Goal: Information Seeking & Learning: Learn about a topic

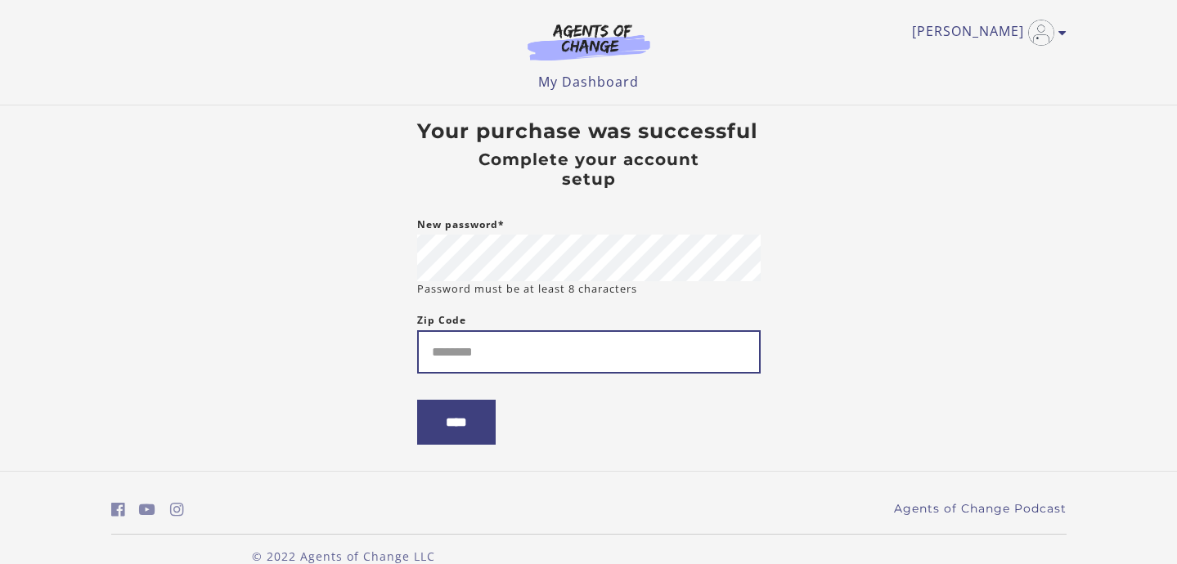
click at [443, 350] on input "Zip Code" at bounding box center [589, 351] width 344 height 43
type input "*****"
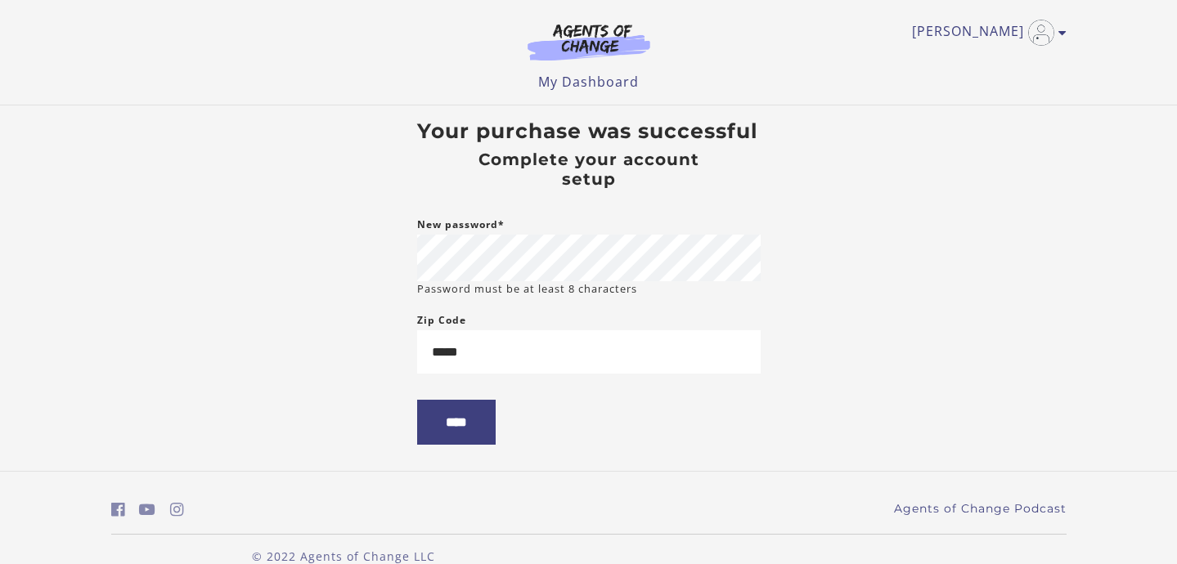
click at [683, 422] on form "New password* Password must be at least 8 characters Zip Code ***** ****" at bounding box center [589, 343] width 344 height 256
click at [472, 434] on input "****" at bounding box center [456, 422] width 79 height 45
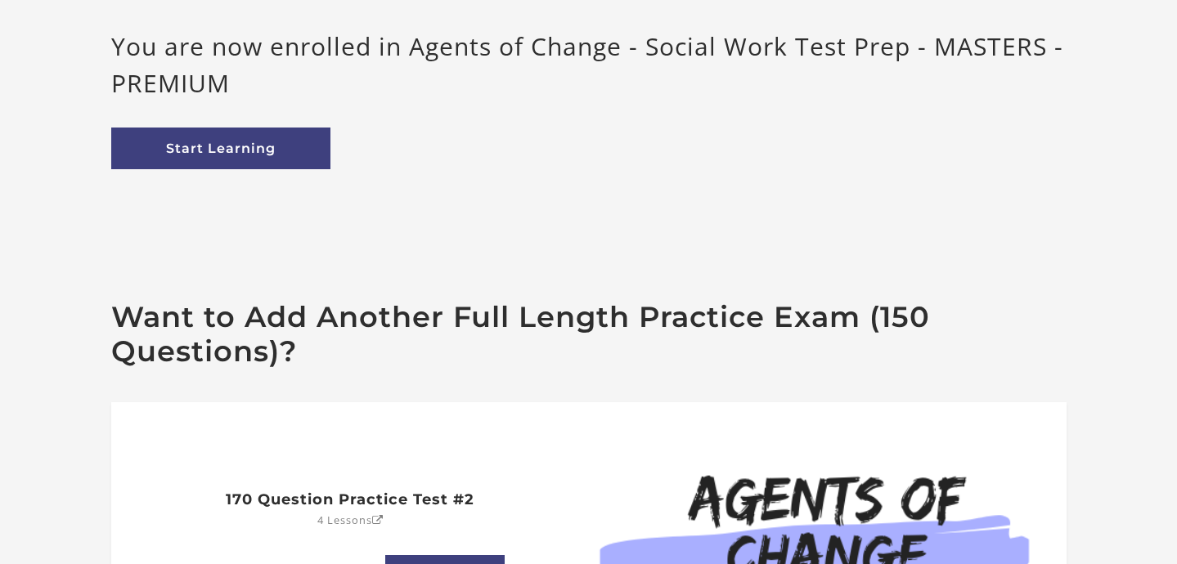
scroll to position [209, 0]
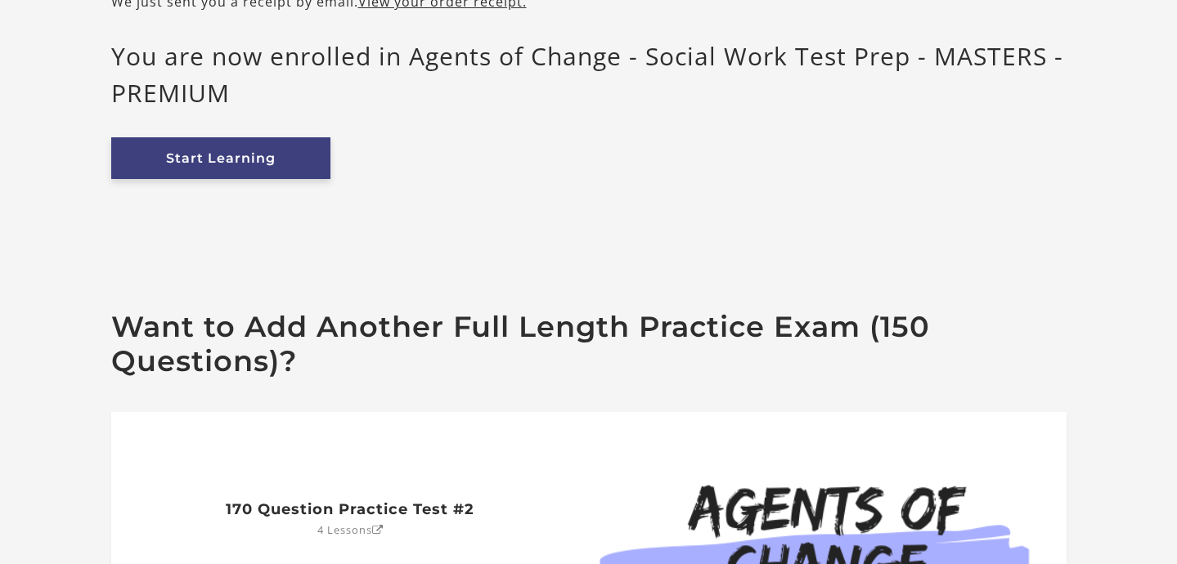
click at [256, 160] on link "Start Learning" at bounding box center [220, 158] width 219 height 42
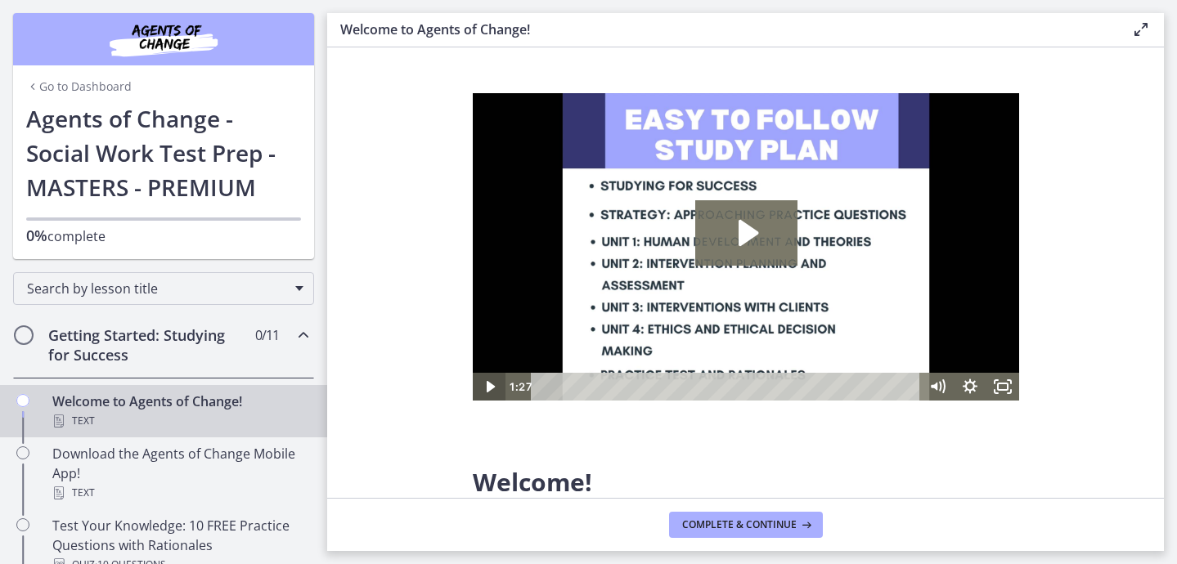
click at [488, 380] on icon "Play Video" at bounding box center [489, 387] width 33 height 28
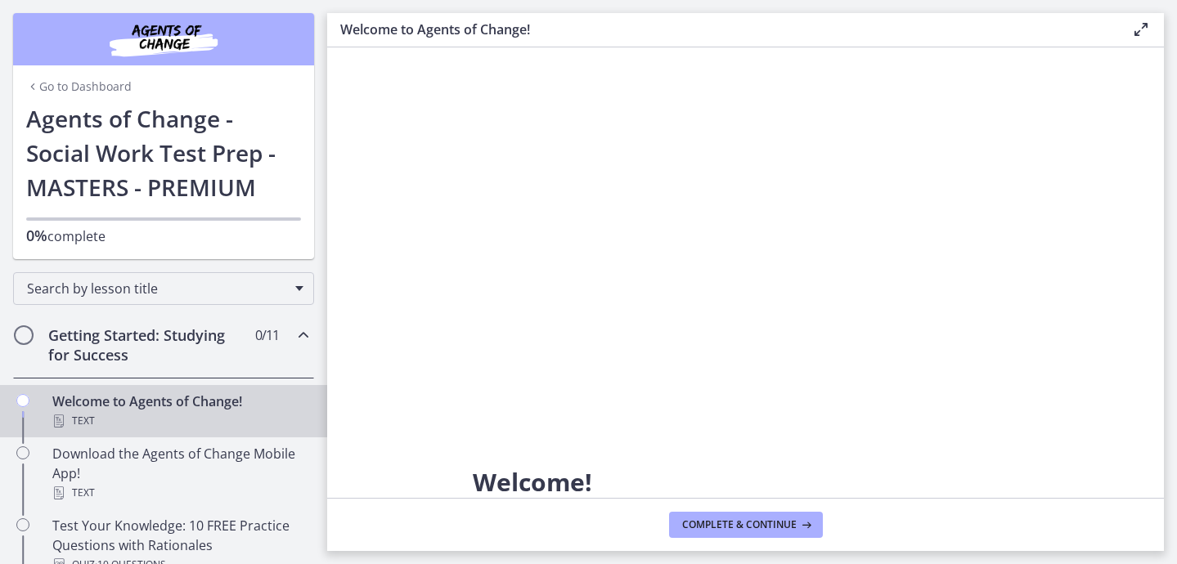
click at [303, 332] on icon "Chapters" at bounding box center [304, 336] width 20 height 20
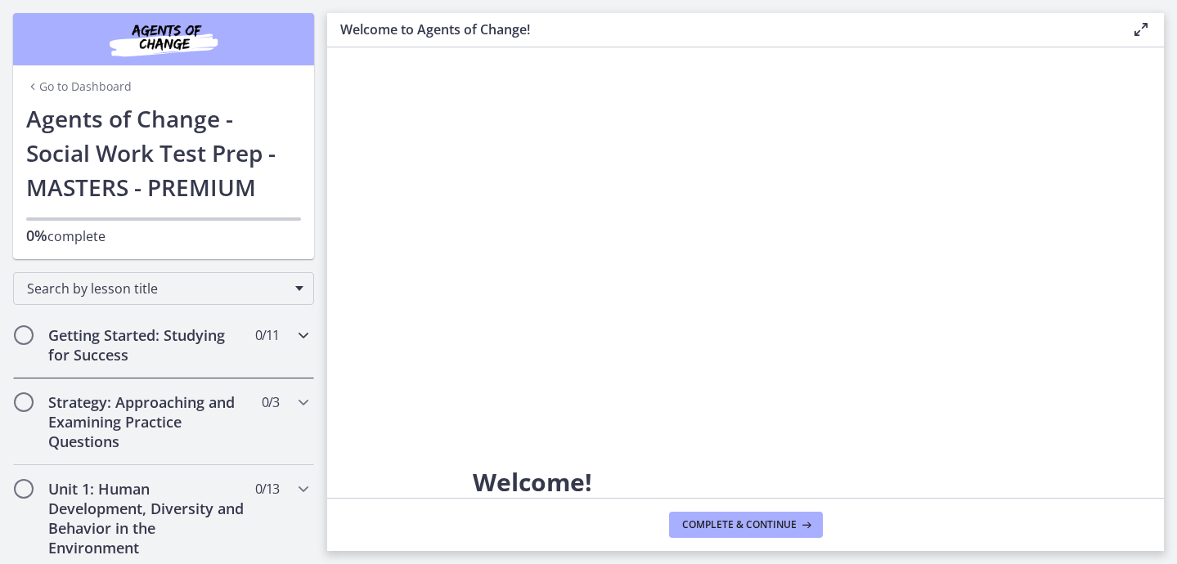
click at [303, 332] on icon "Chapters" at bounding box center [304, 336] width 20 height 20
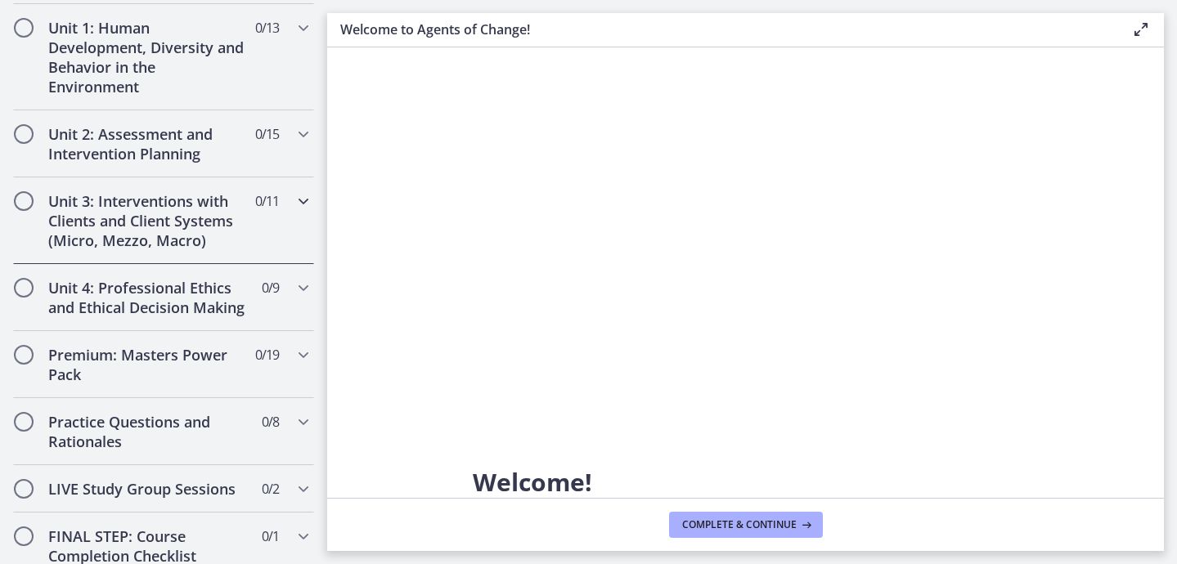
scroll to position [1045, 0]
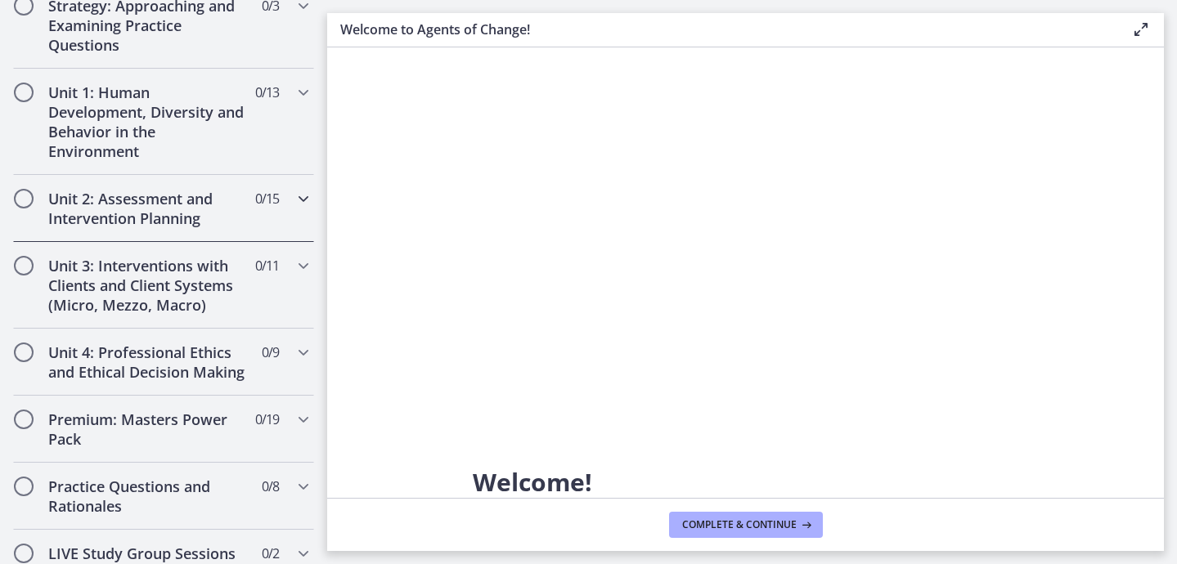
click at [306, 201] on icon "Chapters" at bounding box center [304, 199] width 20 height 20
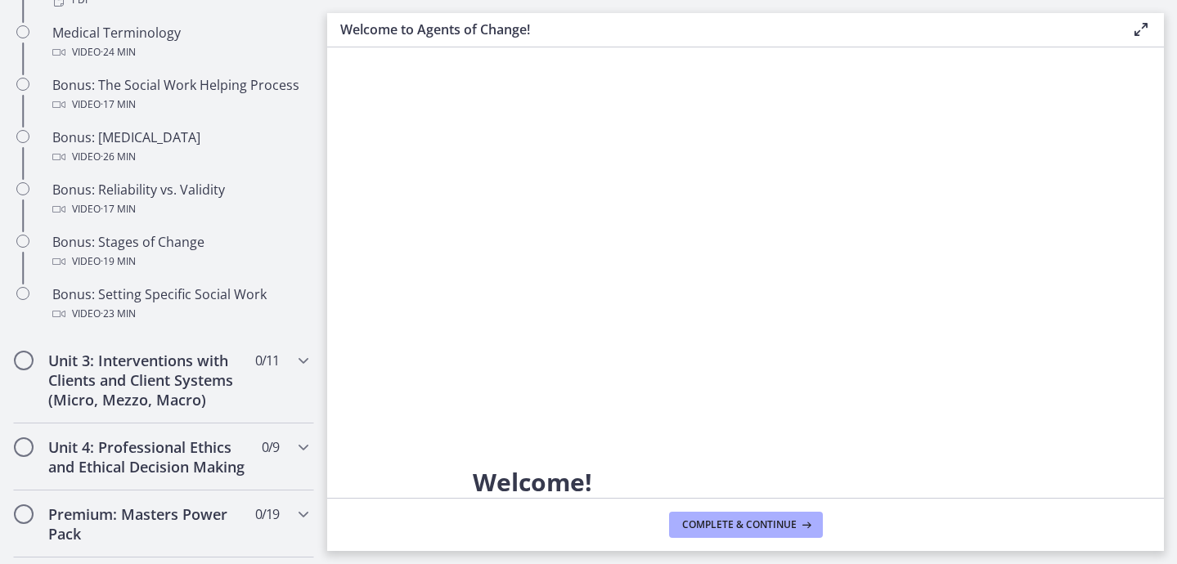
scroll to position [1299, 0]
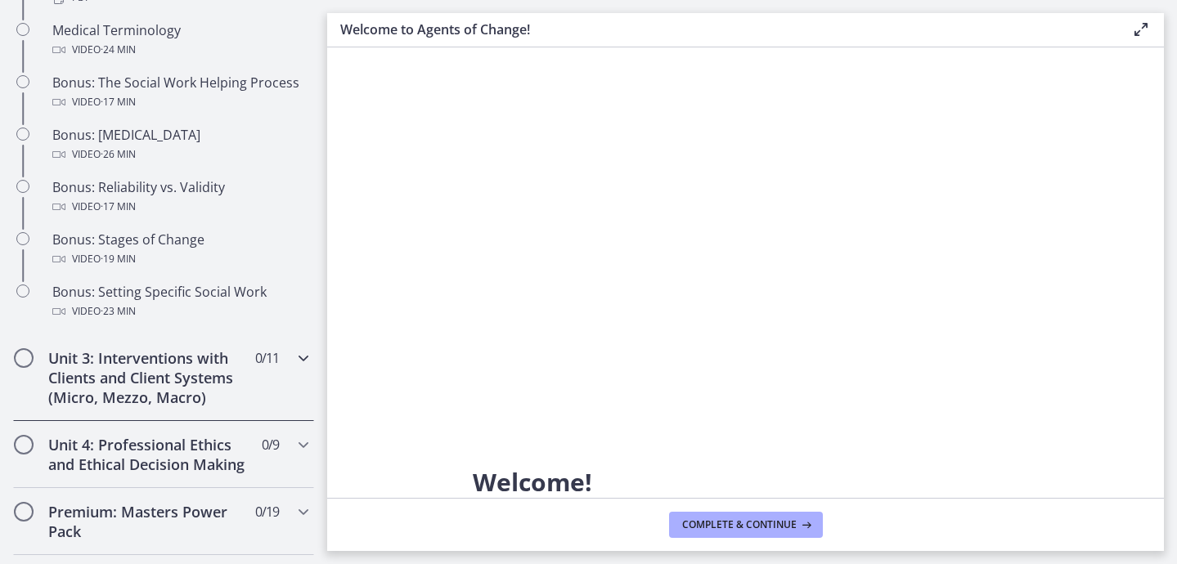
click at [263, 384] on div "Unit 3: Interventions with Clients and Client Systems (Micro, Mezzo, Macro) 0 /…" at bounding box center [163, 378] width 301 height 87
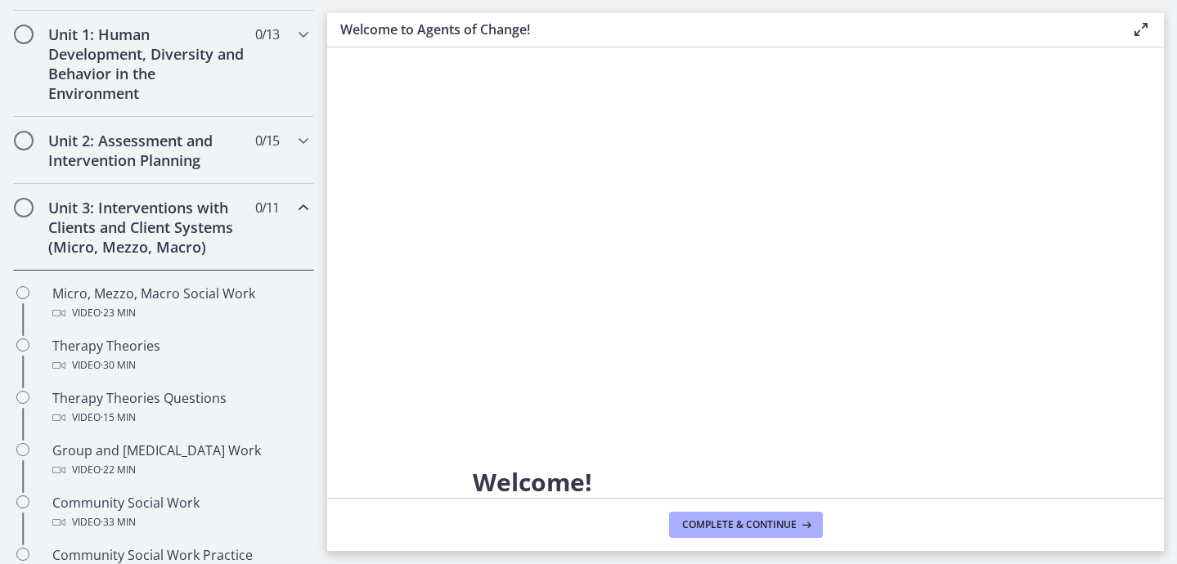
scroll to position [456, 0]
click at [297, 207] on icon "Chapters" at bounding box center [304, 207] width 20 height 20
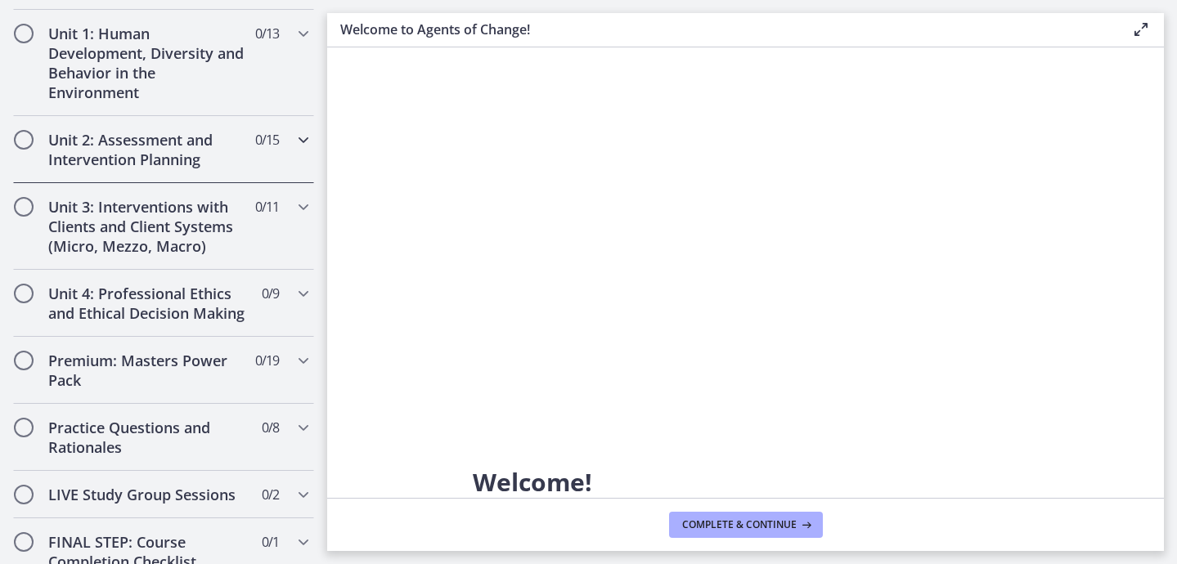
click at [291, 144] on div "Unit 2: Assessment and Intervention Planning 0 / 15 Completed" at bounding box center [163, 149] width 301 height 67
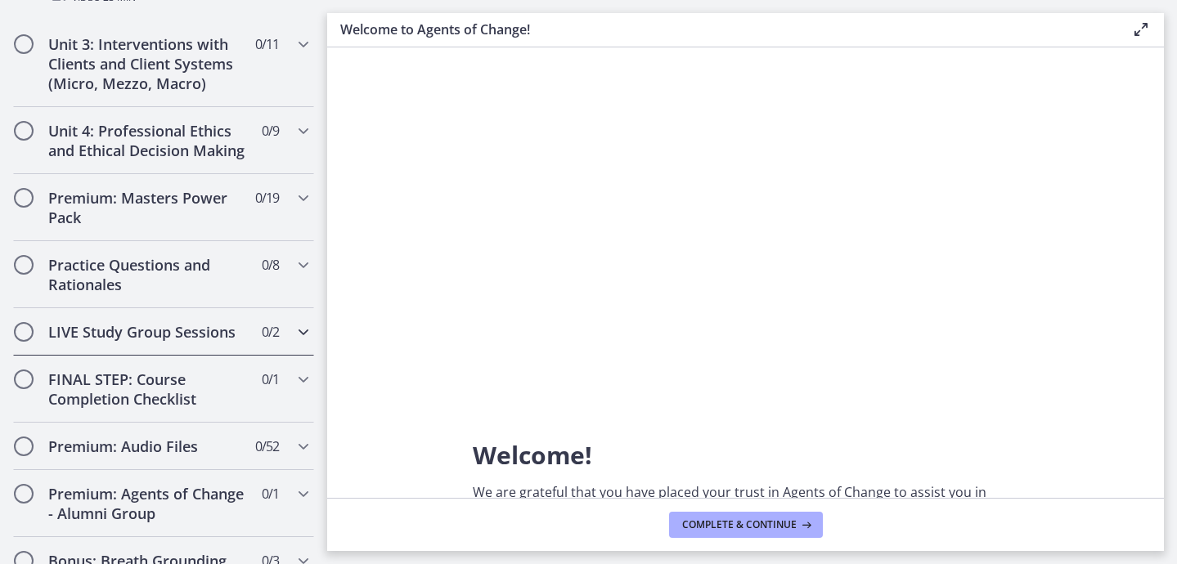
scroll to position [1625, 0]
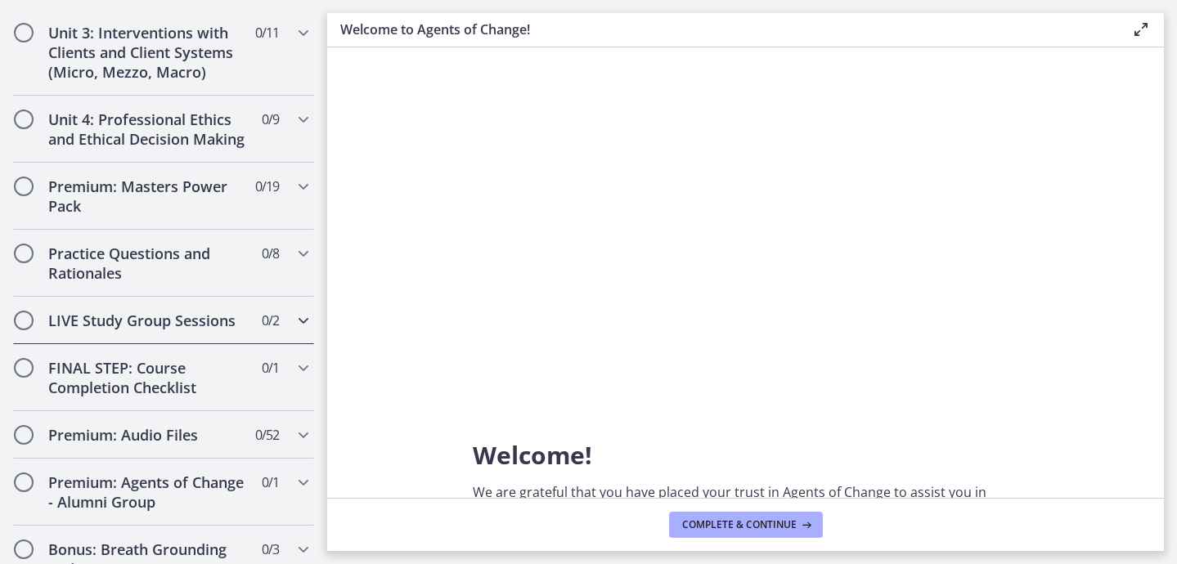
click at [227, 326] on h2 "LIVE Study Group Sessions" at bounding box center [148, 321] width 200 height 20
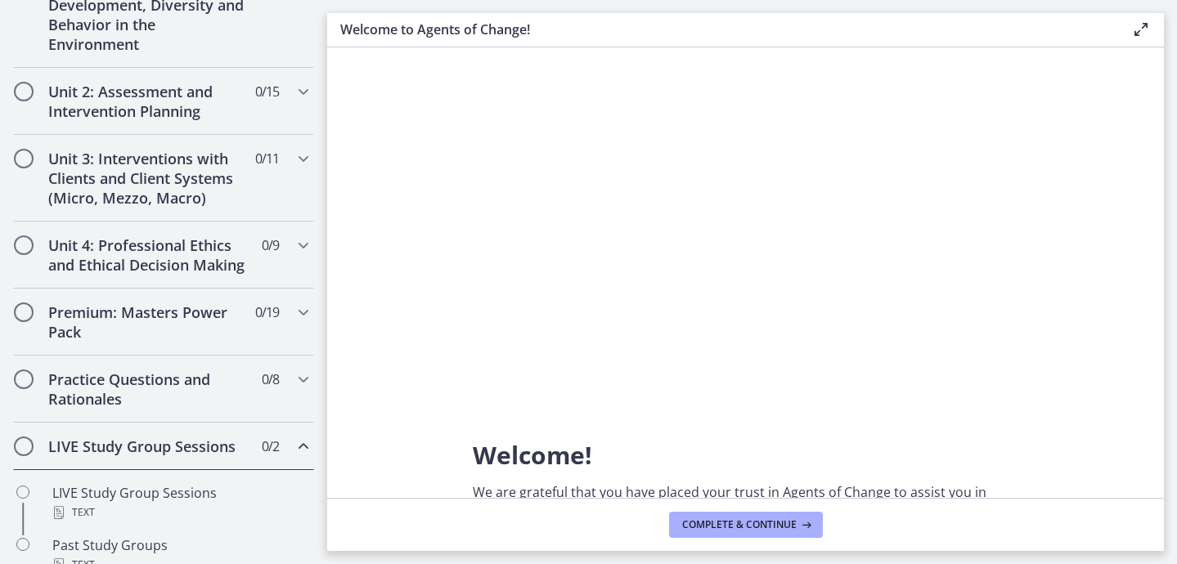
scroll to position [500, 0]
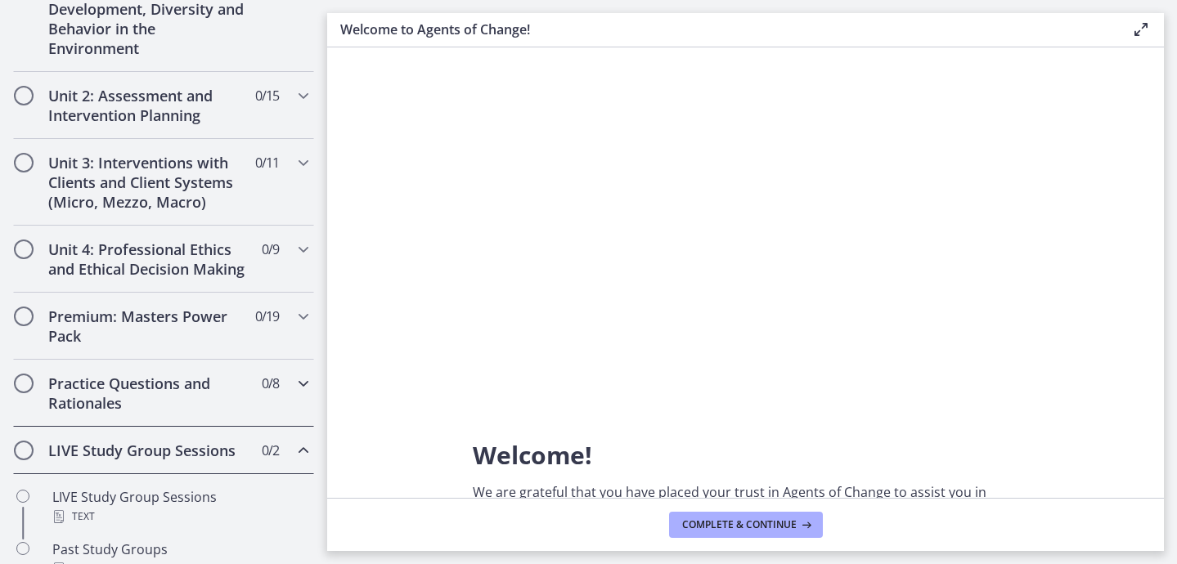
click at [229, 398] on h2 "Practice Questions and Rationales" at bounding box center [148, 393] width 200 height 39
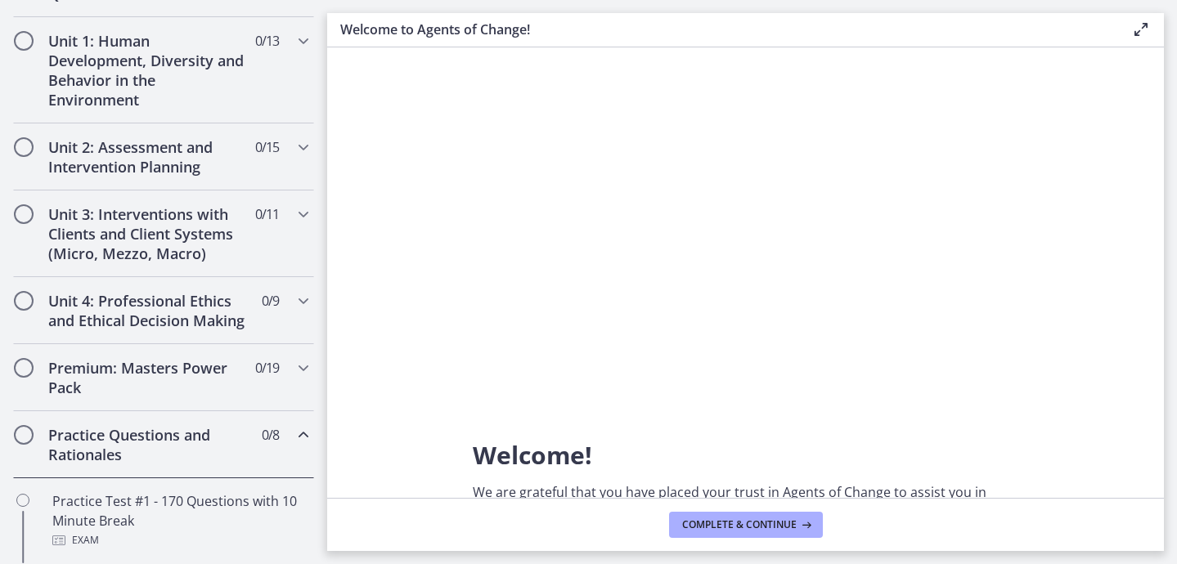
scroll to position [447, 0]
click at [219, 435] on h2 "Practice Questions and Rationales" at bounding box center [148, 446] width 200 height 39
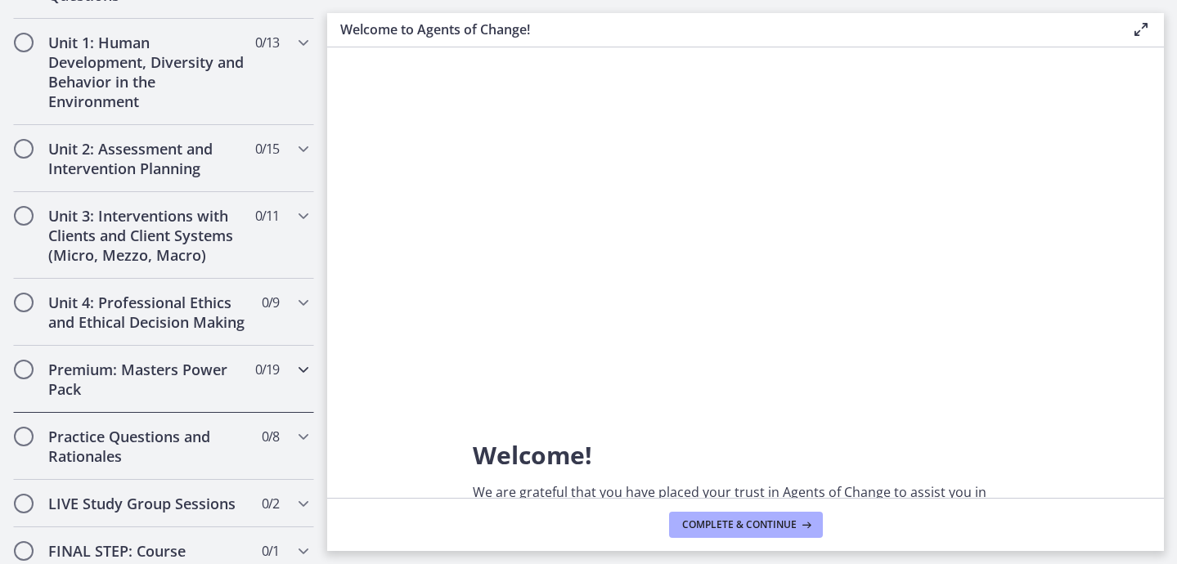
click at [242, 383] on h2 "Premium: Masters Power Pack" at bounding box center [148, 379] width 200 height 39
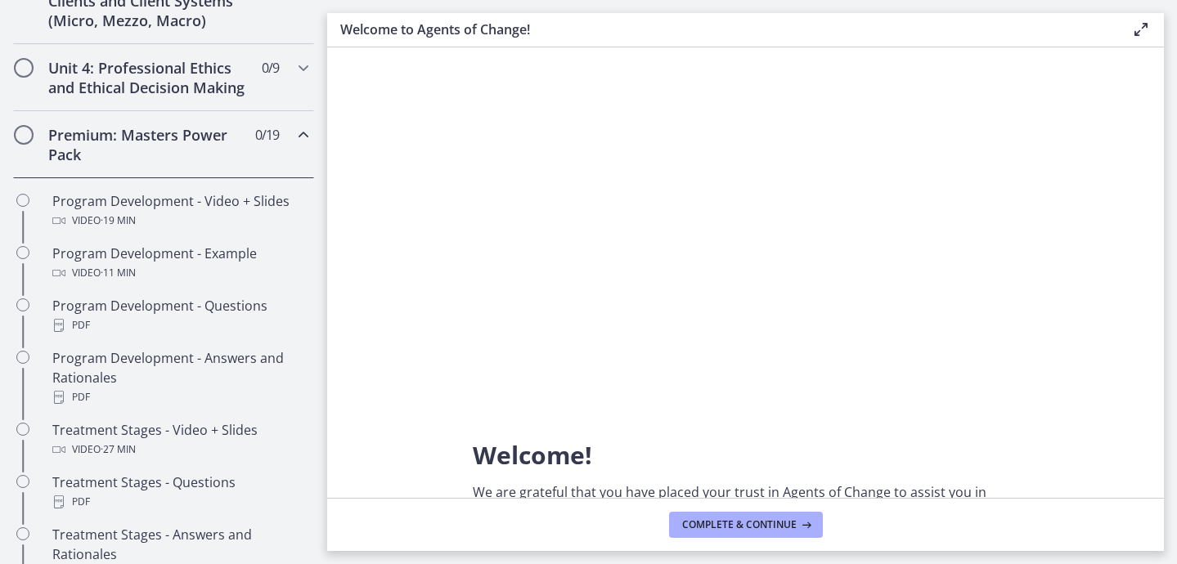
scroll to position [0, 0]
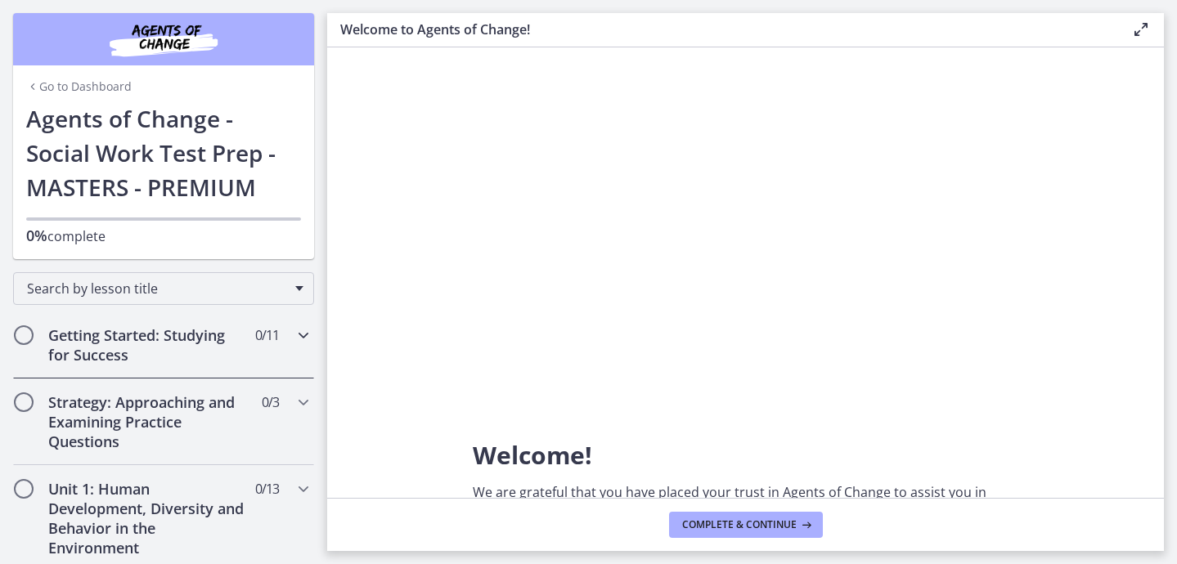
click at [194, 341] on h2 "Getting Started: Studying for Success" at bounding box center [148, 345] width 200 height 39
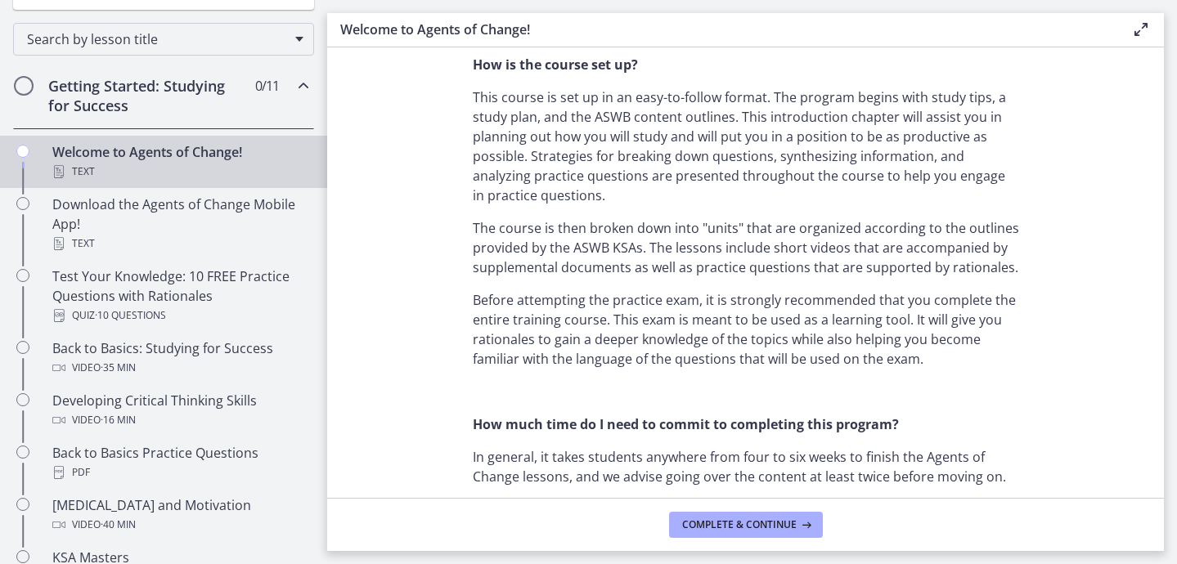
scroll to position [776, 0]
click at [297, 85] on icon "Chapters" at bounding box center [304, 86] width 20 height 20
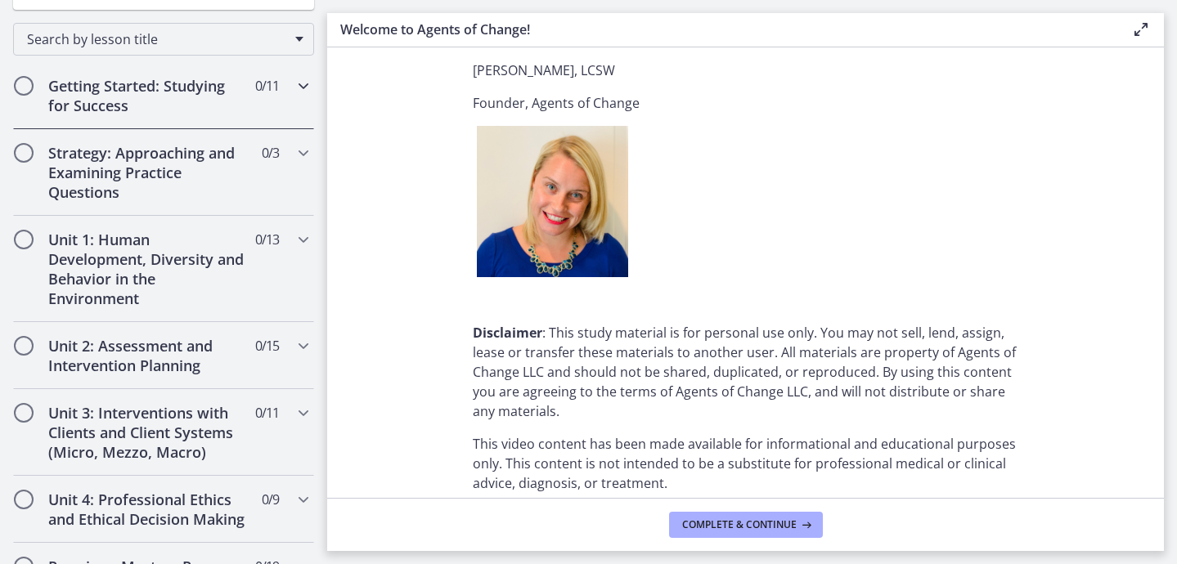
scroll to position [2111, 0]
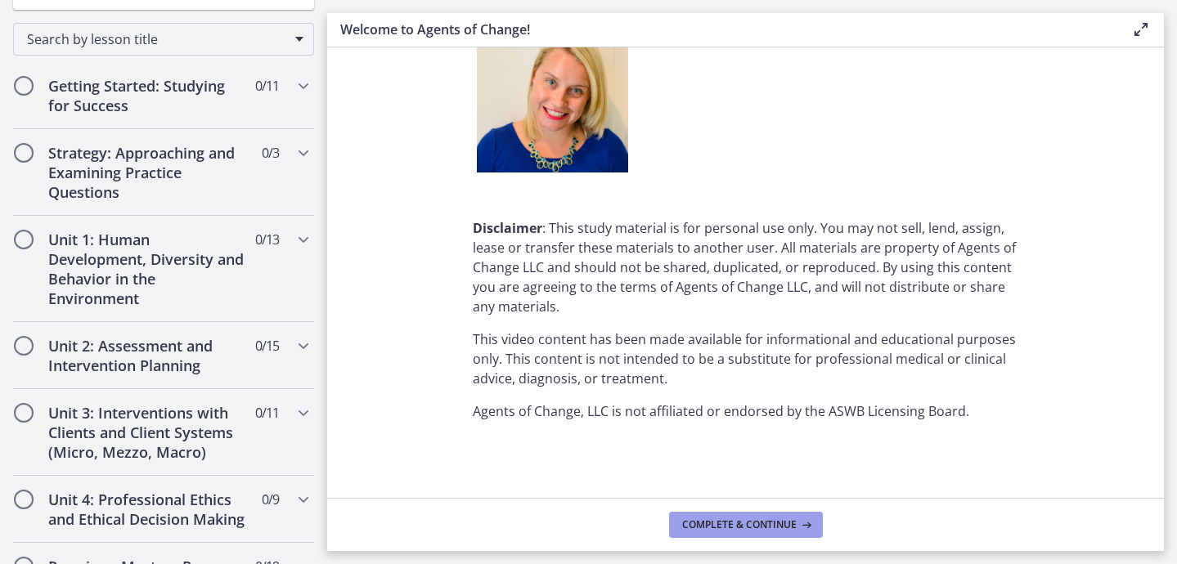
click at [751, 529] on span "Complete & continue" at bounding box center [739, 525] width 115 height 13
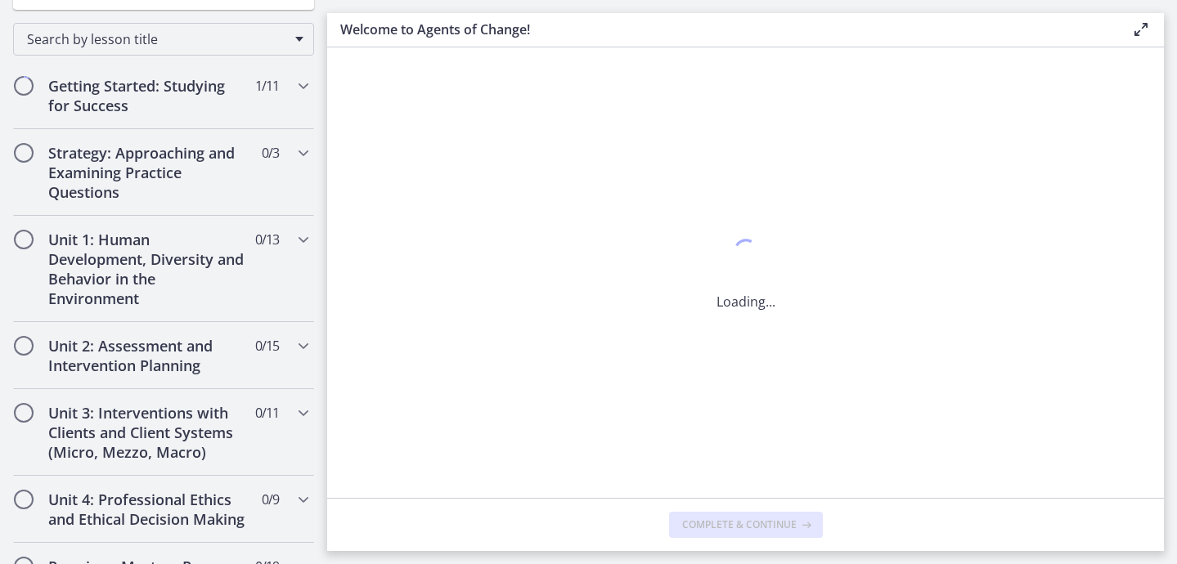
scroll to position [0, 0]
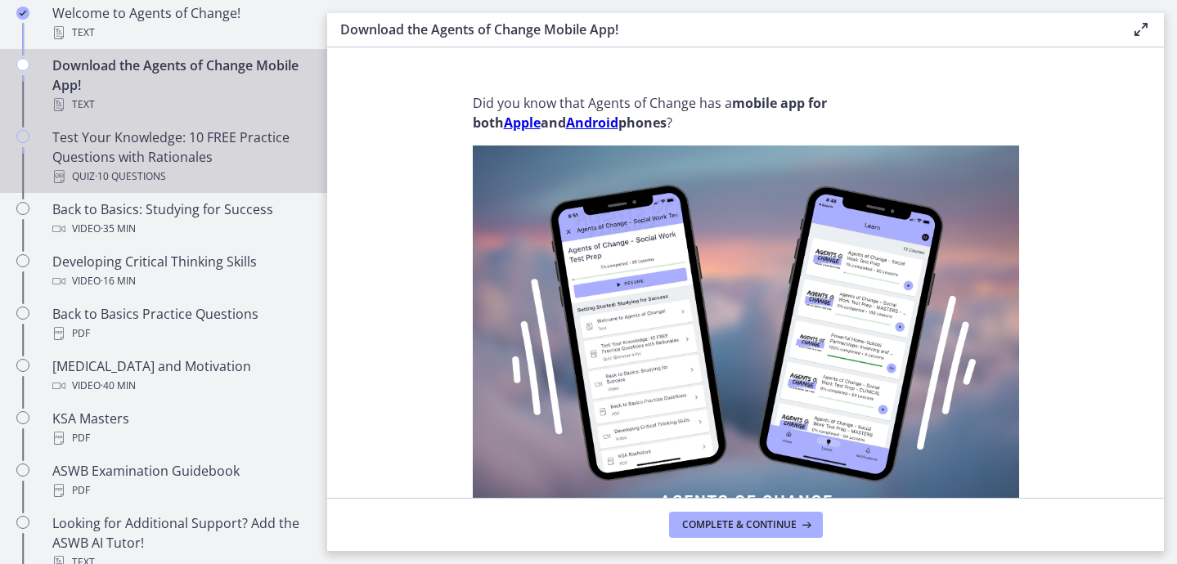
scroll to position [315, 0]
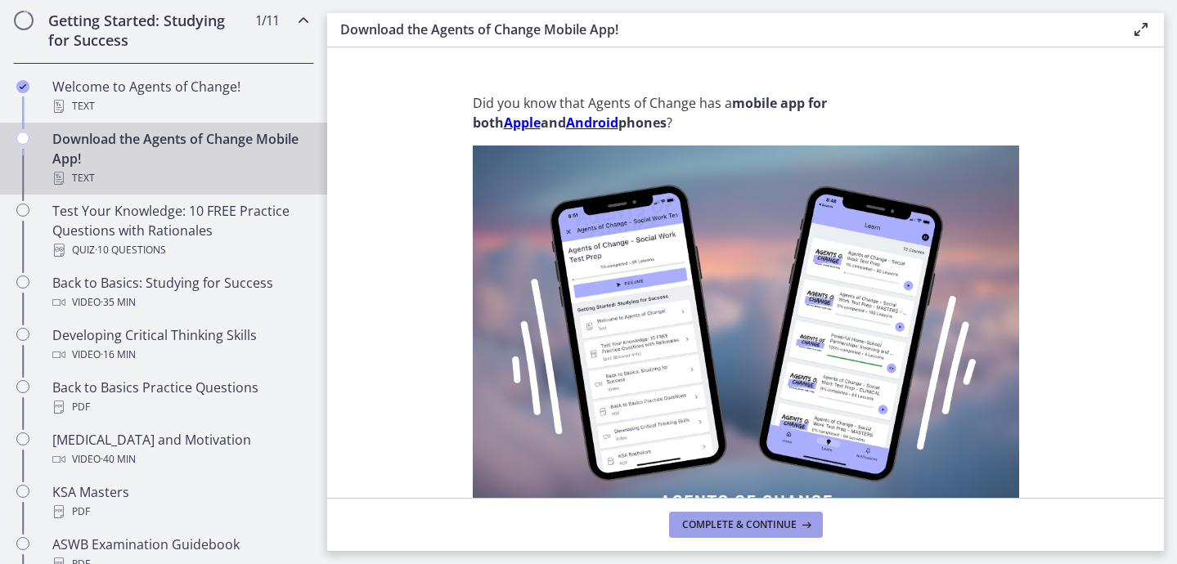
click at [727, 531] on span "Complete & continue" at bounding box center [739, 525] width 115 height 13
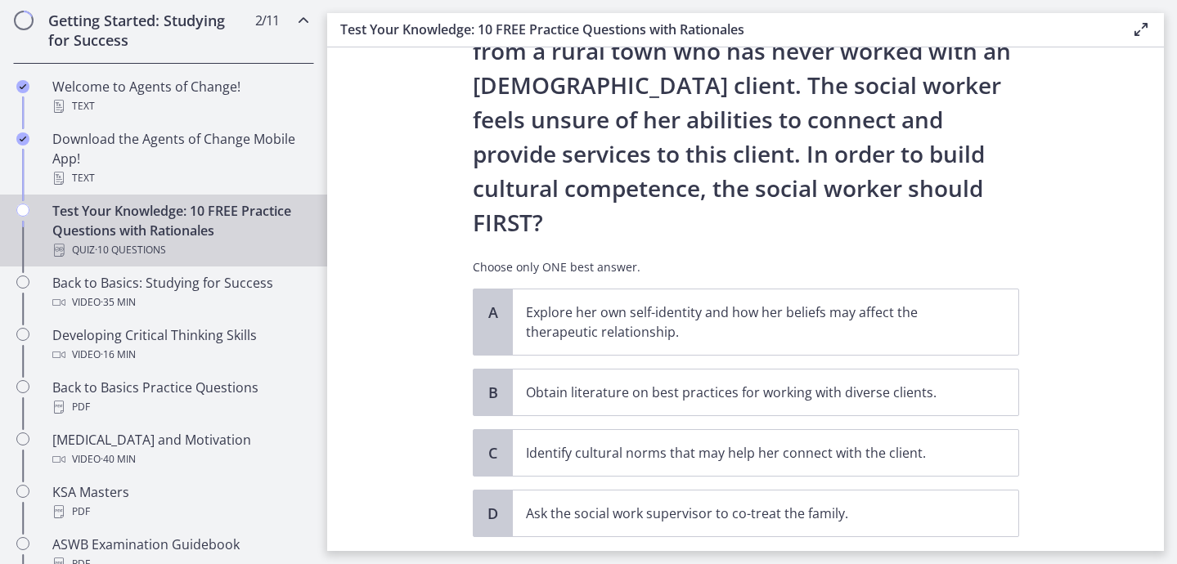
scroll to position [245, 0]
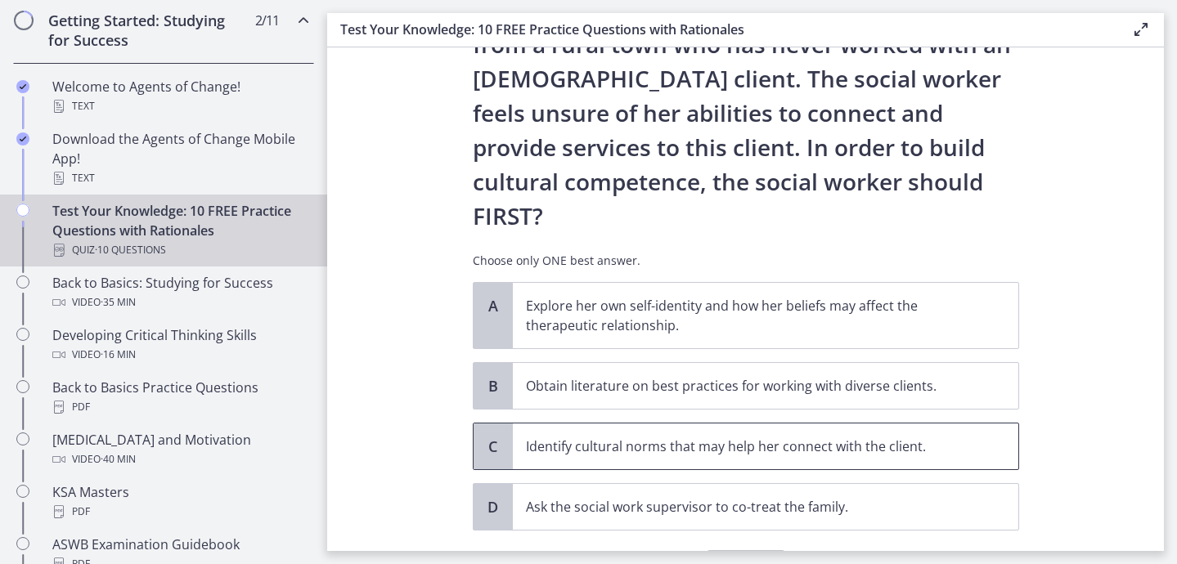
click at [680, 437] on p "Identify cultural norms that may help her connect with the client." at bounding box center [749, 447] width 447 height 20
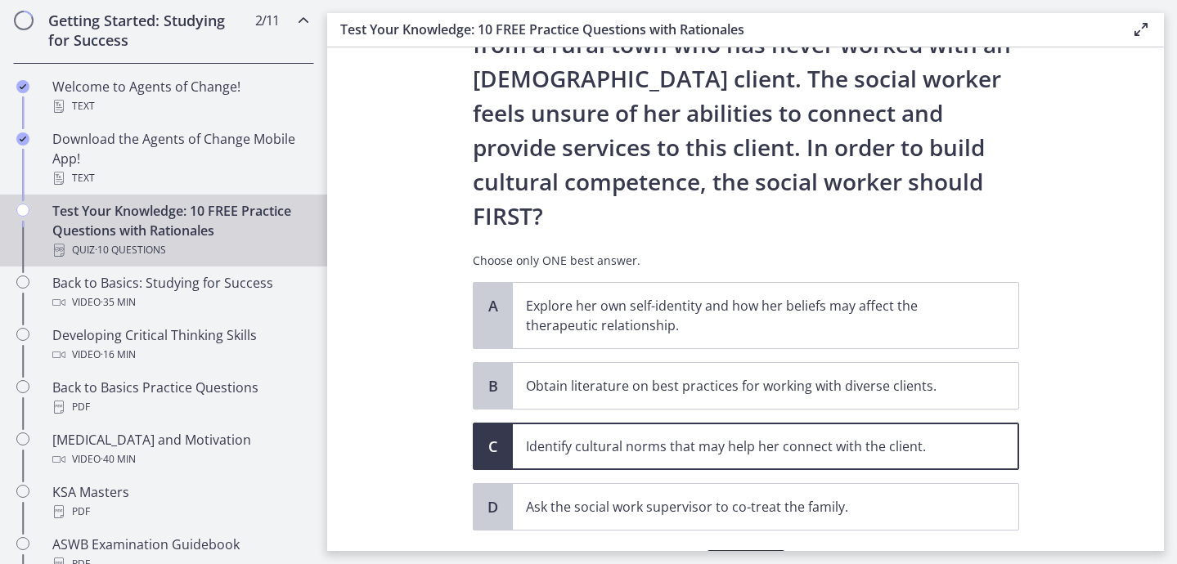
click at [745, 557] on span "Confirm" at bounding box center [746, 567] width 52 height 20
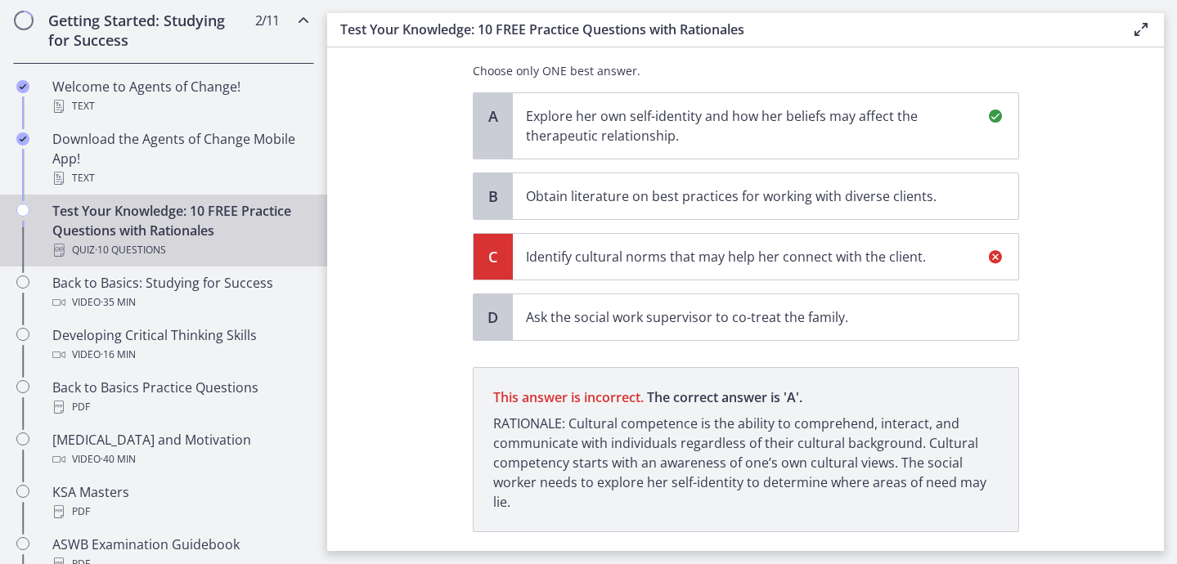
scroll to position [438, 0]
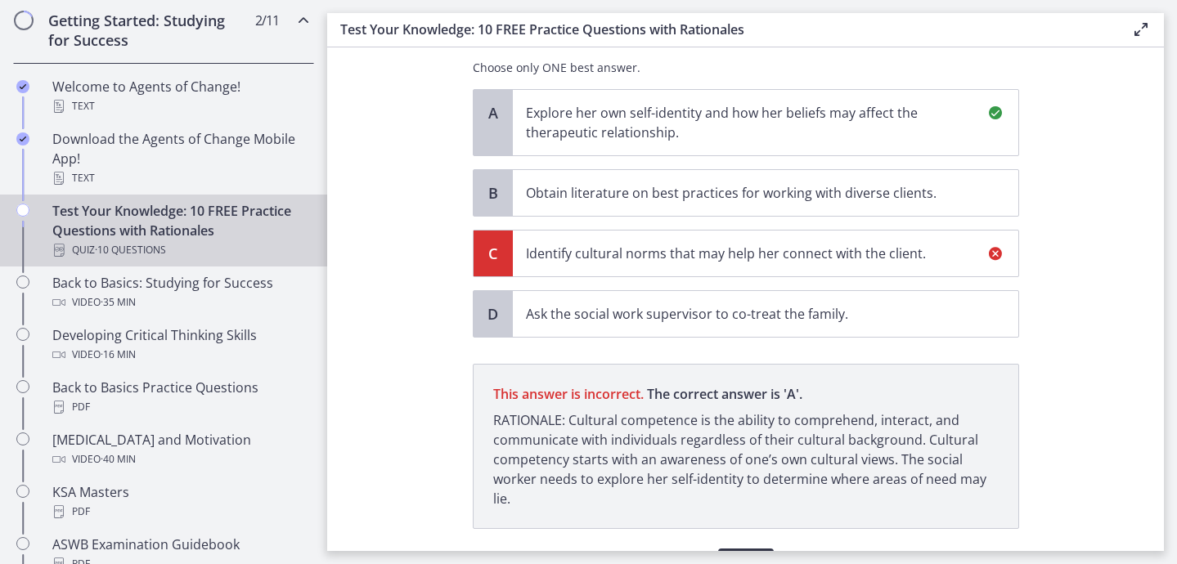
click at [755, 555] on span "Next" at bounding box center [745, 565] width 29 height 20
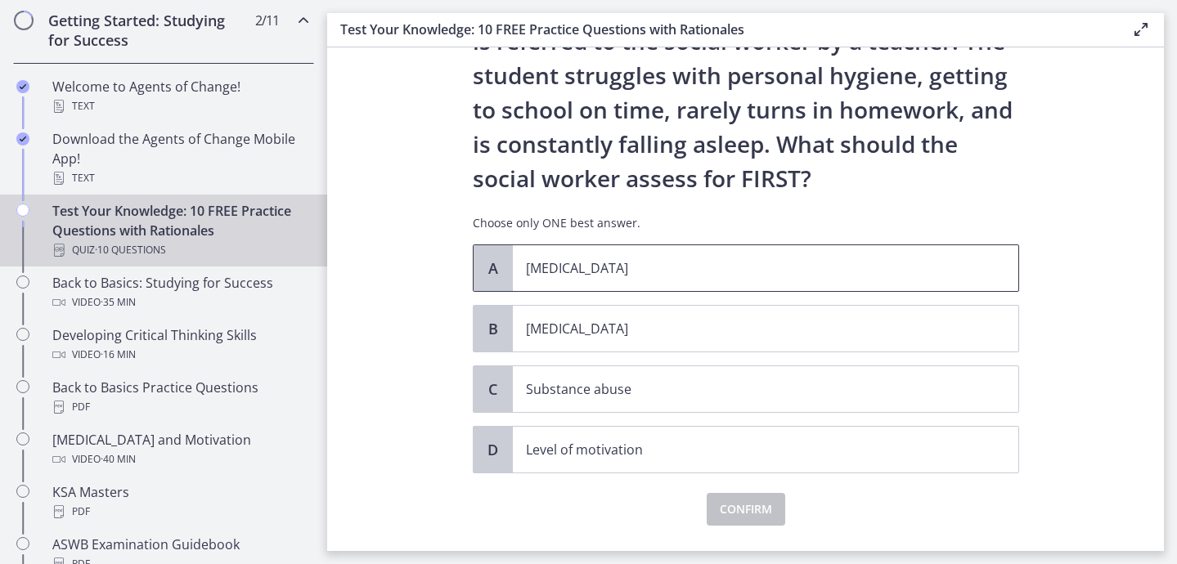
scroll to position [118, 0]
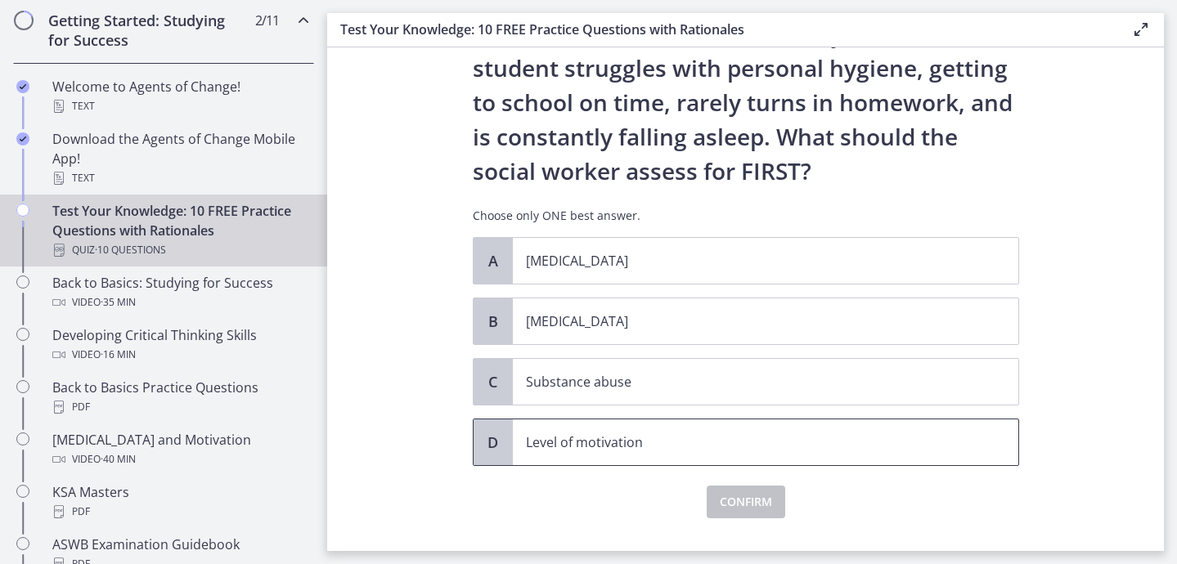
click at [596, 442] on p "Level of motivation" at bounding box center [749, 443] width 447 height 20
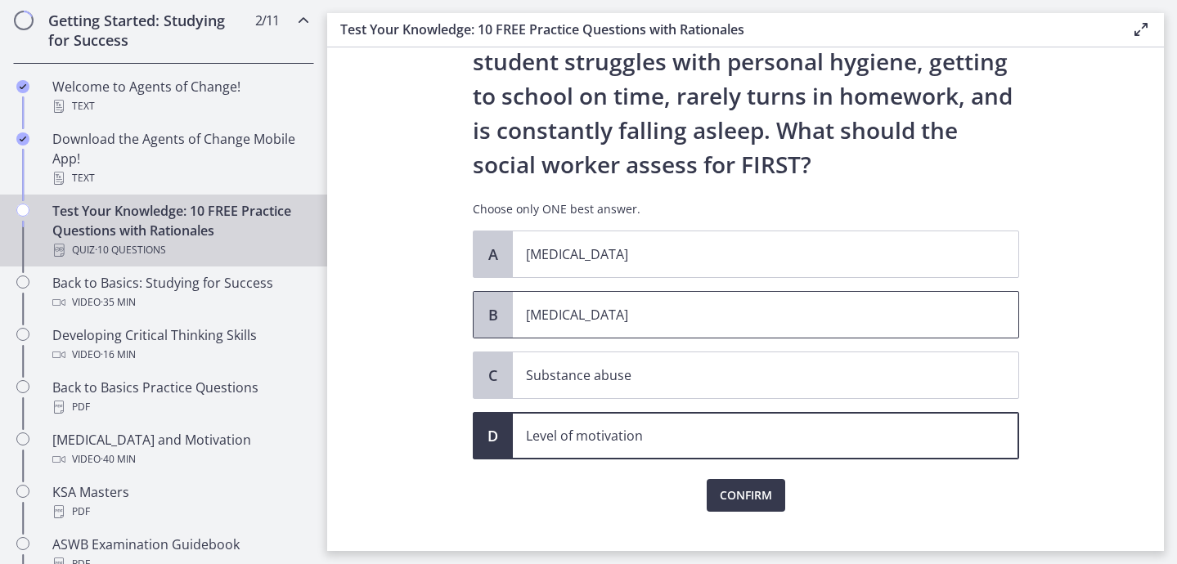
scroll to position [133, 0]
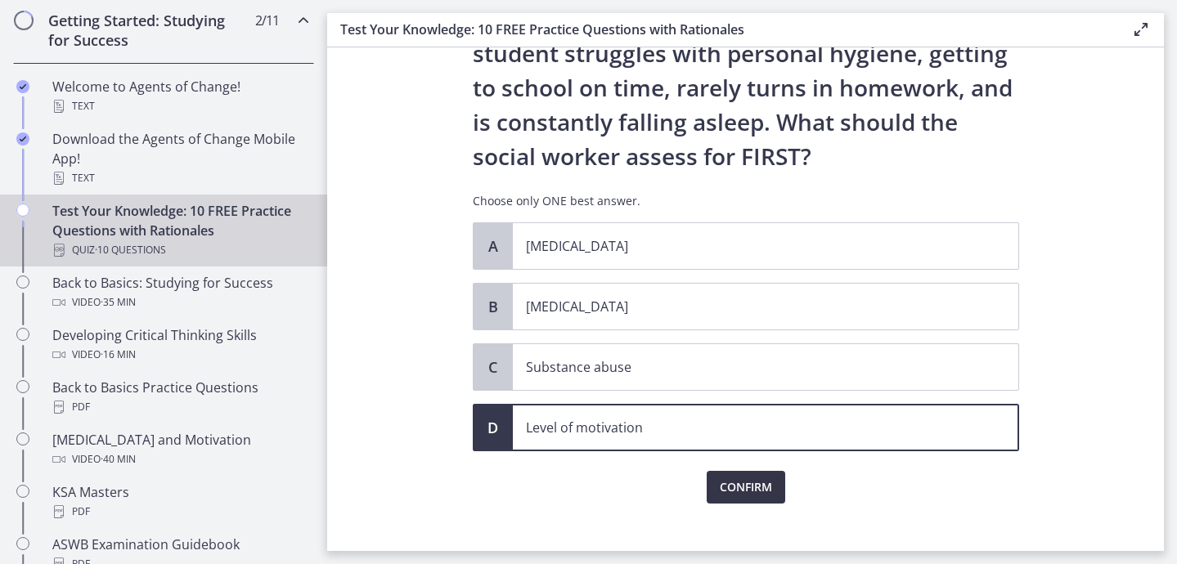
click at [754, 490] on span "Confirm" at bounding box center [746, 488] width 52 height 20
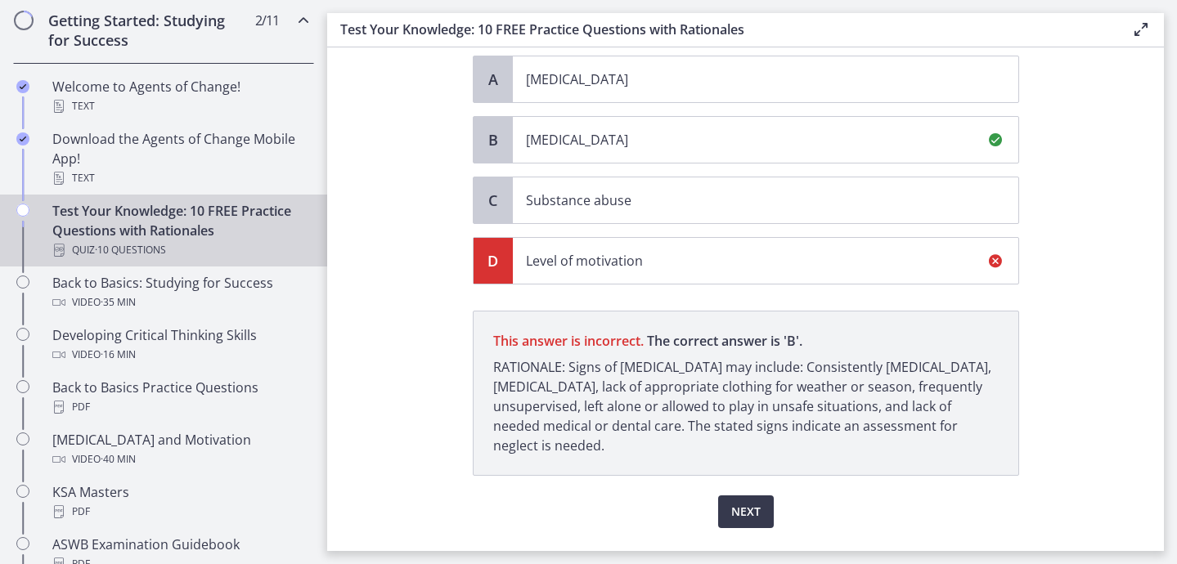
scroll to position [299, 0]
click at [743, 514] on span "Next" at bounding box center [745, 513] width 29 height 20
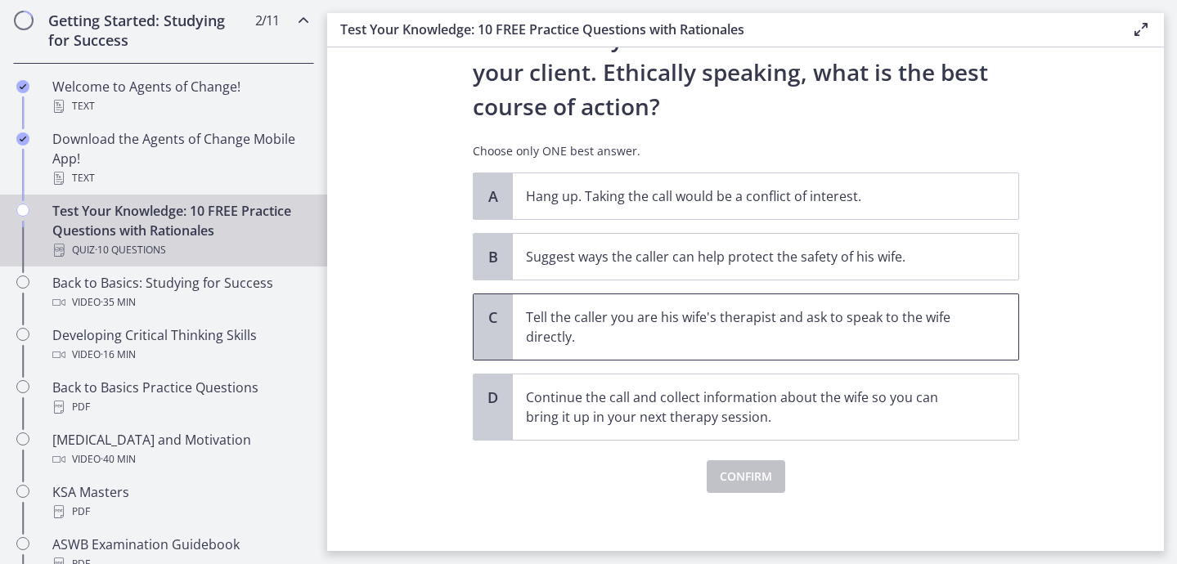
scroll to position [253, 0]
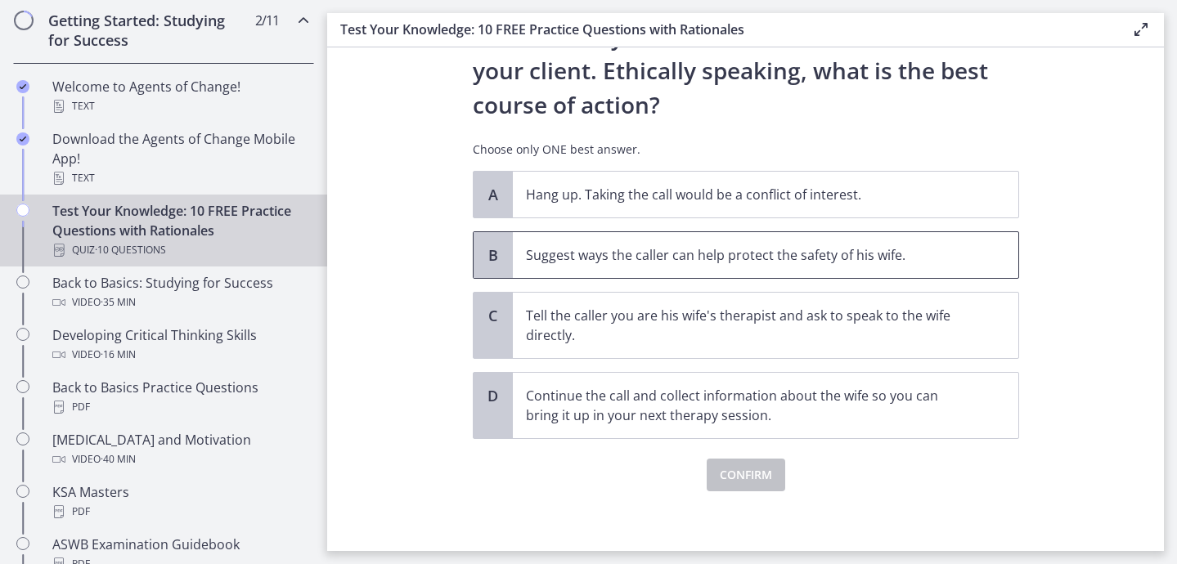
click at [724, 255] on p "Suggest ways the caller can help protect the safety of his wife." at bounding box center [749, 255] width 447 height 20
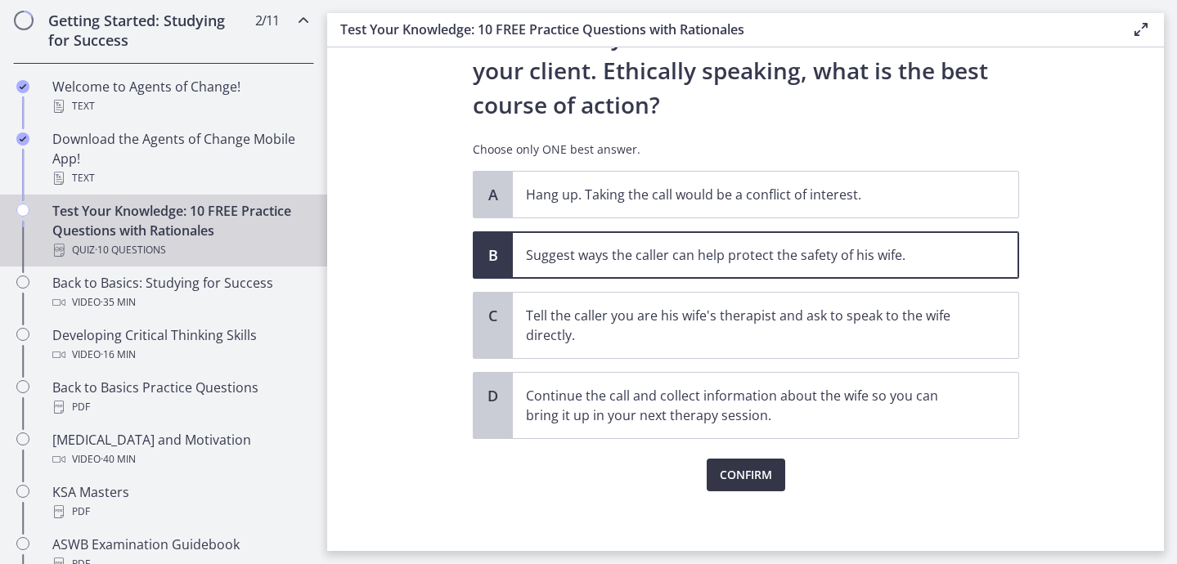
click at [740, 477] on span "Confirm" at bounding box center [746, 475] width 52 height 20
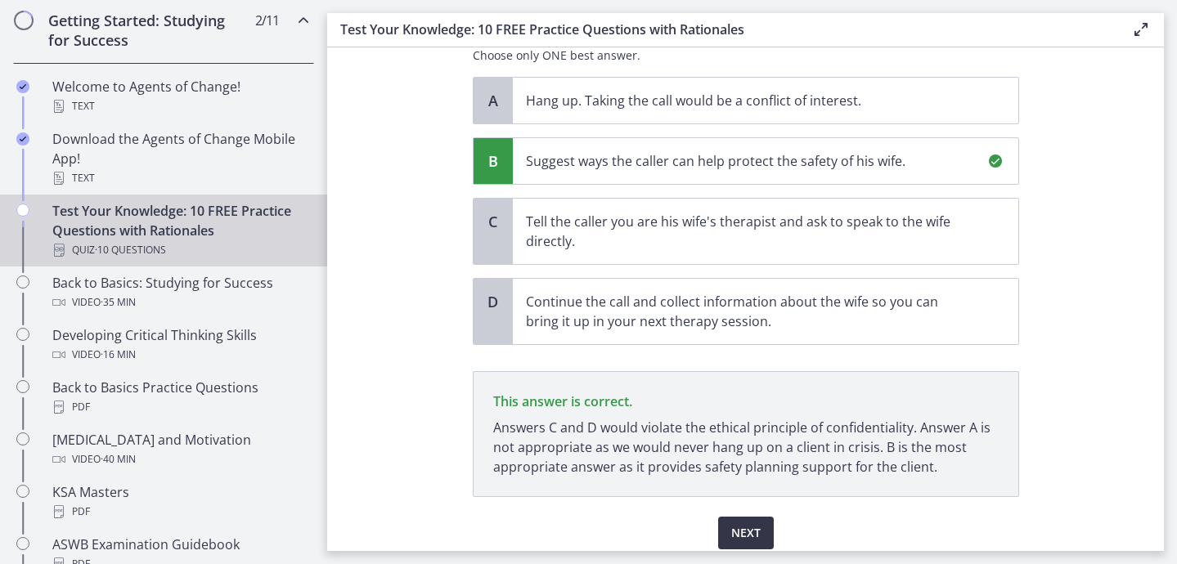
scroll to position [411, 0]
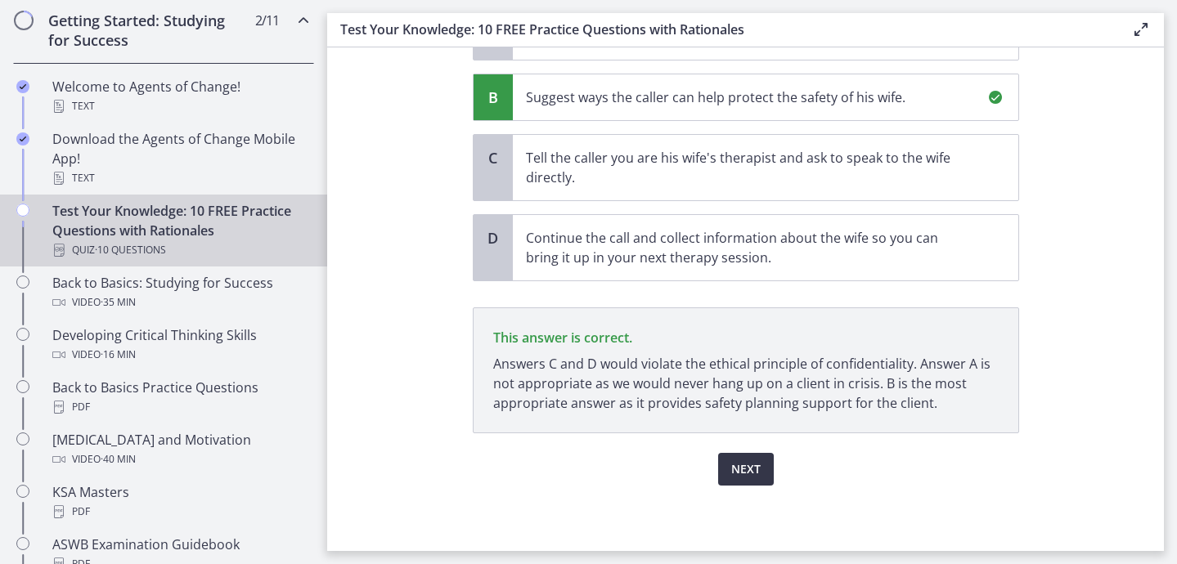
click at [739, 477] on span "Next" at bounding box center [745, 470] width 29 height 20
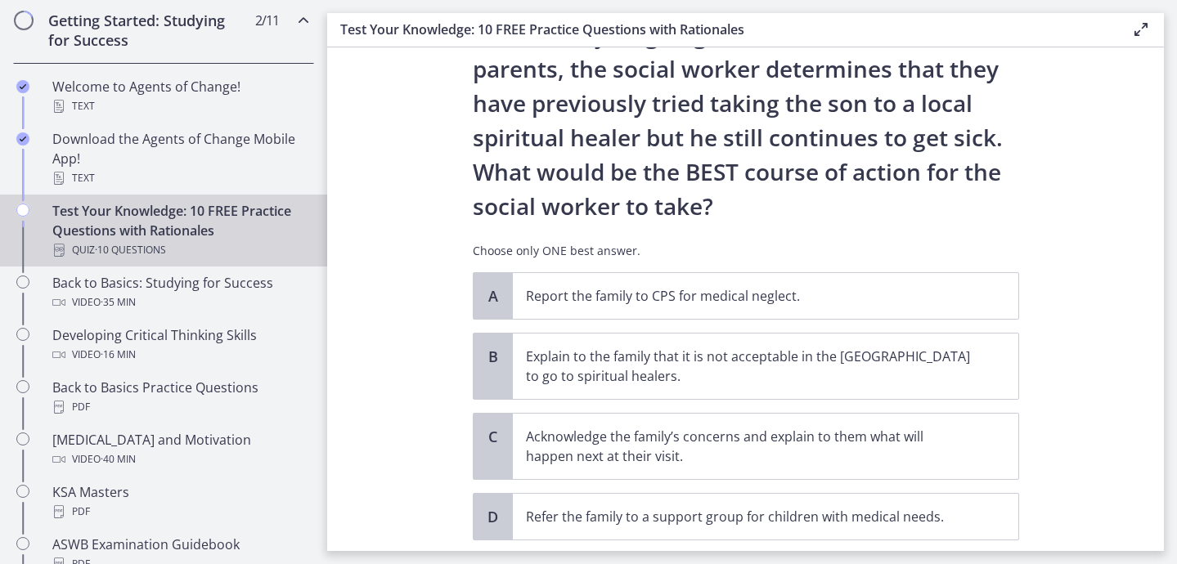
scroll to position [341, 0]
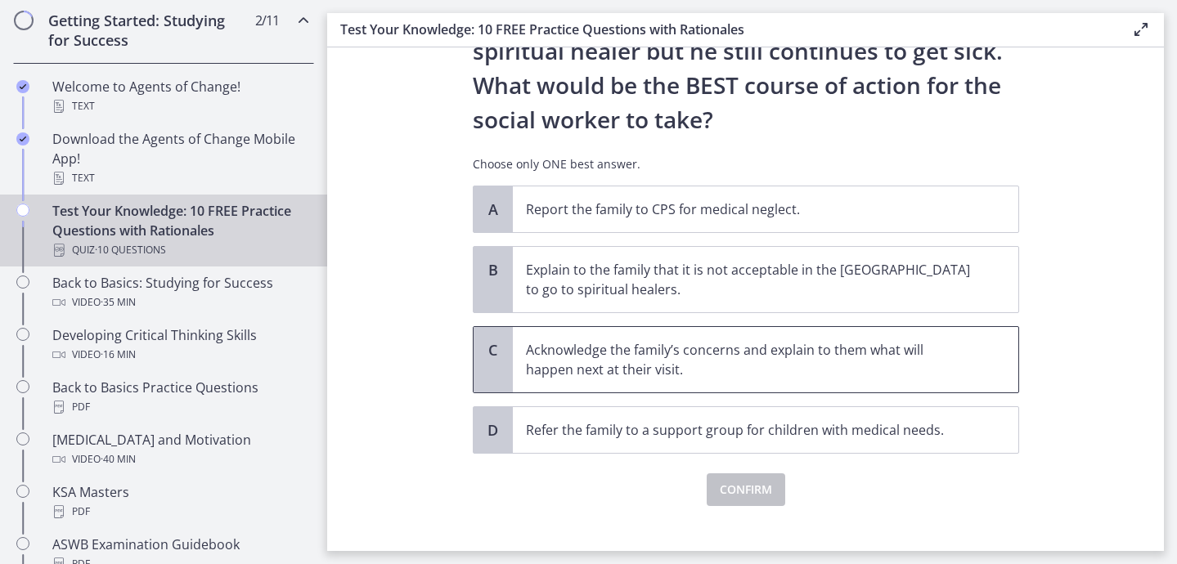
click at [733, 358] on p "Acknowledge the family’s concerns and explain to them what will happen next at …" at bounding box center [749, 359] width 447 height 39
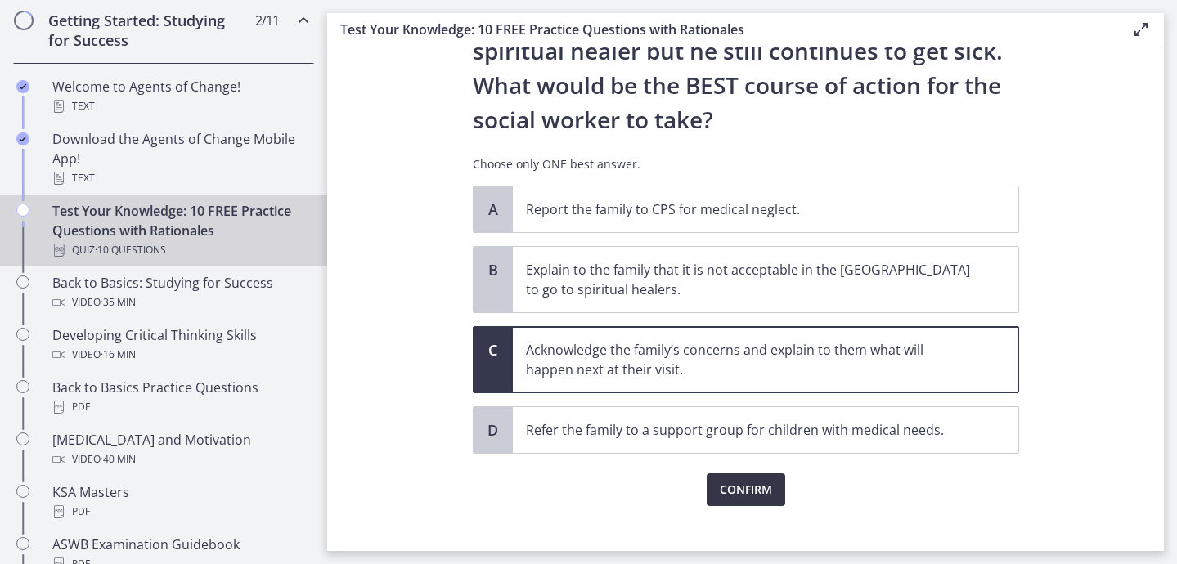
click at [736, 487] on span "Confirm" at bounding box center [746, 490] width 52 height 20
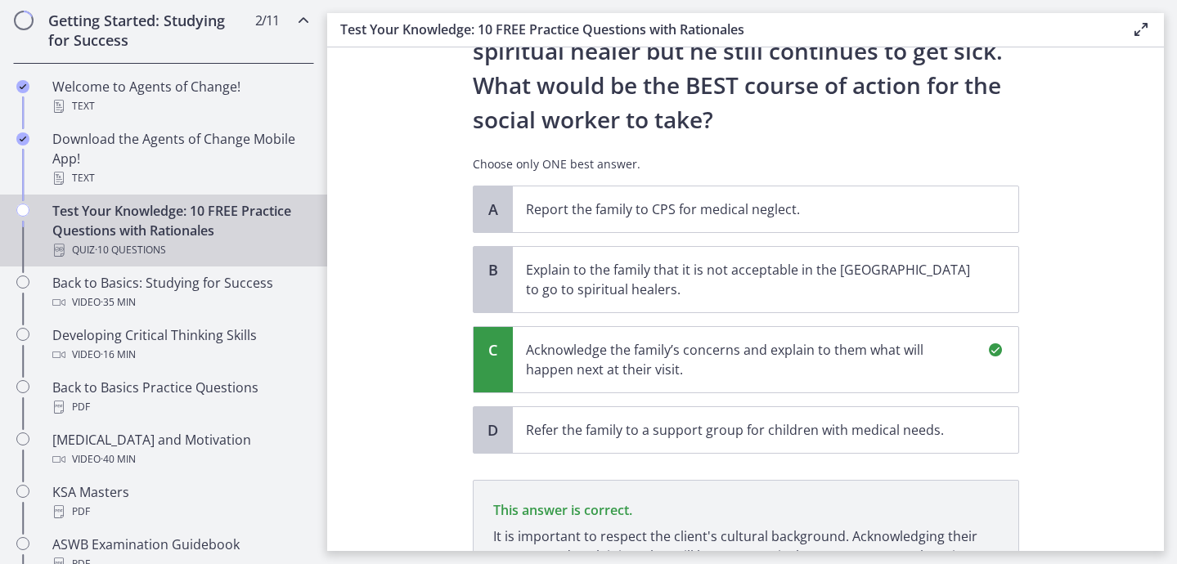
scroll to position [553, 0]
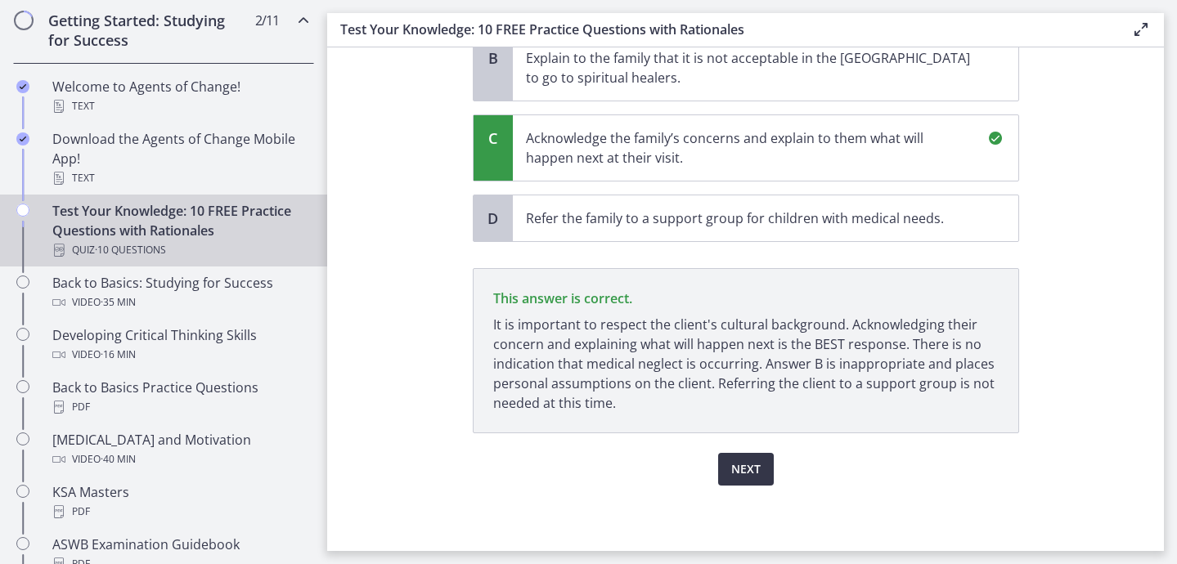
click at [740, 459] on button "Next" at bounding box center [746, 469] width 56 height 33
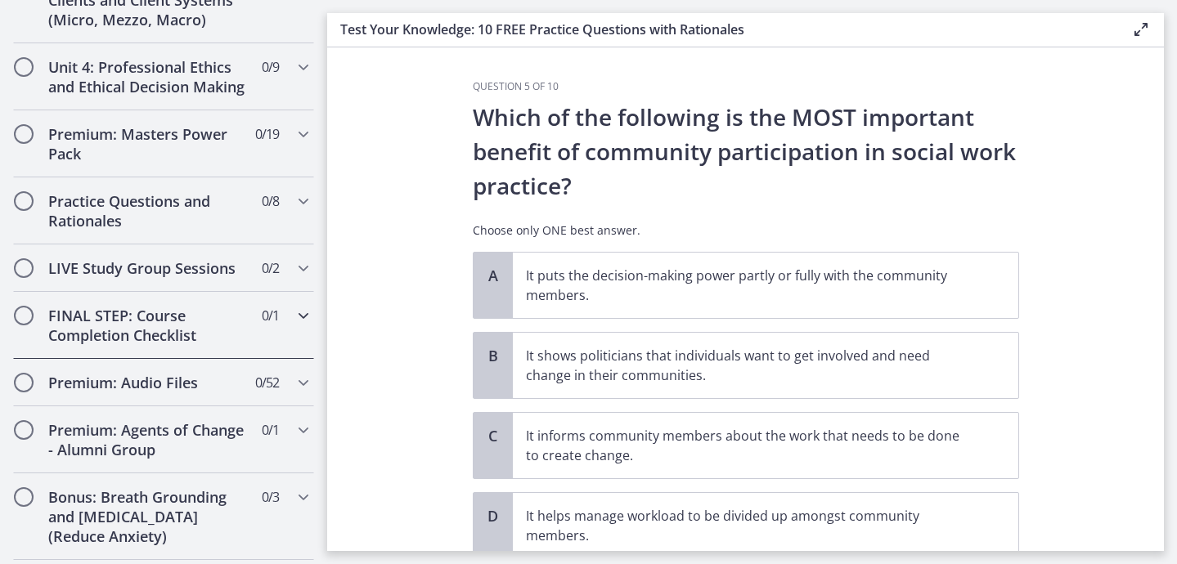
scroll to position [1335, 0]
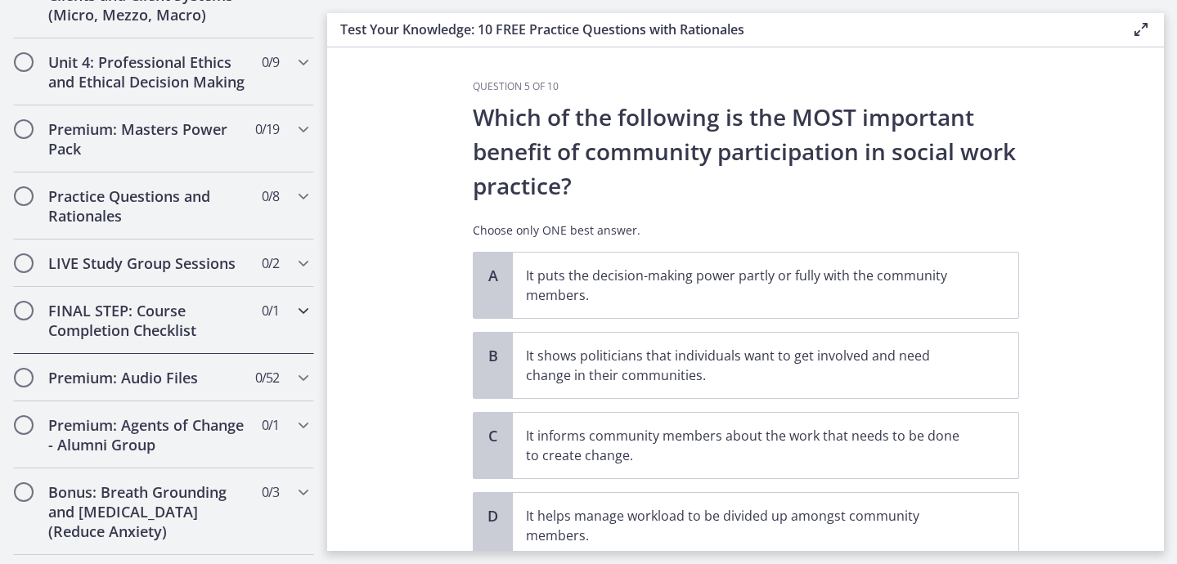
click at [226, 318] on h2 "FINAL STEP: Course Completion Checklist" at bounding box center [148, 320] width 200 height 39
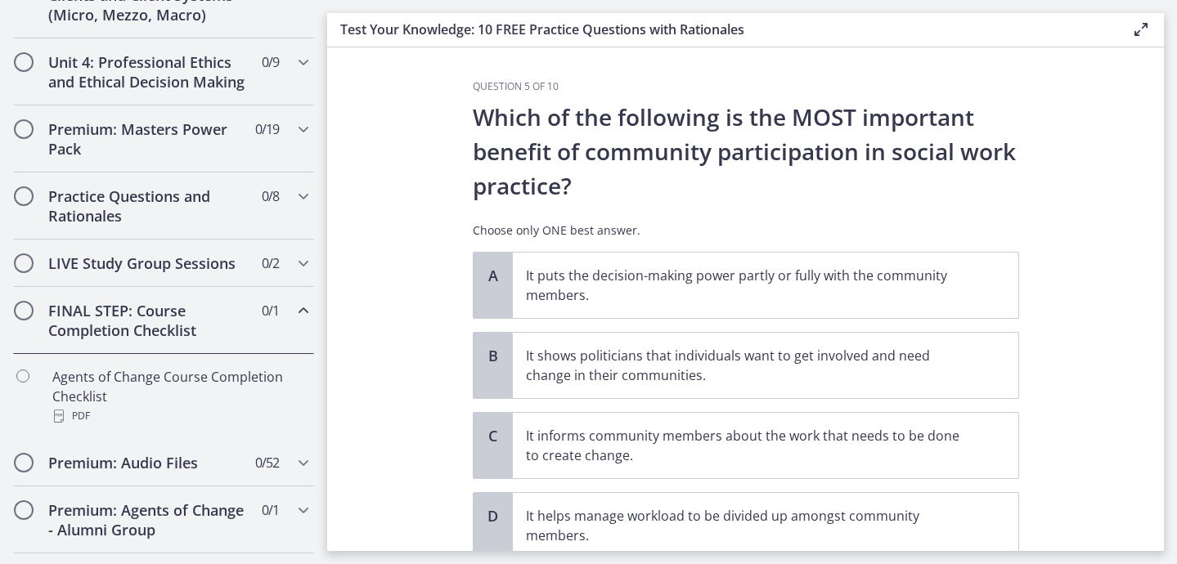
scroll to position [687, 0]
click at [221, 318] on h2 "FINAL STEP: Course Completion Checklist" at bounding box center [148, 320] width 200 height 39
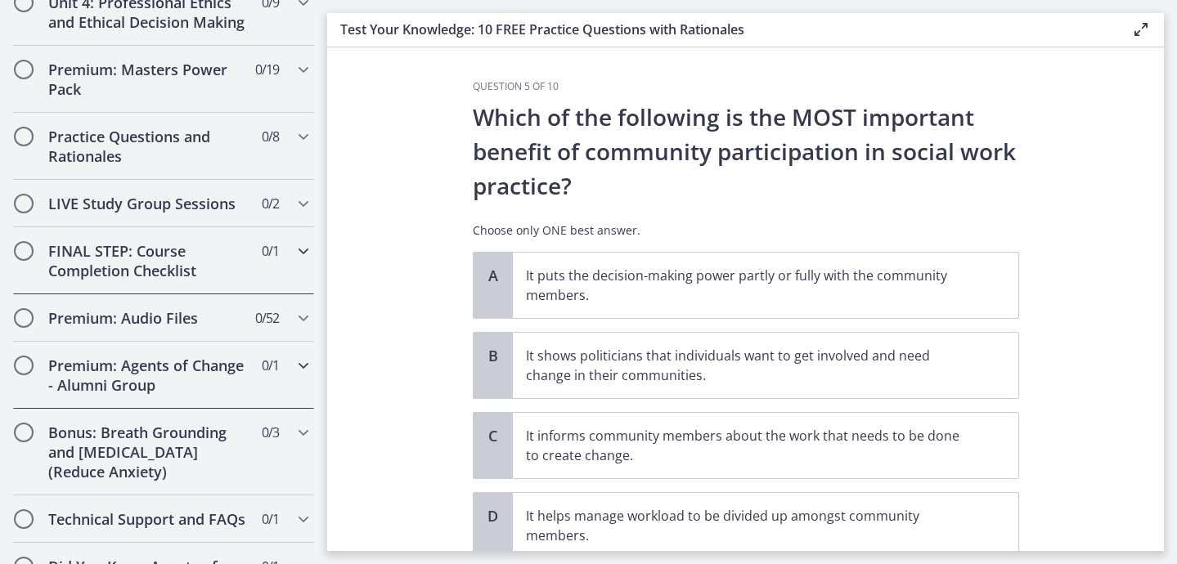
scroll to position [770, 0]
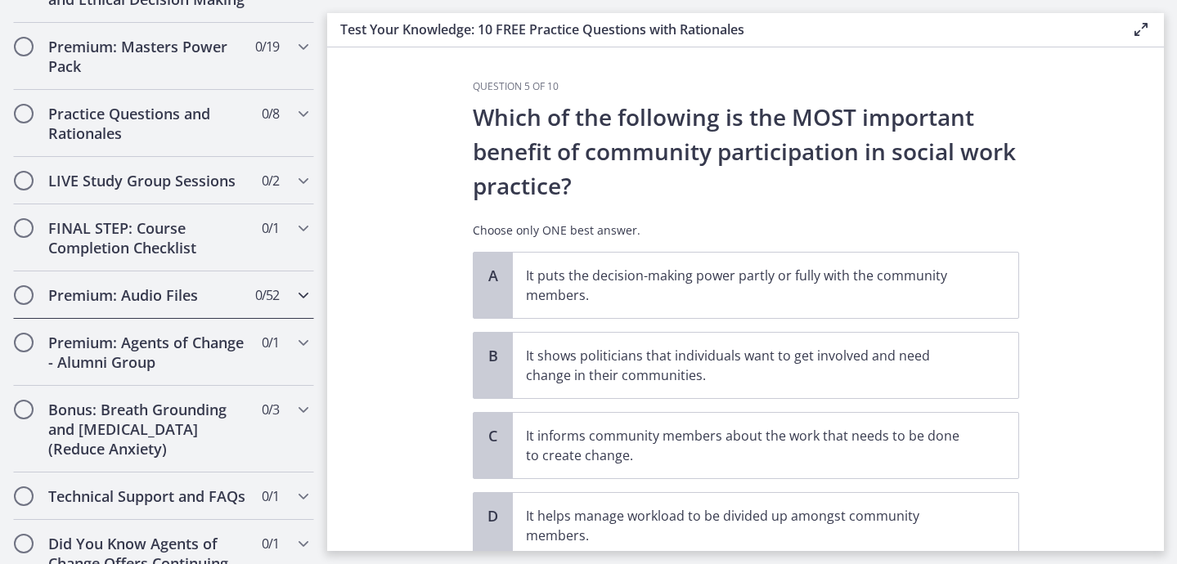
click at [223, 295] on h2 "Premium: Audio Files" at bounding box center [148, 295] width 200 height 20
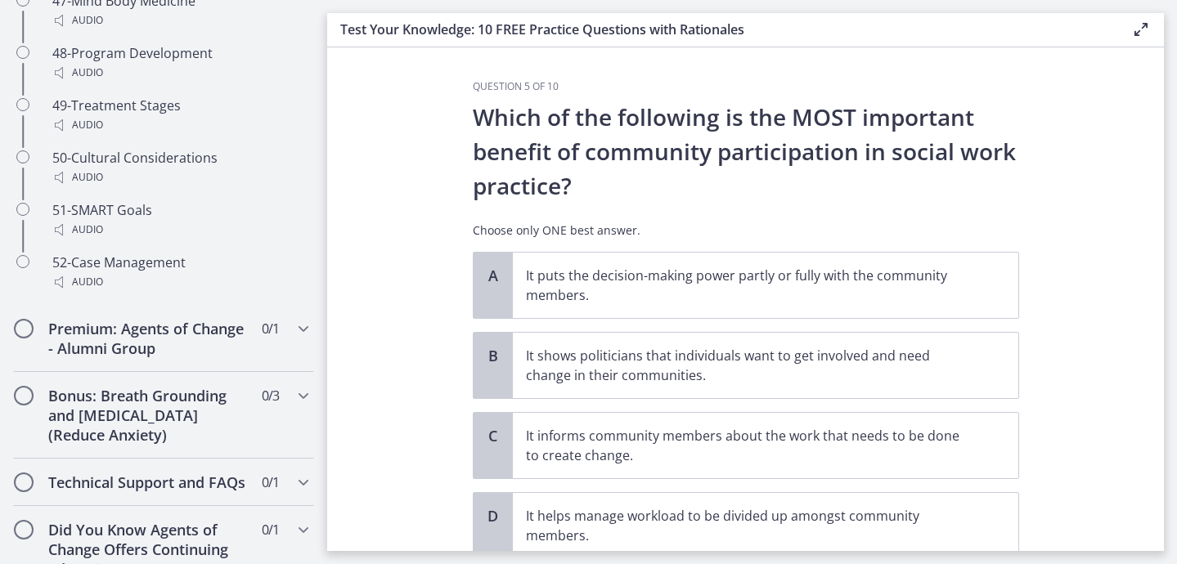
scroll to position [3606, 0]
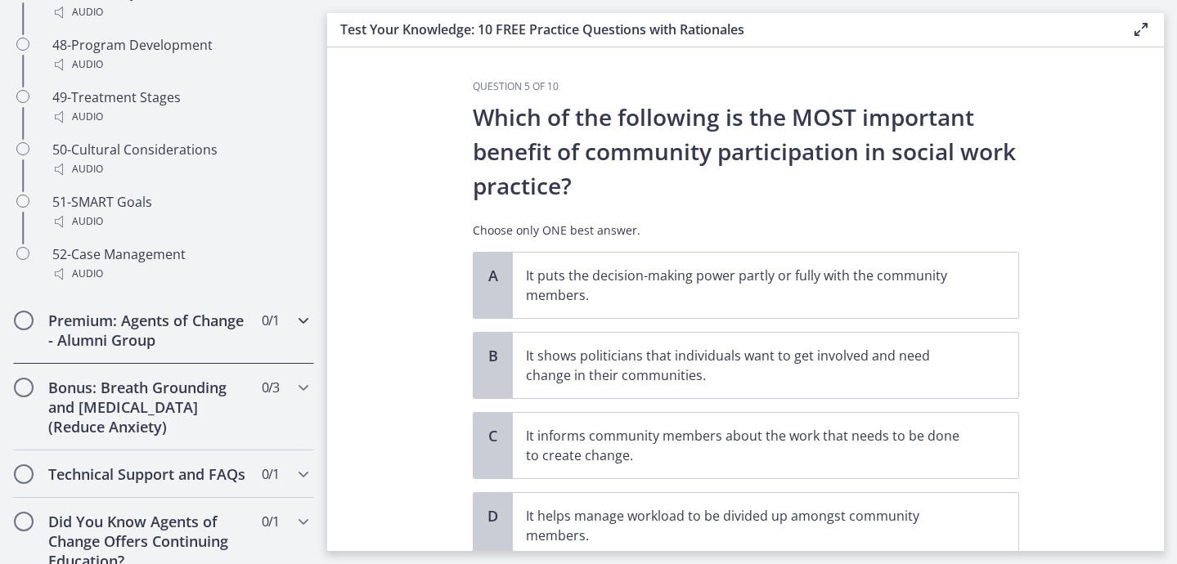
click at [202, 326] on h2 "Premium: Agents of Change - Alumni Group" at bounding box center [148, 330] width 200 height 39
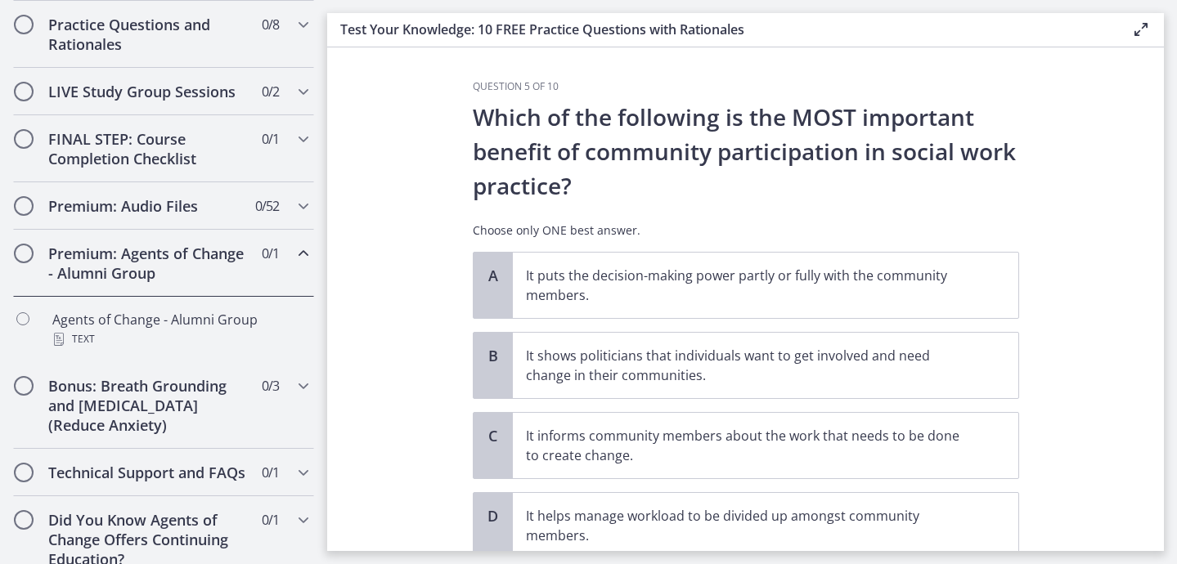
scroll to position [861, 0]
click at [293, 254] on div "Premium: Agents of Change - Alumni Group 0 / 1 Completed" at bounding box center [163, 261] width 301 height 67
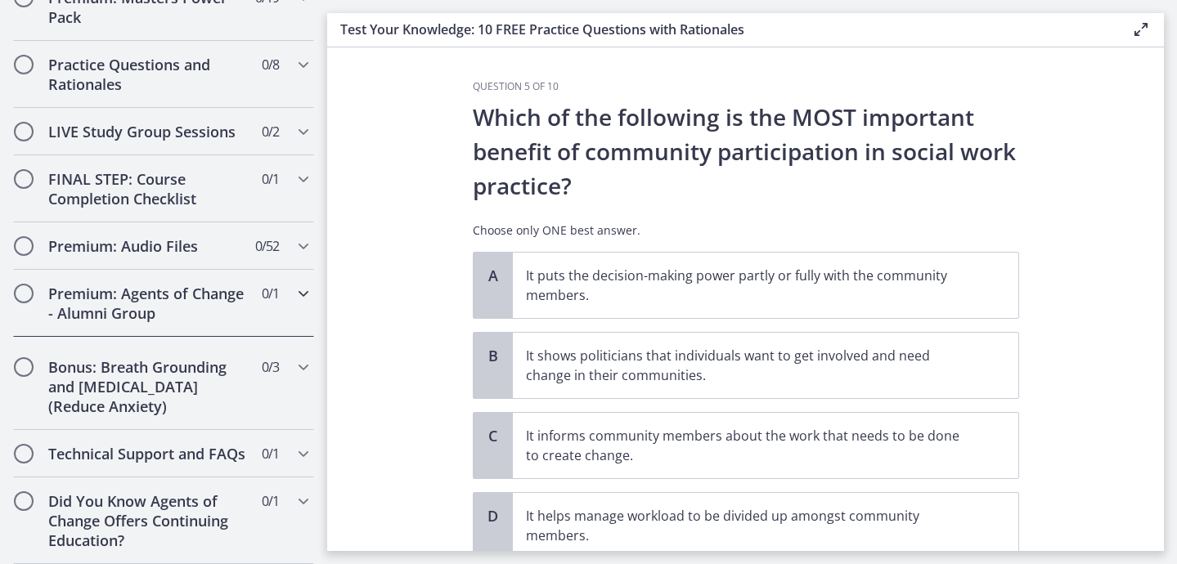
scroll to position [811, 0]
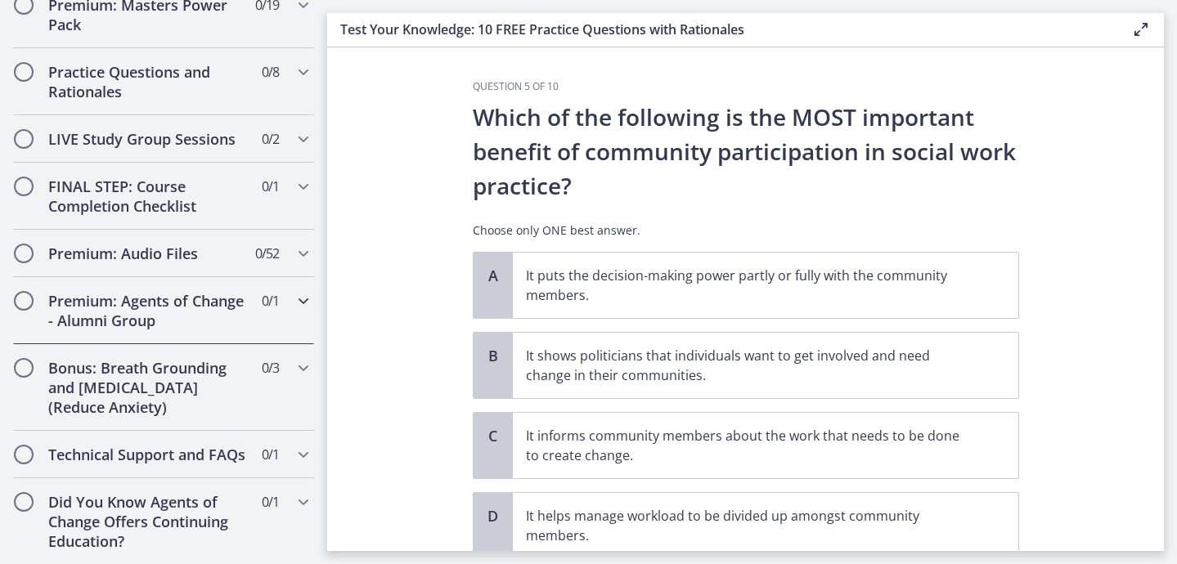
click at [294, 302] on icon "Chapters" at bounding box center [304, 301] width 20 height 20
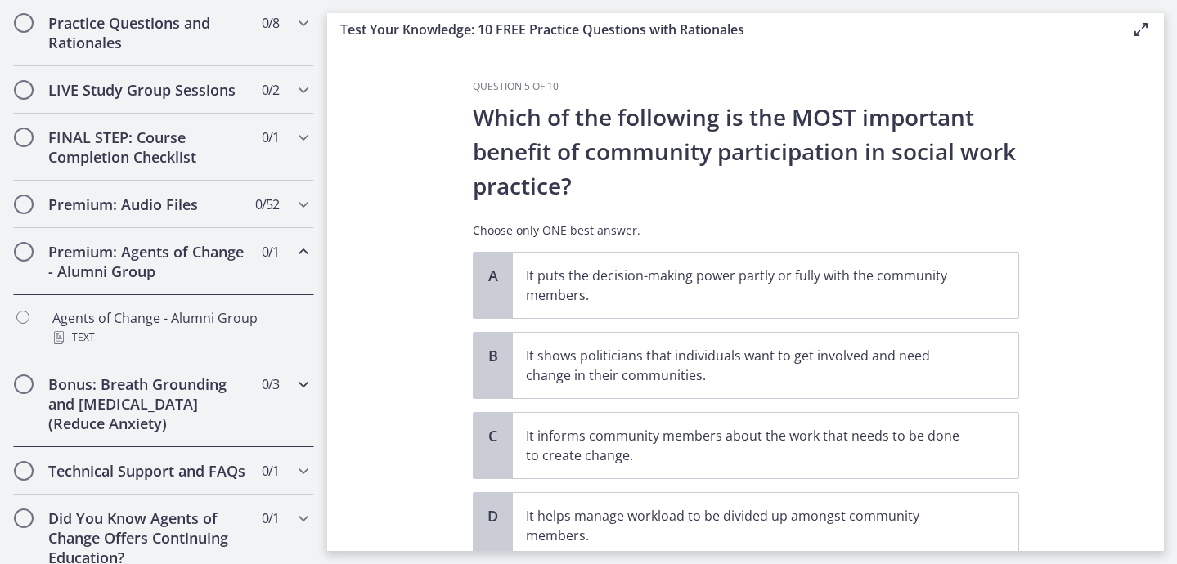
scroll to position [877, 0]
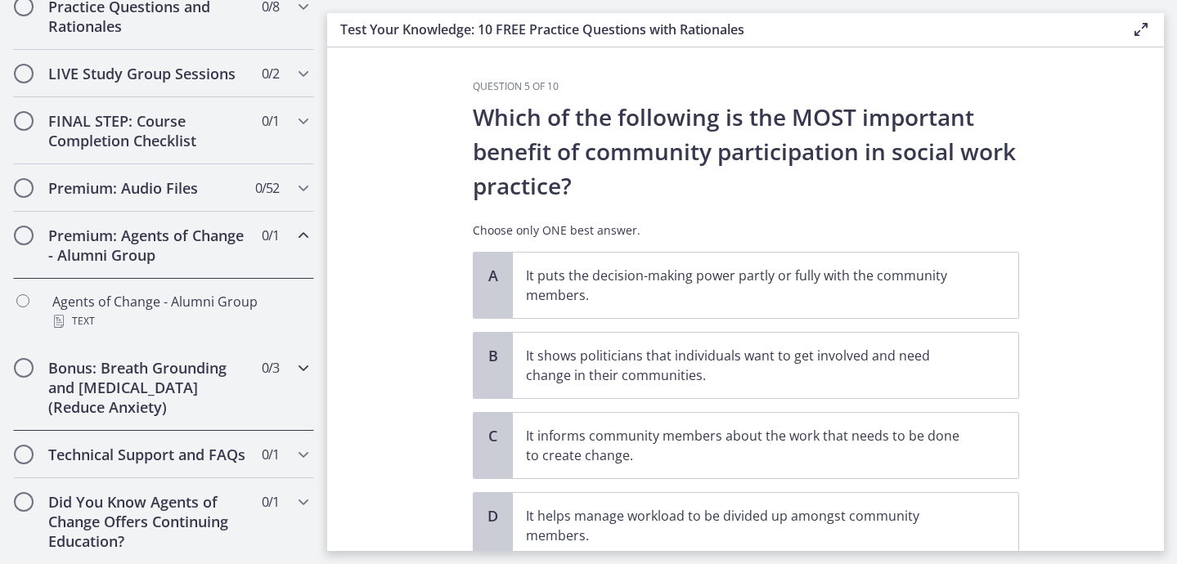
click at [247, 399] on h2 "Bonus: Breath Grounding and [MEDICAL_DATA] (Reduce Anxiety)" at bounding box center [148, 387] width 200 height 59
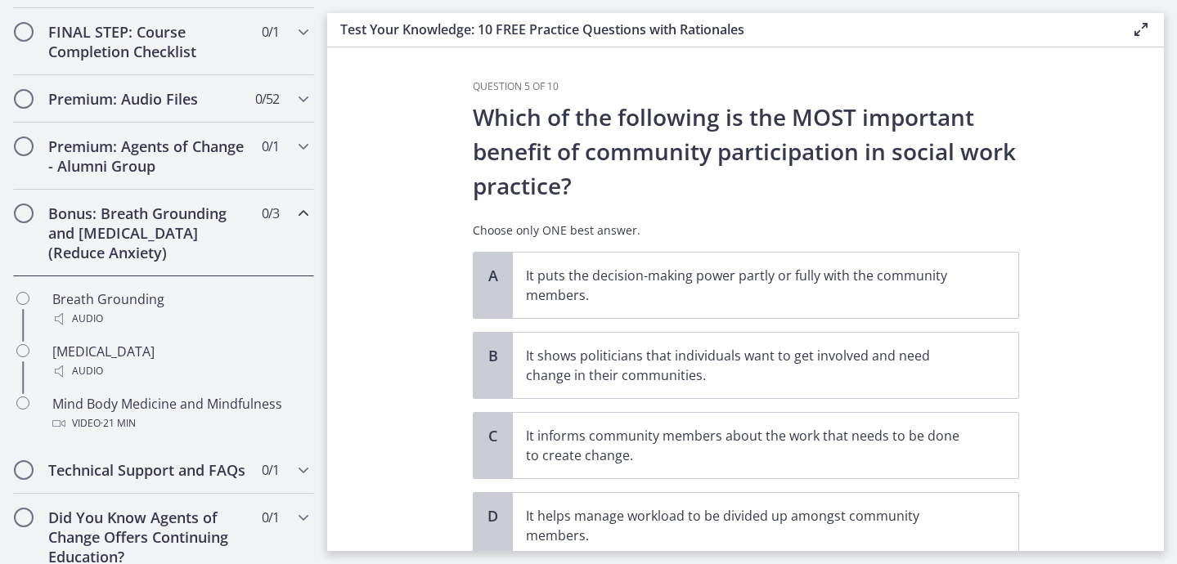
scroll to position [982, 0]
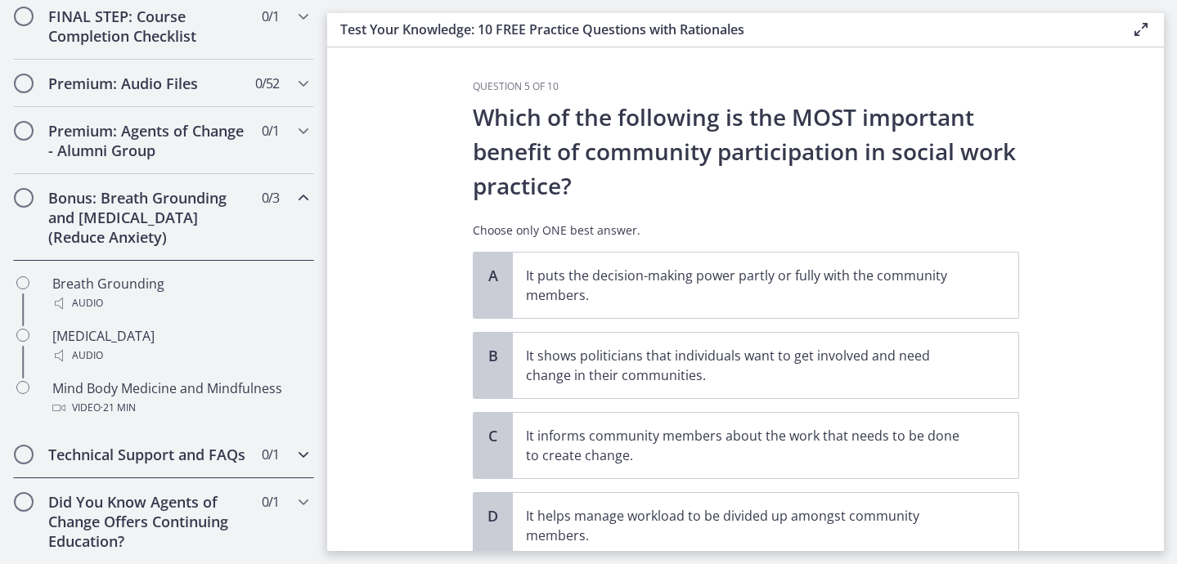
click at [200, 454] on h2 "Technical Support and FAQs" at bounding box center [148, 455] width 200 height 20
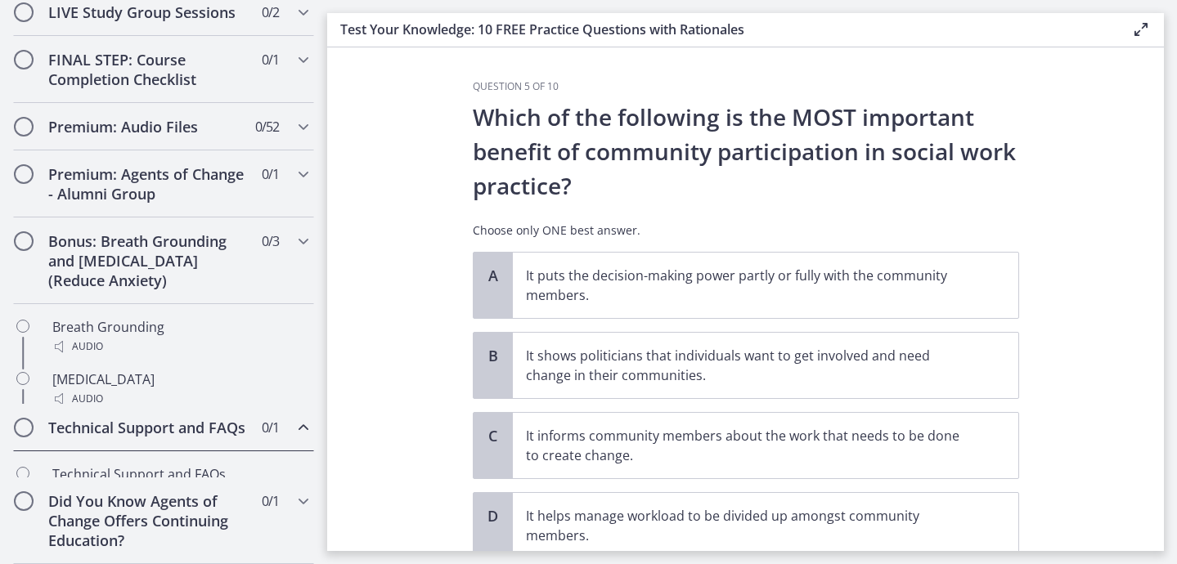
scroll to position [877, 0]
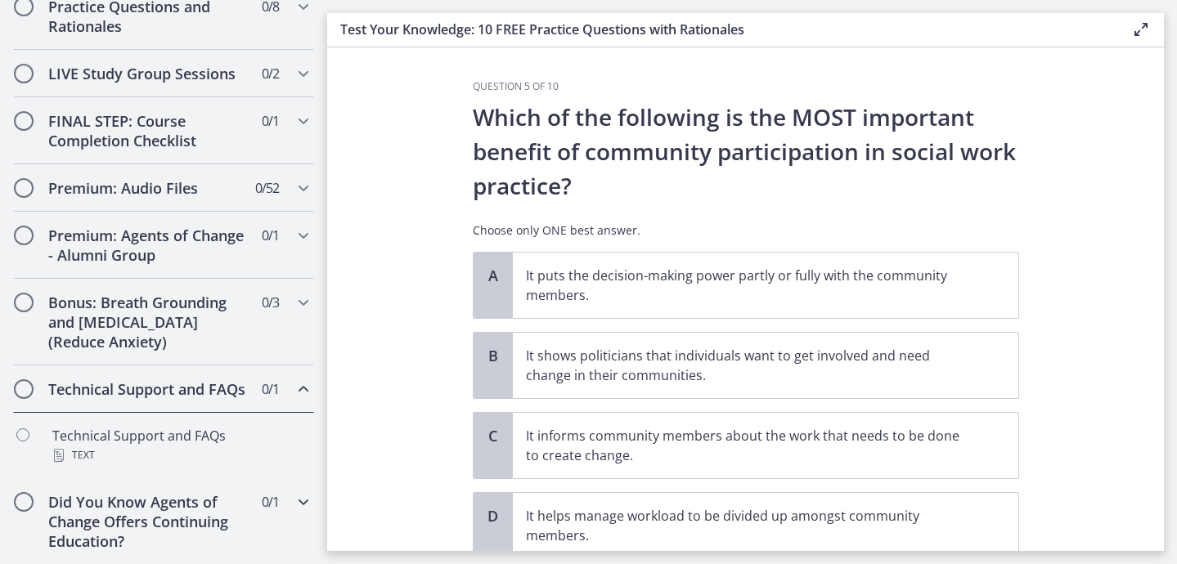
click at [223, 510] on h2 "Did You Know Agents of Change Offers Continuing Education?" at bounding box center [148, 521] width 200 height 59
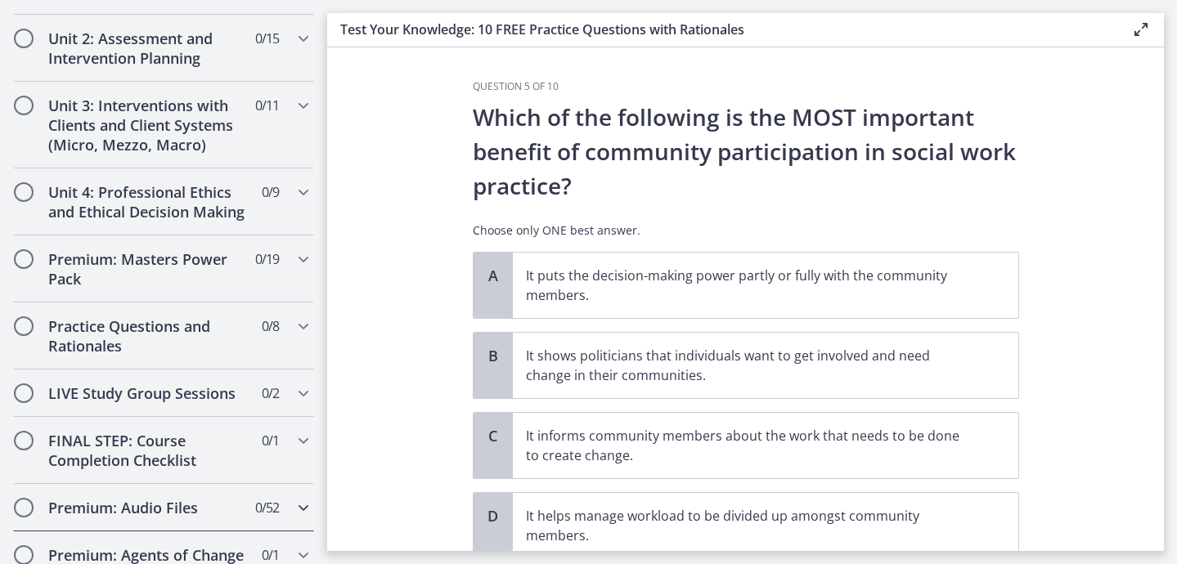
scroll to position [551, 0]
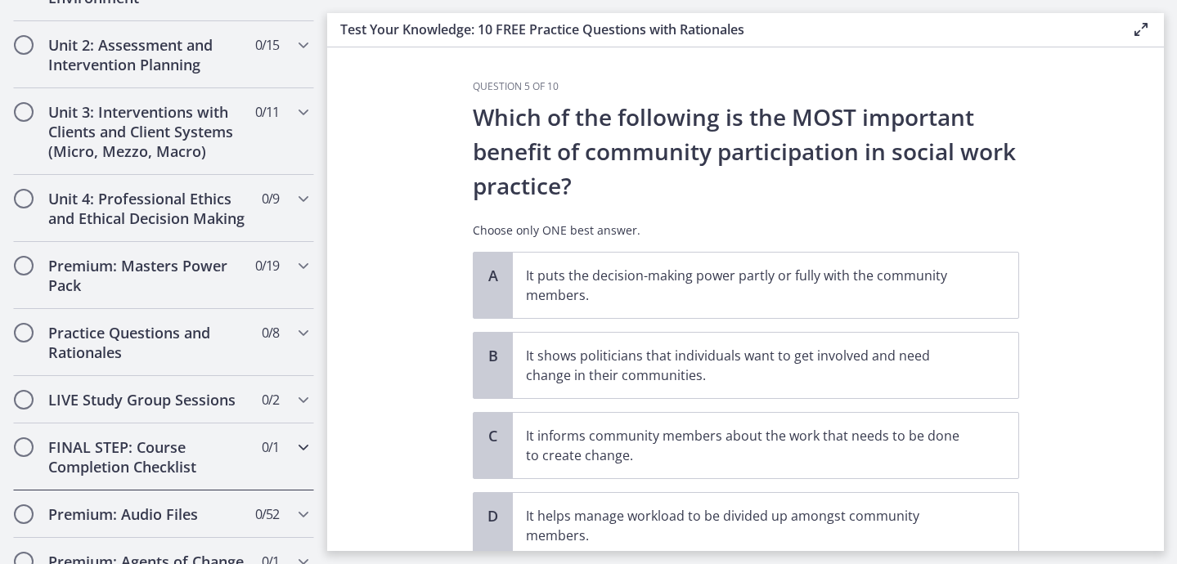
click at [210, 451] on h2 "FINAL STEP: Course Completion Checklist" at bounding box center [148, 457] width 200 height 39
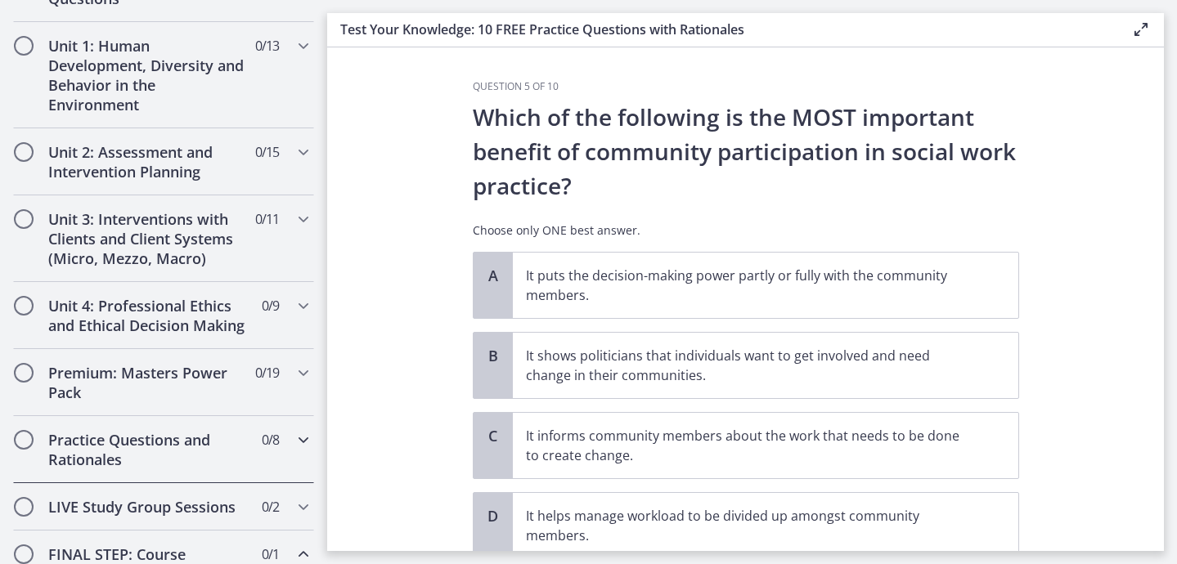
scroll to position [445, 0]
click at [221, 385] on h2 "Premium: Masters Power Pack" at bounding box center [148, 381] width 200 height 39
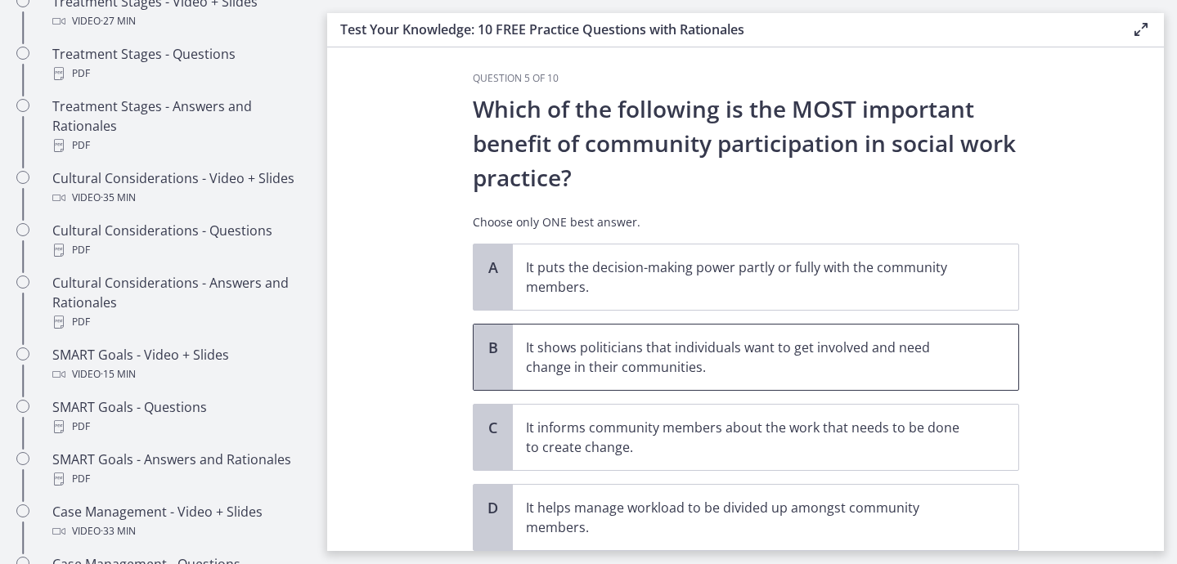
scroll to position [0, 0]
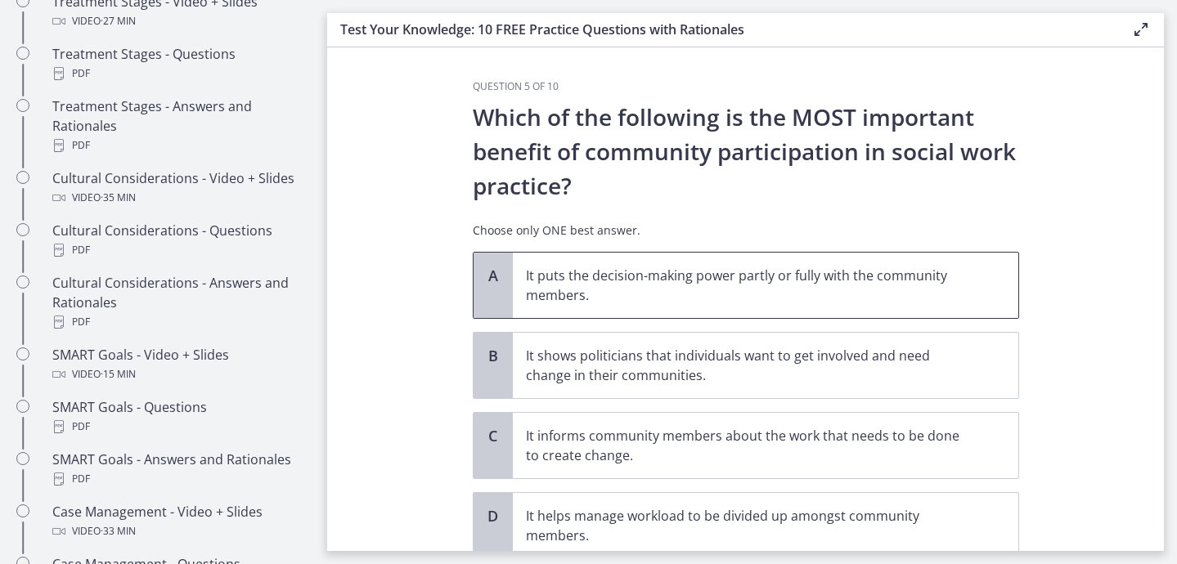
click at [715, 295] on p "It puts the decision-making power partly or fully with the community members." at bounding box center [749, 285] width 447 height 39
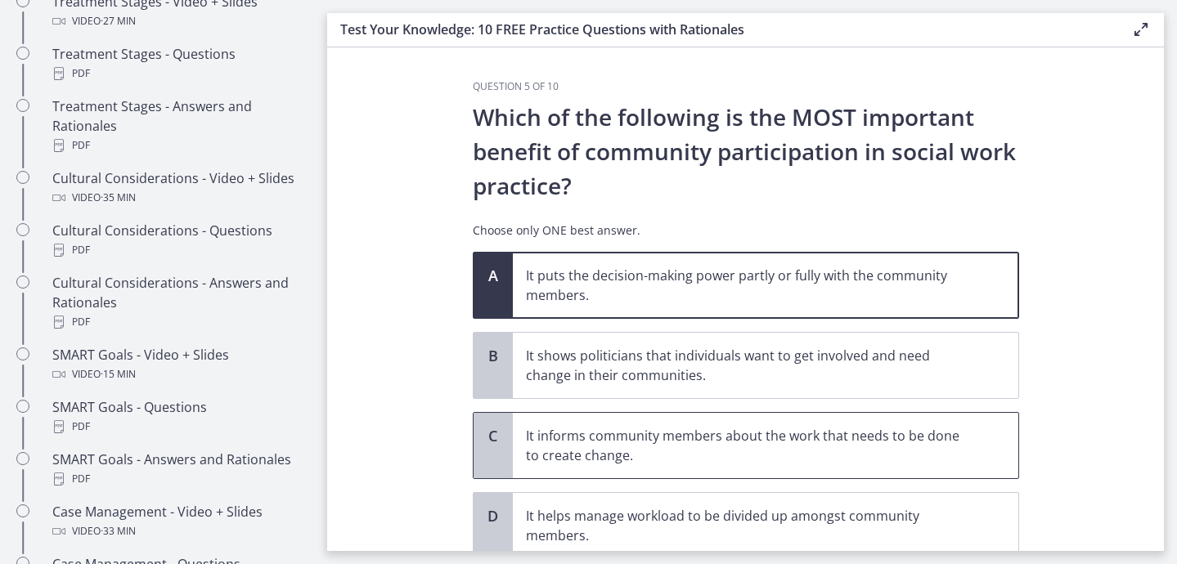
scroll to position [126, 0]
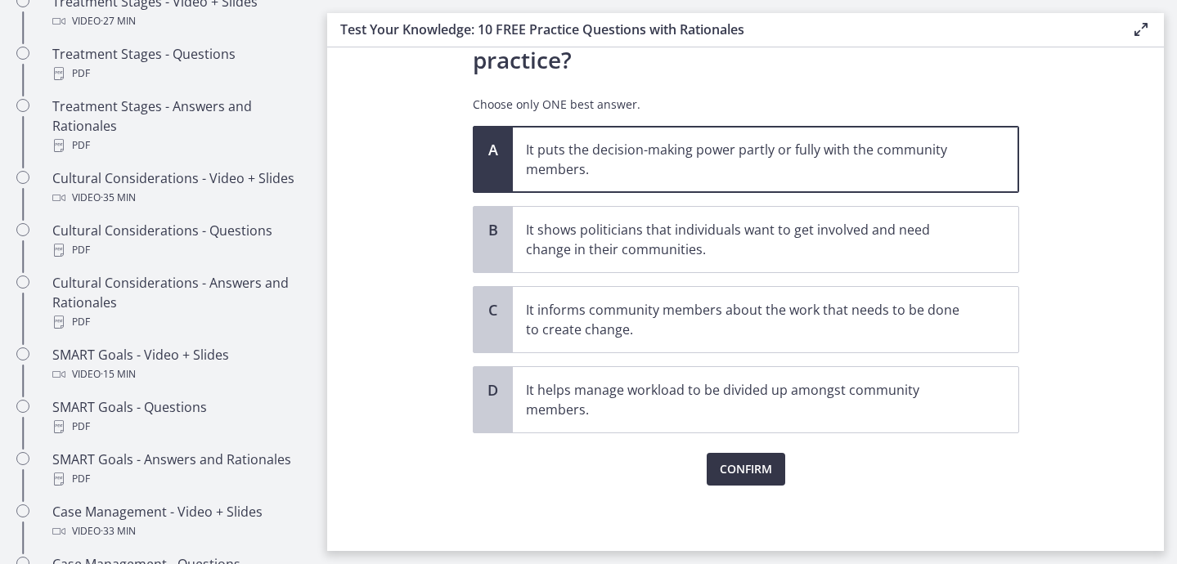
click at [745, 476] on span "Confirm" at bounding box center [746, 470] width 52 height 20
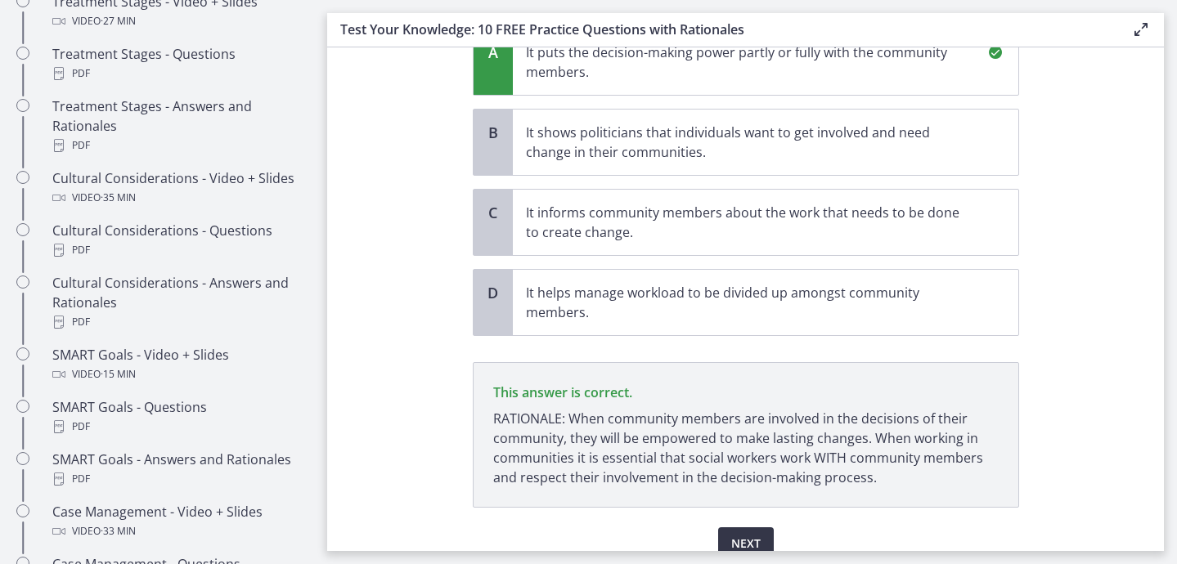
scroll to position [298, 0]
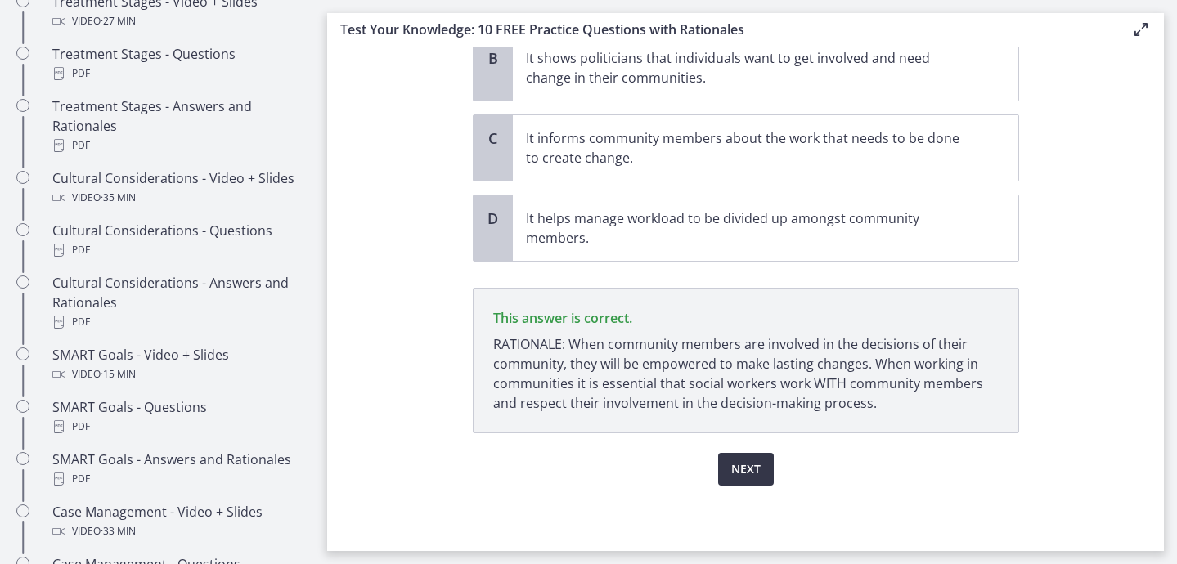
click at [745, 470] on span "Next" at bounding box center [745, 470] width 29 height 20
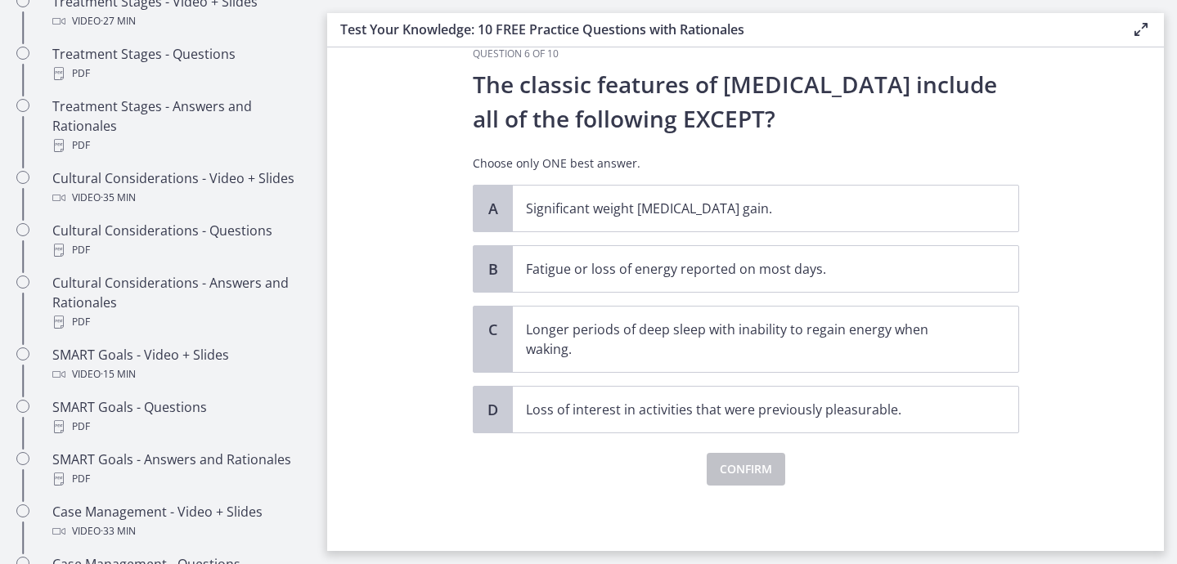
scroll to position [0, 0]
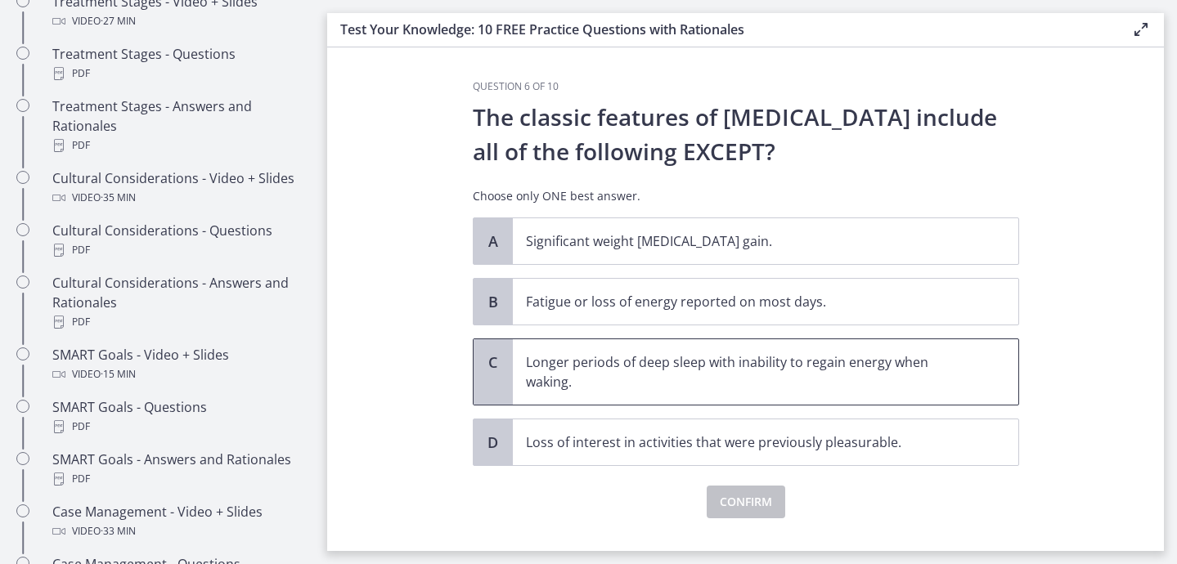
click at [697, 379] on p "Longer periods of deep sleep with inability to regain energy when waking." at bounding box center [749, 372] width 447 height 39
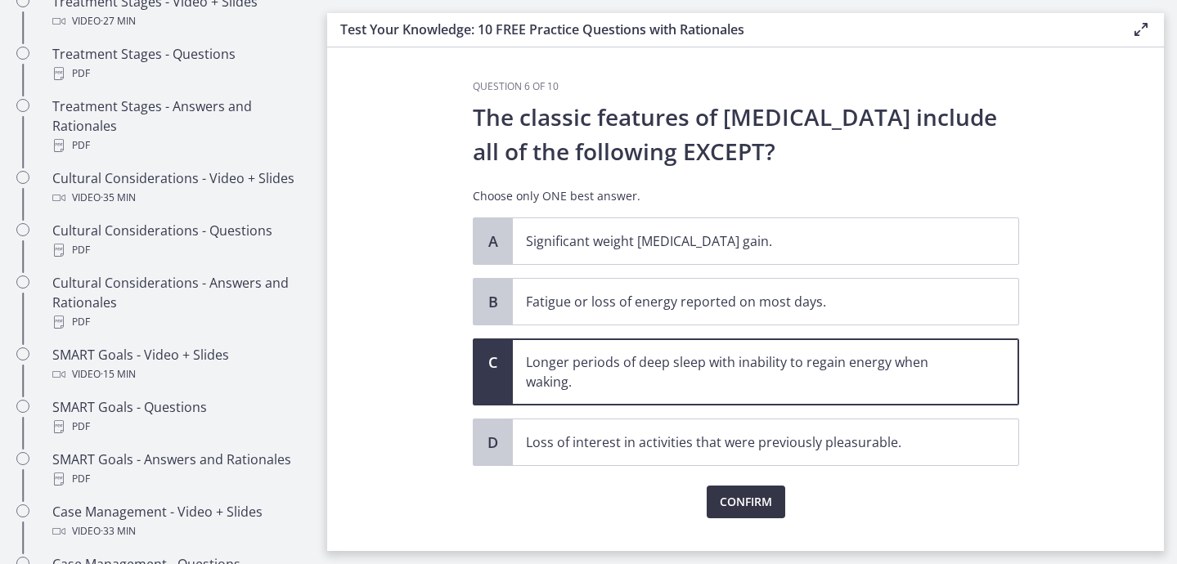
click at [737, 503] on span "Confirm" at bounding box center [746, 502] width 52 height 20
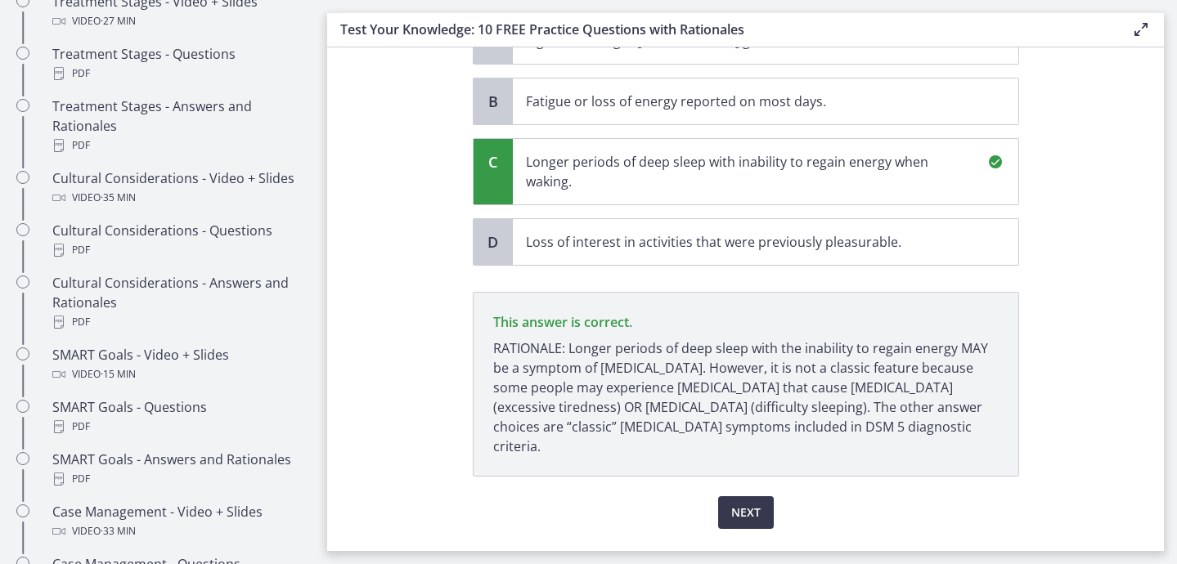
scroll to position [203, 0]
click at [736, 501] on span "Next" at bounding box center [745, 511] width 29 height 20
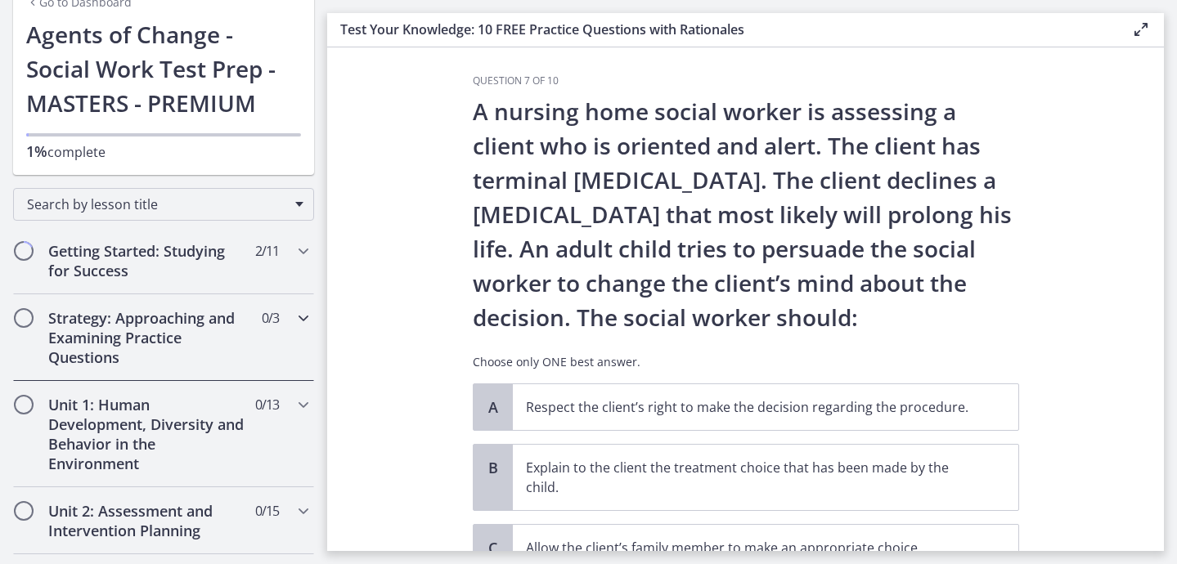
scroll to position [170, 0]
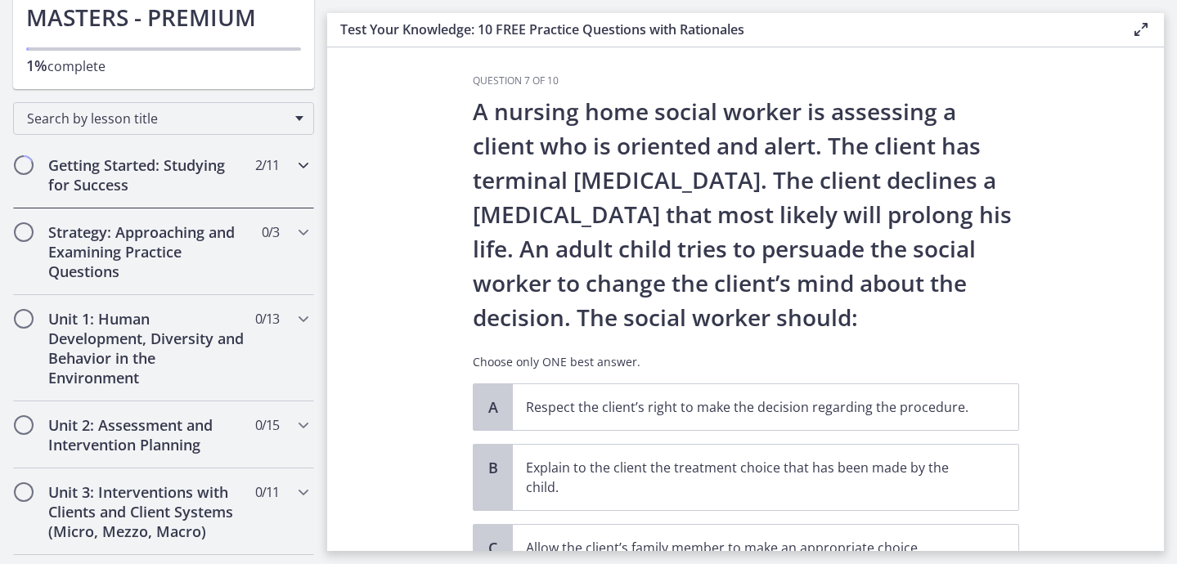
click at [296, 178] on div "Getting Started: Studying for Success 2 / 11 Completed" at bounding box center [163, 175] width 301 height 67
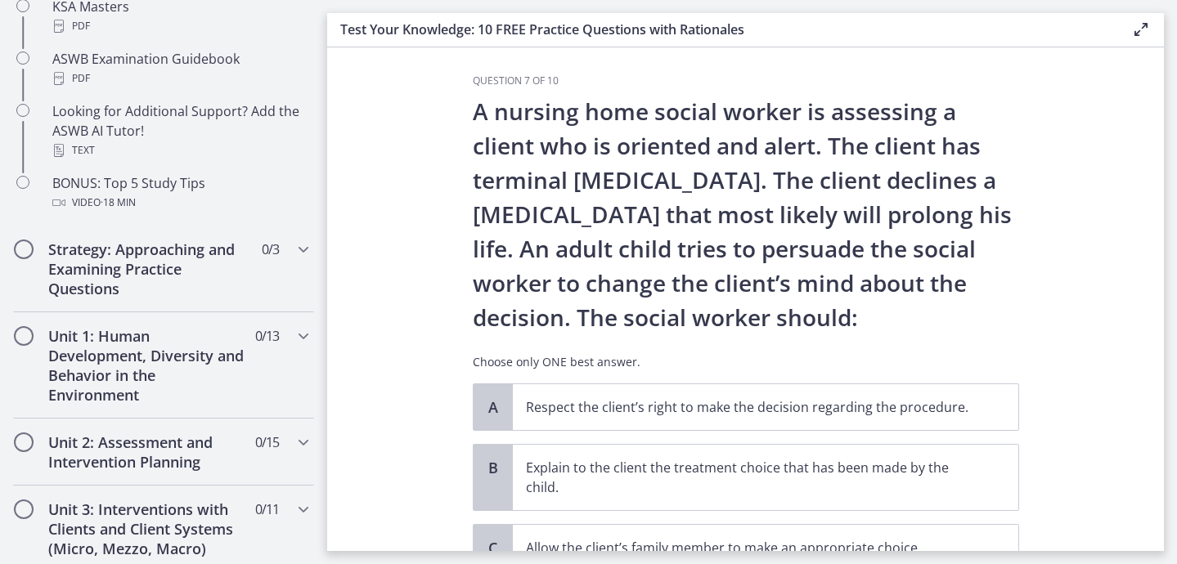
scroll to position [761, 0]
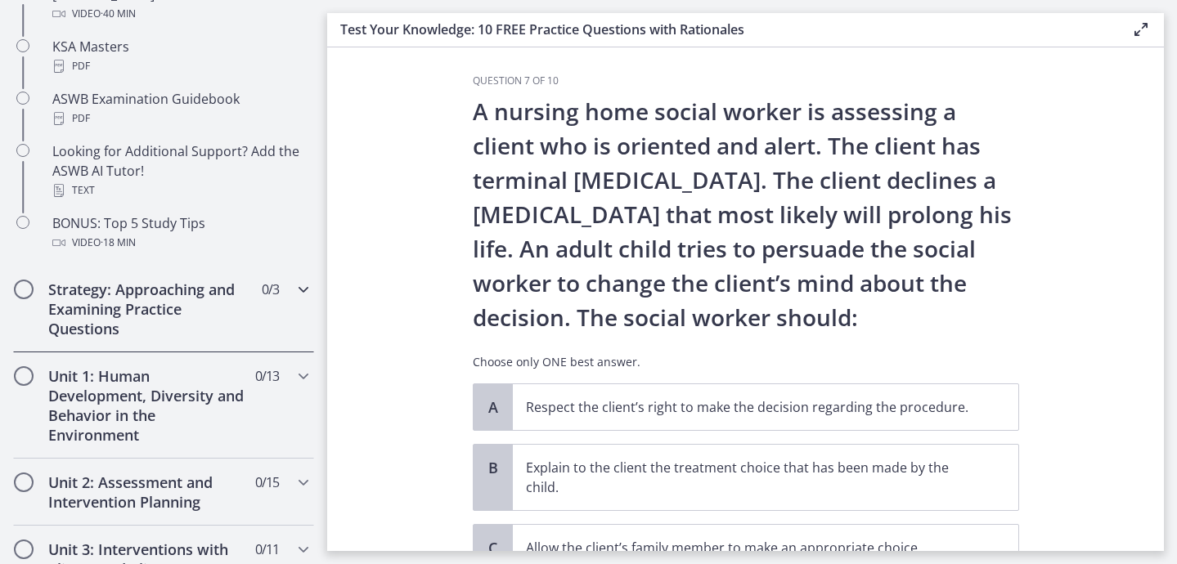
click at [223, 325] on h2 "Strategy: Approaching and Examining Practice Questions" at bounding box center [148, 309] width 200 height 59
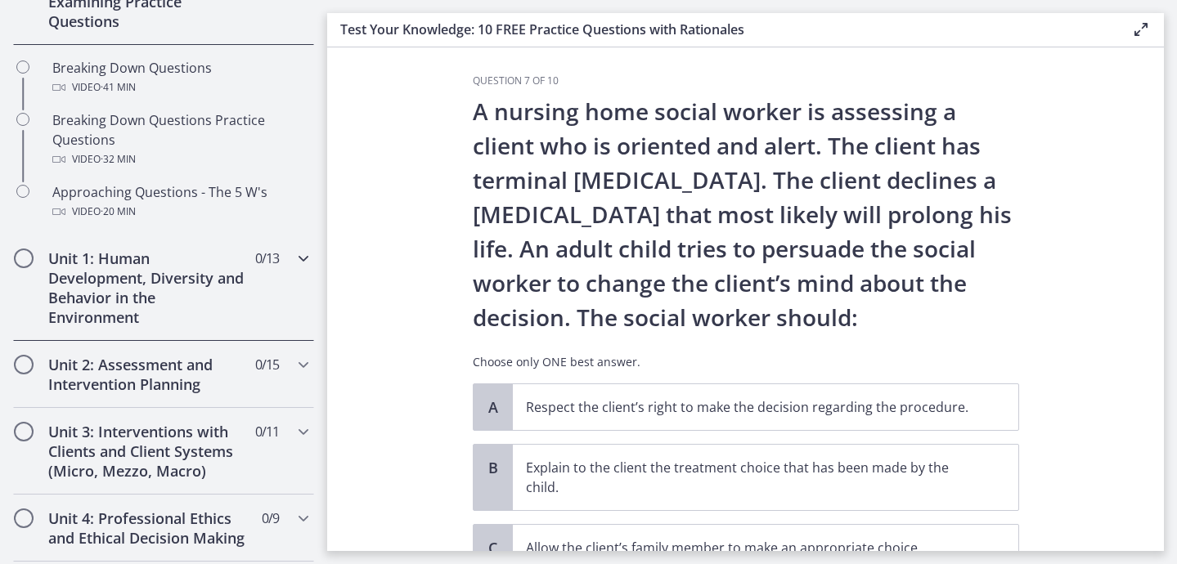
scroll to position [421, 0]
click at [268, 296] on div "Unit 1: Human Development, Diversity and Behavior in the Environment 0 / 13 Com…" at bounding box center [163, 287] width 301 height 106
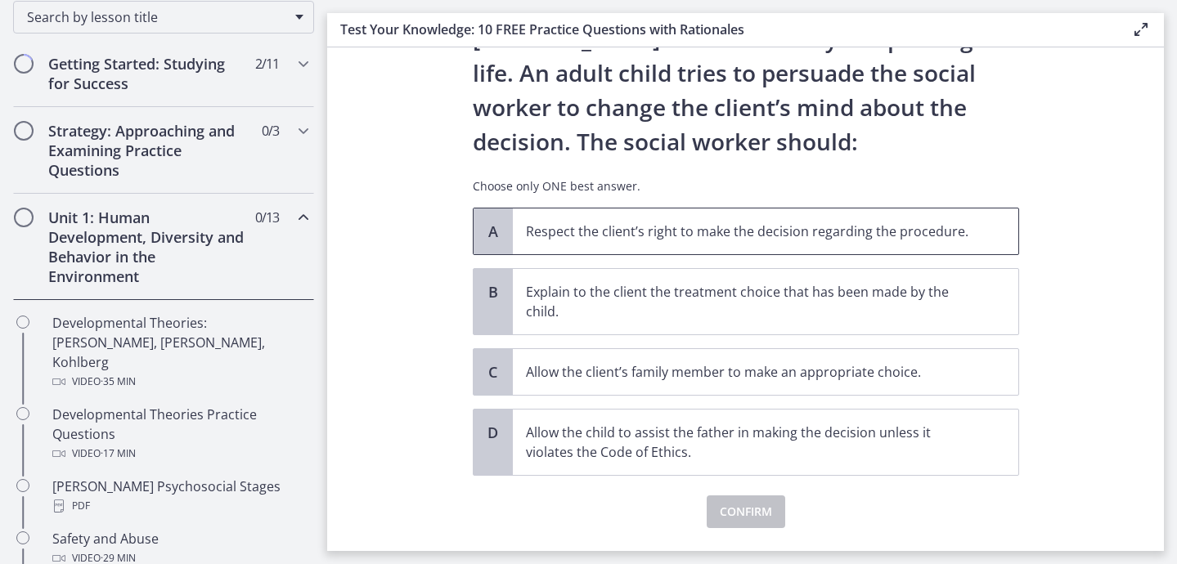
scroll to position [188, 0]
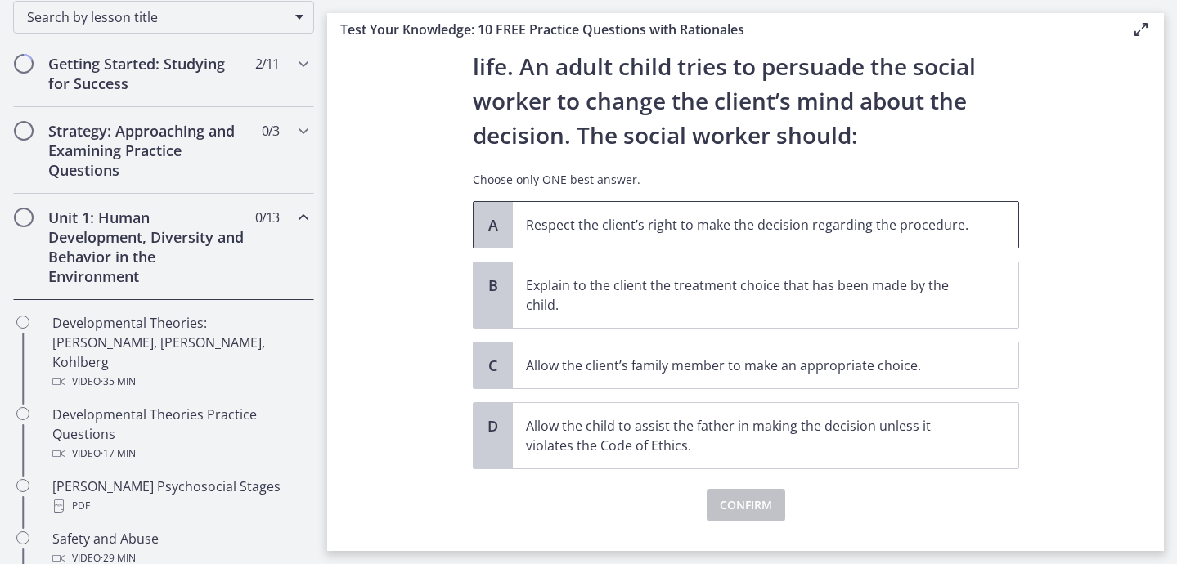
click at [753, 229] on p "Respect the client’s right to make the decision regarding the procedure." at bounding box center [749, 225] width 447 height 20
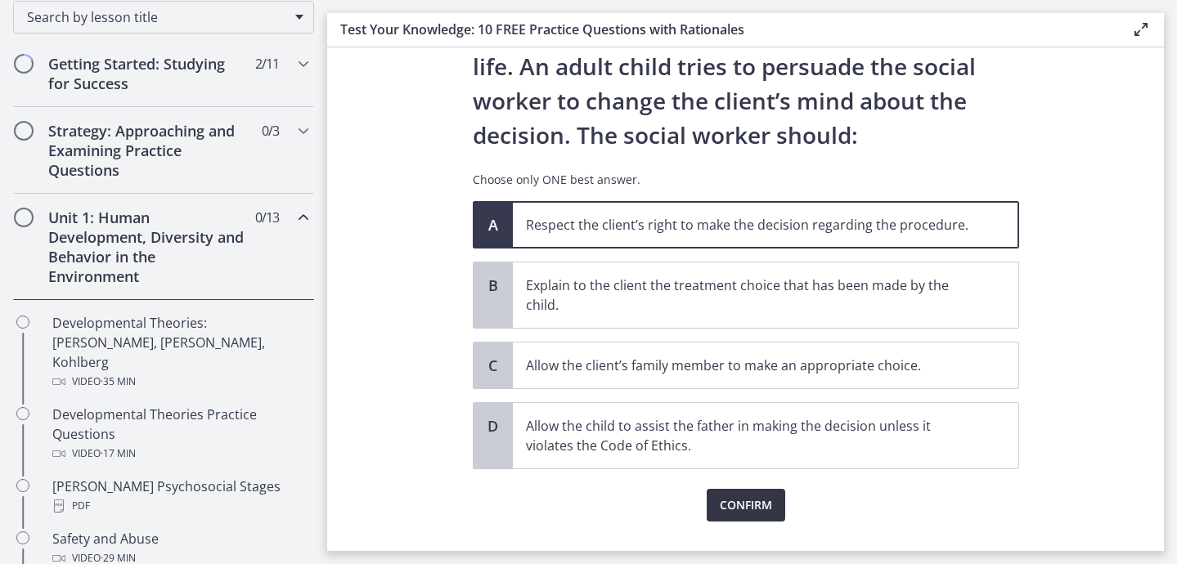
click at [739, 508] on span "Confirm" at bounding box center [746, 506] width 52 height 20
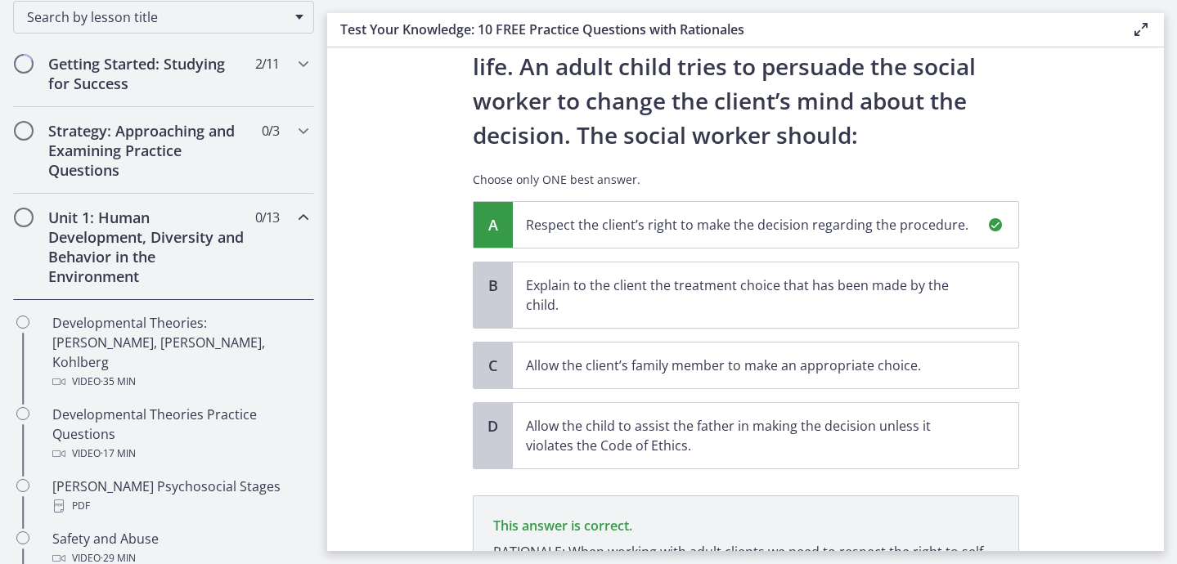
scroll to position [396, 0]
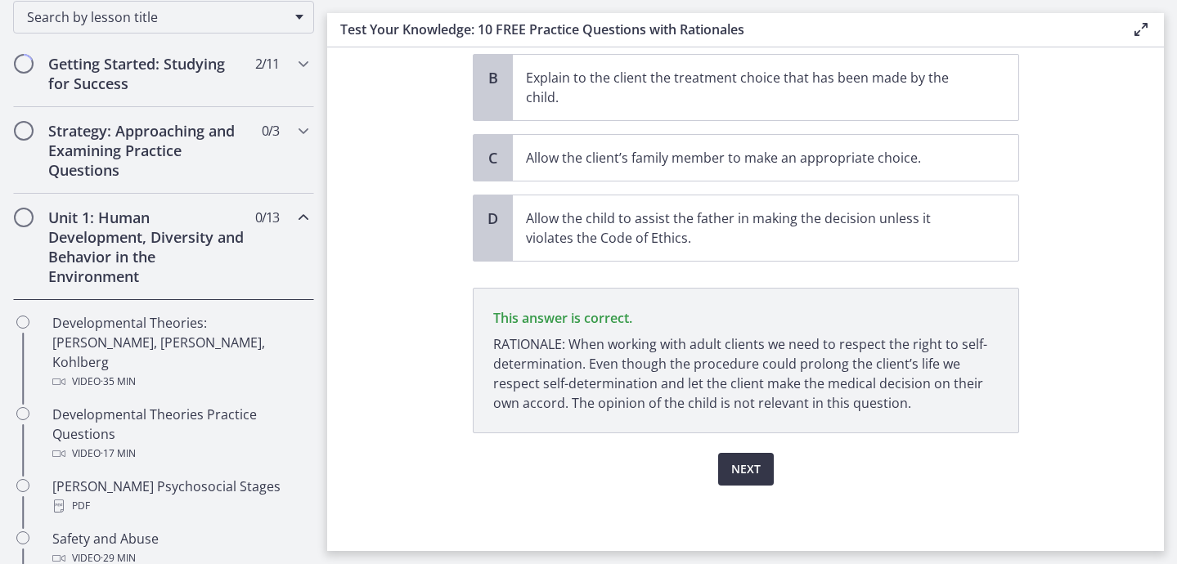
click at [745, 460] on span "Next" at bounding box center [745, 470] width 29 height 20
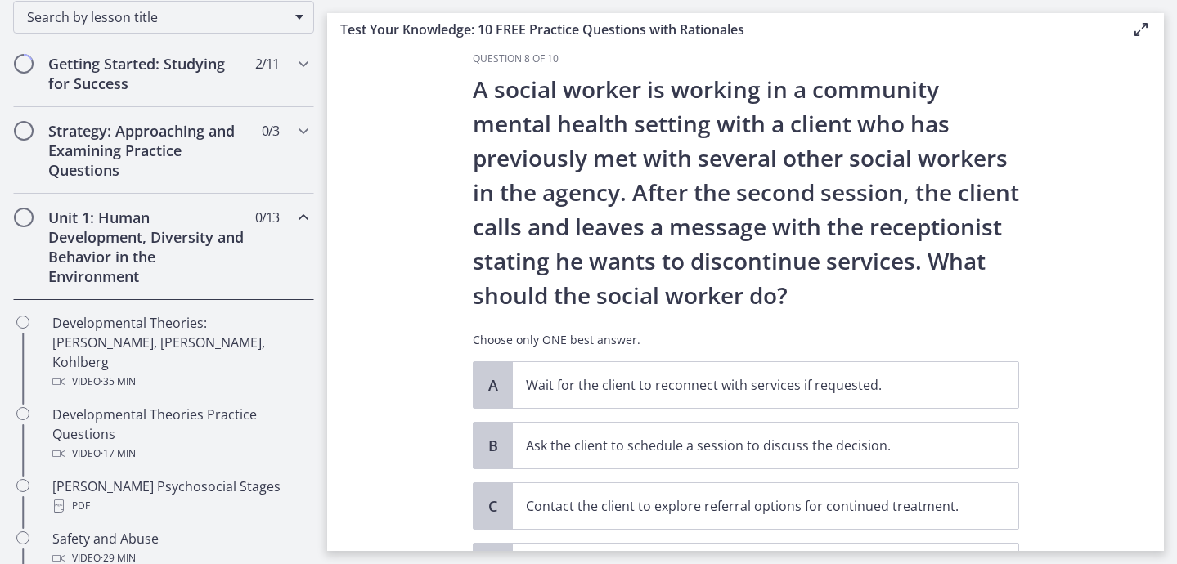
scroll to position [42, 0]
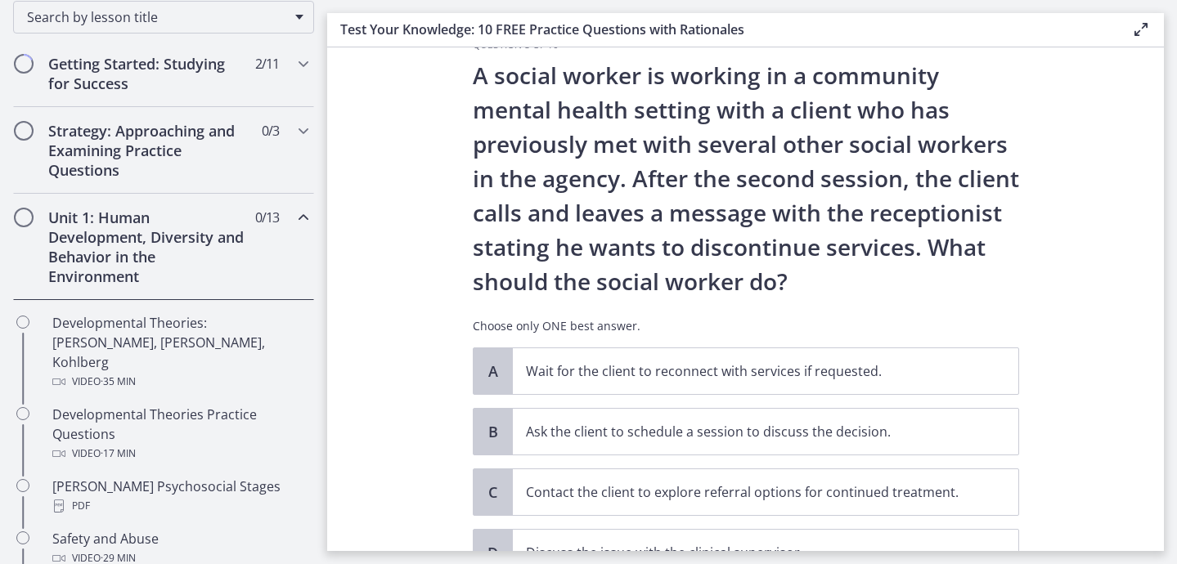
click at [305, 223] on icon "Chapters" at bounding box center [304, 218] width 20 height 20
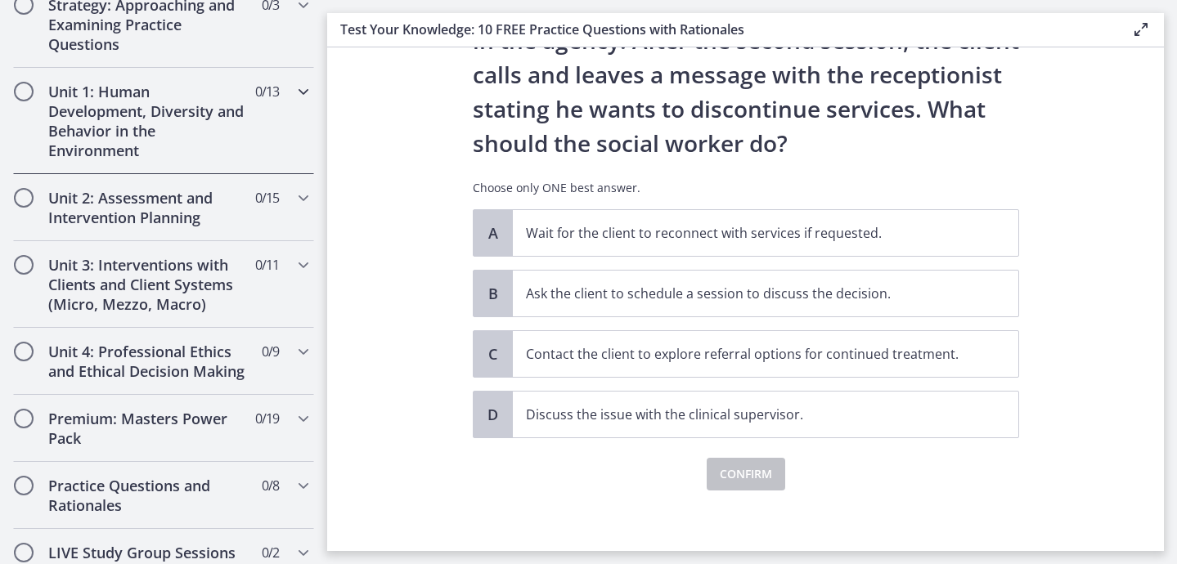
scroll to position [185, 0]
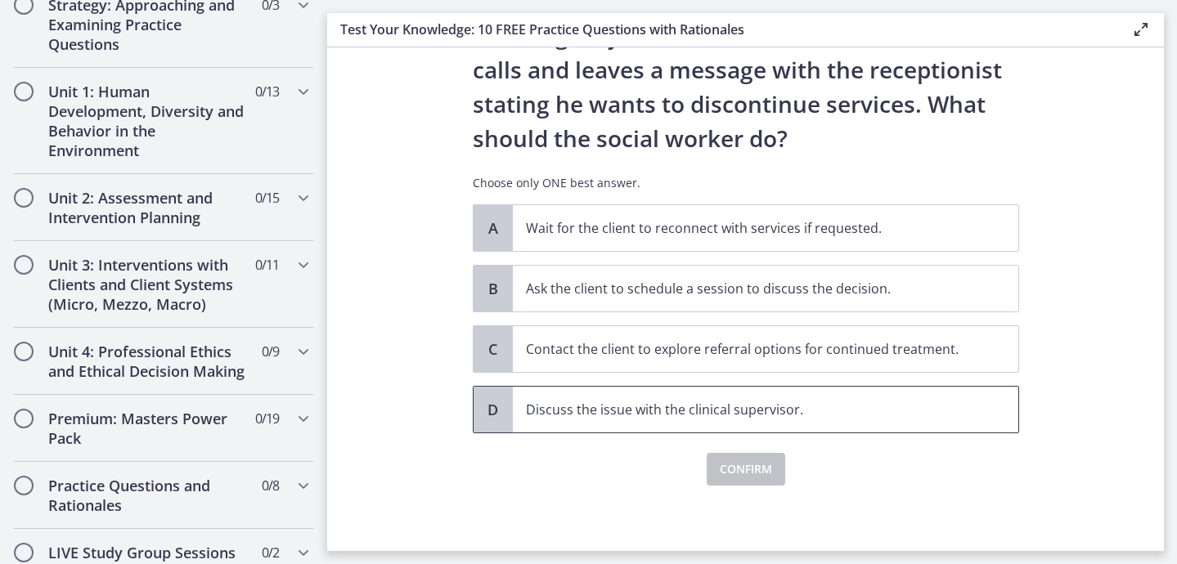
click at [666, 413] on p "Discuss the issue with the clinical supervisor." at bounding box center [749, 410] width 447 height 20
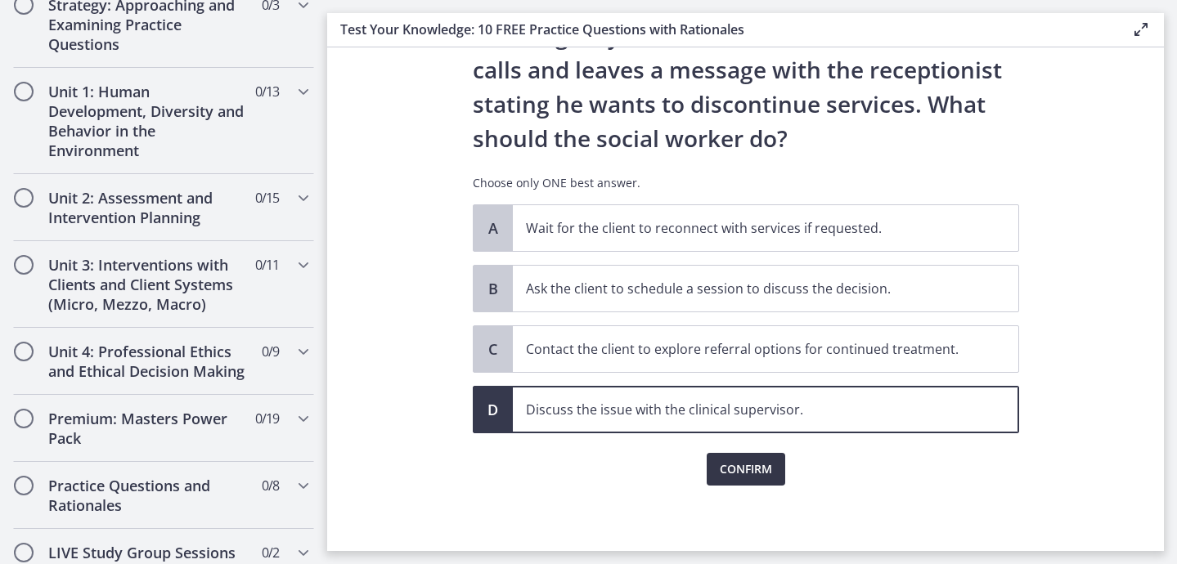
click at [748, 464] on span "Confirm" at bounding box center [746, 470] width 52 height 20
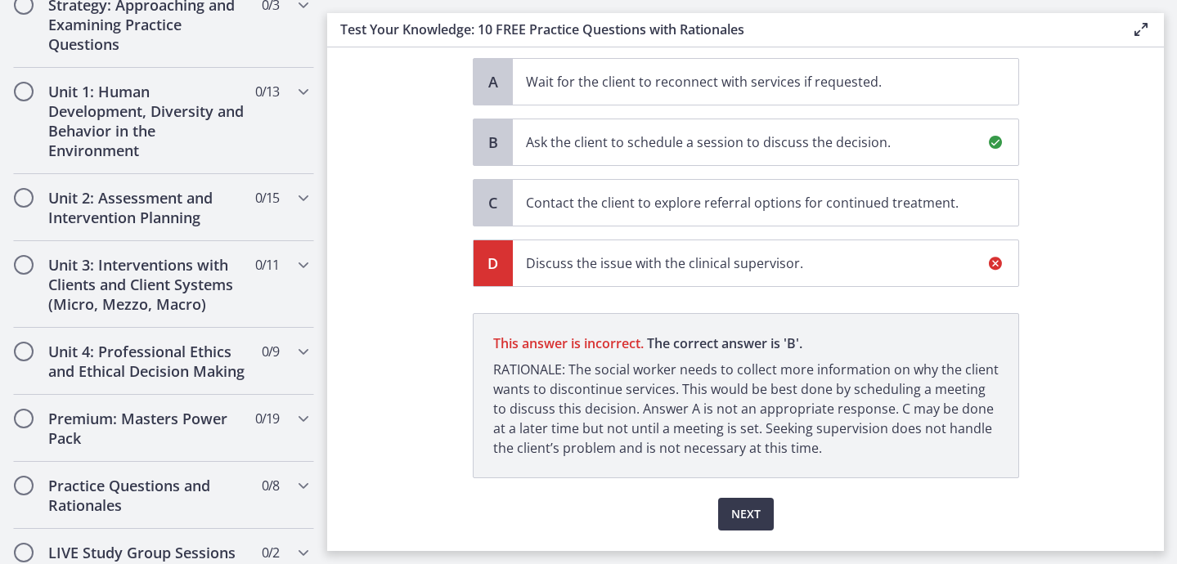
scroll to position [321, 0]
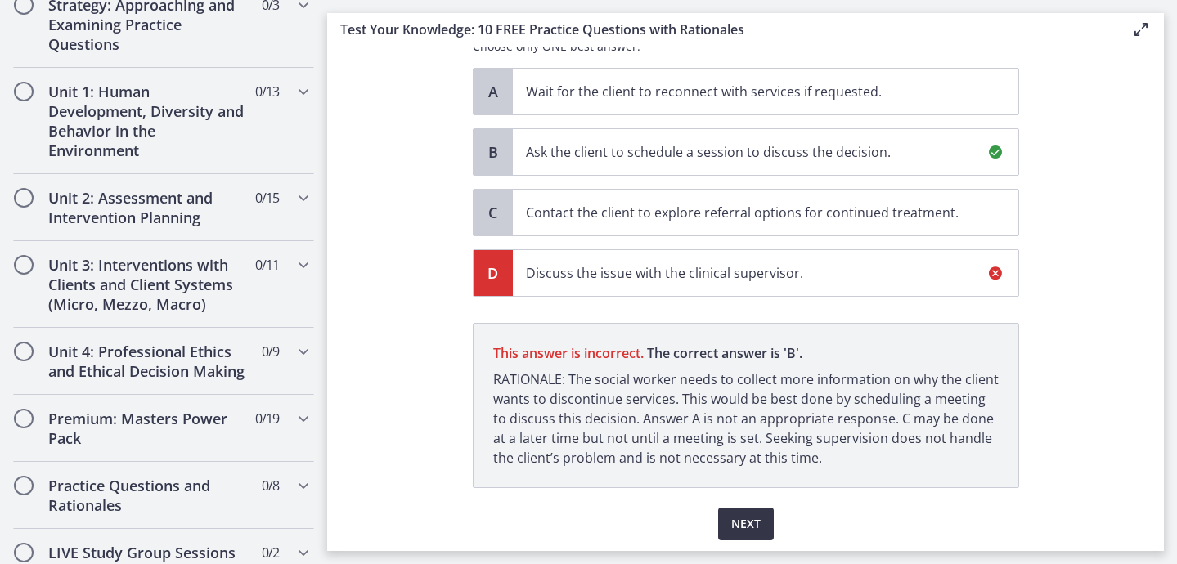
click at [742, 519] on span "Next" at bounding box center [745, 525] width 29 height 20
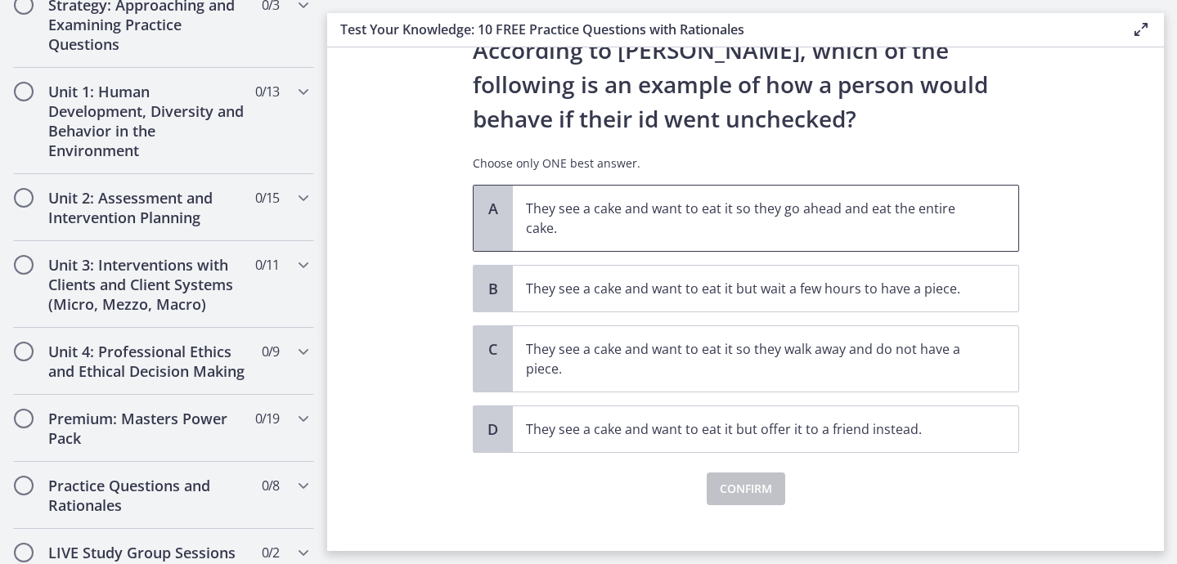
scroll to position [56, 0]
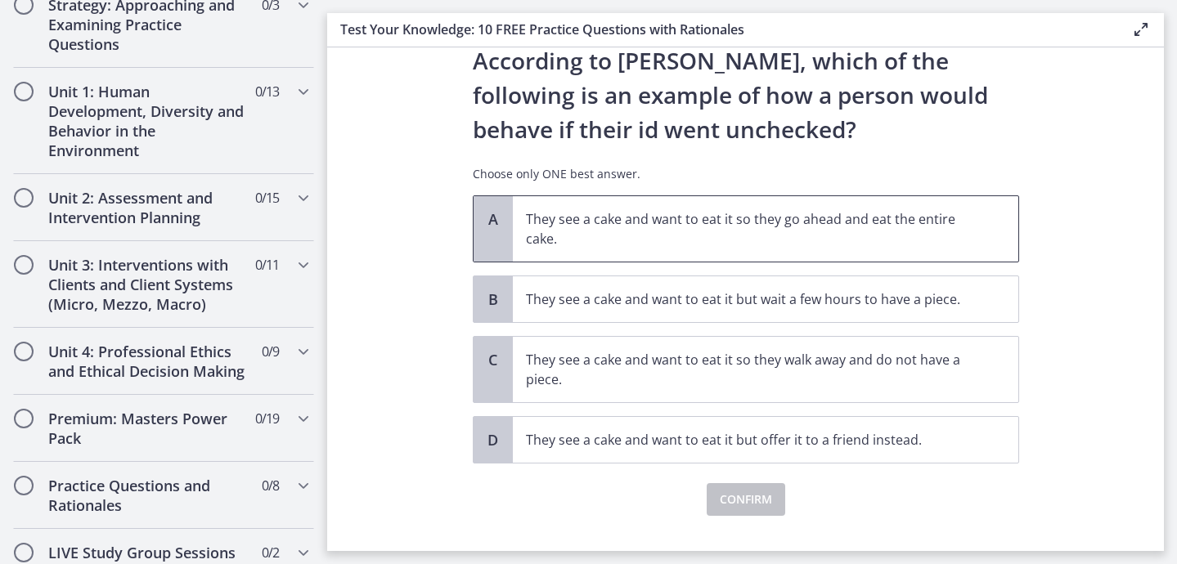
click at [725, 237] on p "They see a cake and want to eat it so they go ahead and eat the entire cake." at bounding box center [749, 228] width 447 height 39
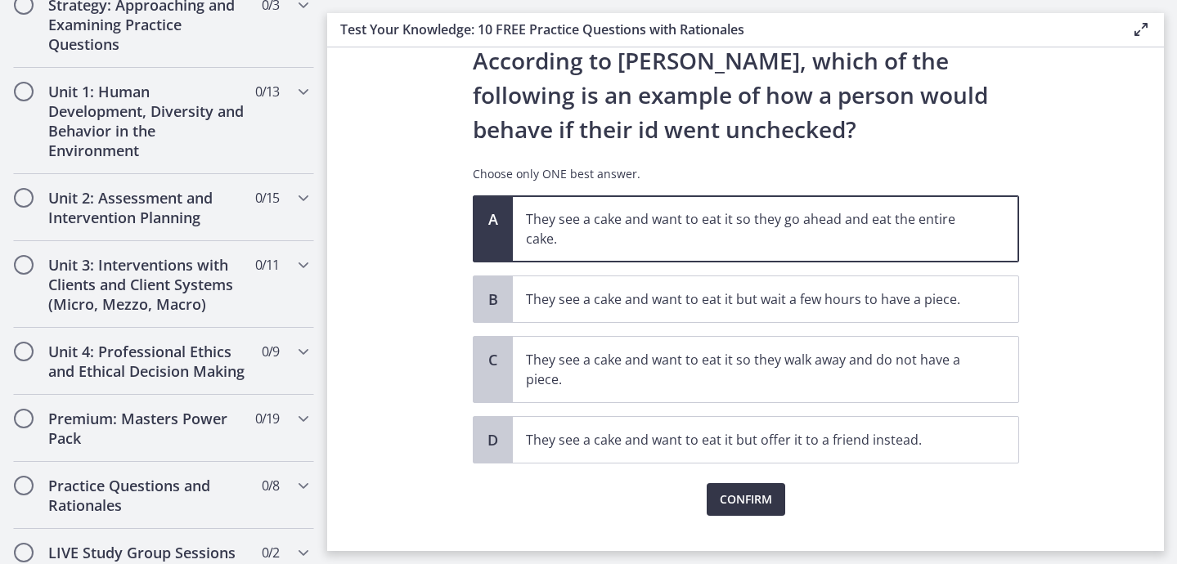
click at [736, 502] on span "Confirm" at bounding box center [746, 500] width 52 height 20
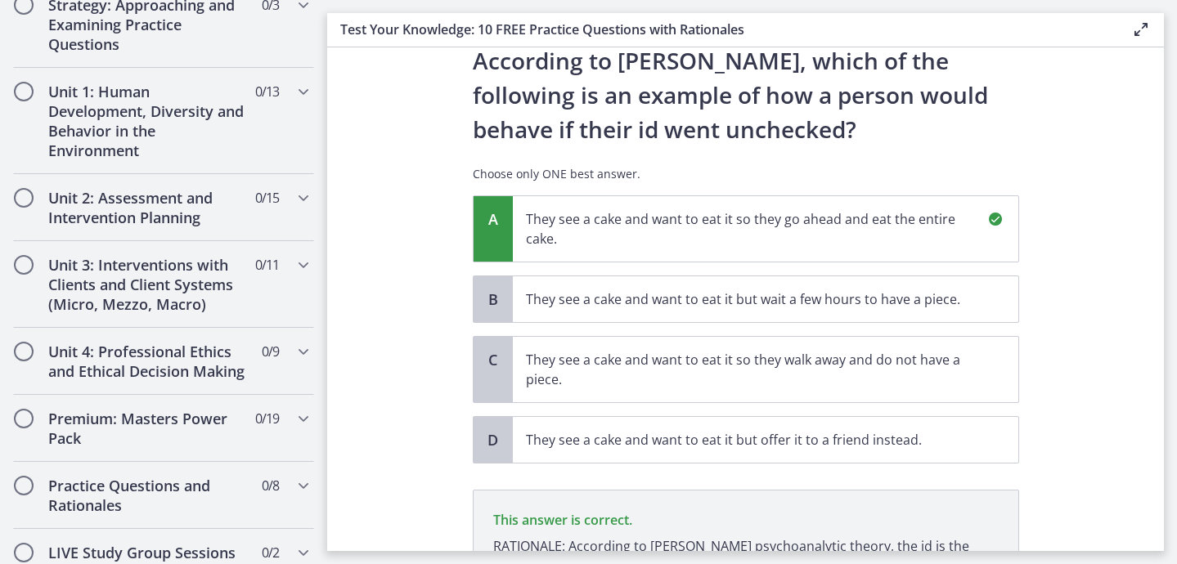
scroll to position [258, 0]
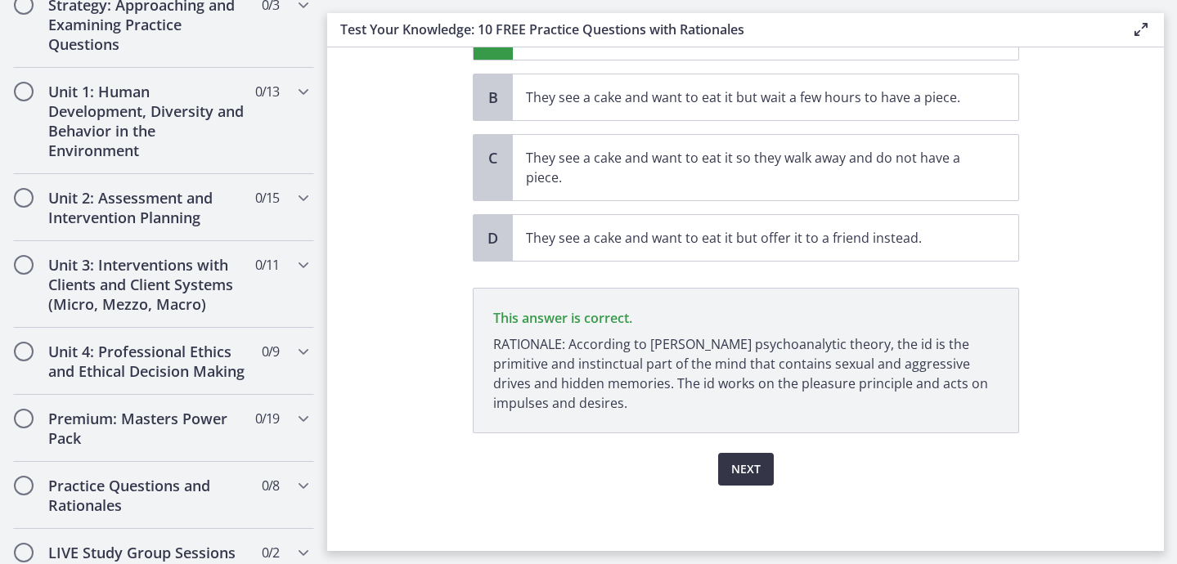
click at [744, 477] on span "Next" at bounding box center [745, 470] width 29 height 20
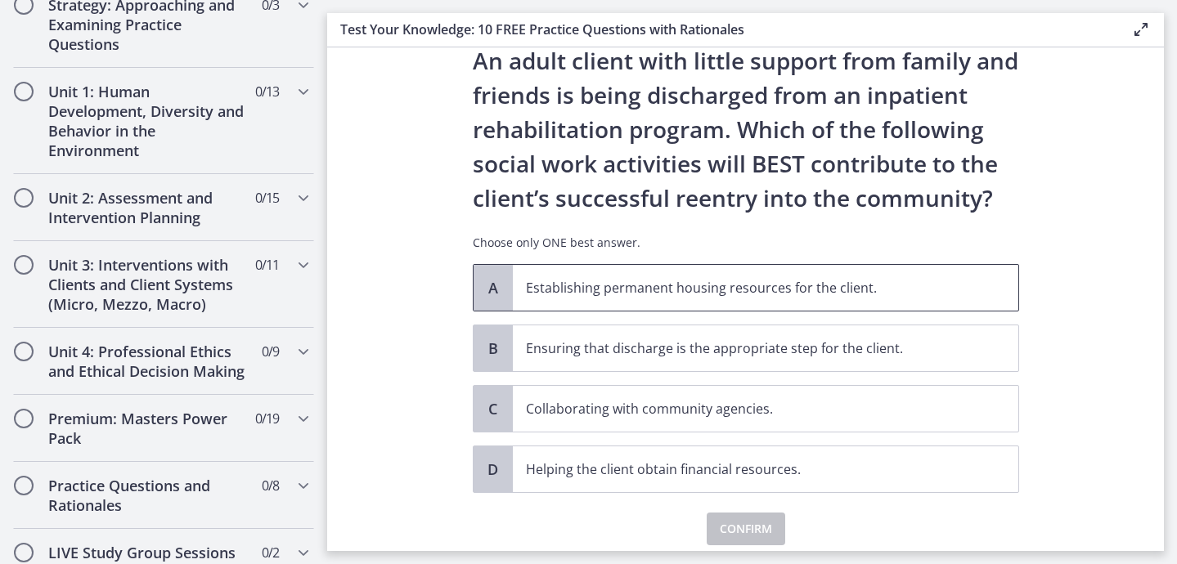
scroll to position [83, 0]
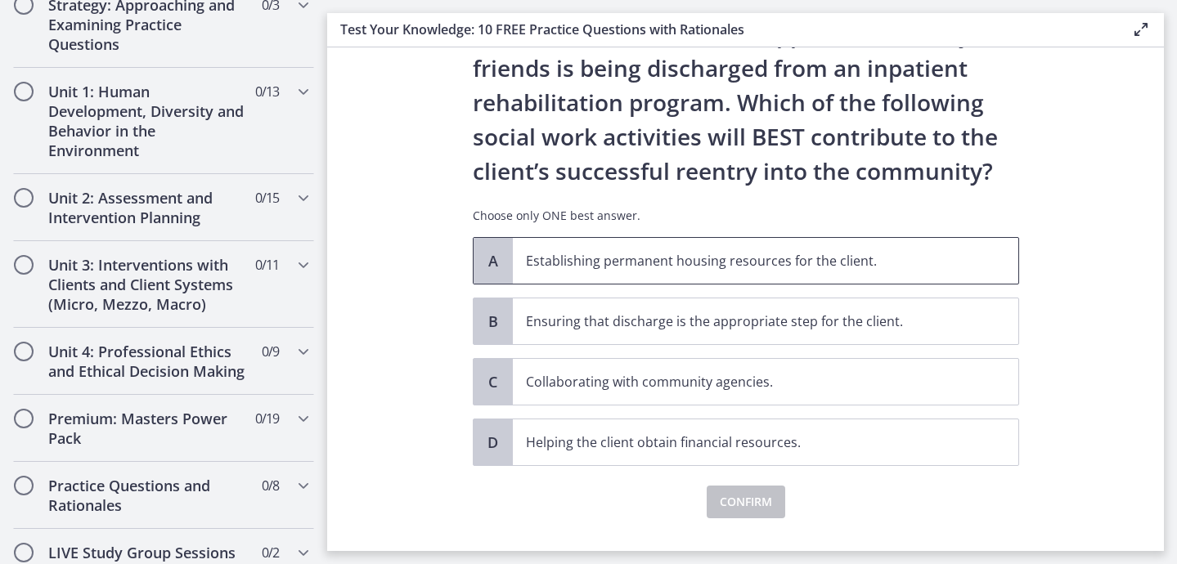
click at [686, 265] on p "Establishing permanent housing resources for the client." at bounding box center [749, 261] width 447 height 20
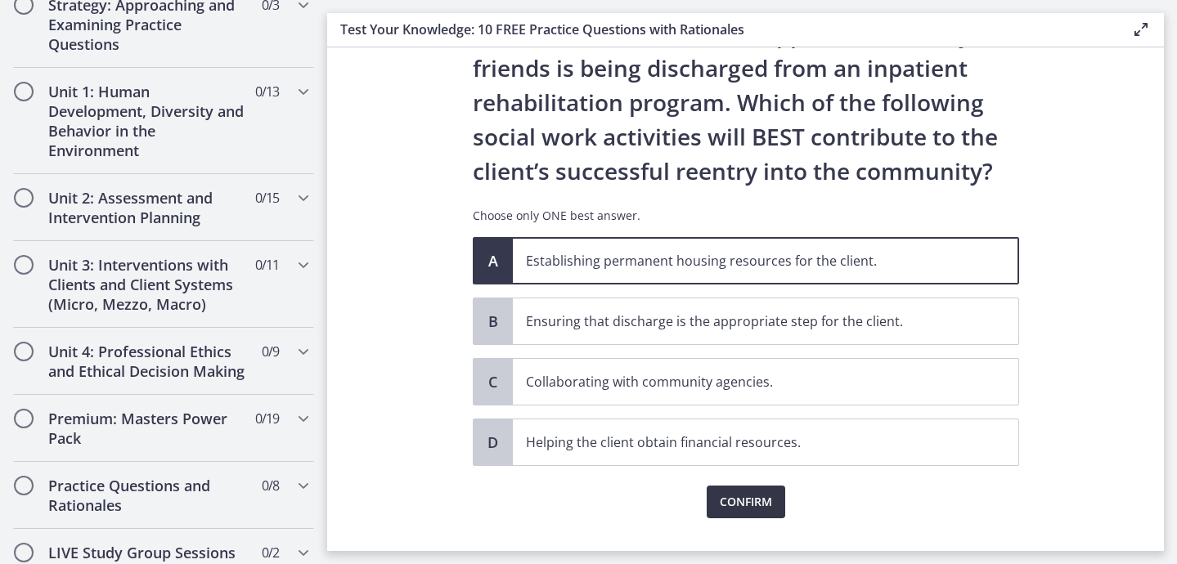
click at [740, 489] on button "Confirm" at bounding box center [746, 502] width 79 height 33
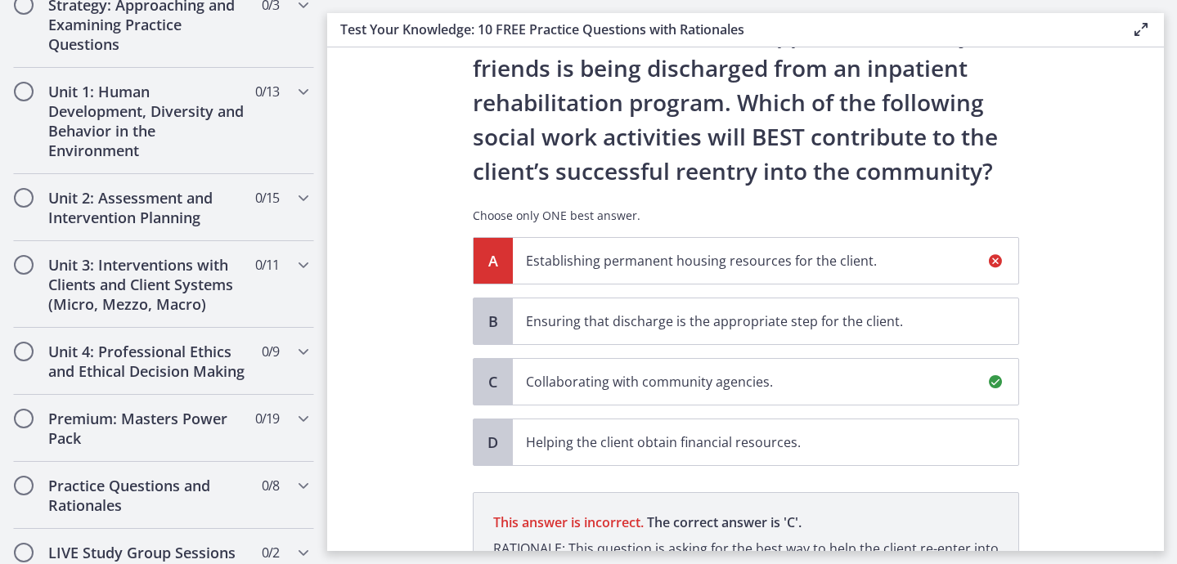
scroll to position [308, 0]
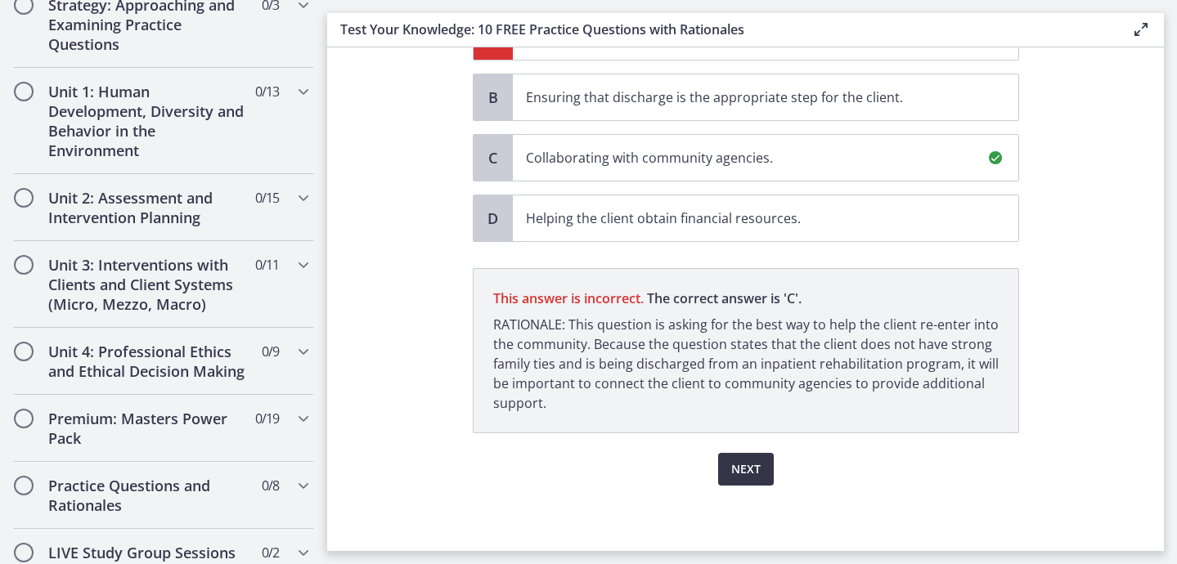
click at [736, 467] on span "Next" at bounding box center [745, 470] width 29 height 20
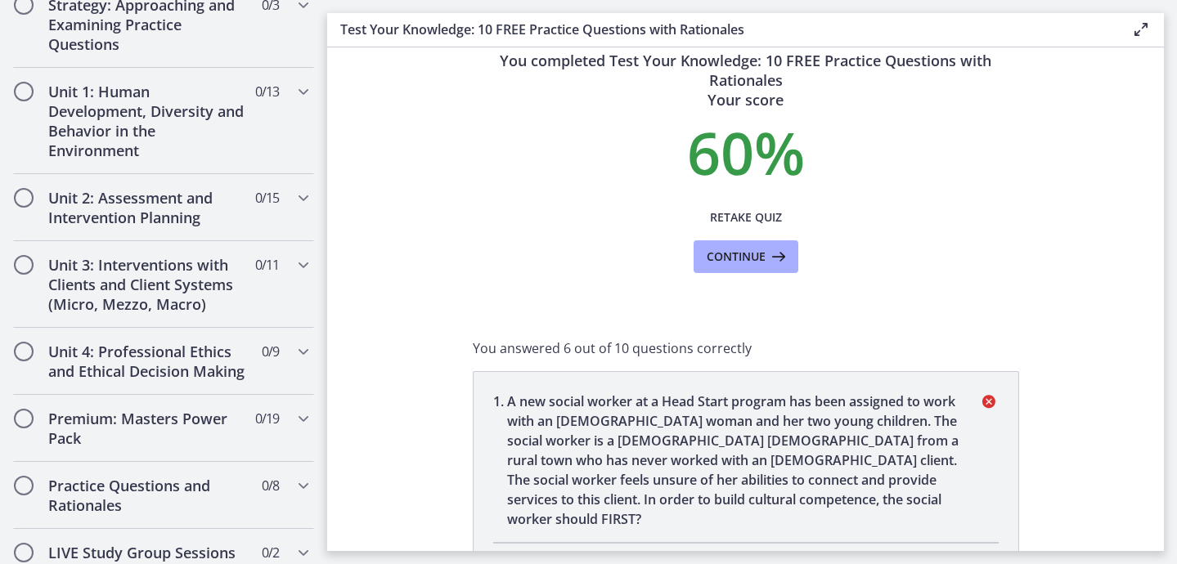
scroll to position [0, 0]
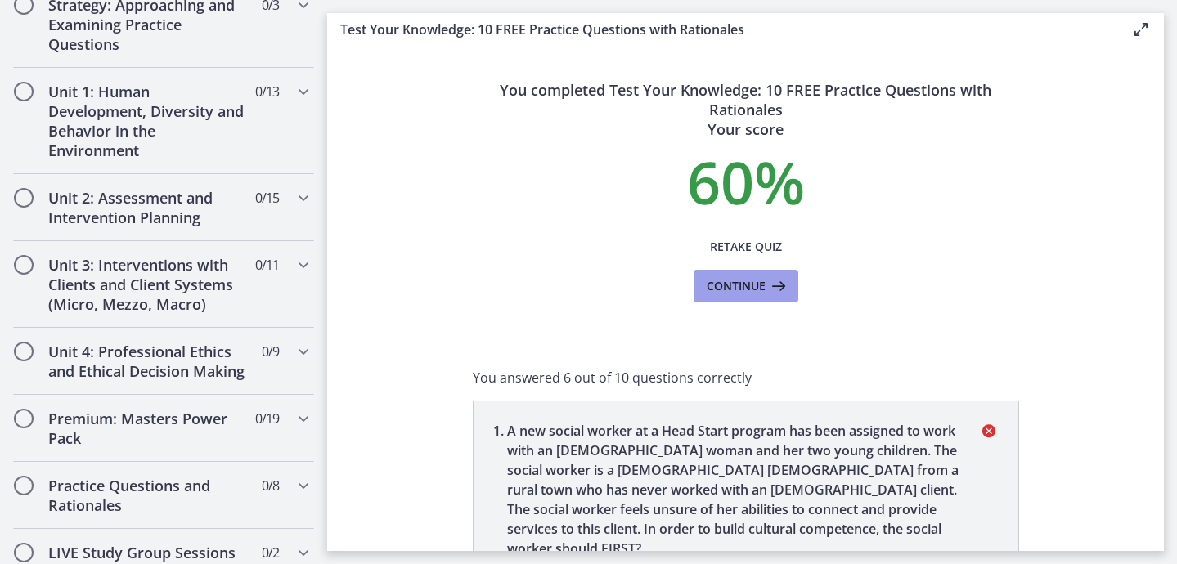
click at [749, 281] on span "Continue" at bounding box center [736, 286] width 59 height 20
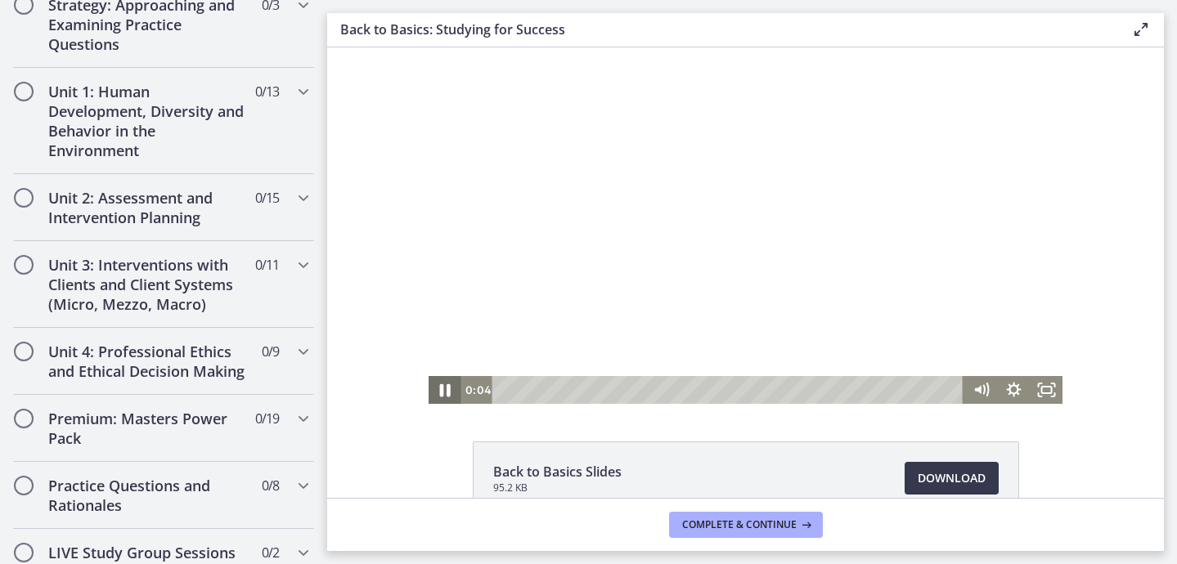
click at [447, 389] on icon "Pause" at bounding box center [445, 390] width 11 height 13
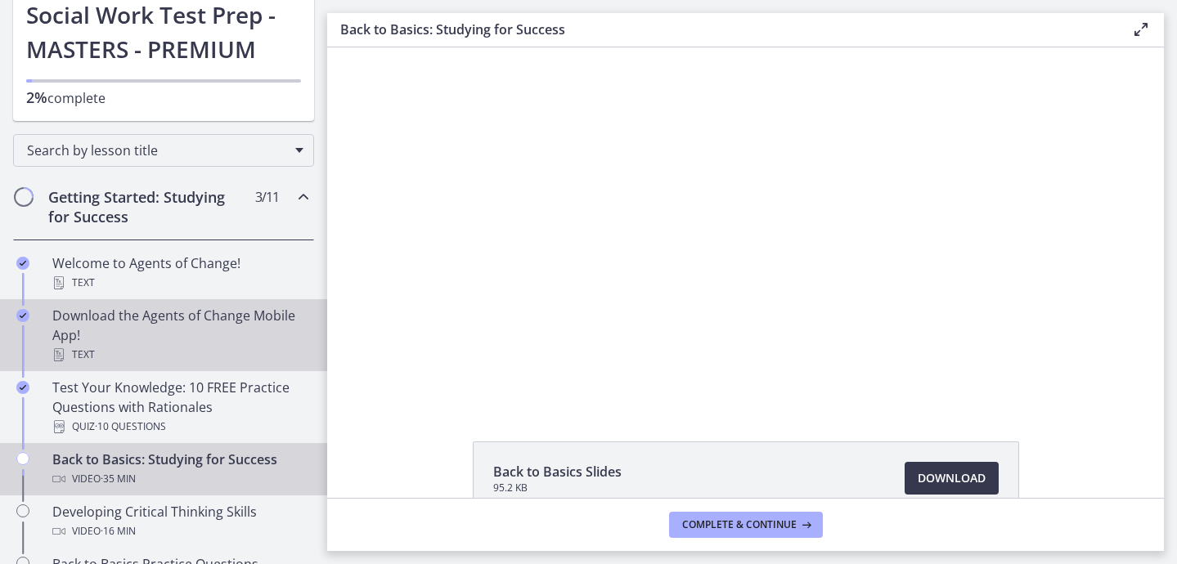
scroll to position [201, 0]
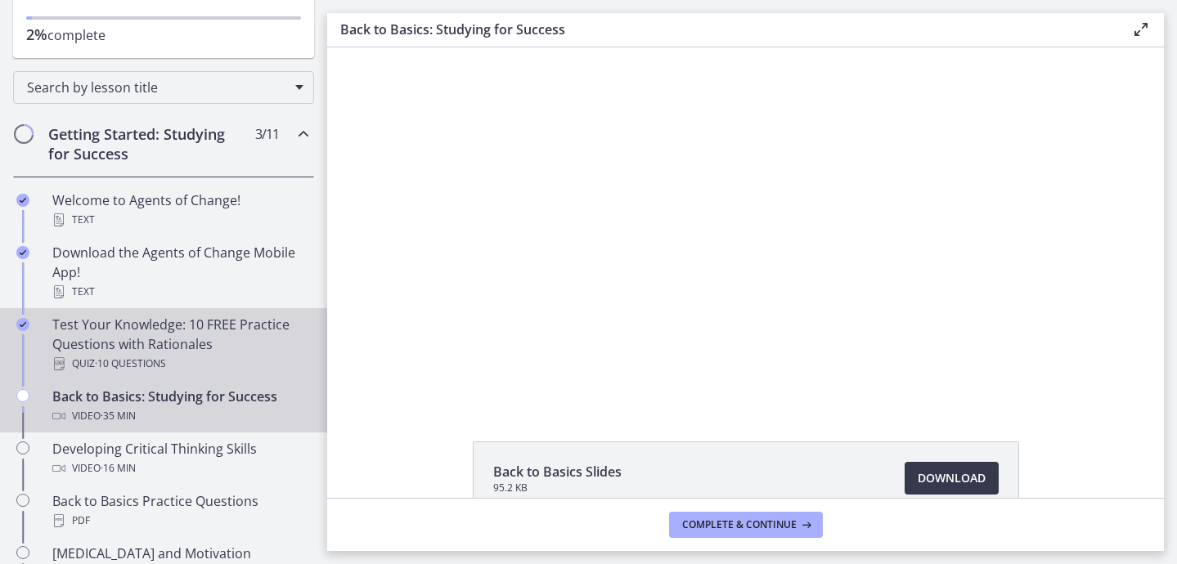
click at [153, 330] on div "Test Your Knowledge: 10 FREE Practice Questions with Rationales Quiz · 10 Quest…" at bounding box center [179, 344] width 255 height 59
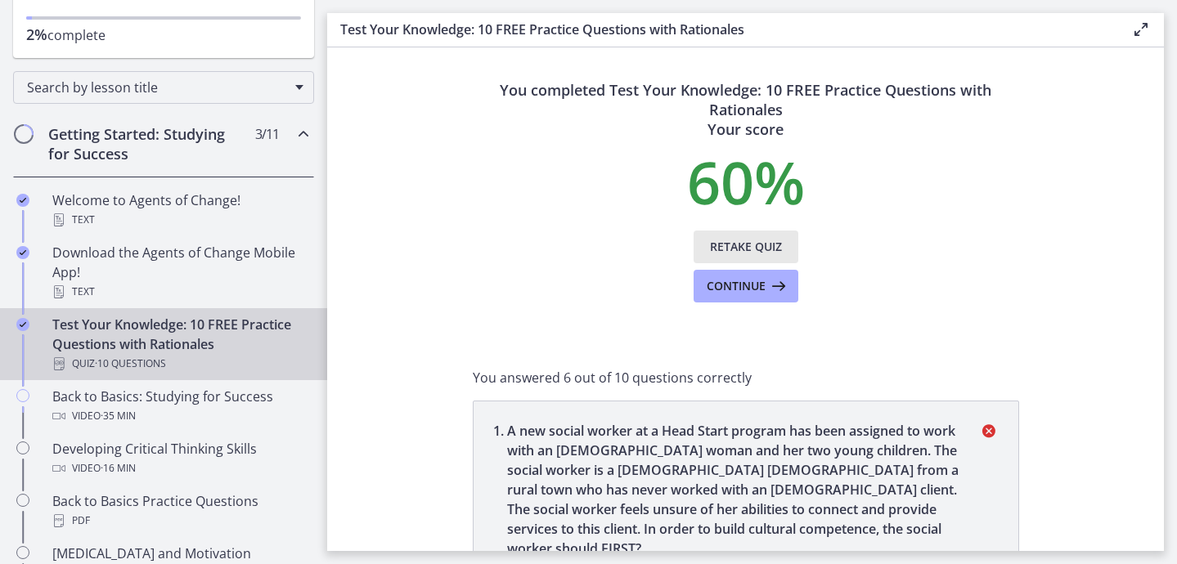
click at [733, 243] on span "Retake Quiz" at bounding box center [746, 247] width 72 height 20
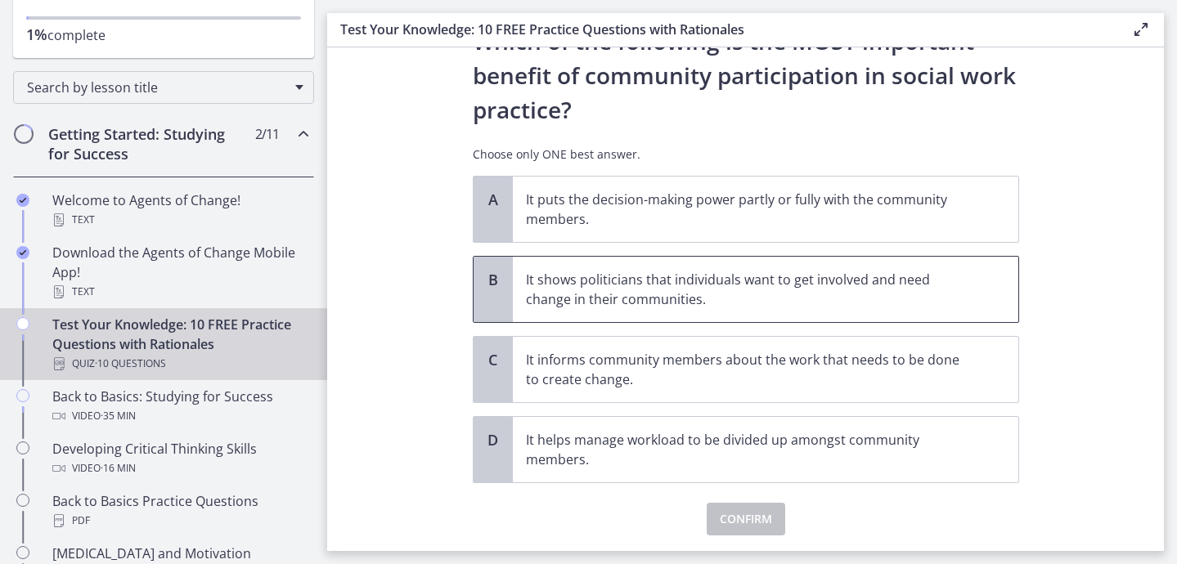
scroll to position [71, 0]
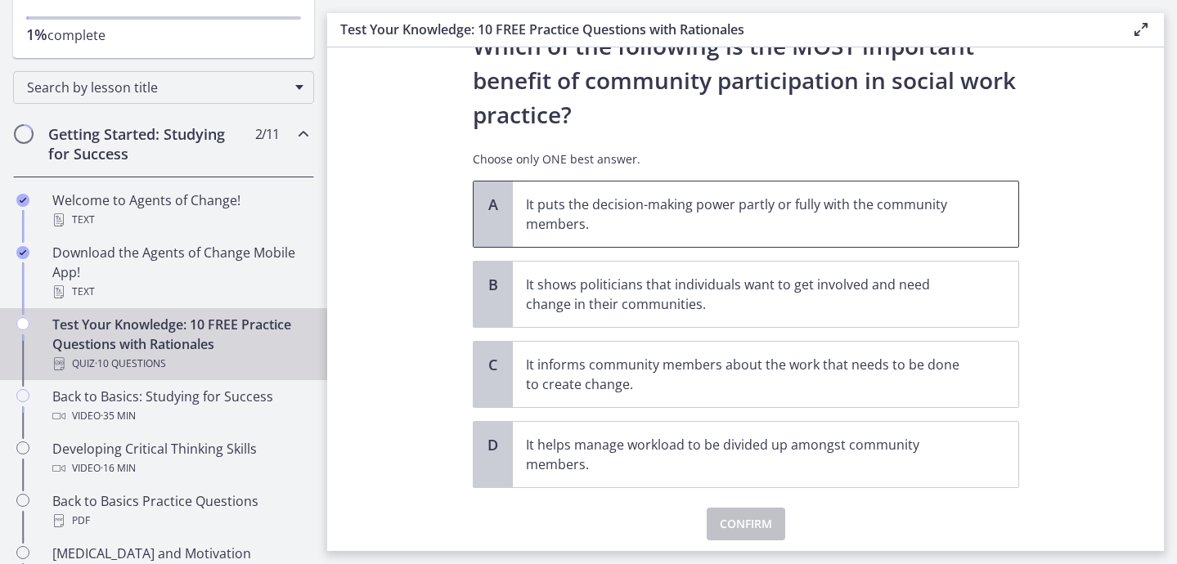
click at [740, 219] on p "It puts the decision-making power partly or fully with the community members." at bounding box center [749, 214] width 447 height 39
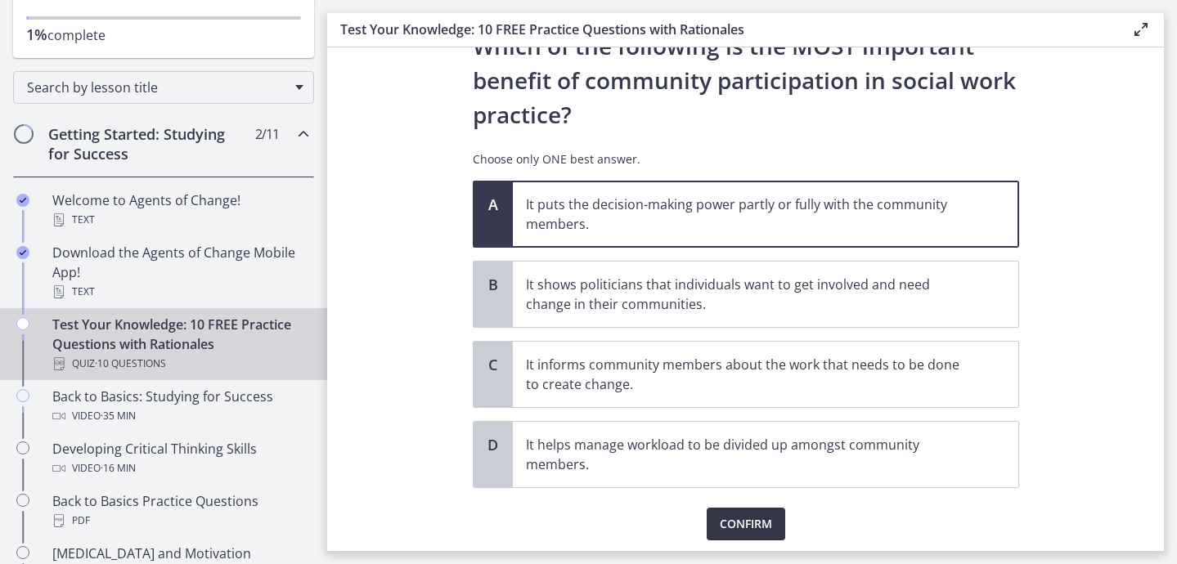
click at [737, 520] on span "Confirm" at bounding box center [746, 525] width 52 height 20
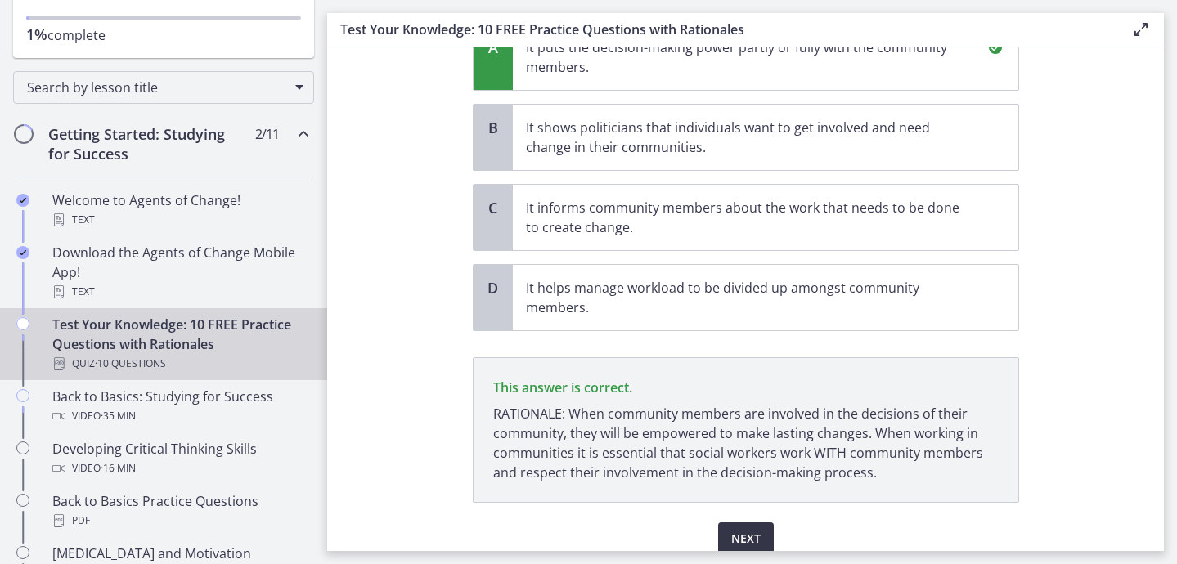
scroll to position [298, 0]
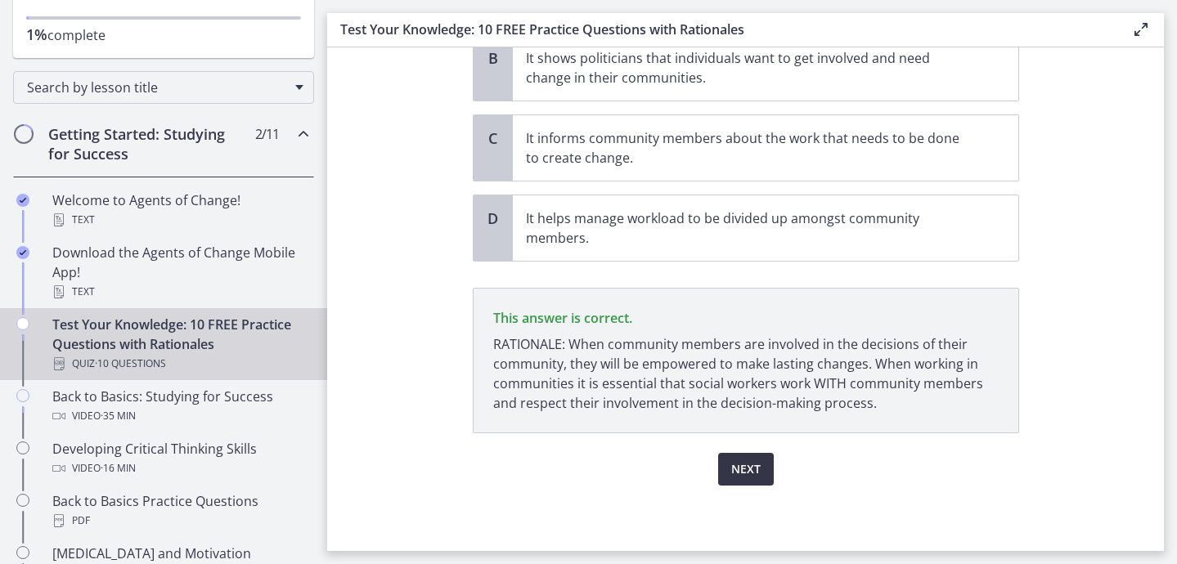
click at [745, 465] on span "Next" at bounding box center [745, 470] width 29 height 20
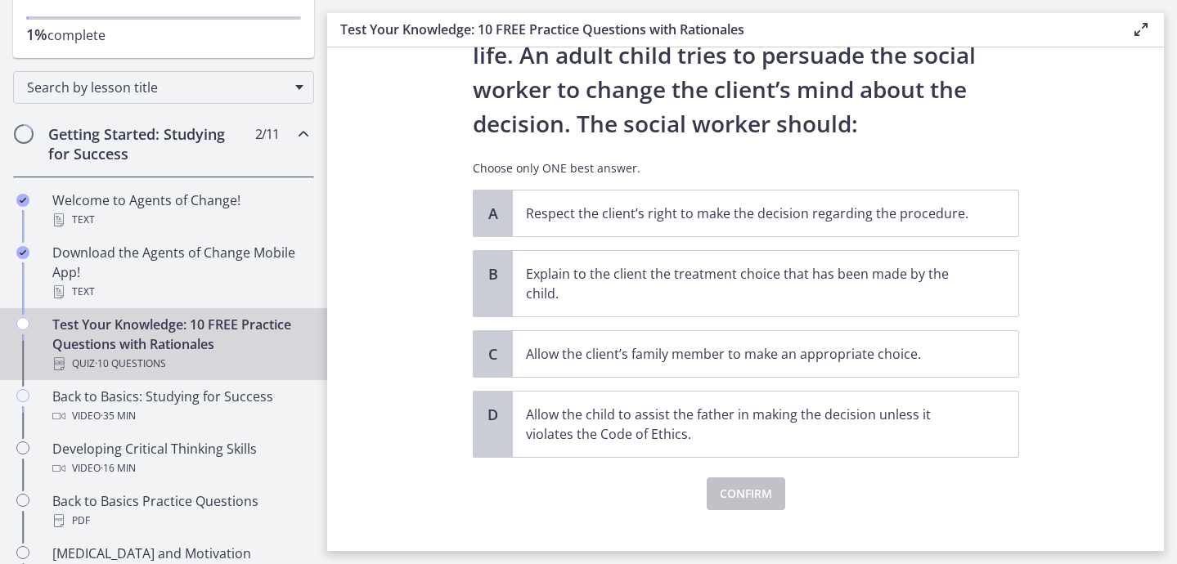
scroll to position [200, 0]
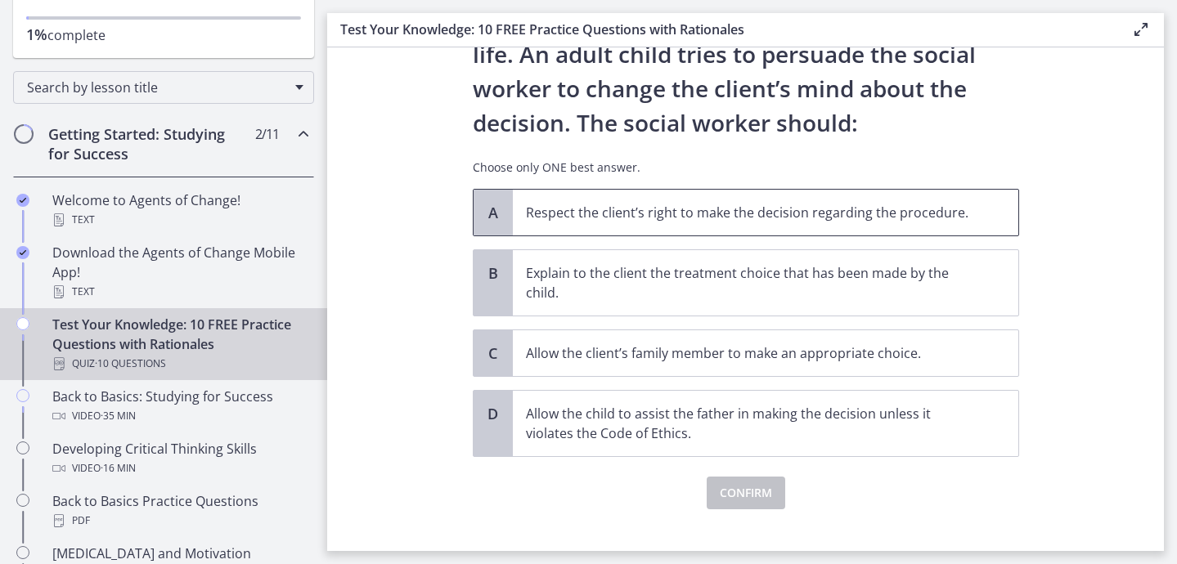
click at [779, 222] on p "Respect the client’s right to make the decision regarding the procedure." at bounding box center [749, 213] width 447 height 20
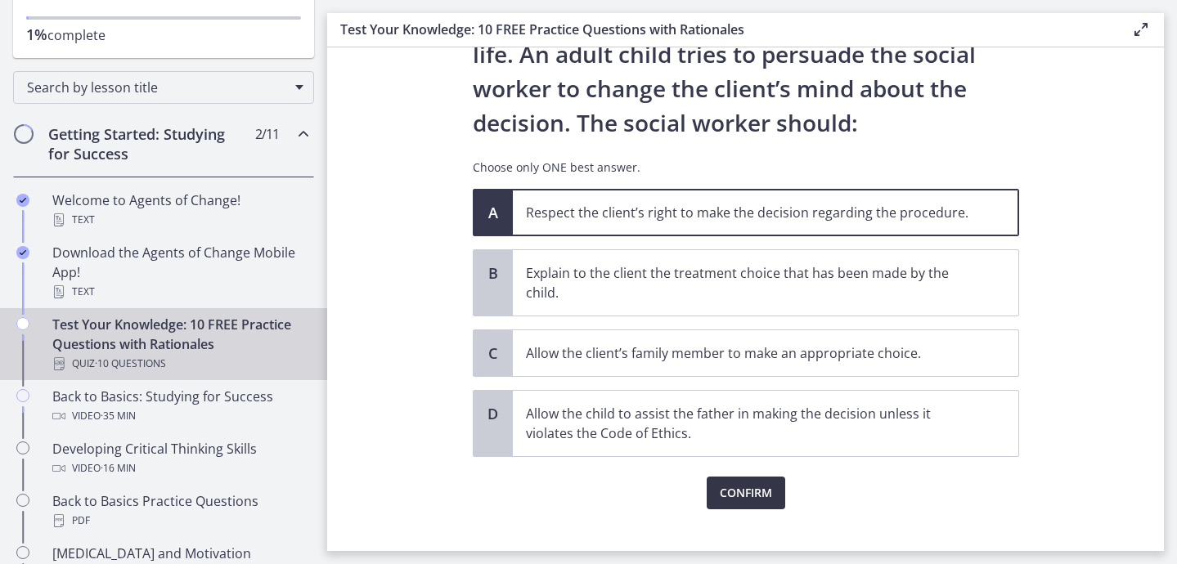
click at [743, 492] on span "Confirm" at bounding box center [746, 493] width 52 height 20
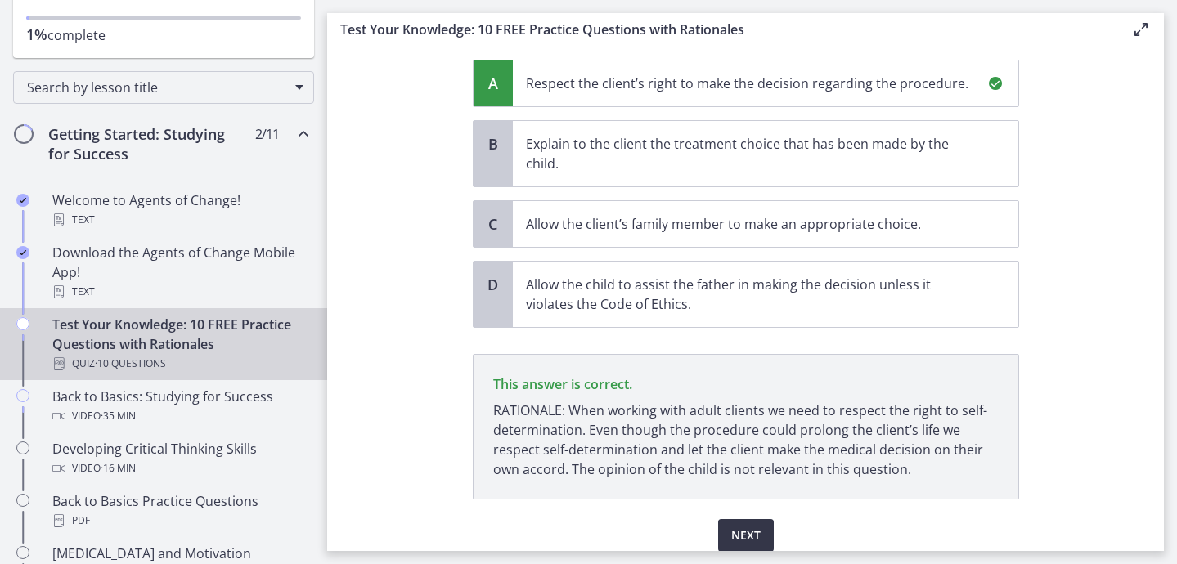
scroll to position [396, 0]
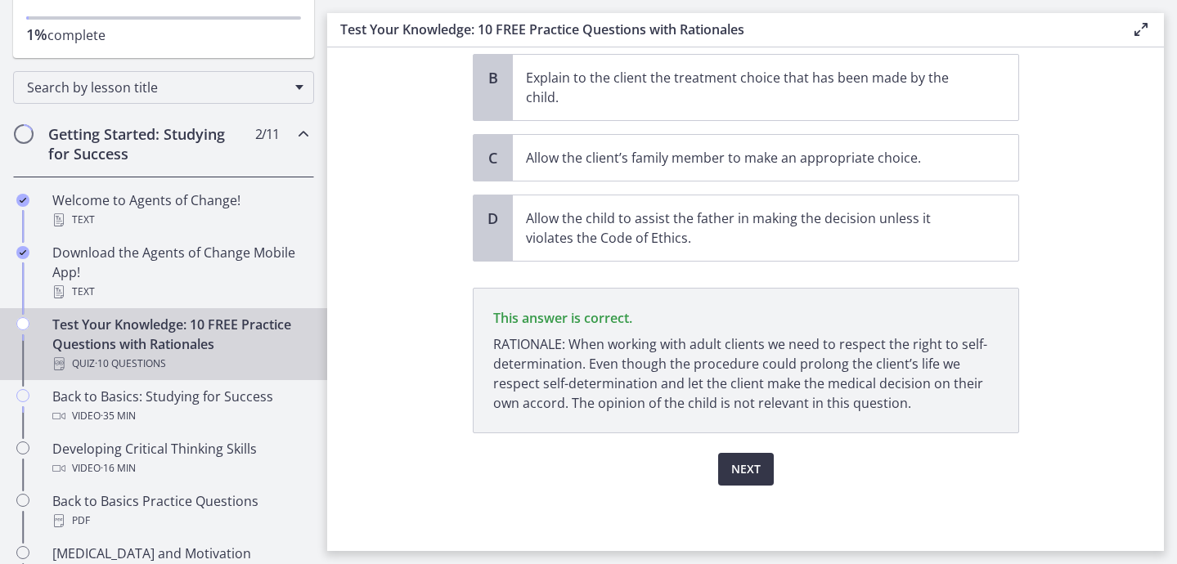
click at [742, 483] on button "Next" at bounding box center [746, 469] width 56 height 33
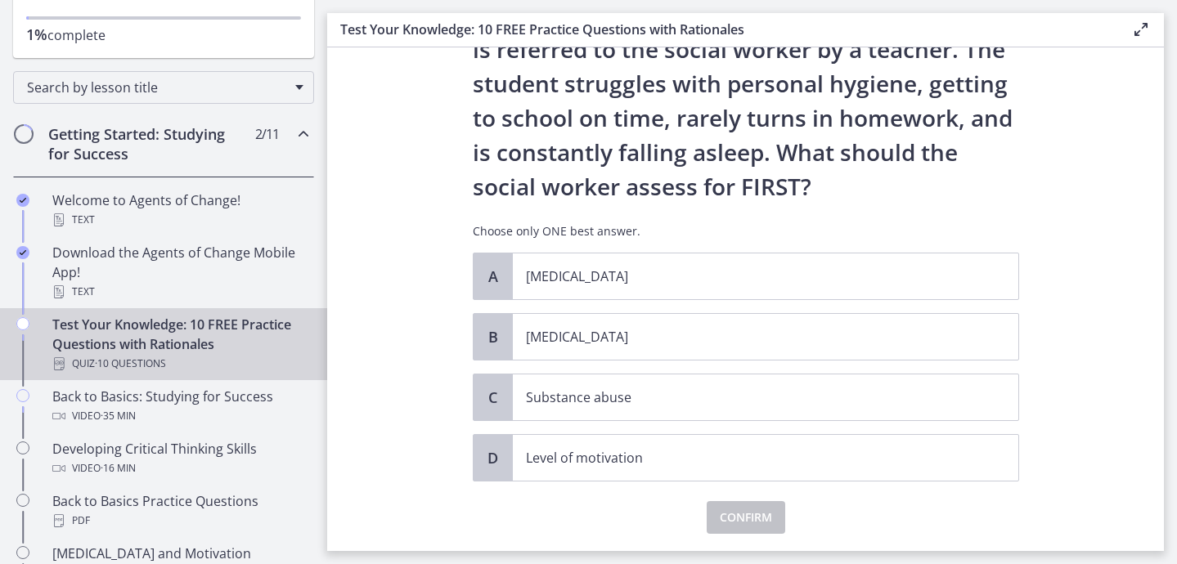
scroll to position [113, 0]
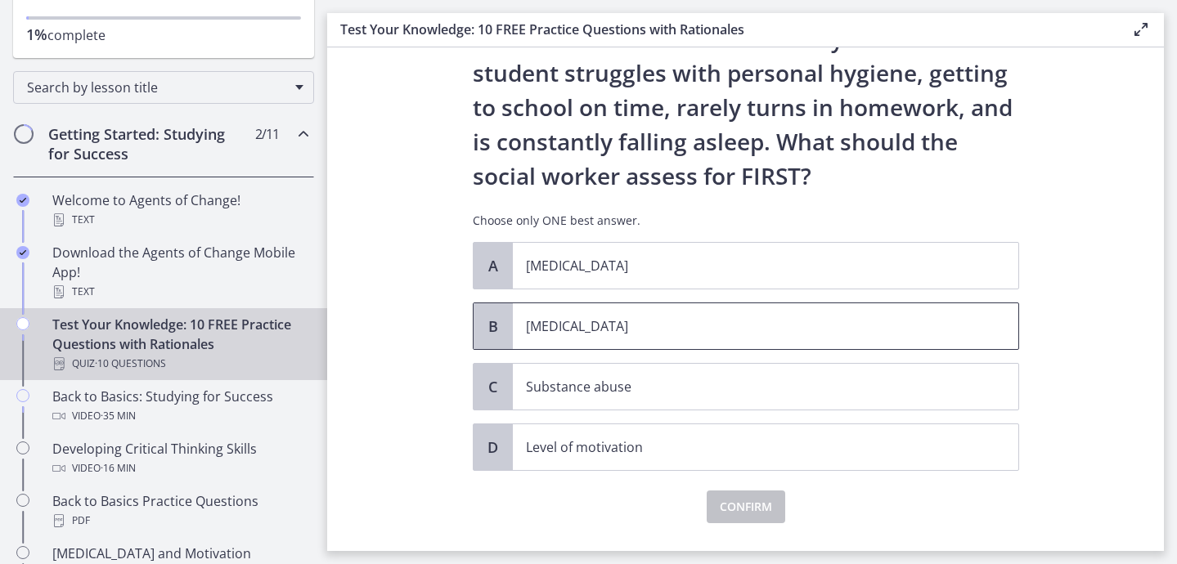
click at [706, 321] on p "Child neglect" at bounding box center [749, 327] width 447 height 20
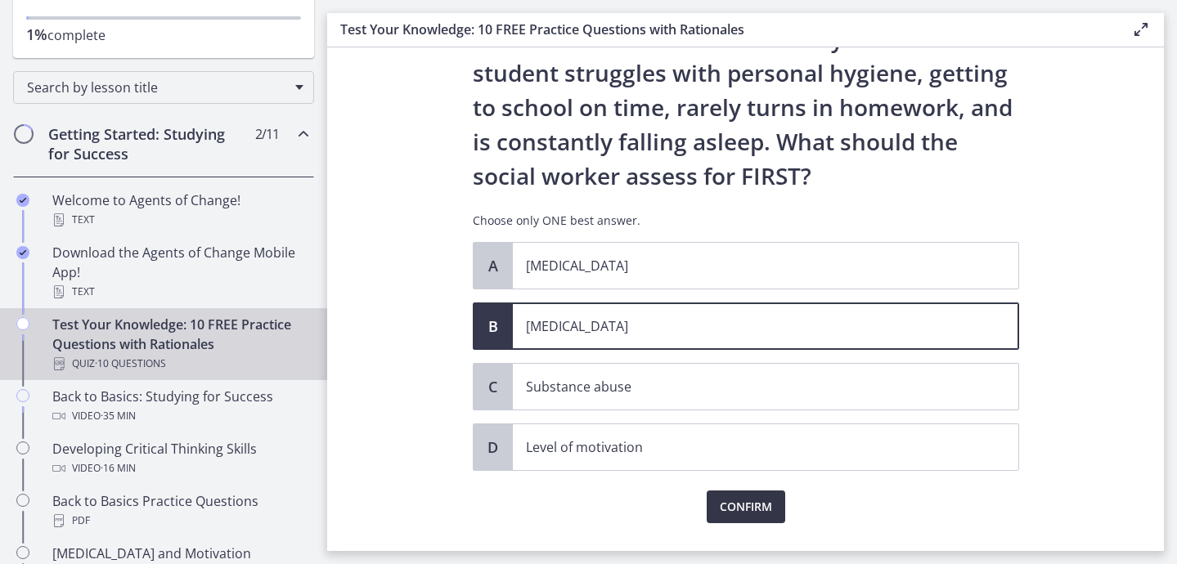
click at [740, 497] on span "Confirm" at bounding box center [746, 507] width 52 height 20
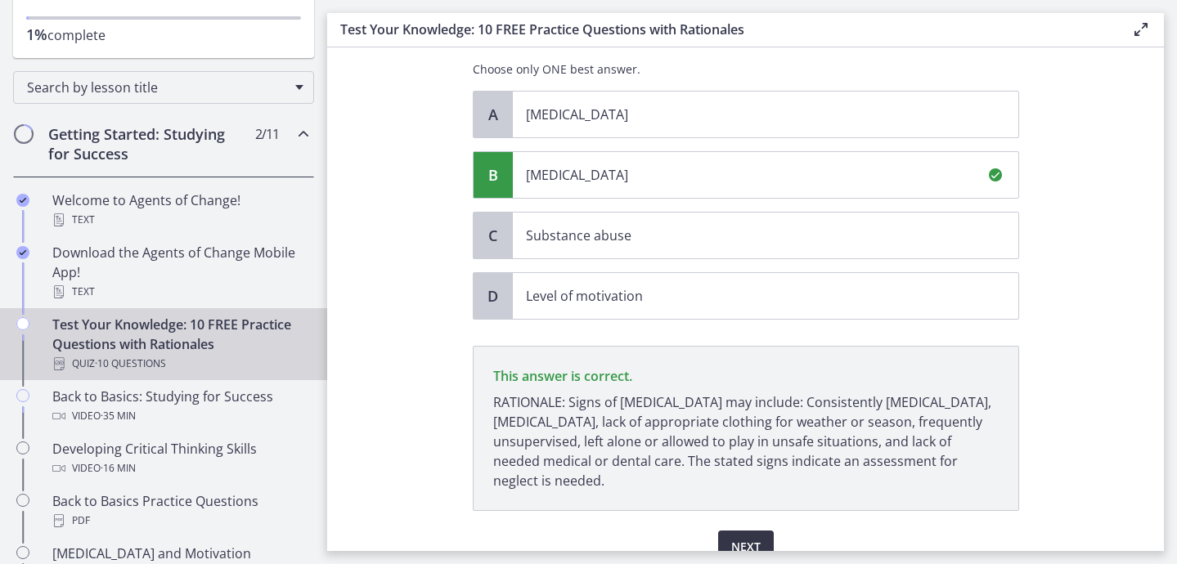
scroll to position [342, 0]
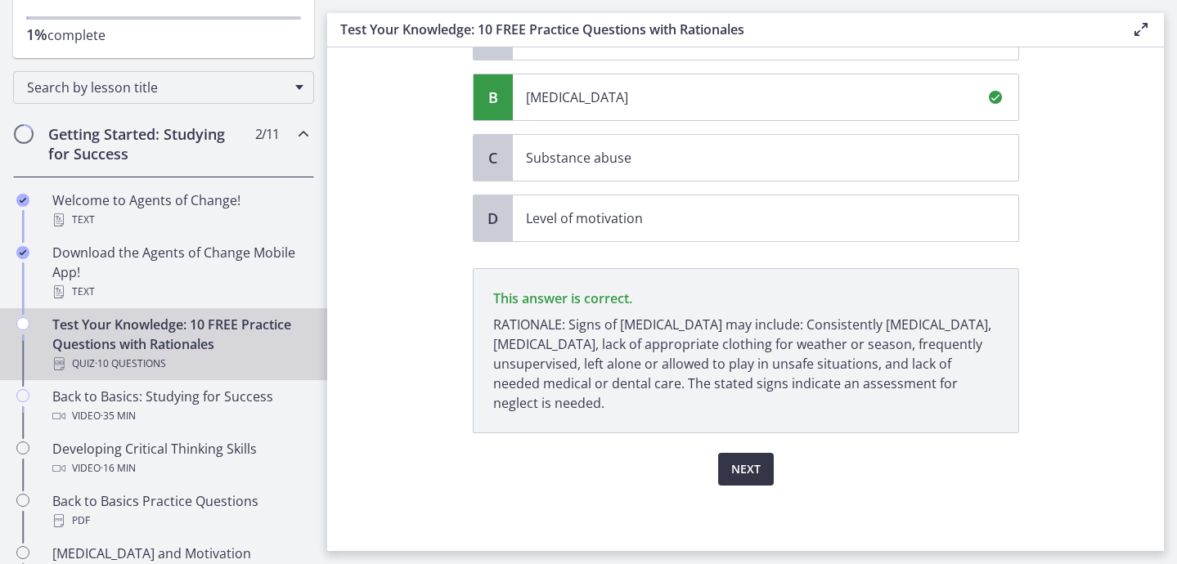
click at [740, 472] on span "Next" at bounding box center [745, 470] width 29 height 20
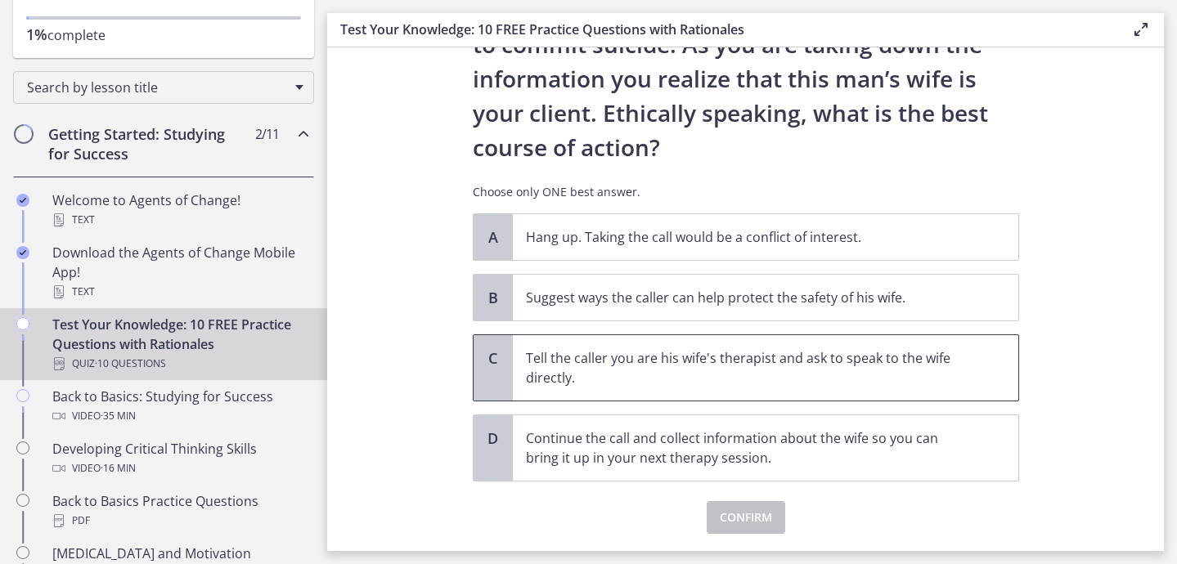
scroll to position [213, 0]
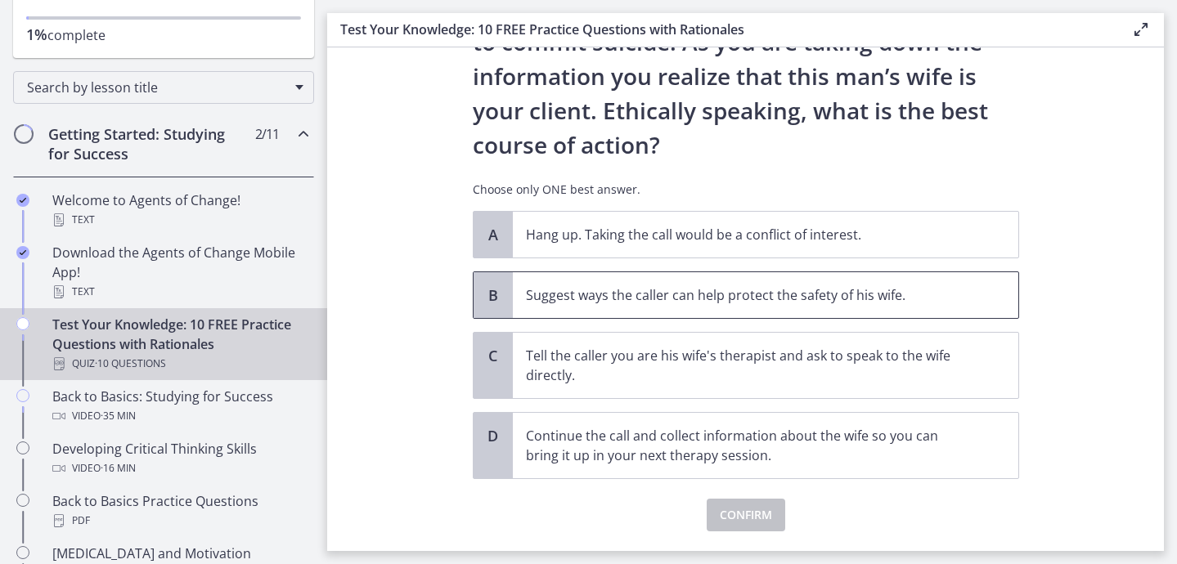
click at [717, 291] on p "Suggest ways the caller can help protect the safety of his wife." at bounding box center [749, 295] width 447 height 20
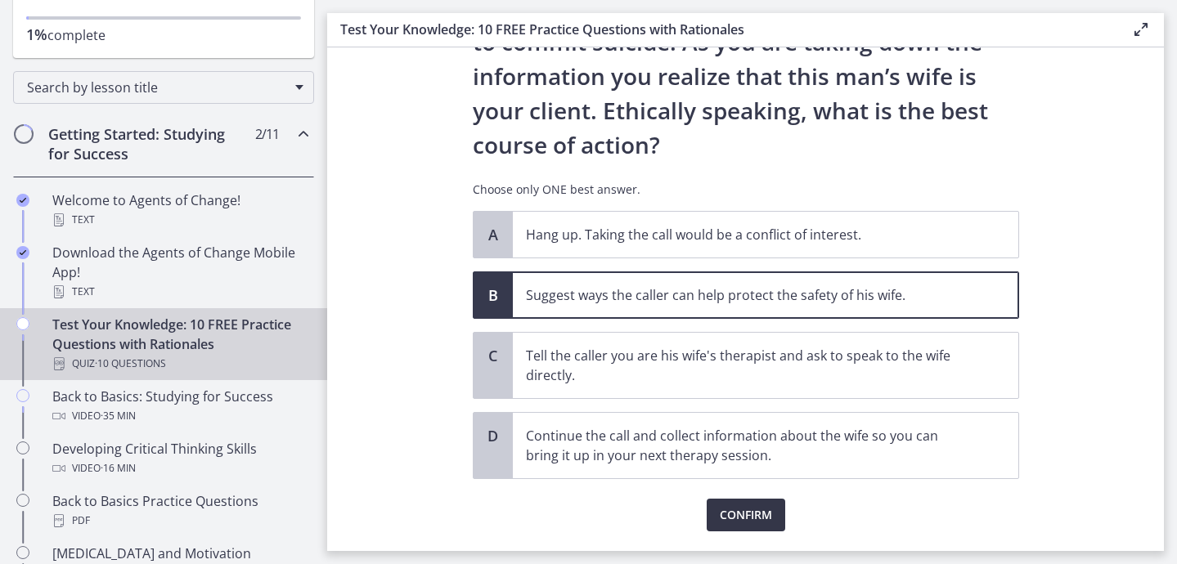
click at [740, 506] on span "Confirm" at bounding box center [746, 516] width 52 height 20
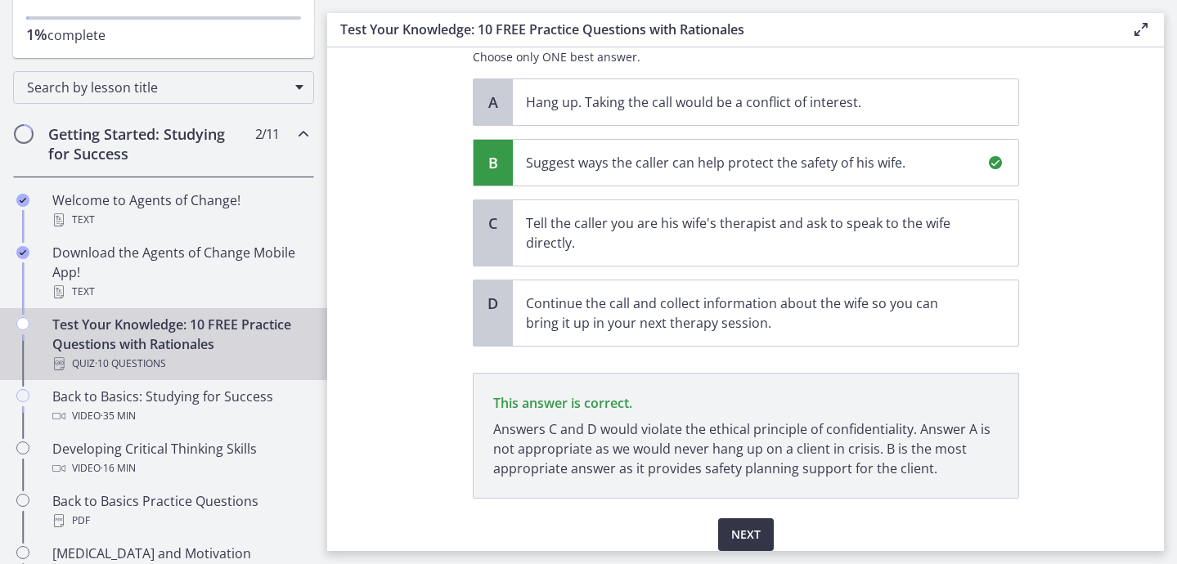
scroll to position [411, 0]
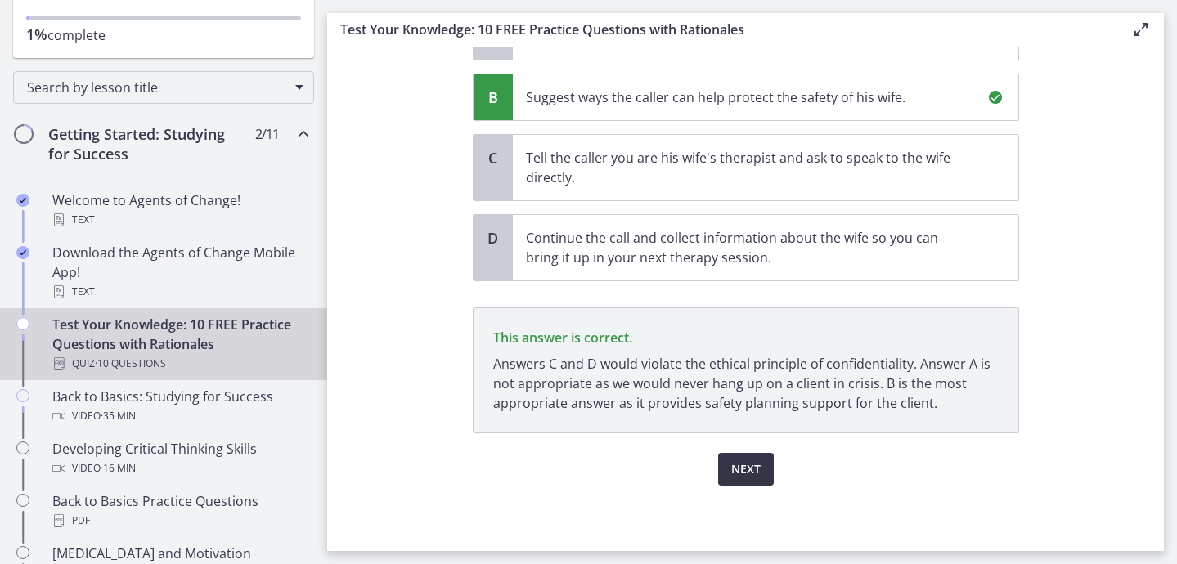
click at [735, 458] on button "Next" at bounding box center [746, 469] width 56 height 33
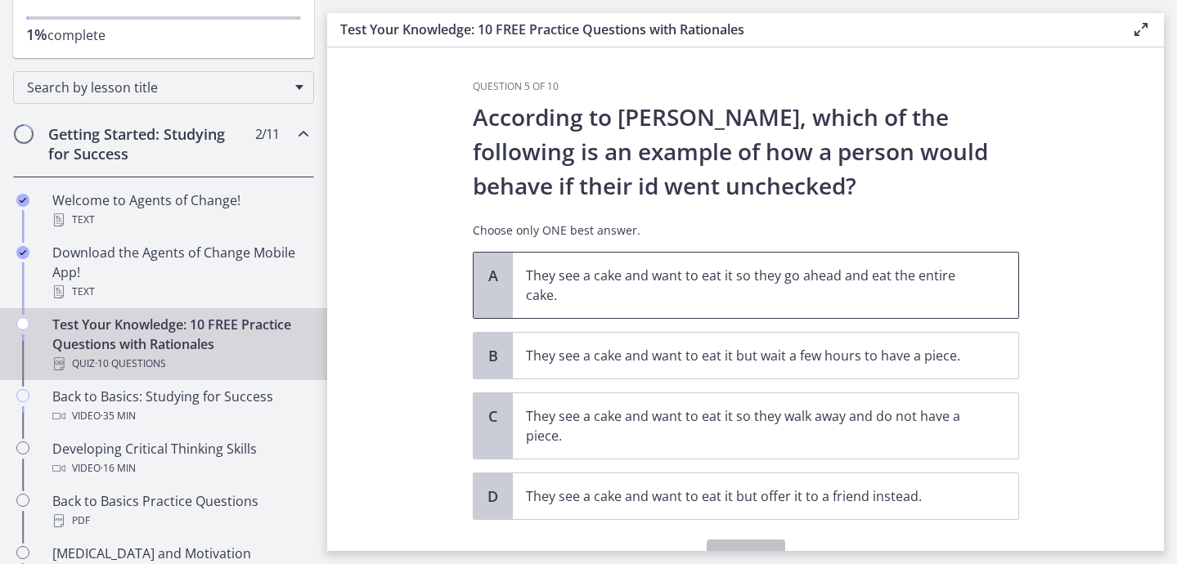
click at [723, 289] on p "They see a cake and want to eat it so they go ahead and eat the entire cake." at bounding box center [749, 285] width 447 height 39
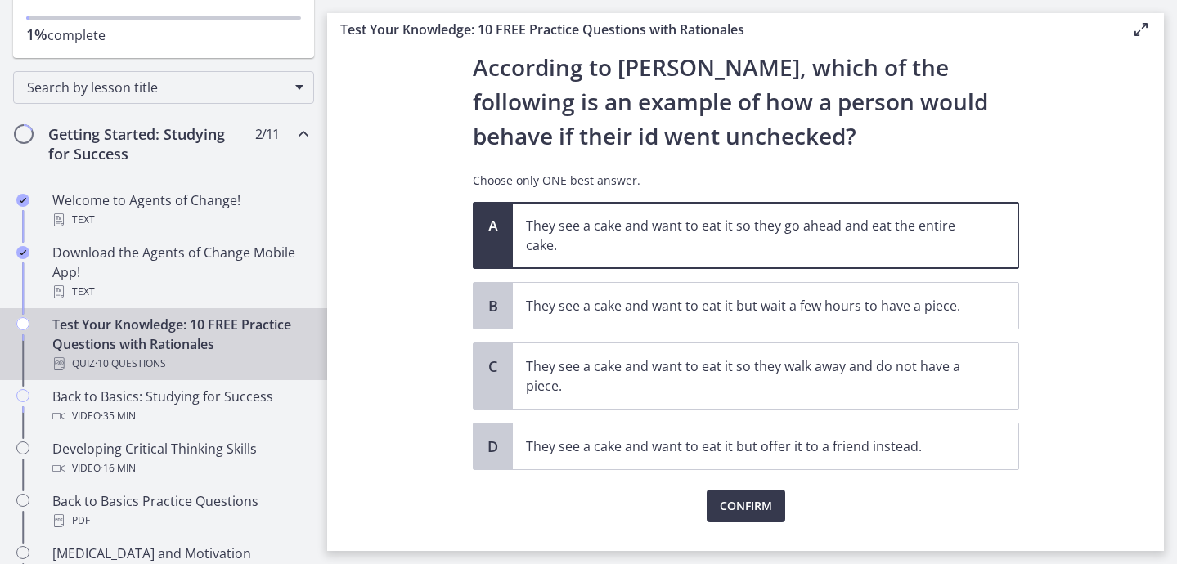
scroll to position [77, 0]
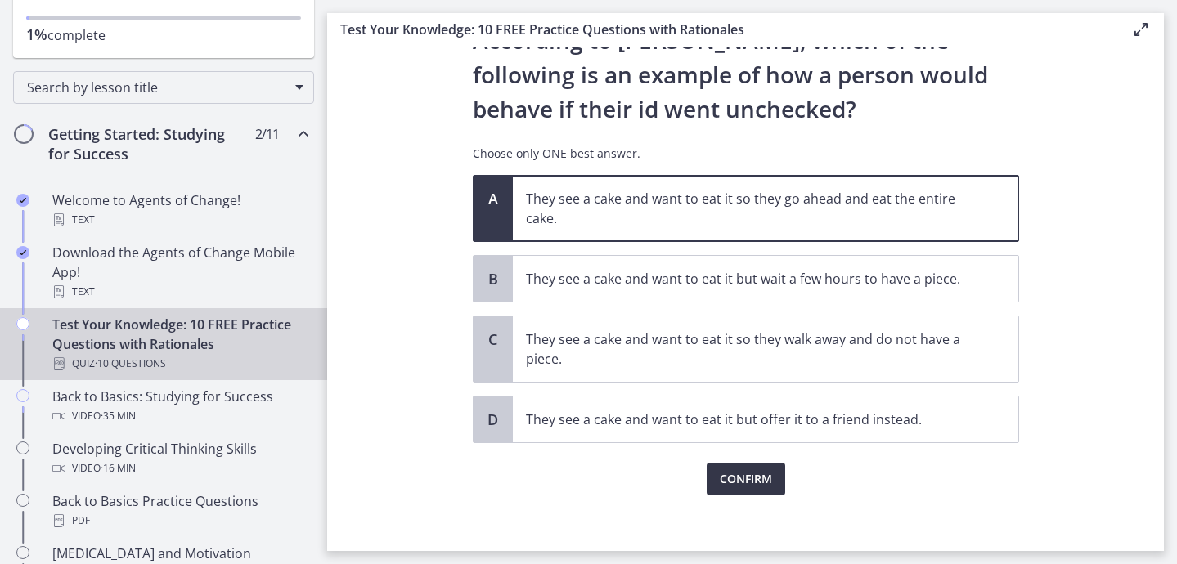
click at [741, 487] on span "Confirm" at bounding box center [746, 480] width 52 height 20
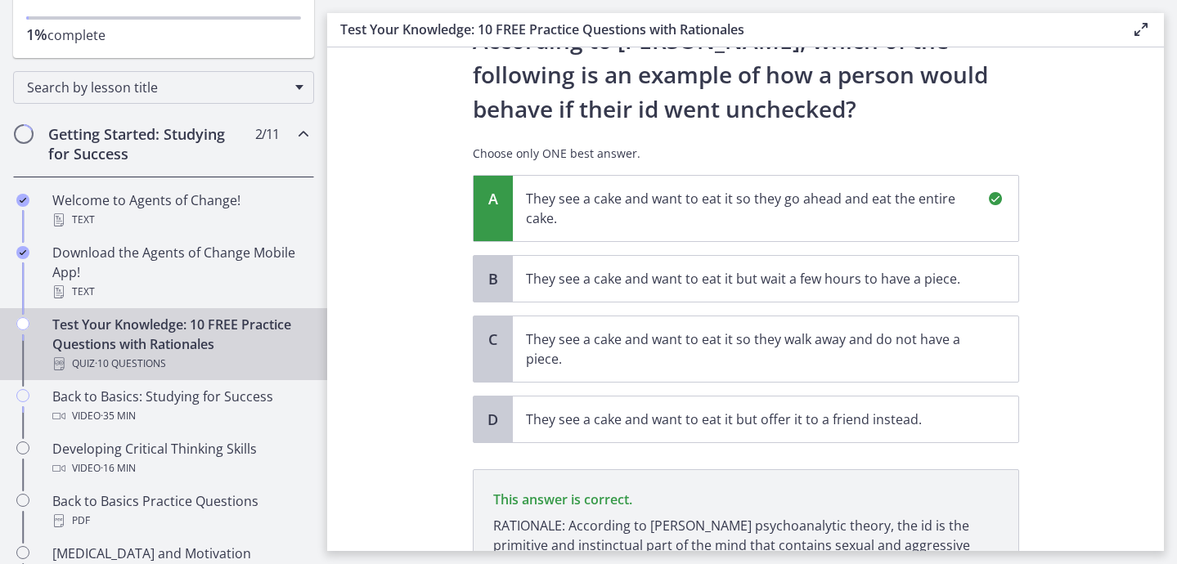
scroll to position [258, 0]
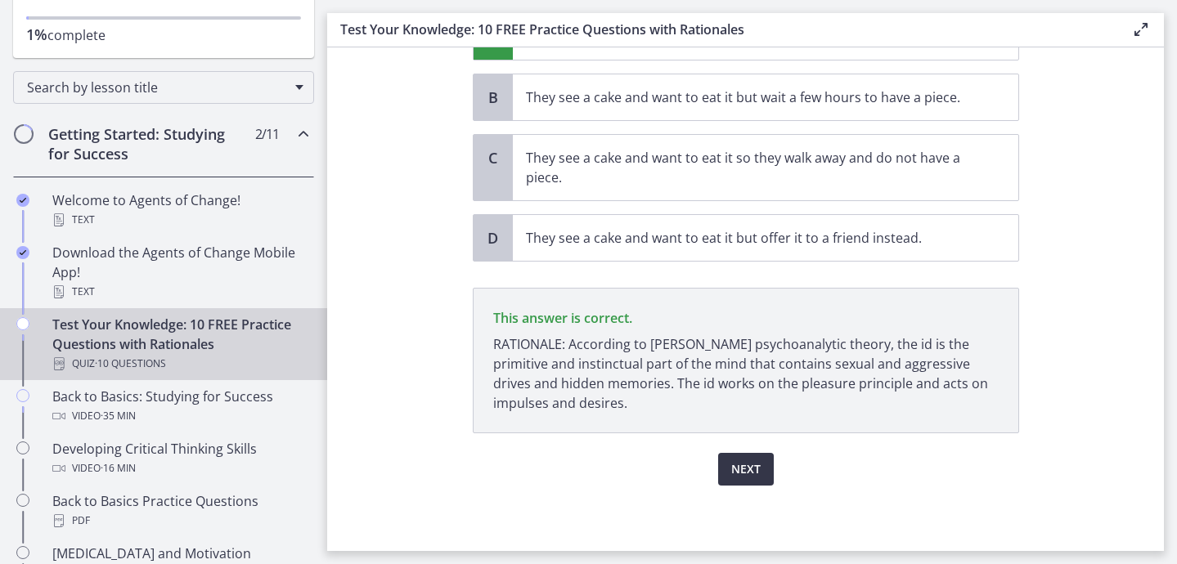
click at [743, 456] on button "Next" at bounding box center [746, 469] width 56 height 33
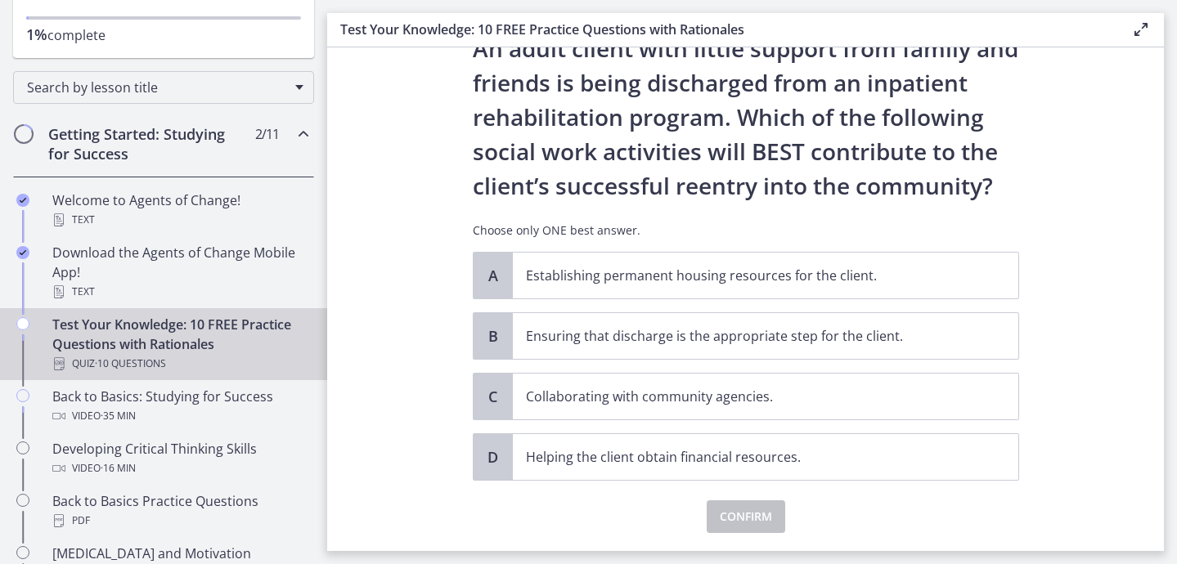
scroll to position [70, 0]
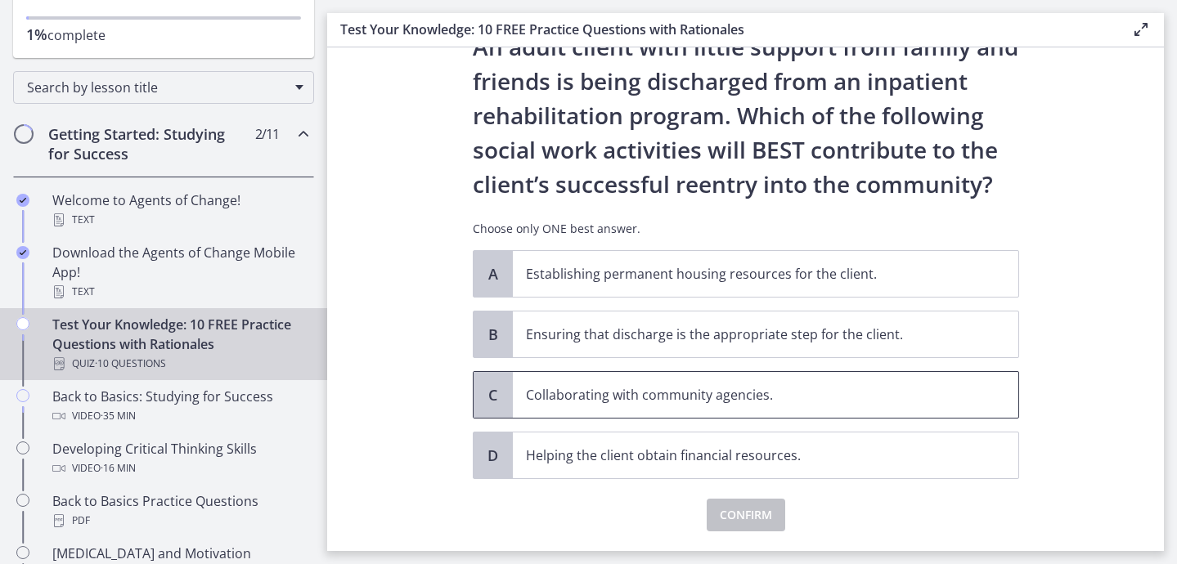
click at [693, 402] on p "Collaborating with community agencies." at bounding box center [749, 395] width 447 height 20
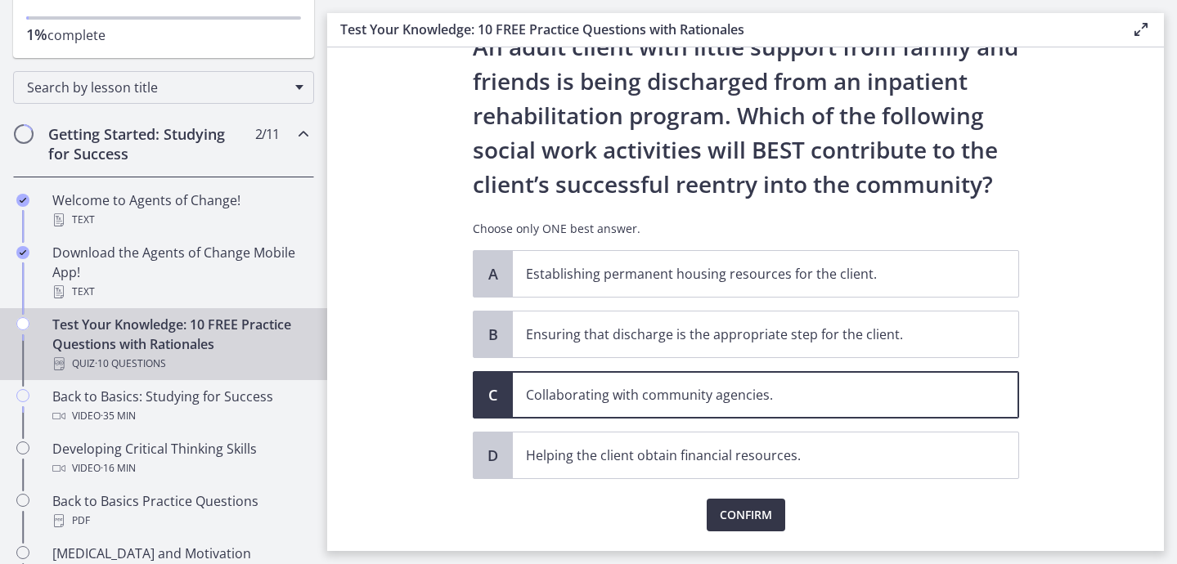
click at [746, 517] on span "Confirm" at bounding box center [746, 516] width 52 height 20
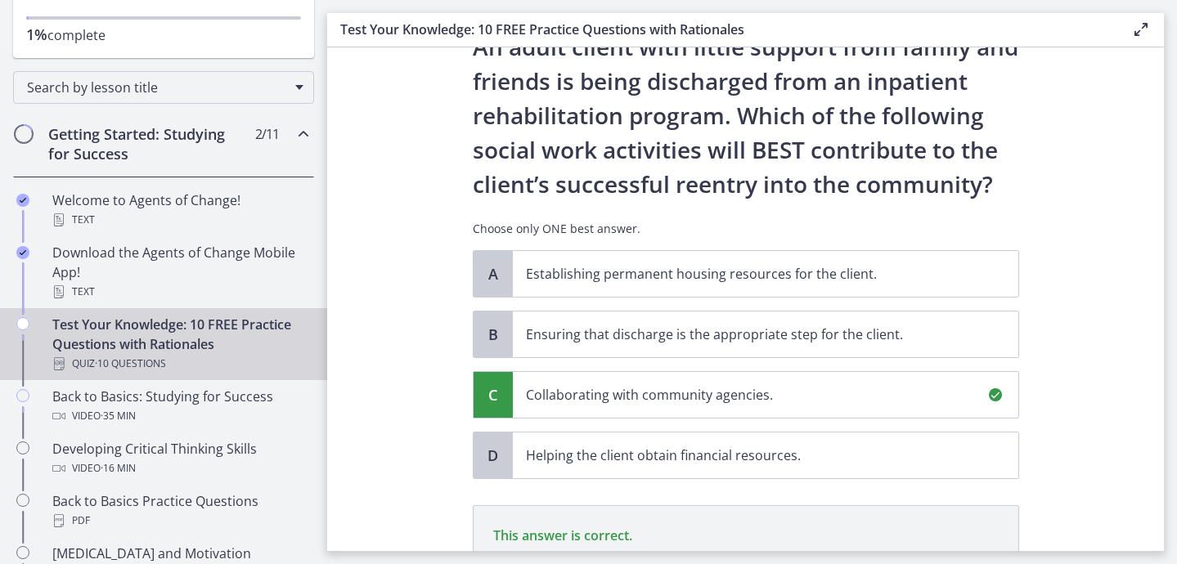
scroll to position [308, 0]
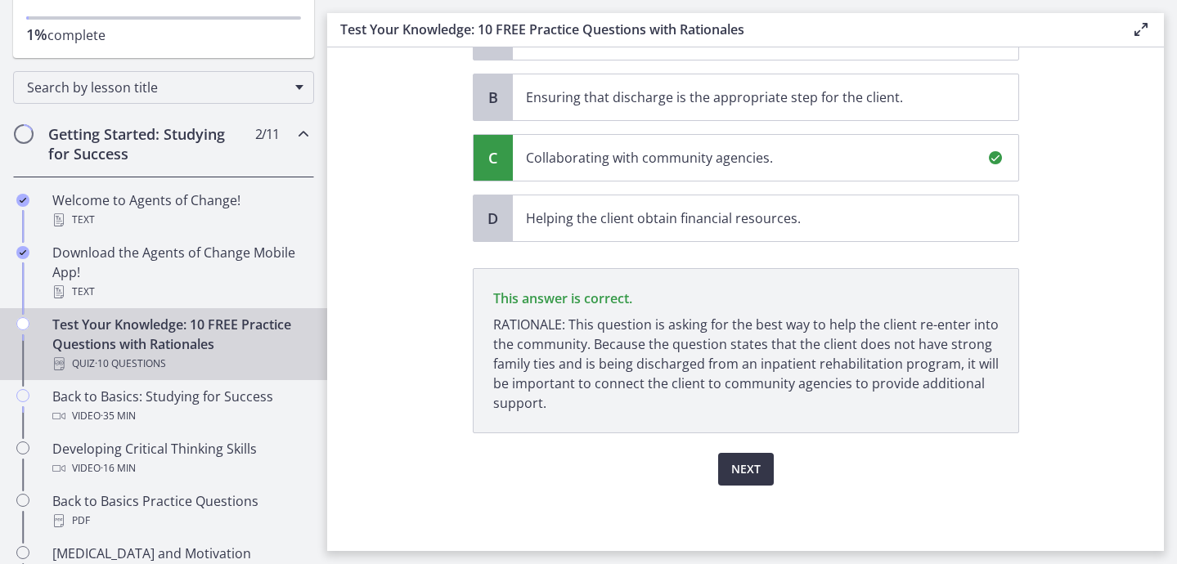
click at [737, 475] on span "Next" at bounding box center [745, 470] width 29 height 20
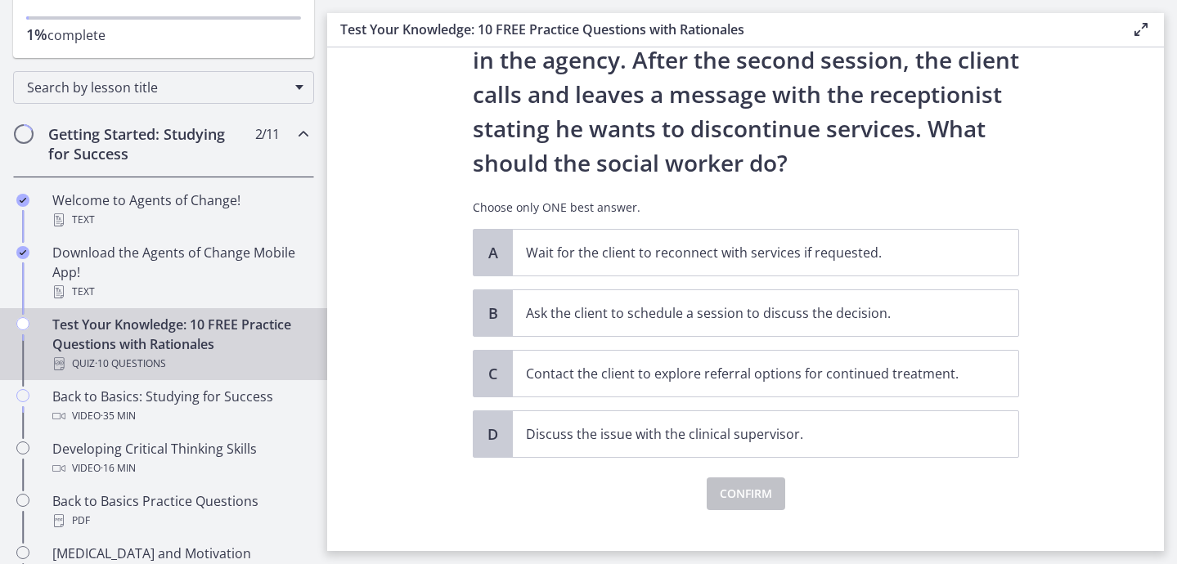
scroll to position [167, 0]
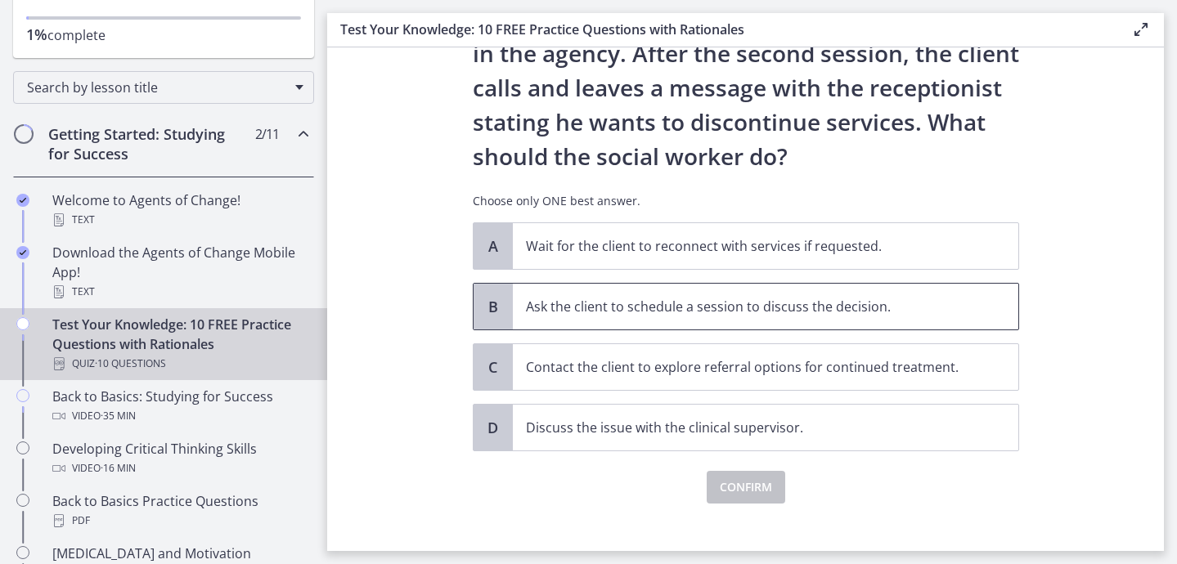
click at [631, 313] on p "Ask the client to schedule a session to discuss the decision." at bounding box center [749, 307] width 447 height 20
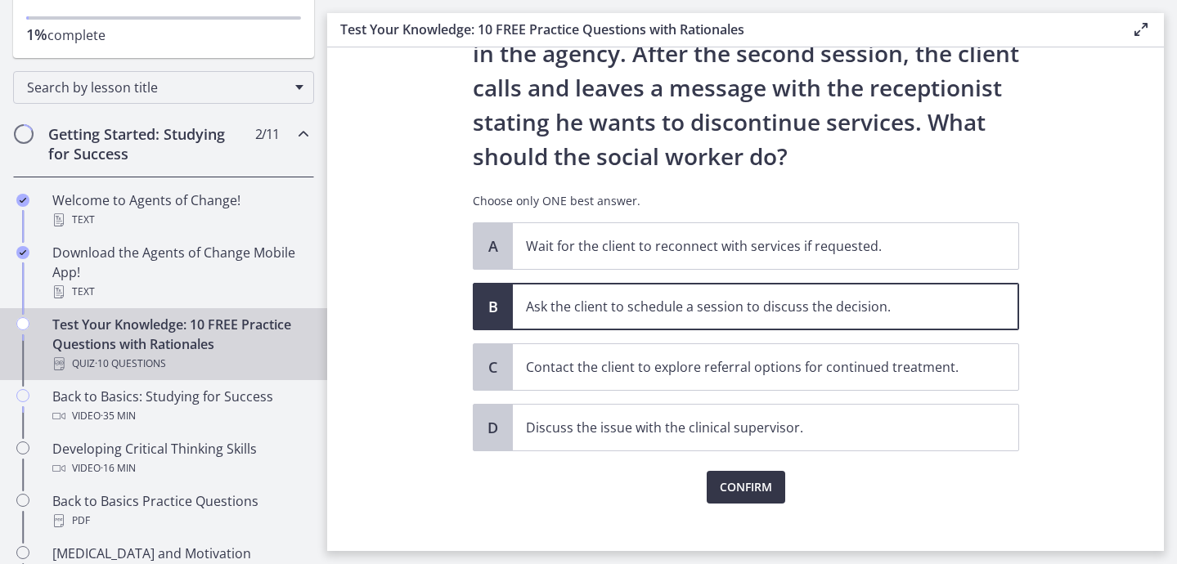
click at [749, 488] on span "Confirm" at bounding box center [746, 488] width 52 height 20
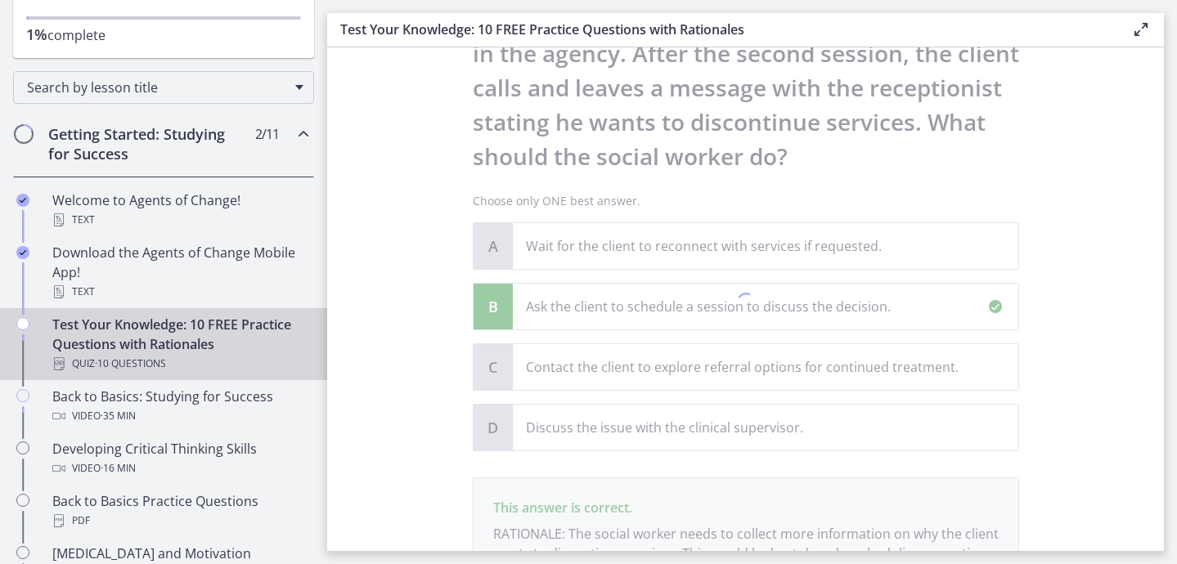
scroll to position [376, 0]
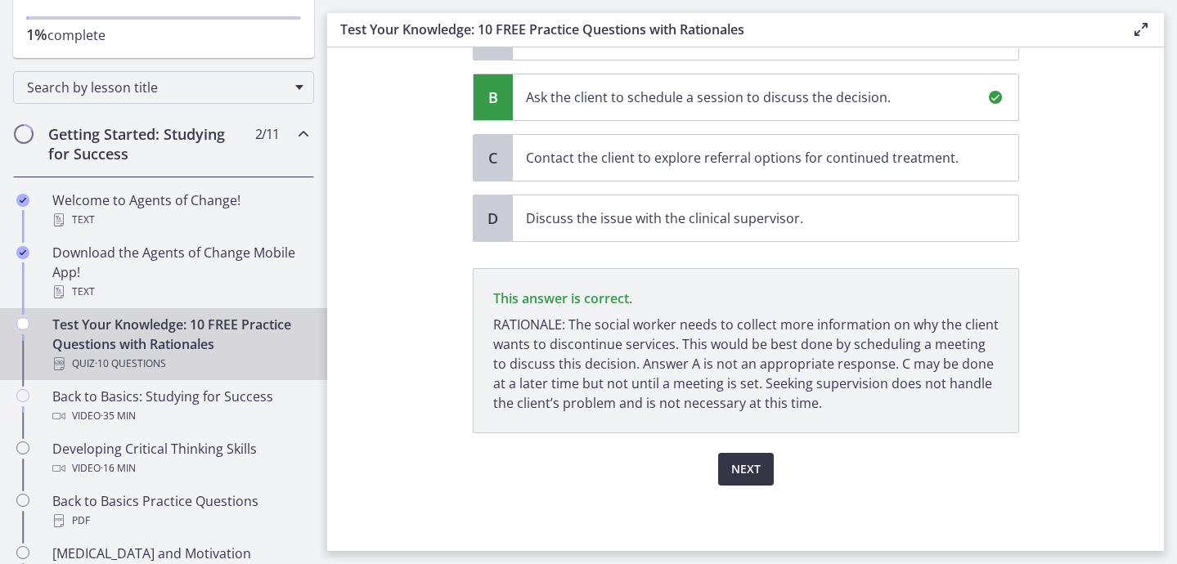
click at [746, 477] on span "Next" at bounding box center [745, 470] width 29 height 20
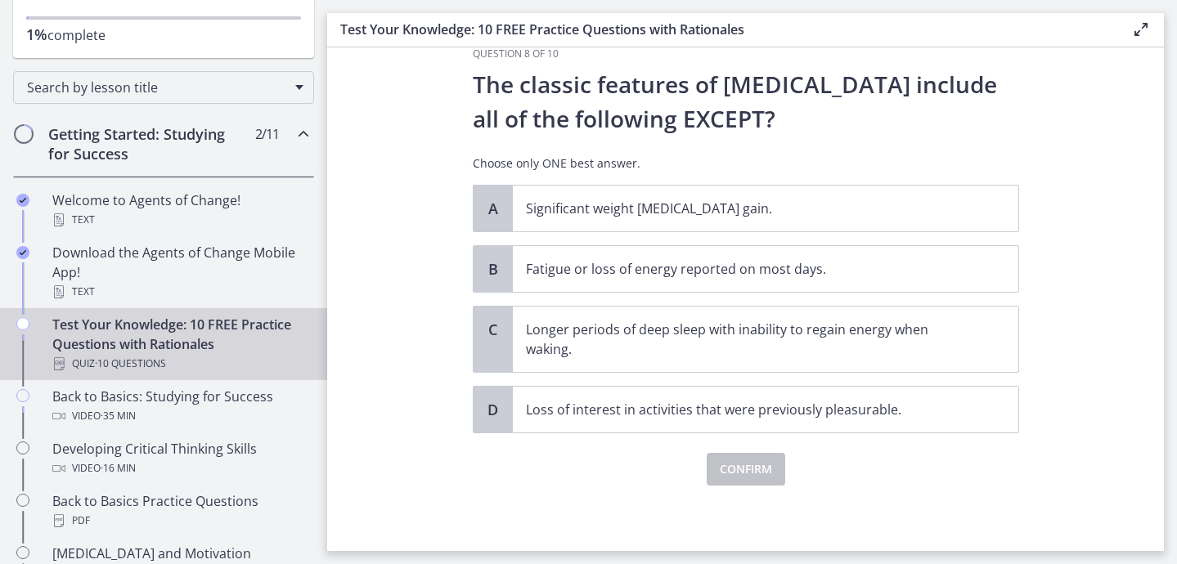
scroll to position [0, 0]
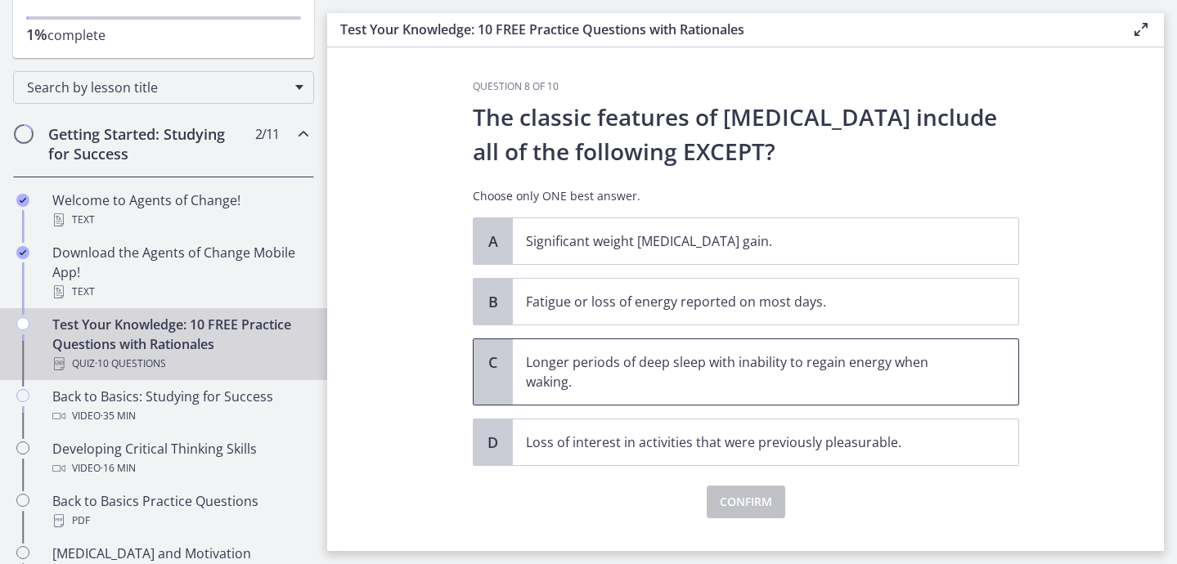
click at [636, 366] on p "Longer periods of deep sleep with inability to regain energy when waking." at bounding box center [749, 372] width 447 height 39
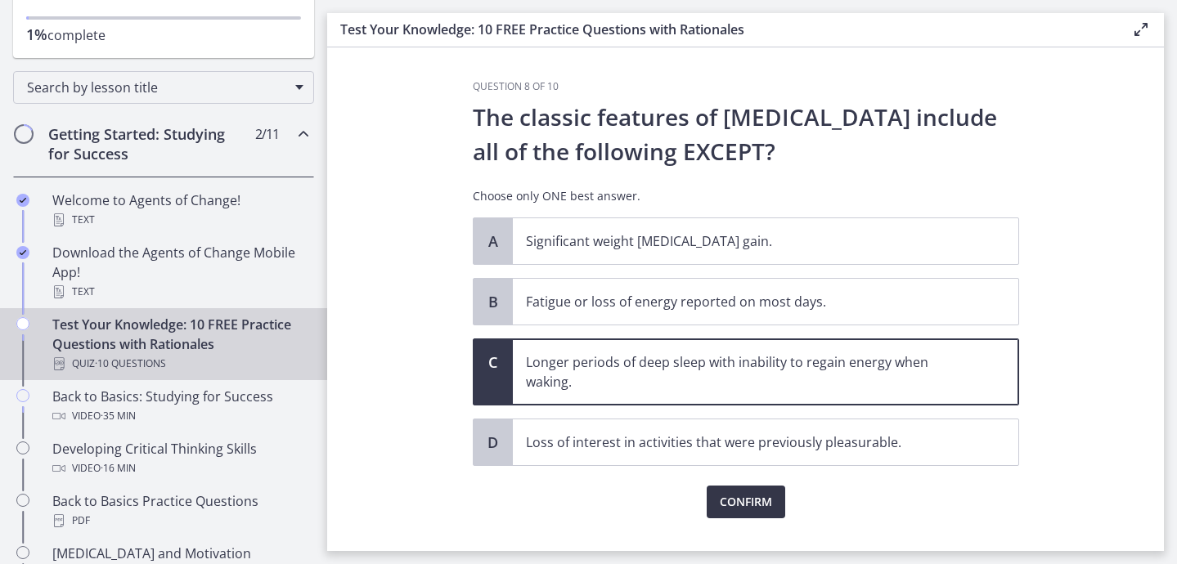
click at [742, 498] on span "Confirm" at bounding box center [746, 502] width 52 height 20
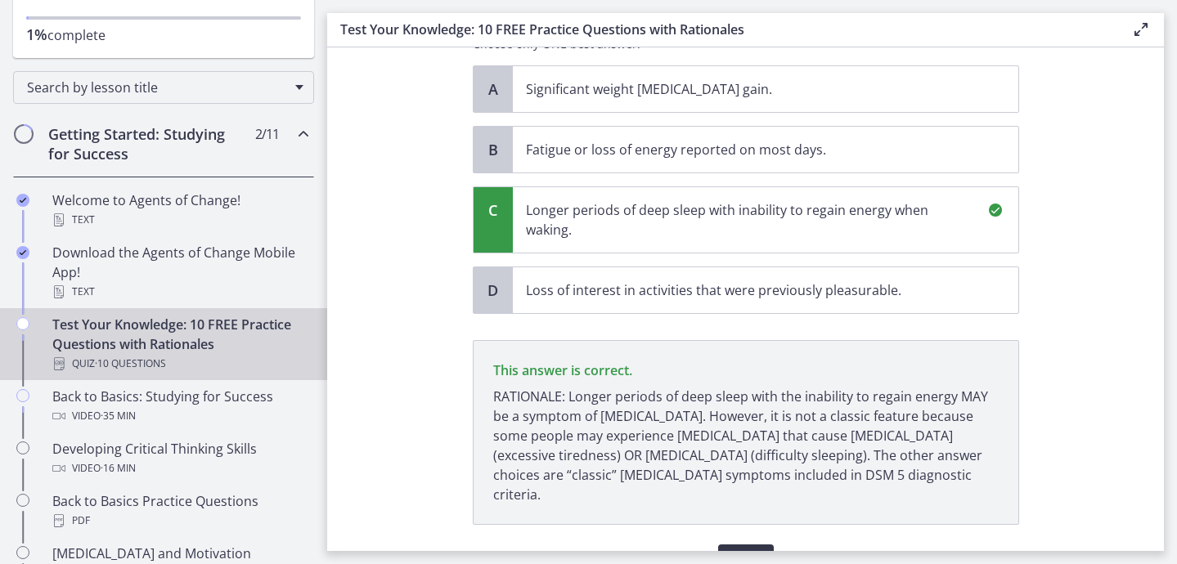
scroll to position [224, 0]
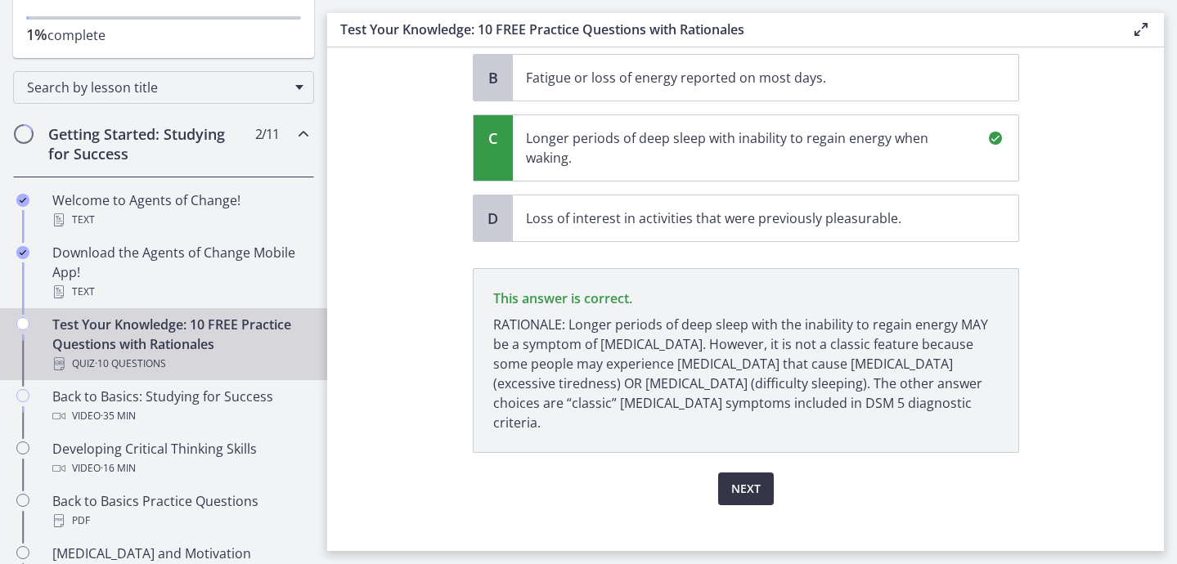
click at [735, 479] on span "Next" at bounding box center [745, 489] width 29 height 20
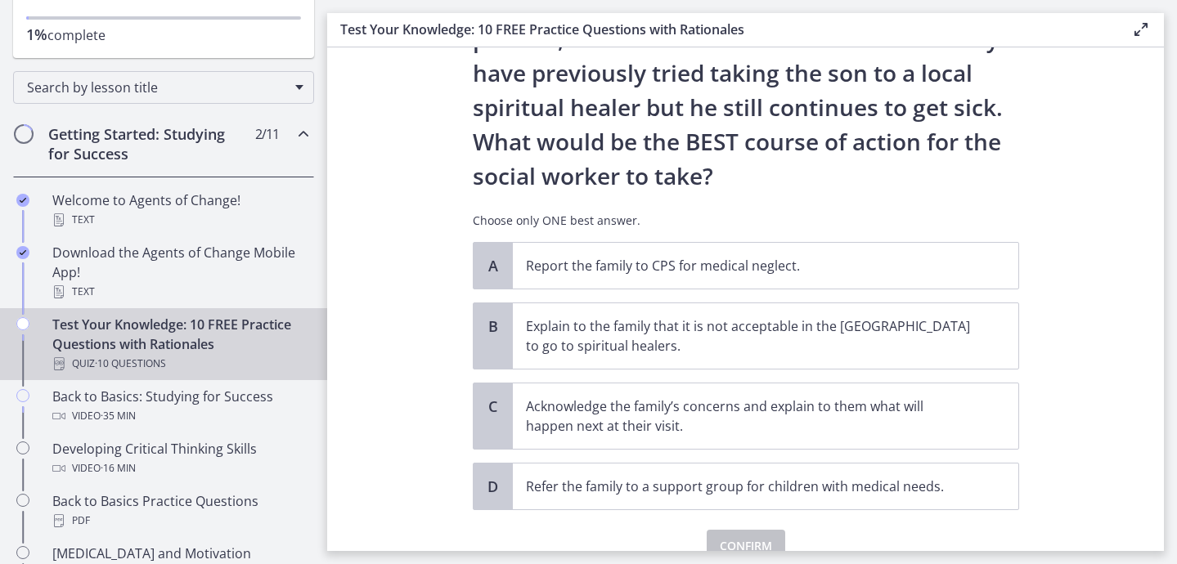
scroll to position [285, 0]
click at [725, 413] on p "Acknowledge the family’s concerns and explain to them what will happen next at …" at bounding box center [749, 415] width 447 height 39
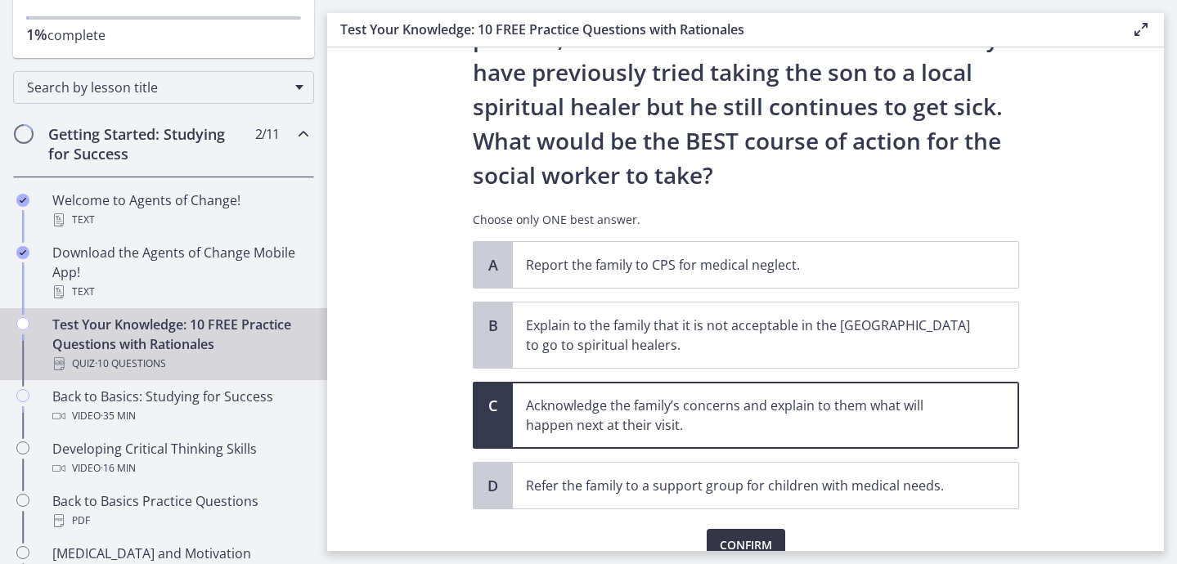
click at [737, 537] on span "Confirm" at bounding box center [746, 546] width 52 height 20
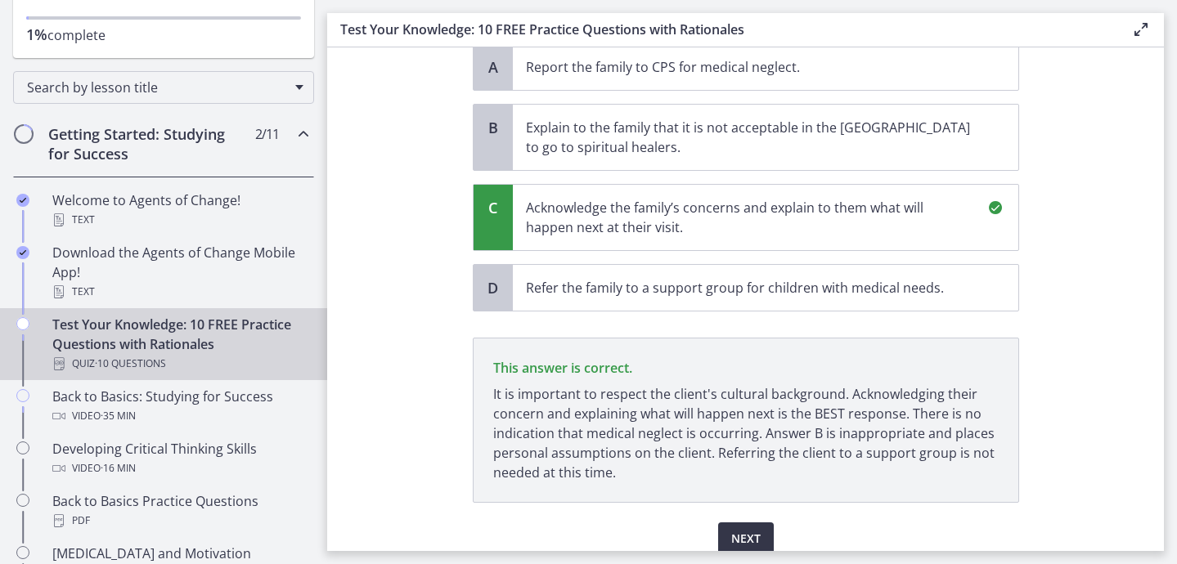
scroll to position [553, 0]
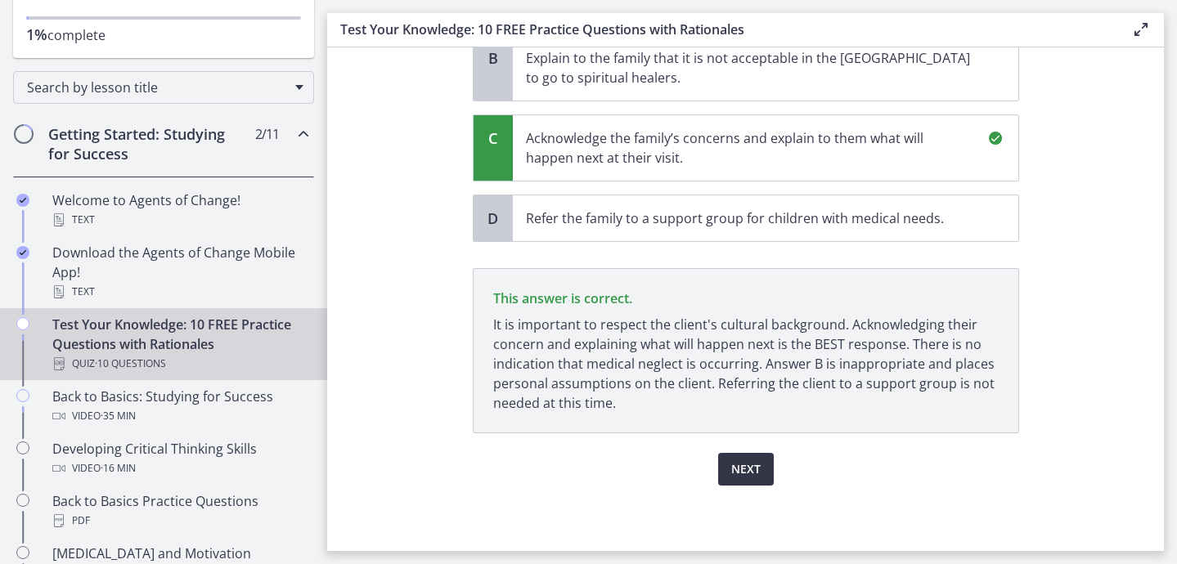
click at [735, 468] on span "Next" at bounding box center [745, 470] width 29 height 20
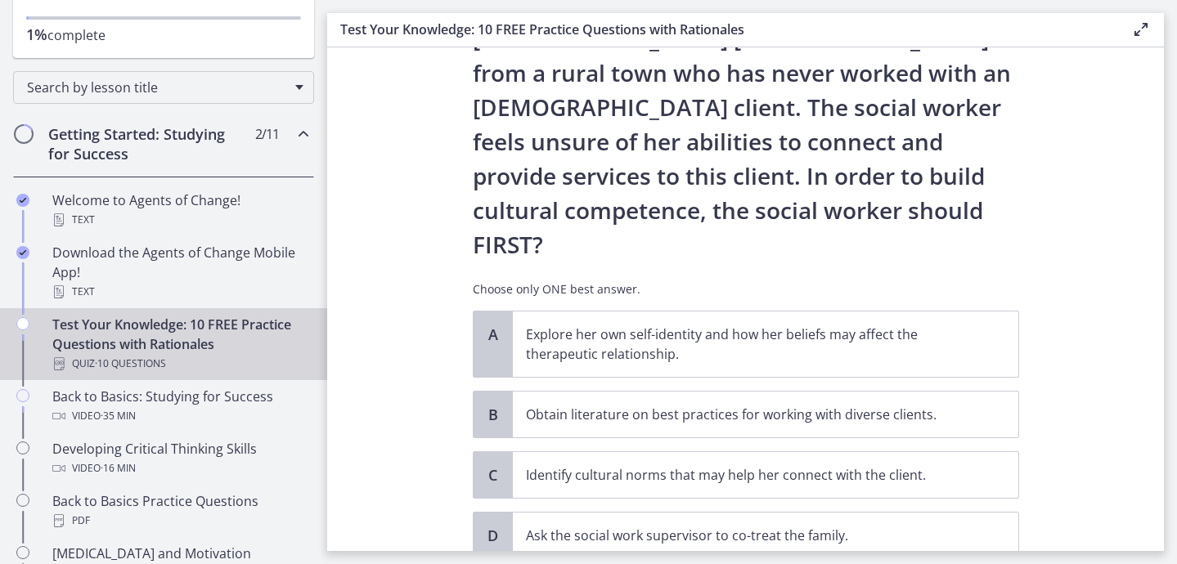
scroll to position [220, 0]
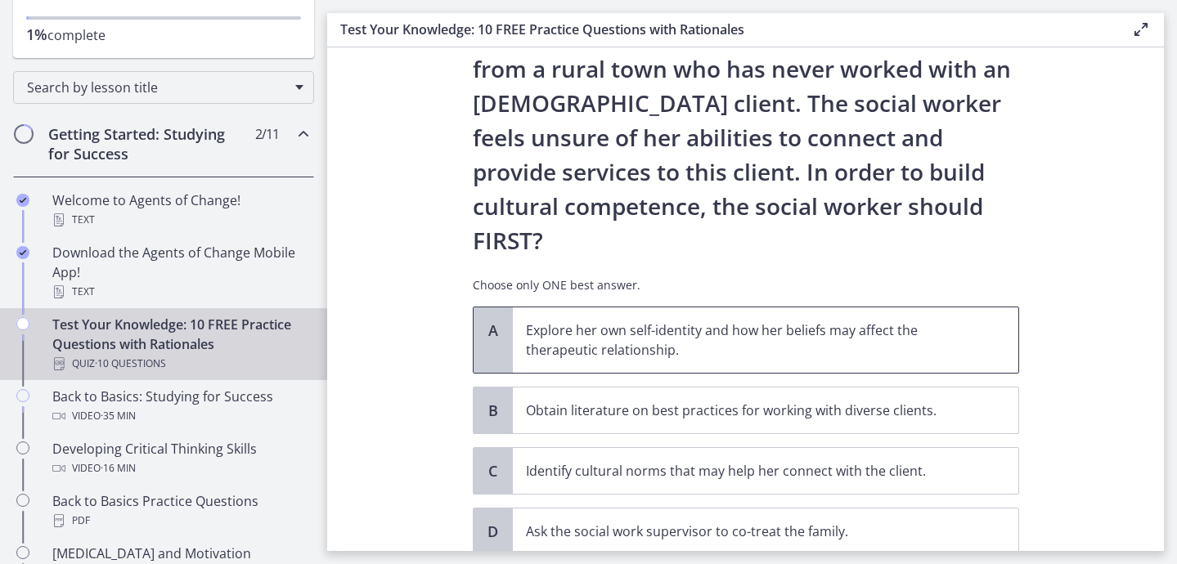
click at [735, 321] on p "Explore her own self-identity and how her beliefs may affect the therapeutic re…" at bounding box center [749, 340] width 447 height 39
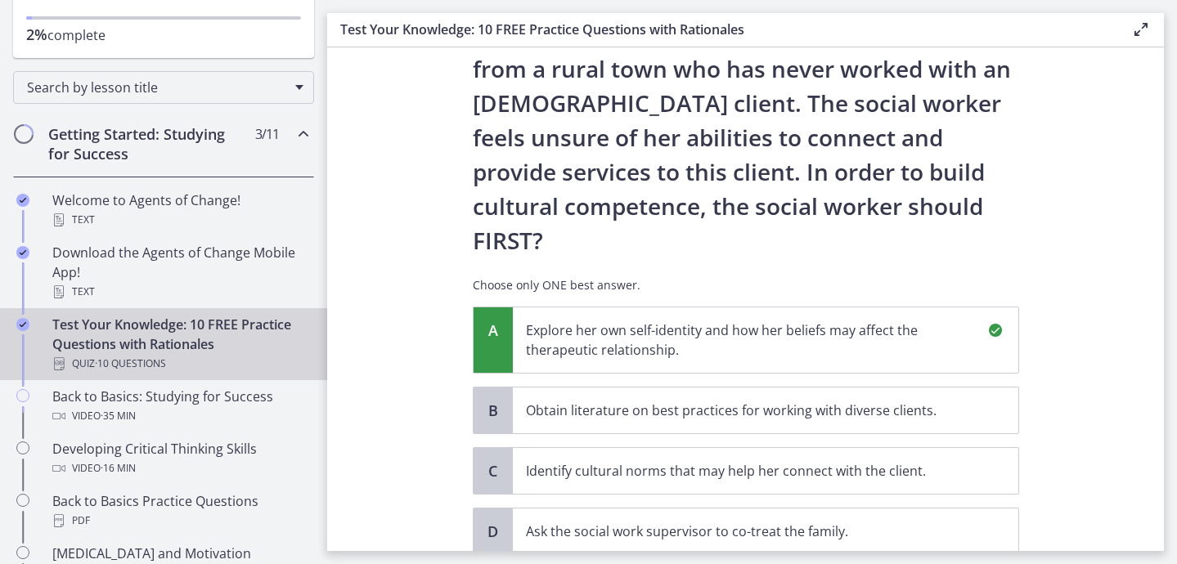
scroll to position [465, 0]
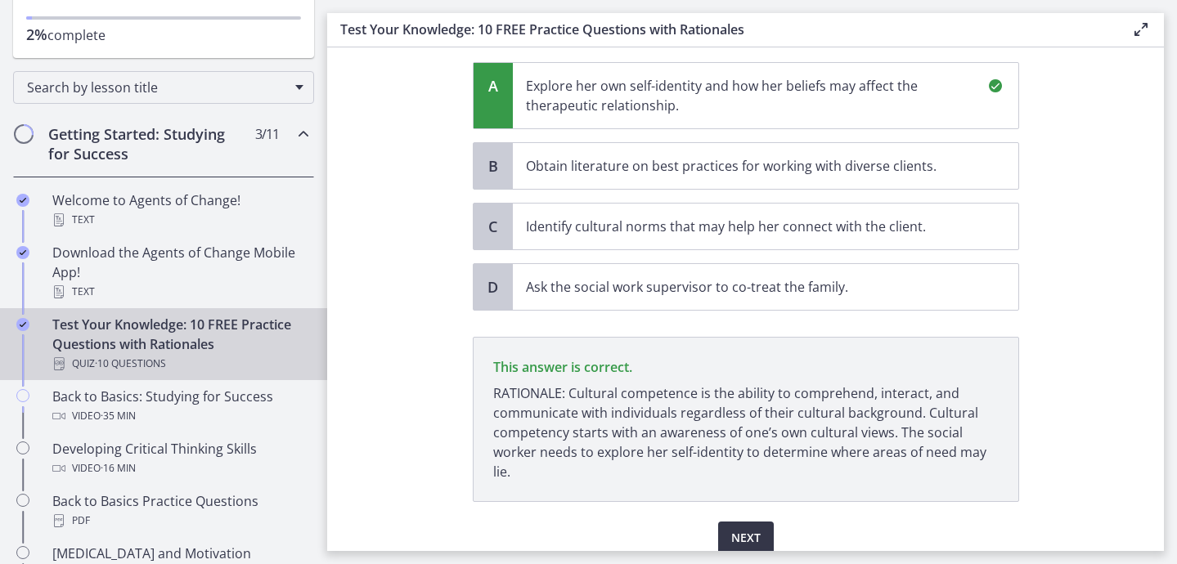
click at [741, 528] on span "Next" at bounding box center [745, 538] width 29 height 20
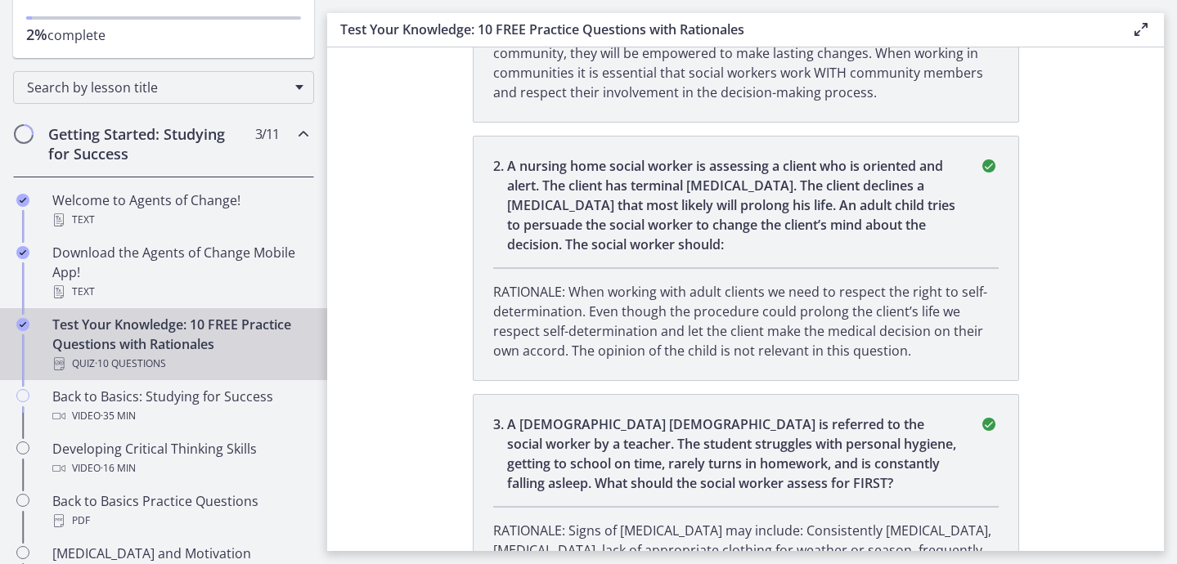
scroll to position [0, 0]
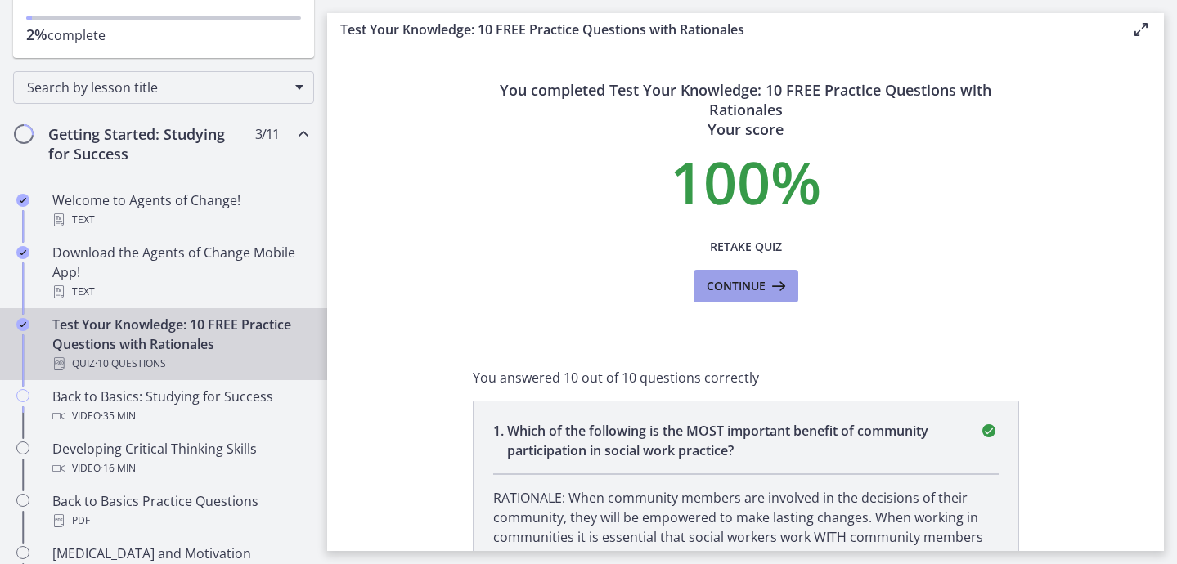
click at [762, 290] on span "Continue" at bounding box center [736, 286] width 59 height 20
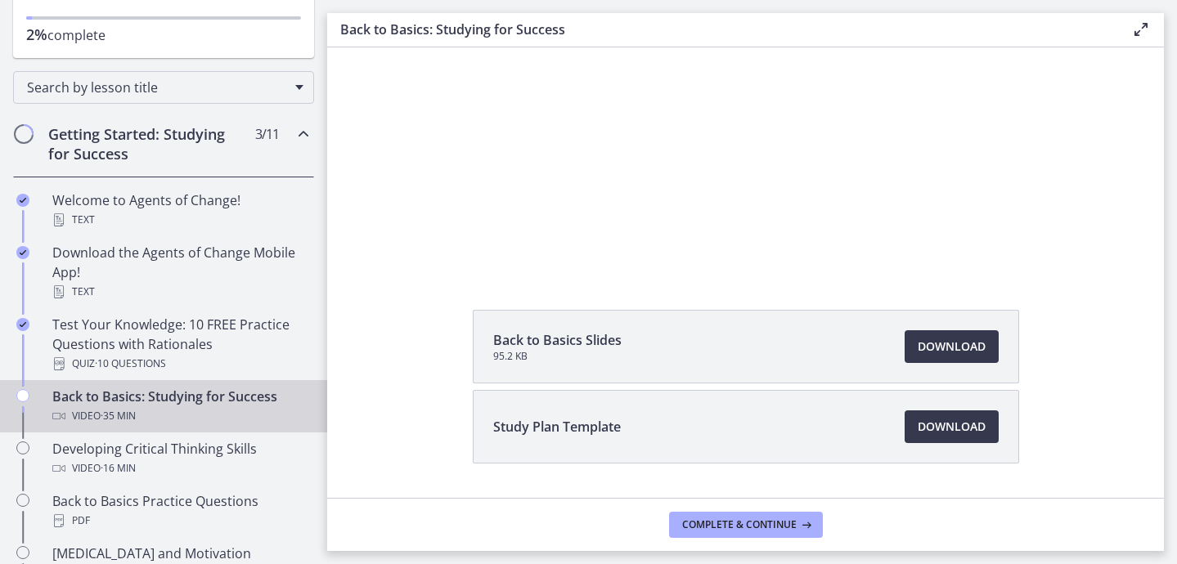
scroll to position [129, 0]
click at [946, 353] on span "Download Opens in a new window" at bounding box center [952, 349] width 68 height 20
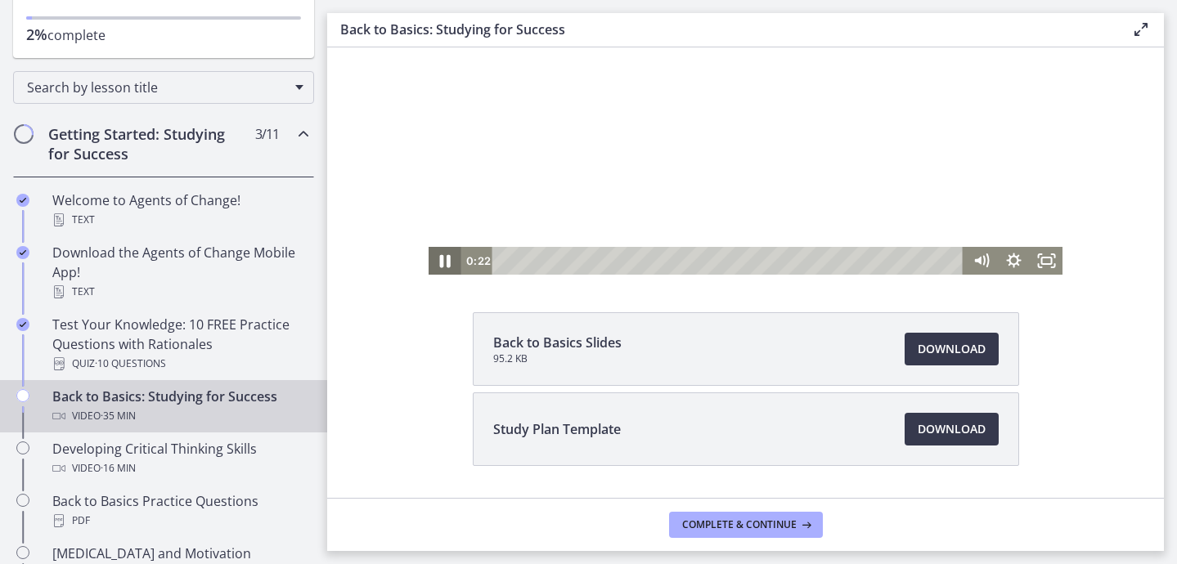
click at [444, 260] on icon "Pause" at bounding box center [444, 262] width 39 height 34
click at [534, 182] on div at bounding box center [746, 96] width 634 height 357
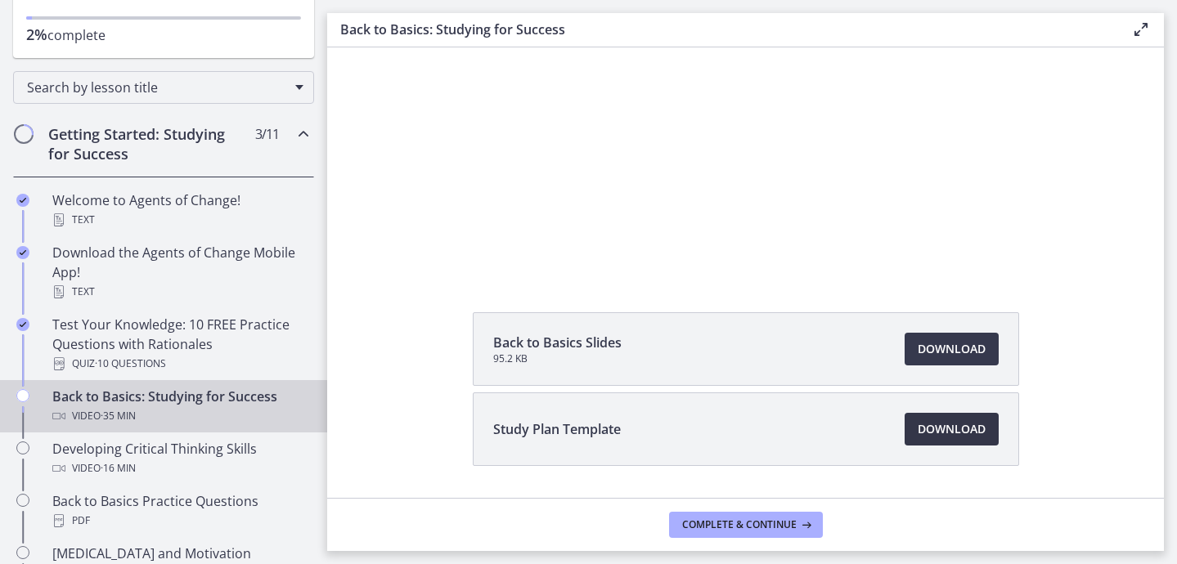
click at [919, 434] on span "Download Opens in a new window" at bounding box center [952, 430] width 68 height 20
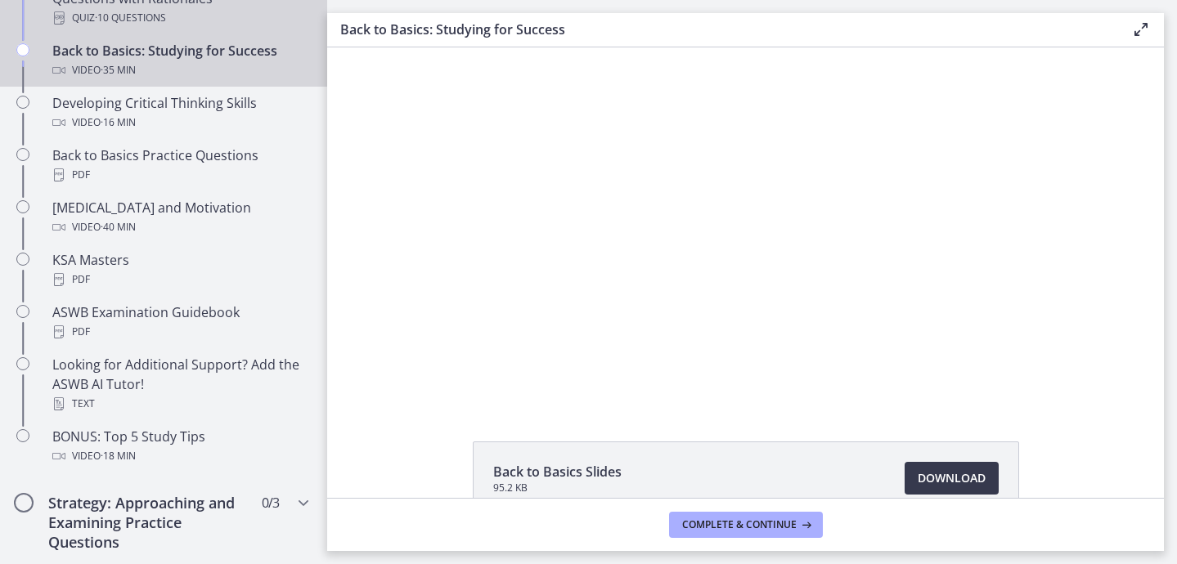
scroll to position [555, 0]
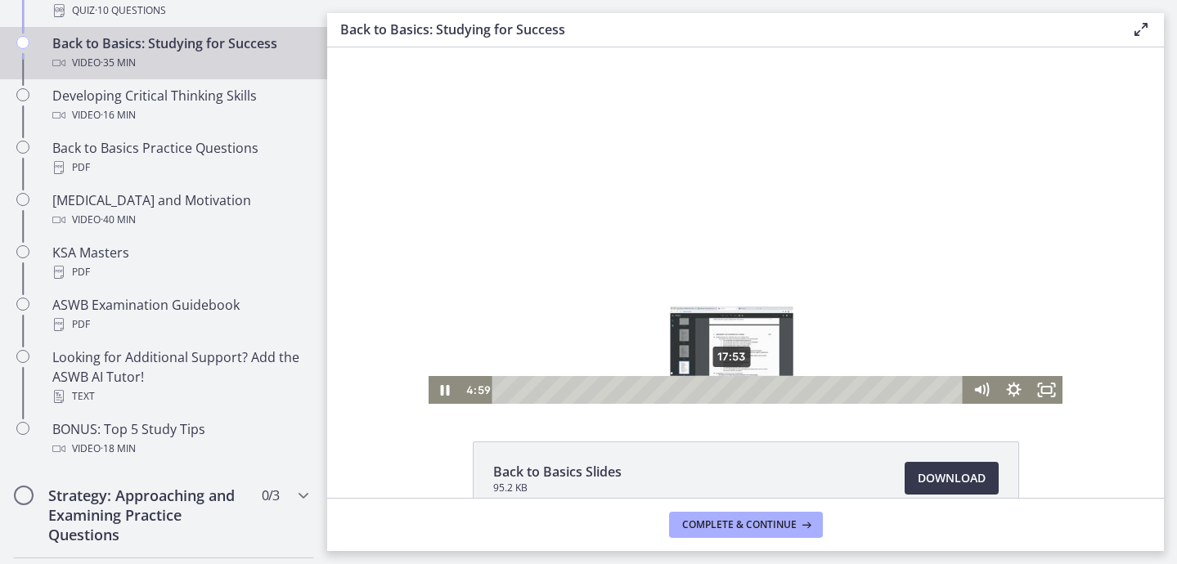
click at [733, 389] on div "17:53" at bounding box center [731, 390] width 452 height 28
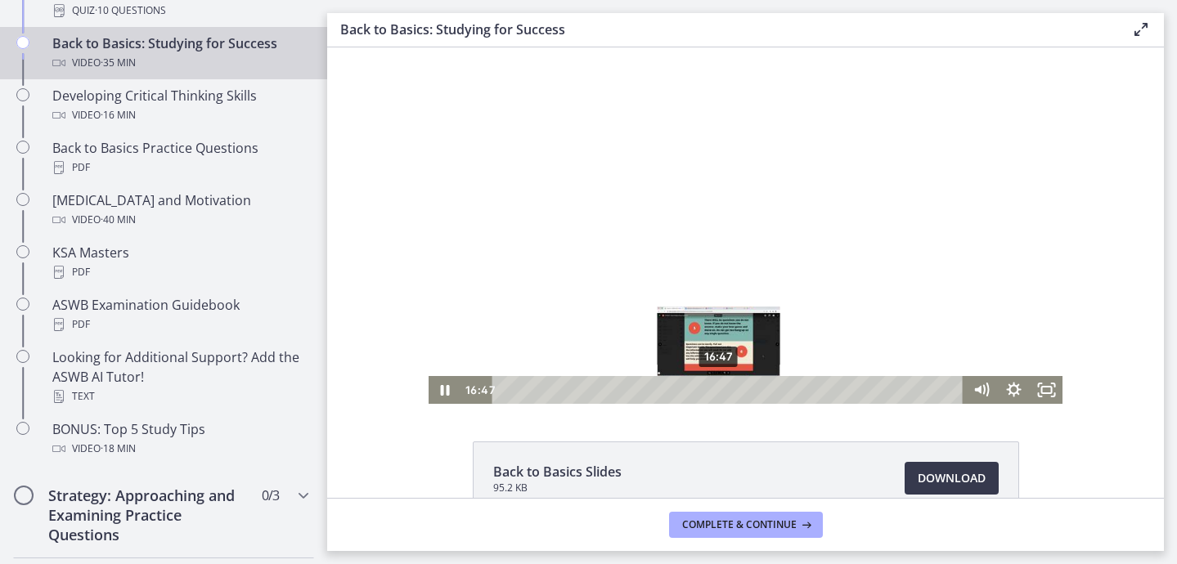
click at [719, 389] on div "16:47" at bounding box center [731, 390] width 452 height 28
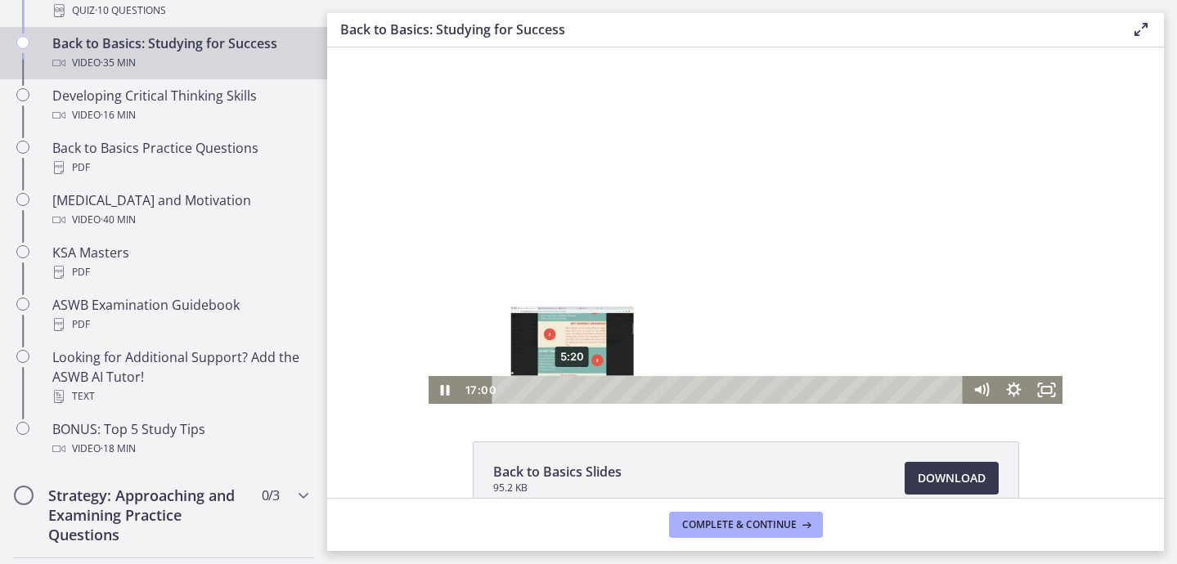
click at [573, 392] on div "5:20" at bounding box center [731, 390] width 452 height 28
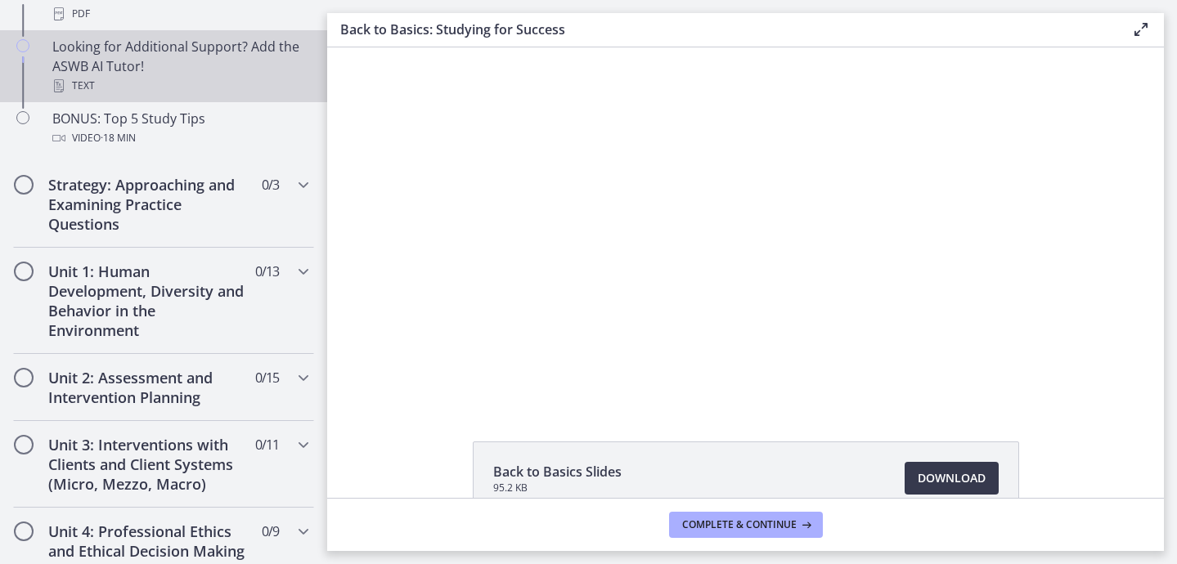
scroll to position [844, 0]
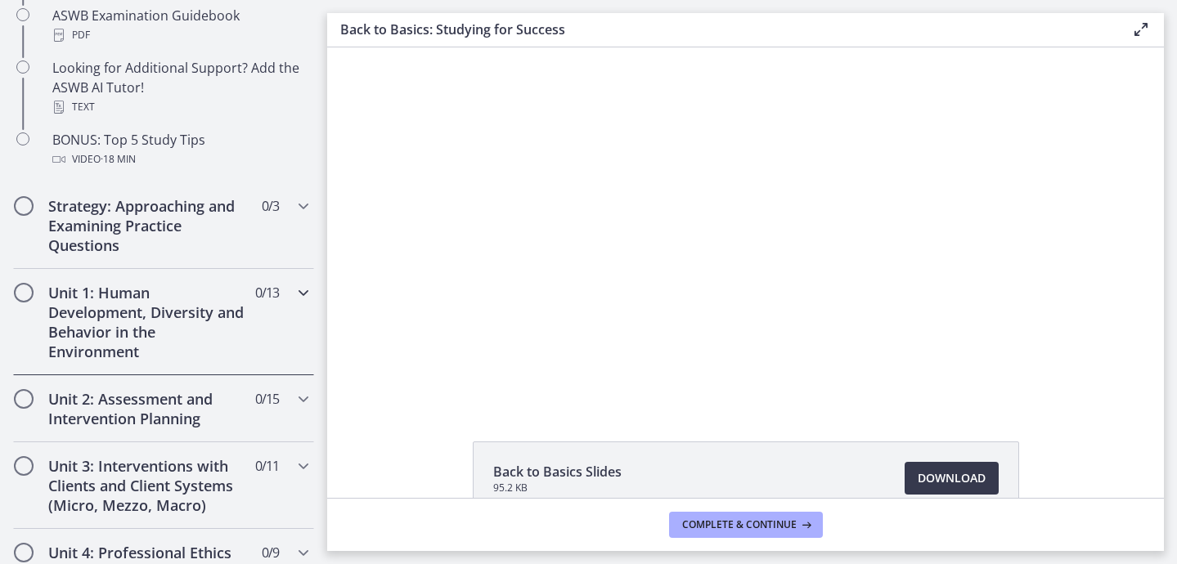
click at [263, 305] on div "Unit 1: Human Development, Diversity and Behavior in the Environment 0 / 13 Com…" at bounding box center [163, 322] width 301 height 106
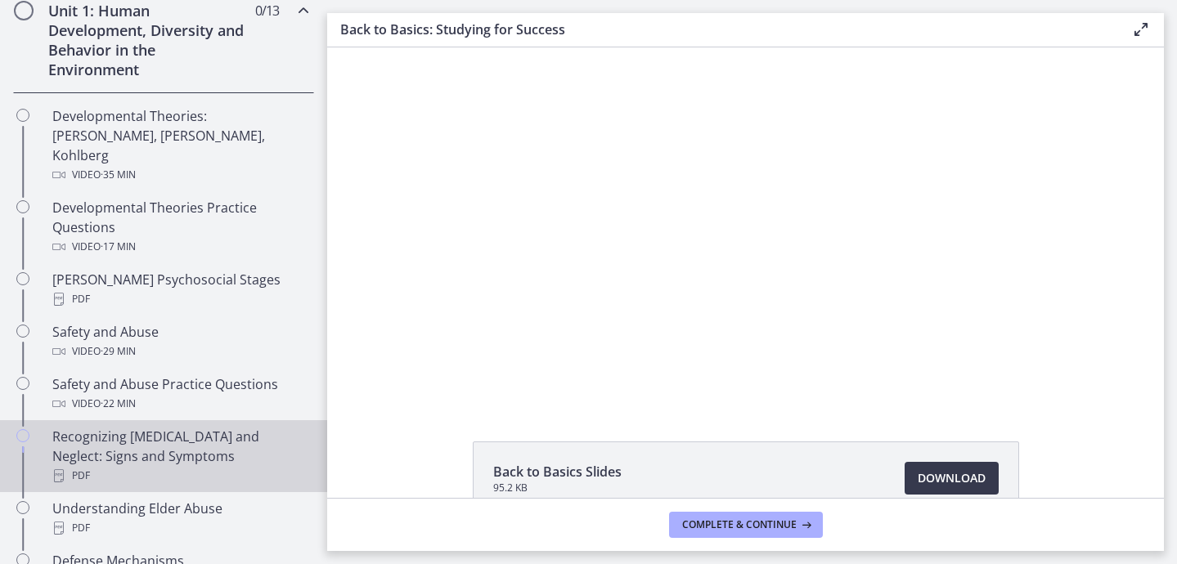
scroll to position [483, 0]
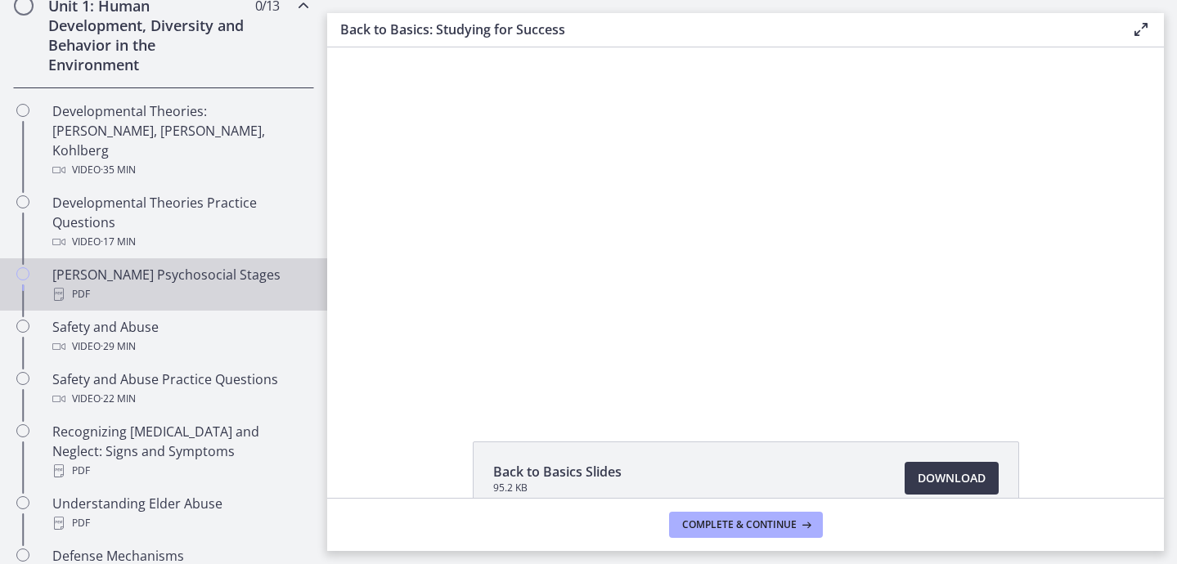
click at [226, 285] on div "PDF" at bounding box center [179, 295] width 255 height 20
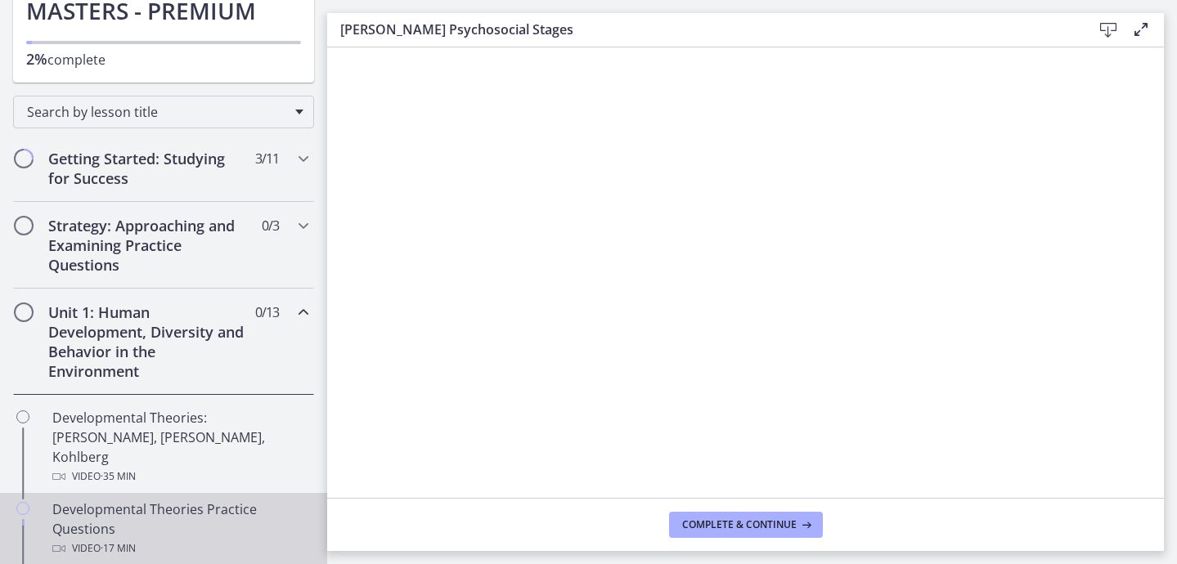
scroll to position [23, 0]
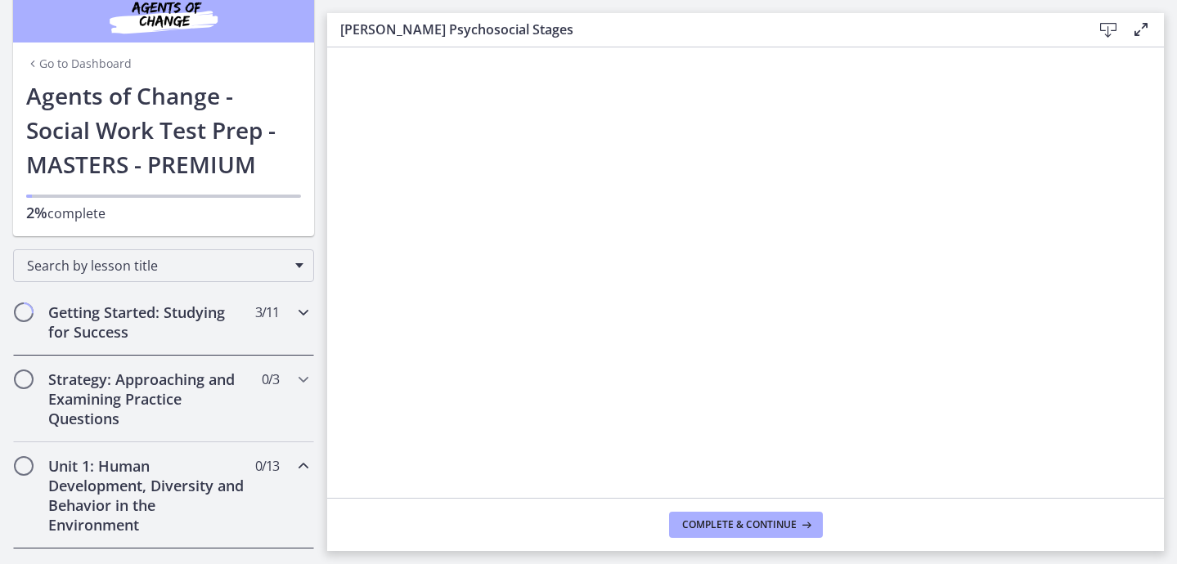
click at [241, 321] on h2 "Getting Started: Studying for Success" at bounding box center [148, 322] width 200 height 39
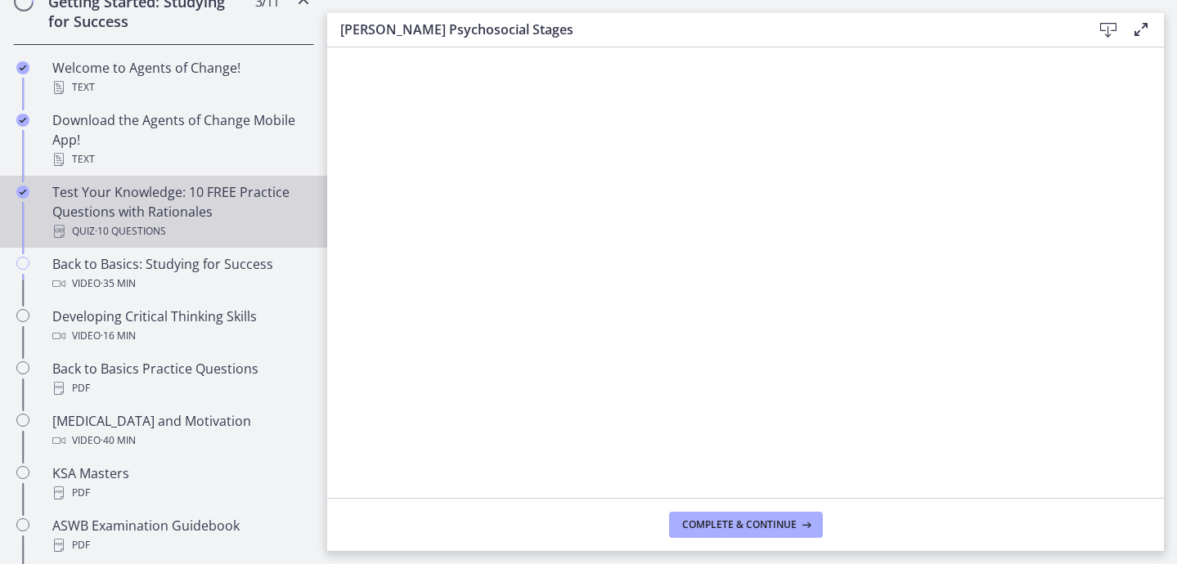
scroll to position [348, 0]
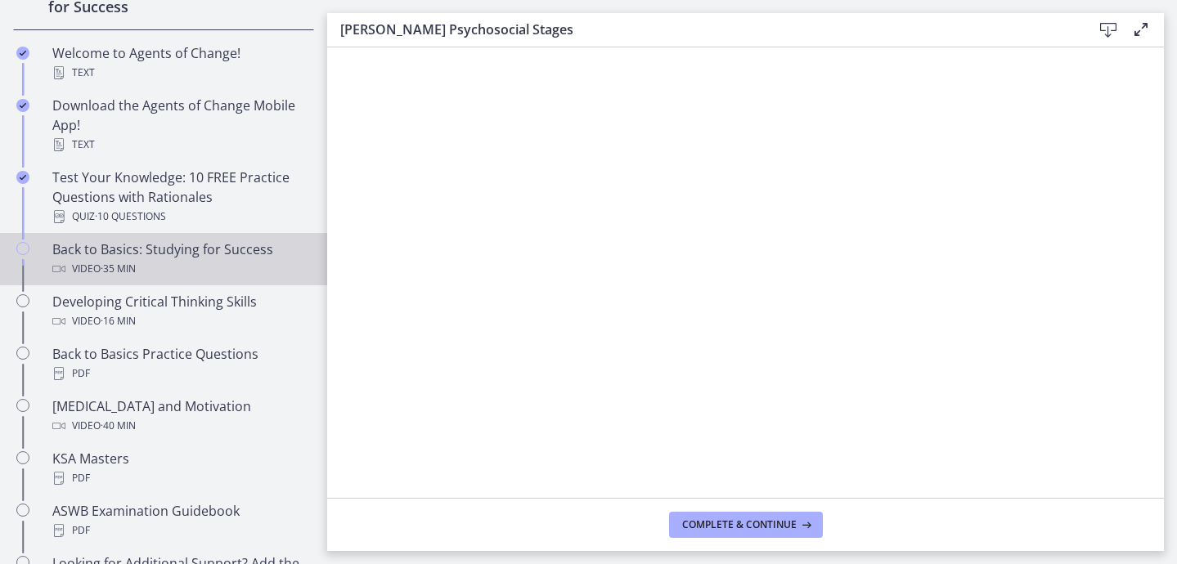
click at [219, 260] on div "Video · 35 min" at bounding box center [179, 269] width 255 height 20
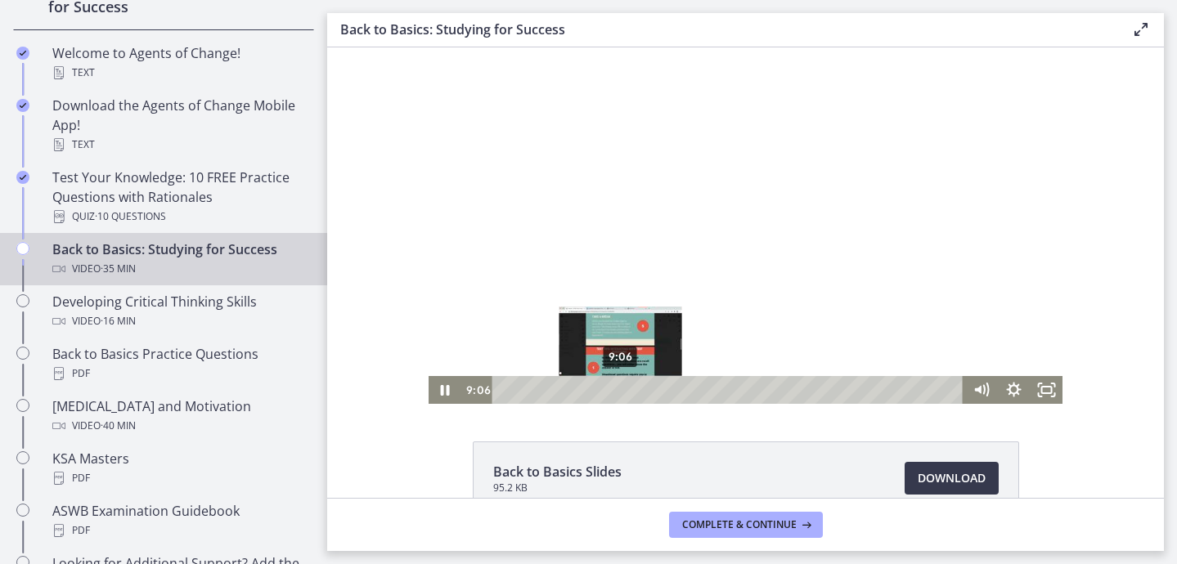
click at [621, 393] on div "9:06" at bounding box center [731, 390] width 452 height 28
click at [629, 387] on div "9:45" at bounding box center [731, 390] width 452 height 28
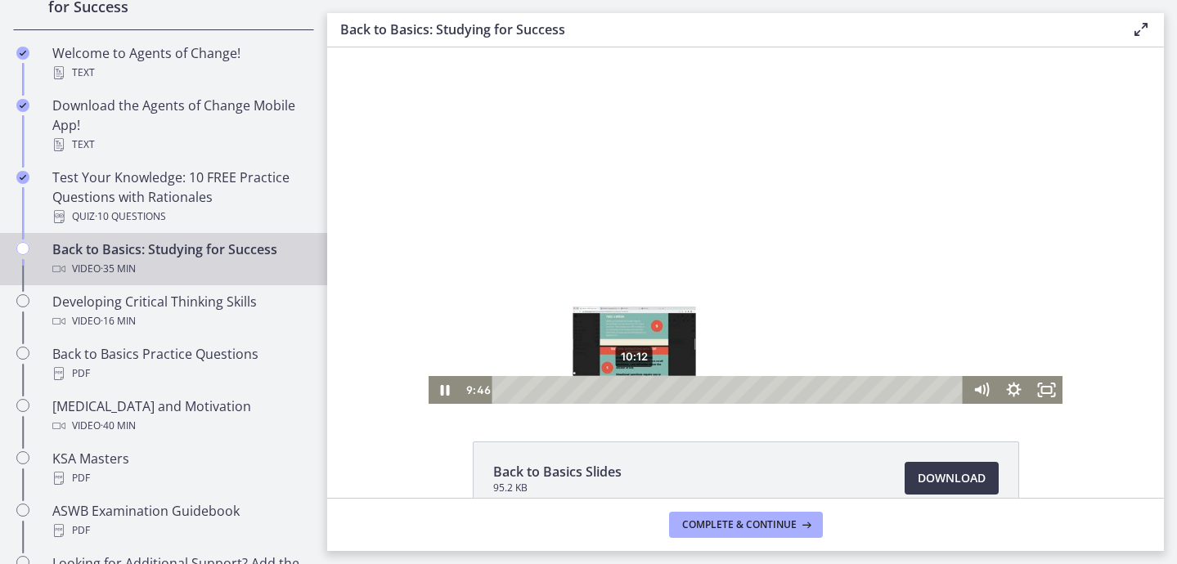
click at [635, 388] on div "10:12" at bounding box center [731, 390] width 452 height 28
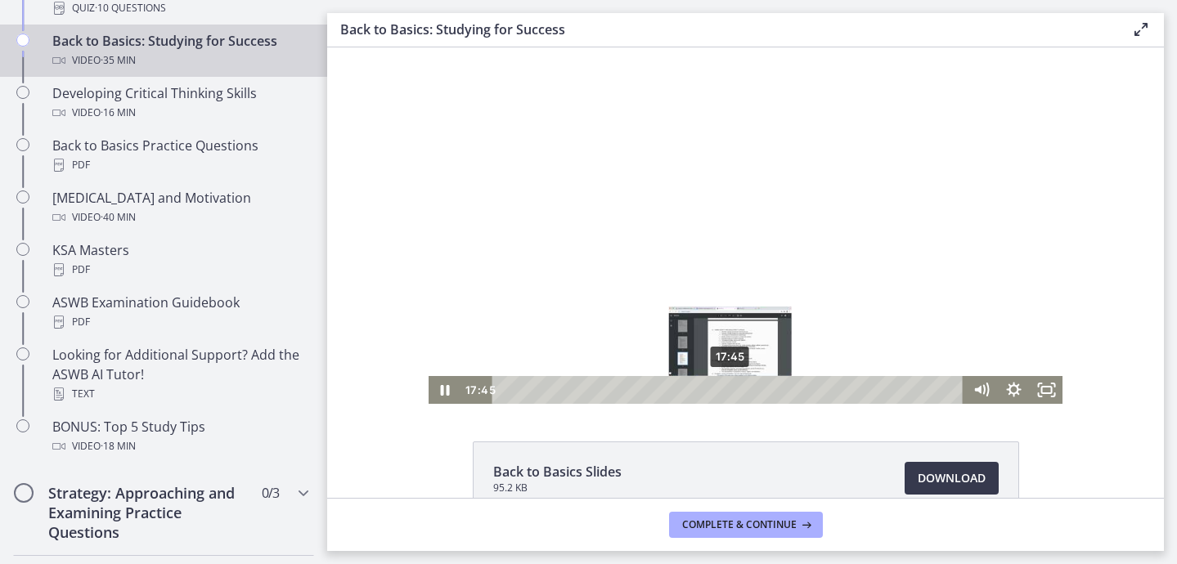
click at [731, 389] on div "17:45" at bounding box center [731, 390] width 452 height 28
click at [726, 389] on div "Playbar" at bounding box center [724, 389] width 9 height 9
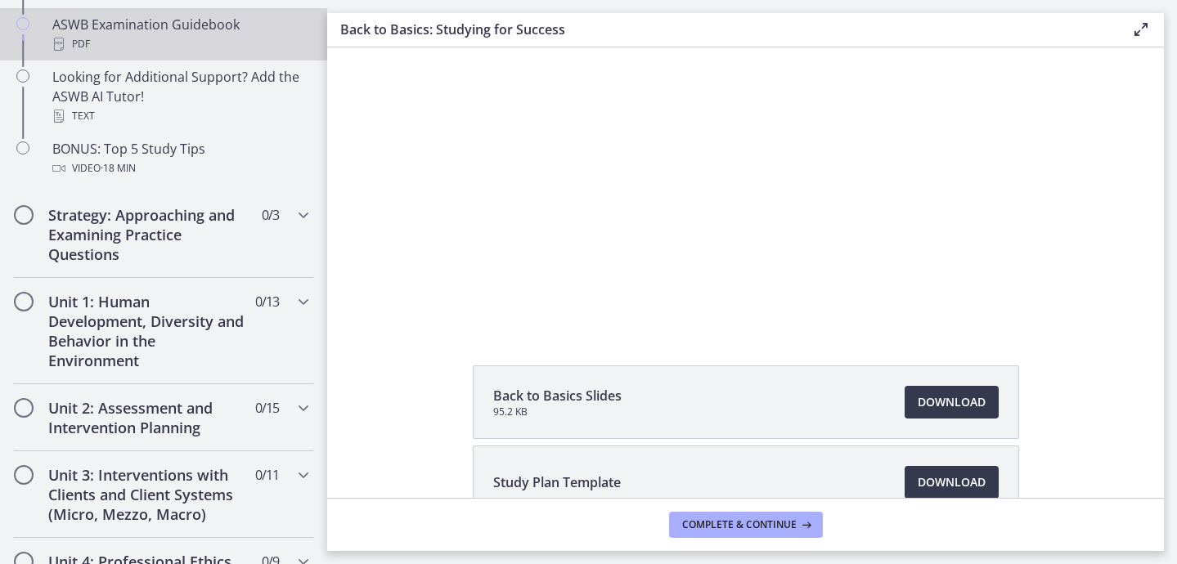
scroll to position [838, 0]
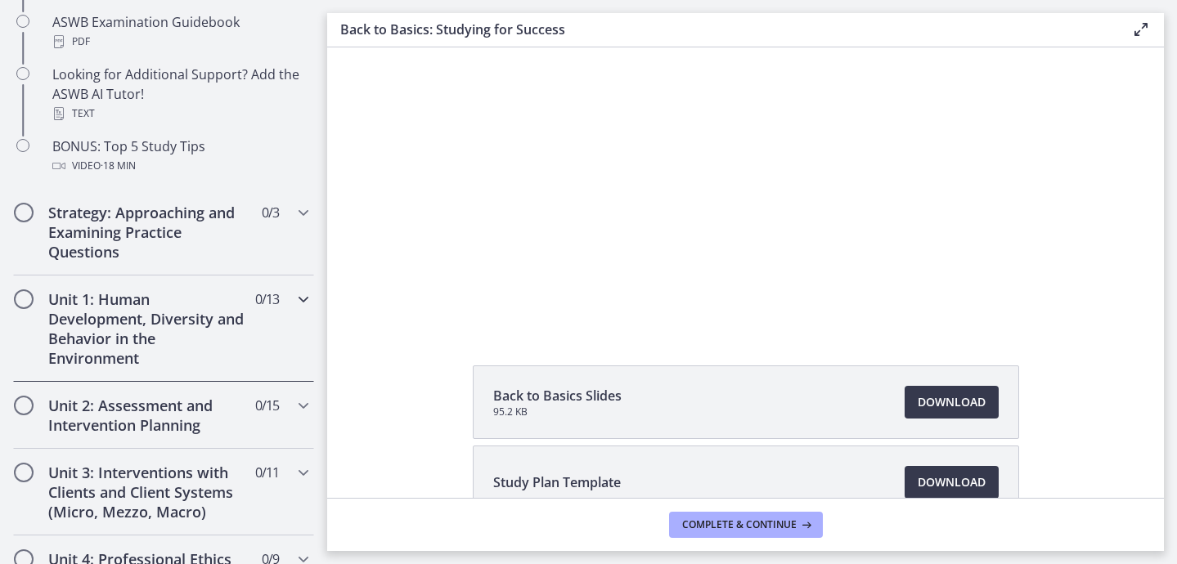
click at [270, 319] on div "Unit 1: Human Development, Diversity and Behavior in the Environment 0 / 13 Com…" at bounding box center [163, 329] width 301 height 106
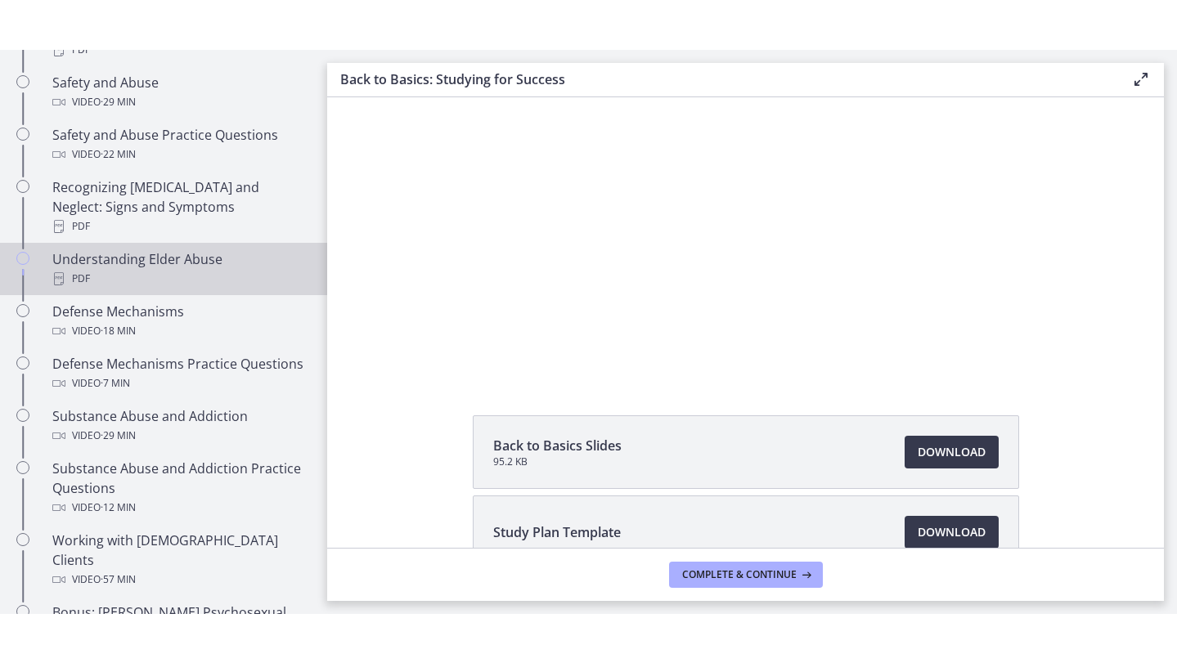
scroll to position [775, 0]
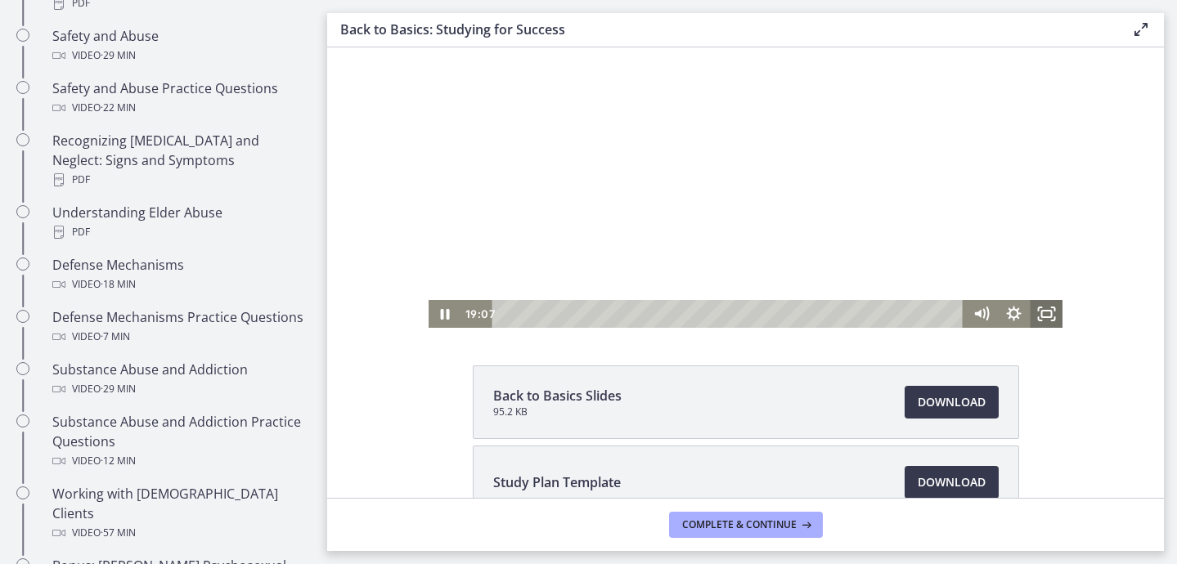
click at [1048, 312] on icon "Fullscreen" at bounding box center [1046, 314] width 33 height 28
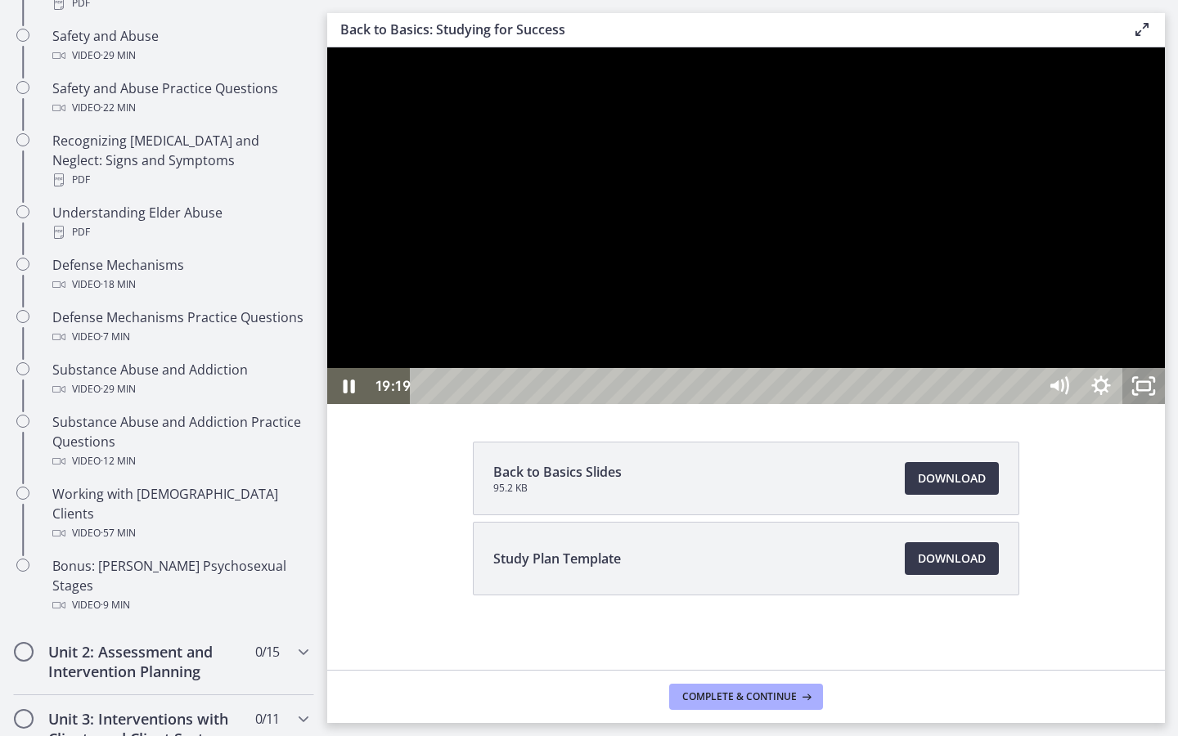
click at [1150, 390] on rect "Unfullscreen" at bounding box center [1143, 386] width 13 height 8
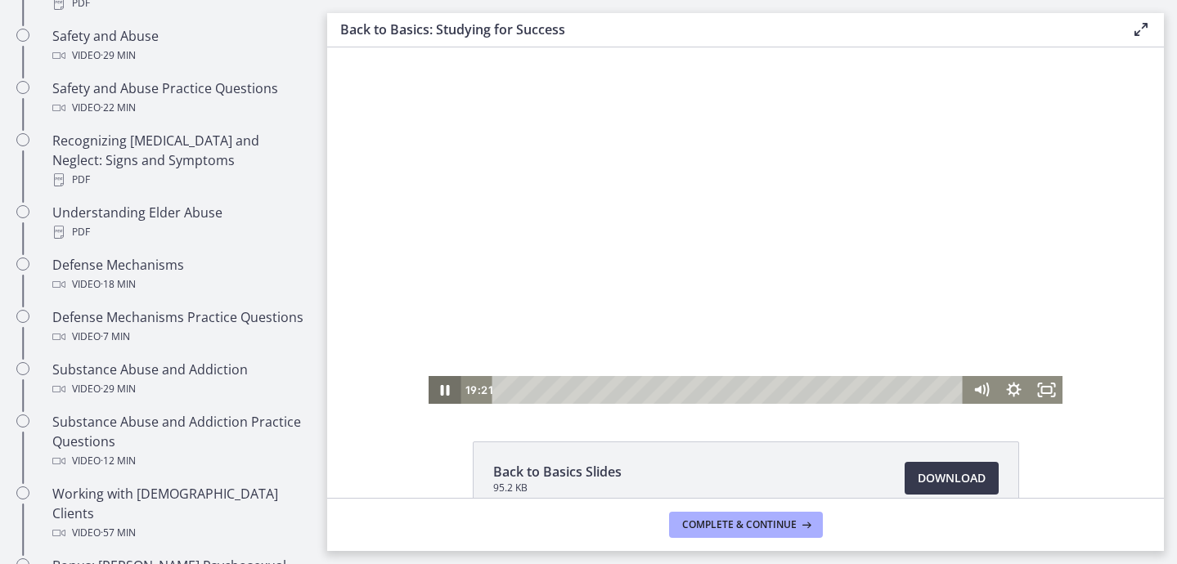
click at [450, 388] on icon "Pause" at bounding box center [445, 390] width 33 height 28
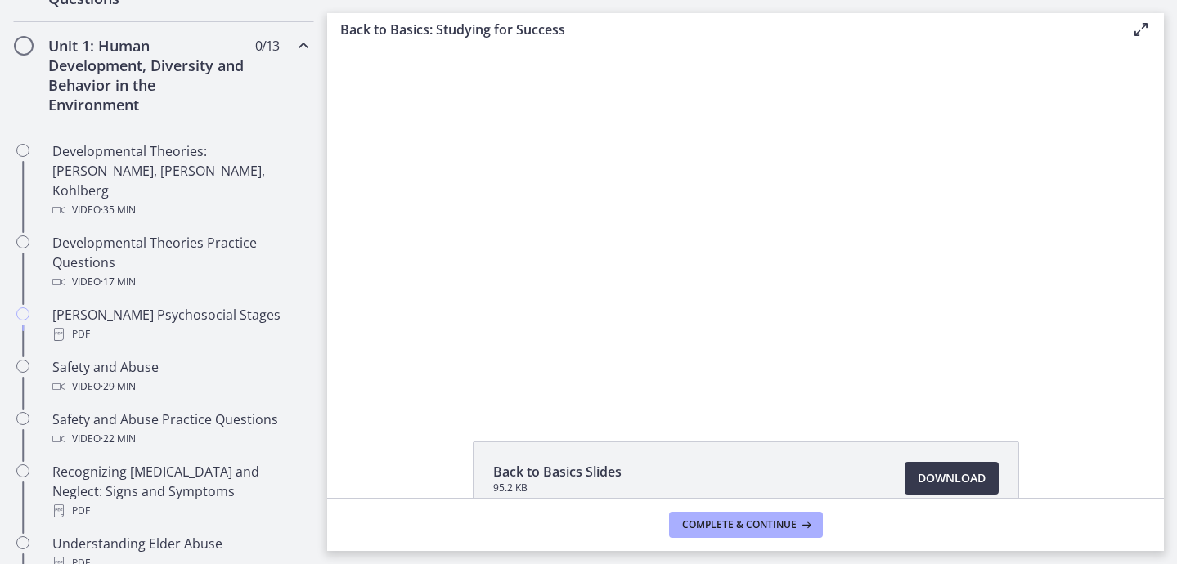
scroll to position [236, 0]
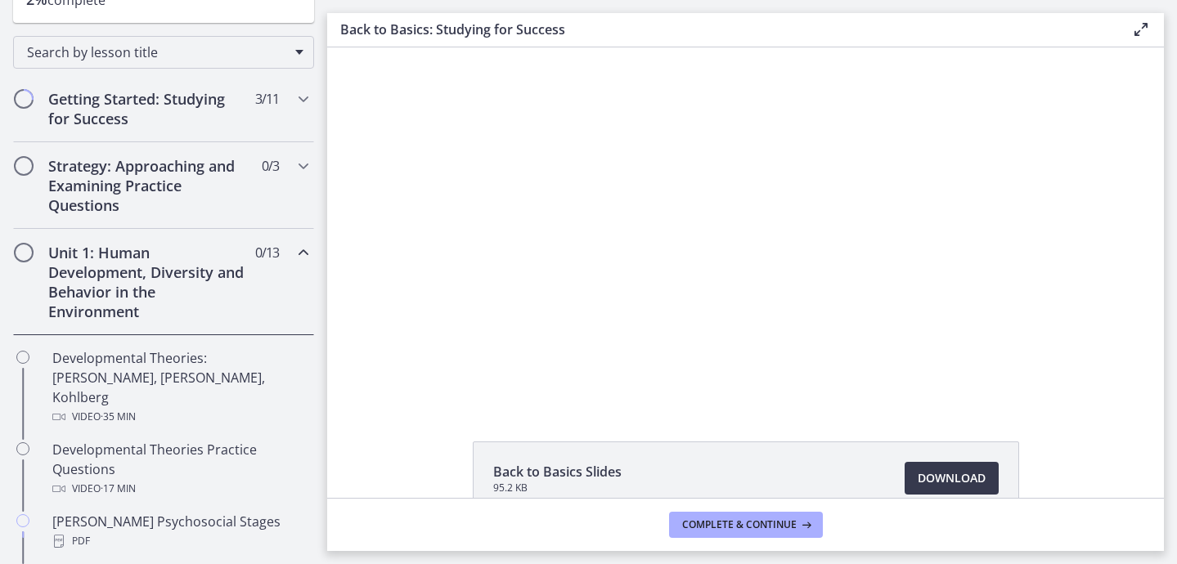
click at [289, 252] on div "Unit 1: Human Development, Diversity and Behavior in the Environment 0 / 13 Com…" at bounding box center [163, 282] width 301 height 106
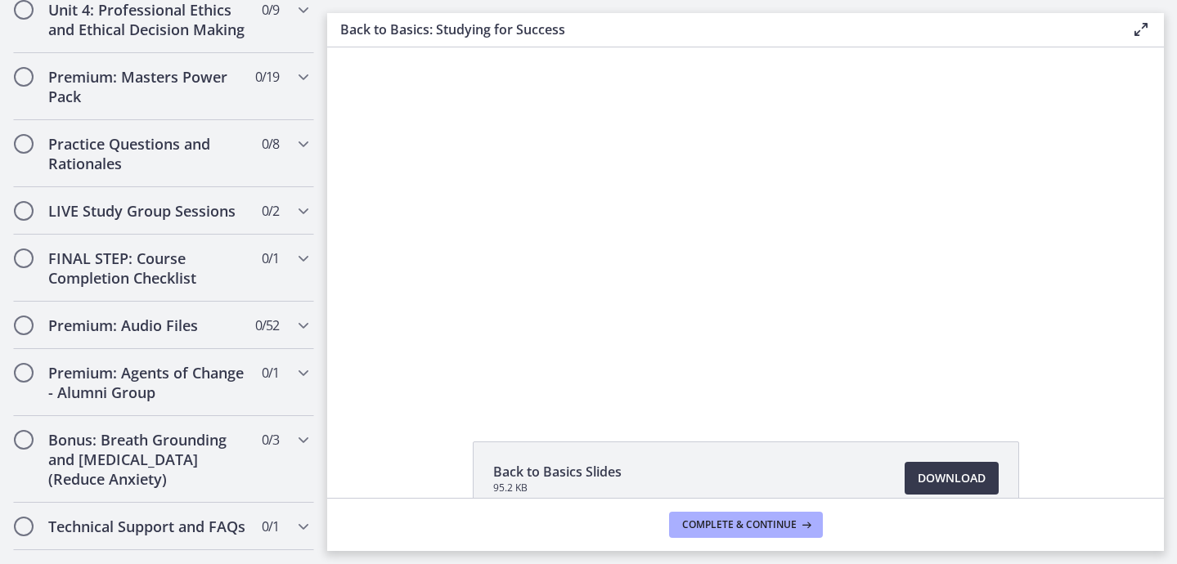
scroll to position [811, 0]
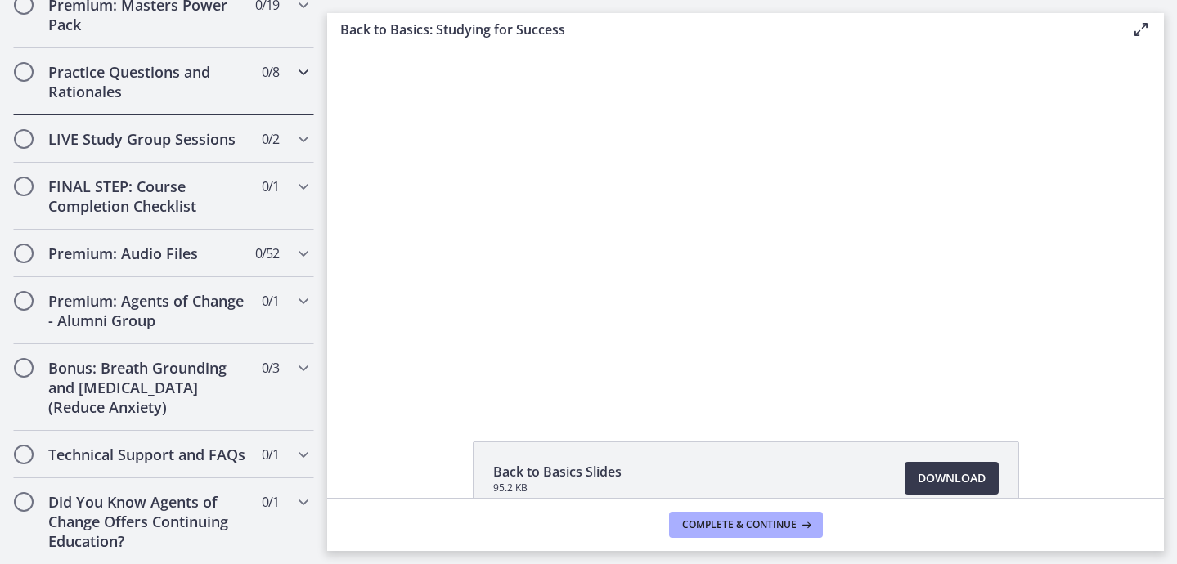
click at [223, 91] on h2 "Practice Questions and Rationales" at bounding box center [148, 81] width 200 height 39
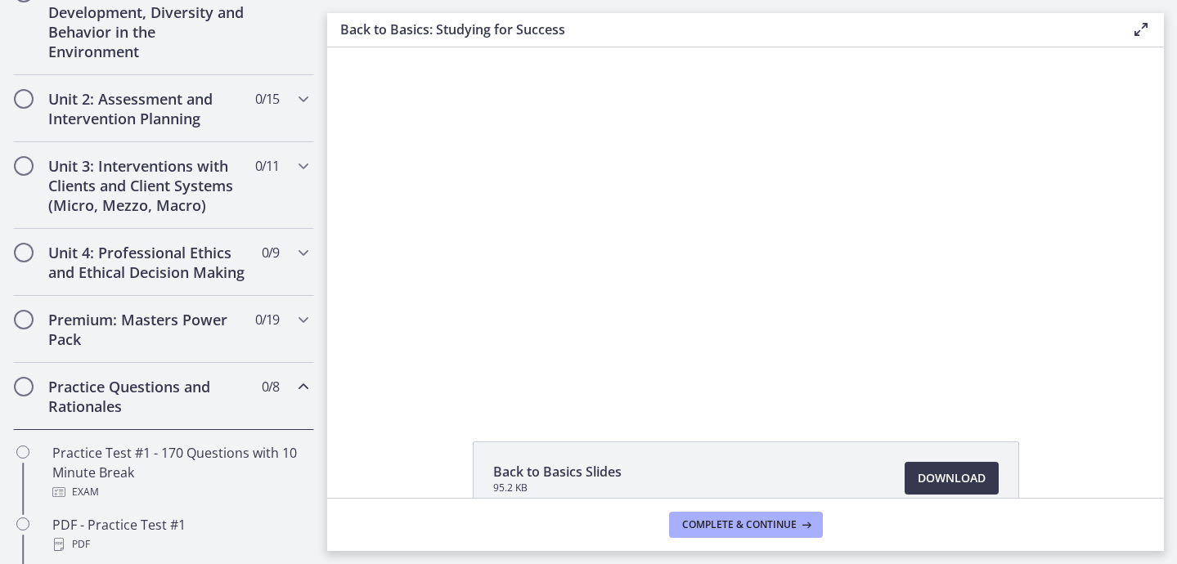
scroll to position [495, 0]
click at [290, 332] on div "Premium: Masters Power Pack 0 / 19 Completed" at bounding box center [163, 331] width 301 height 67
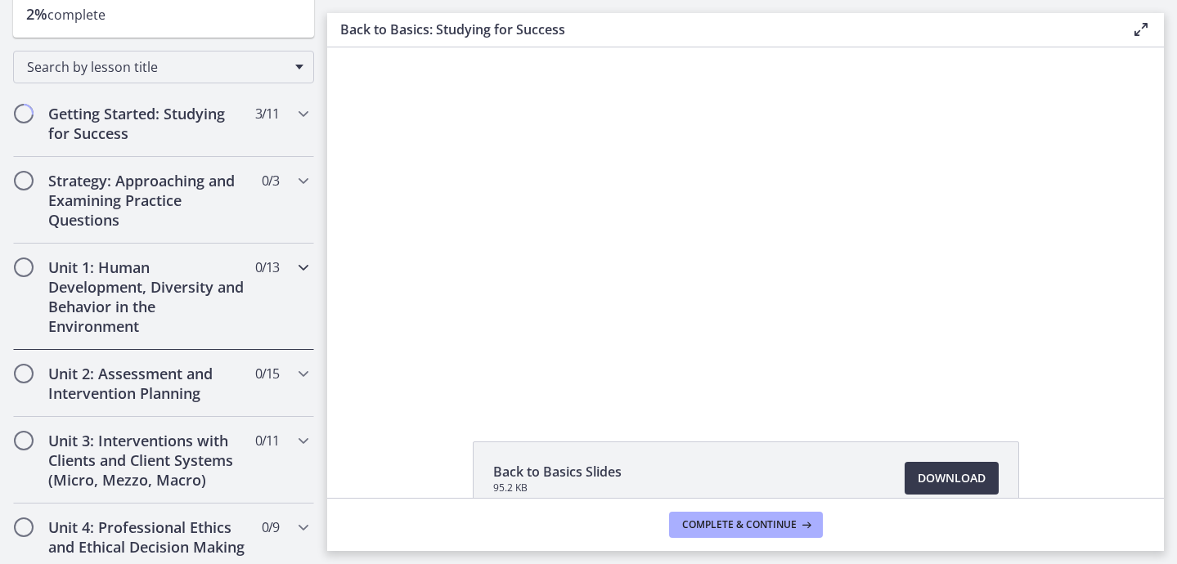
scroll to position [223, 0]
click at [272, 297] on div "Unit 1: Human Development, Diversity and Behavior in the Environment 0 / 13 Com…" at bounding box center [163, 296] width 301 height 106
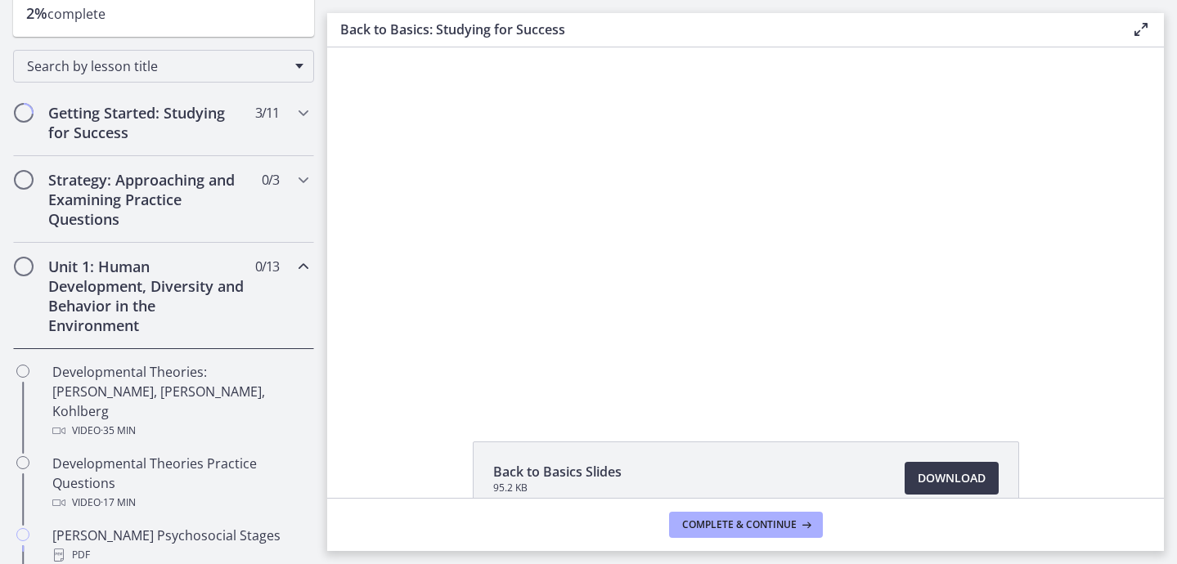
click at [284, 297] on div "Unit 1: Human Development, Diversity and Behavior in the Environment 0 / 13 Com…" at bounding box center [163, 296] width 301 height 106
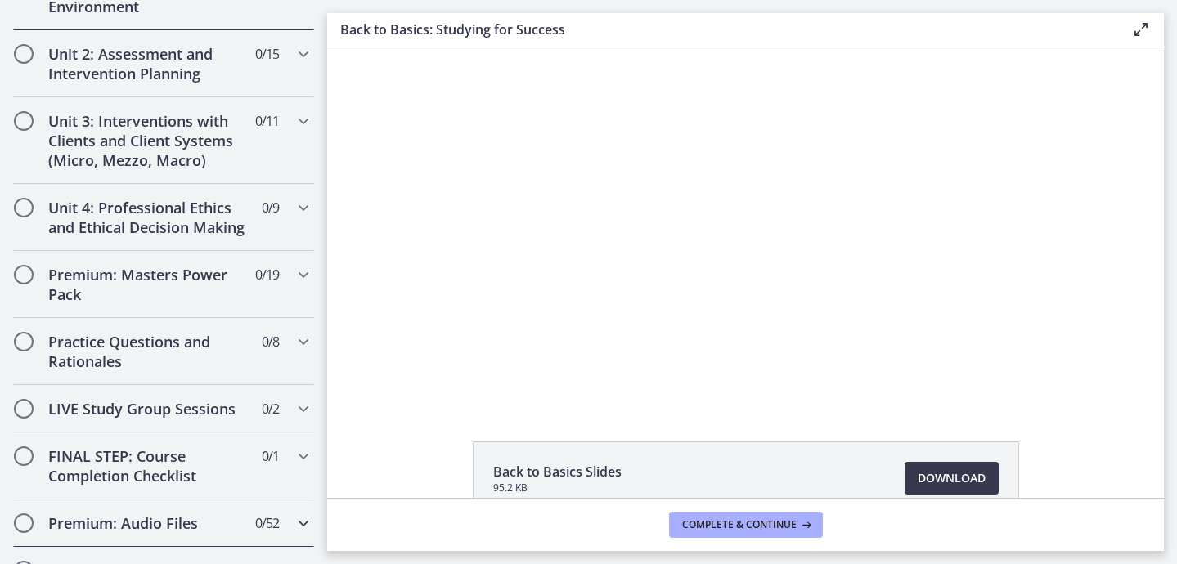
scroll to position [556, 0]
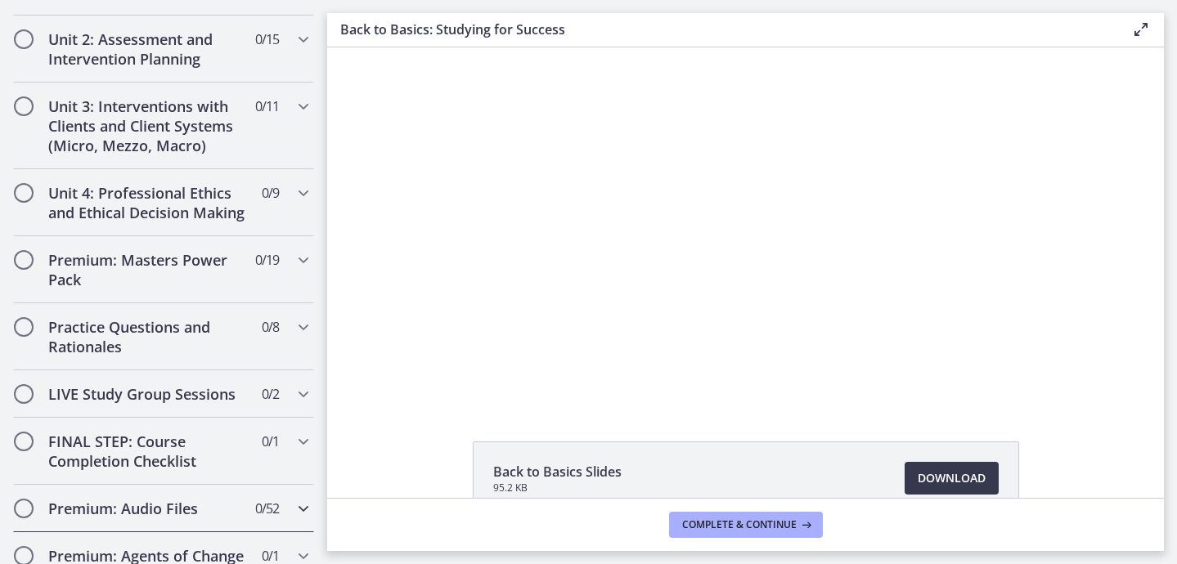
click at [199, 508] on h2 "Premium: Audio Files" at bounding box center [148, 509] width 200 height 20
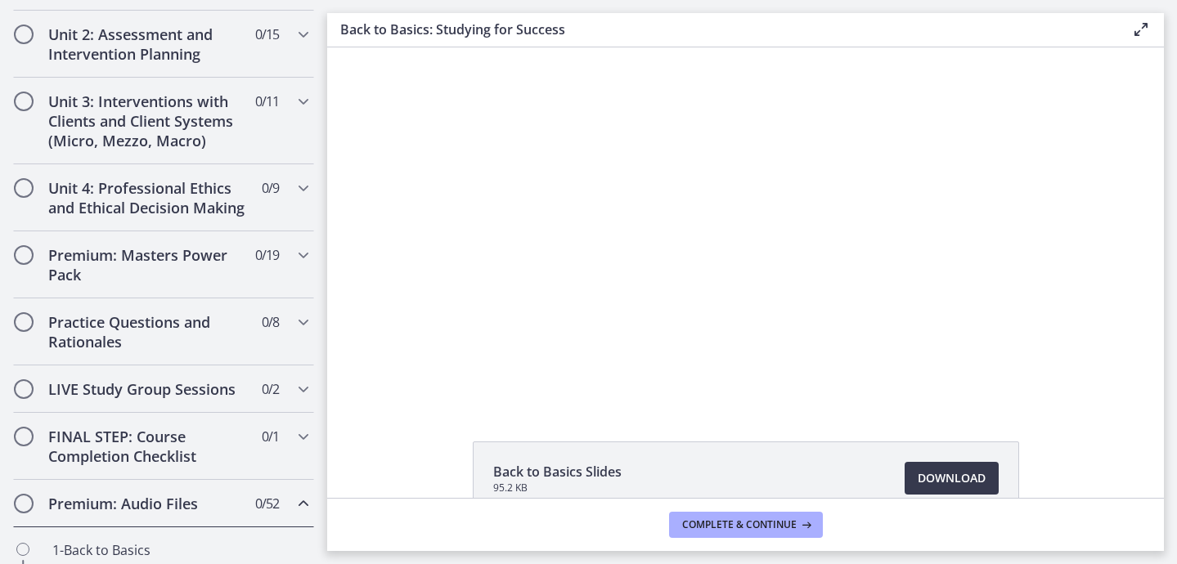
scroll to position [542, 0]
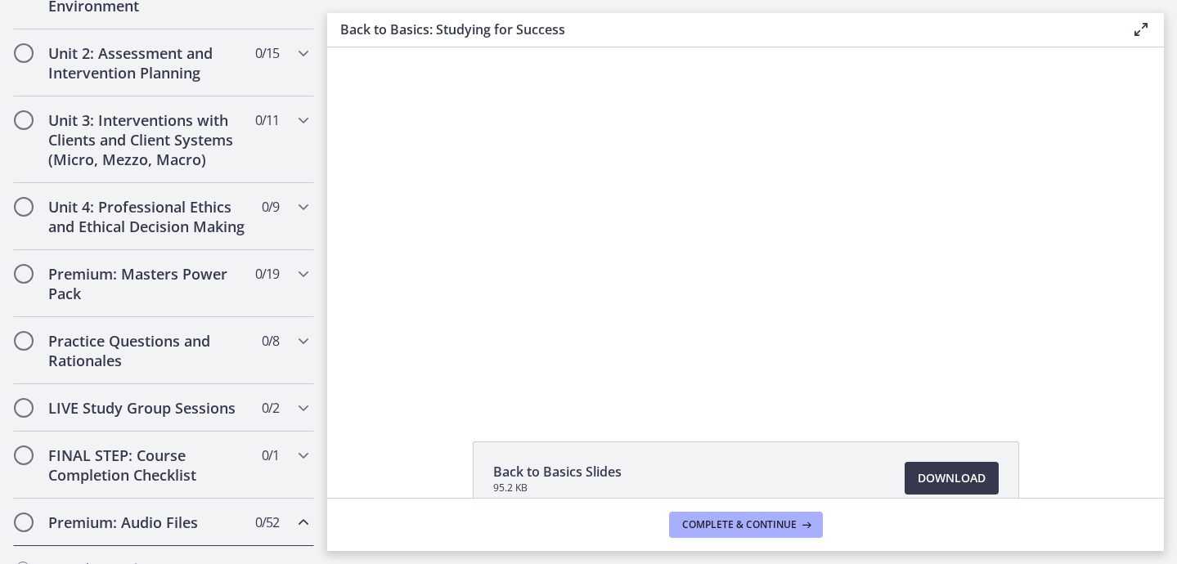
click at [294, 520] on icon "Chapters" at bounding box center [304, 523] width 20 height 20
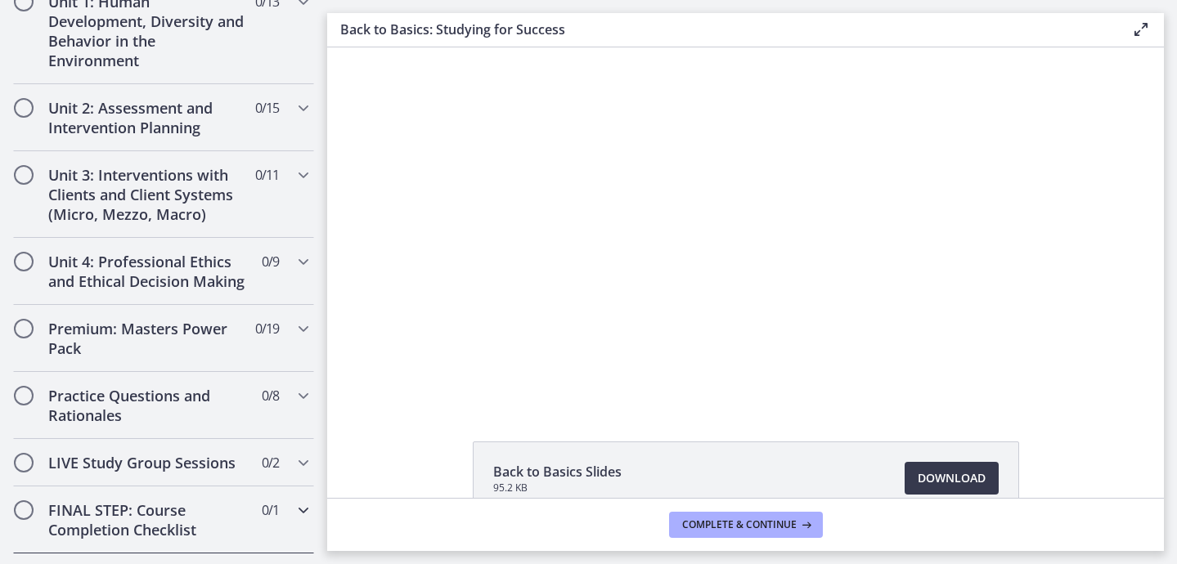
scroll to position [478, 0]
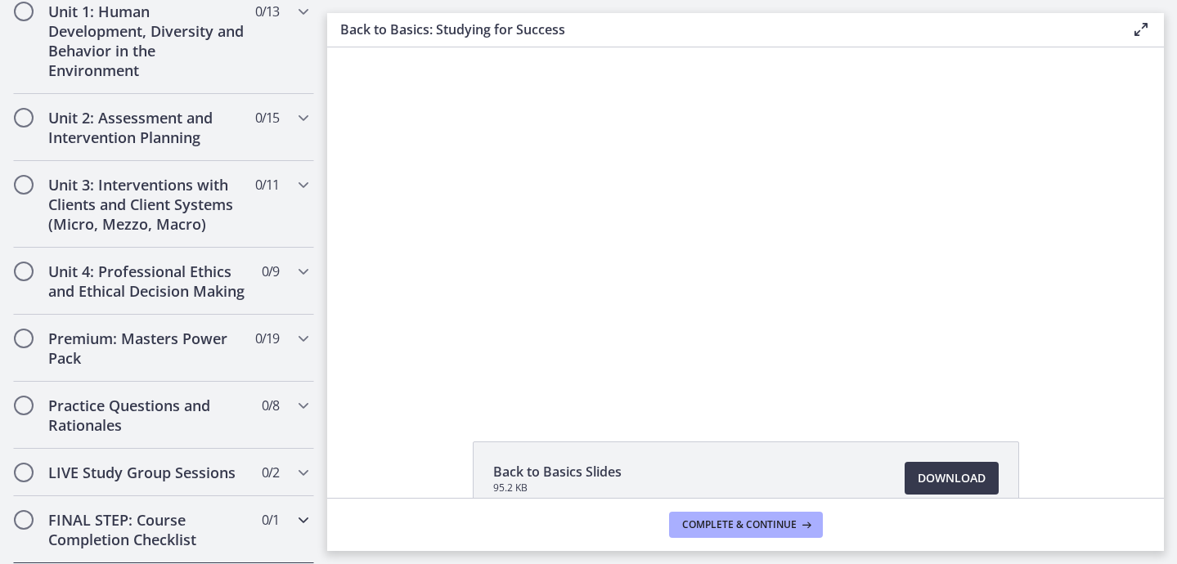
click at [205, 518] on h2 "FINAL STEP: Course Completion Checklist" at bounding box center [148, 529] width 200 height 39
click at [271, 528] on span "0 / 1 Completed" at bounding box center [270, 520] width 17 height 20
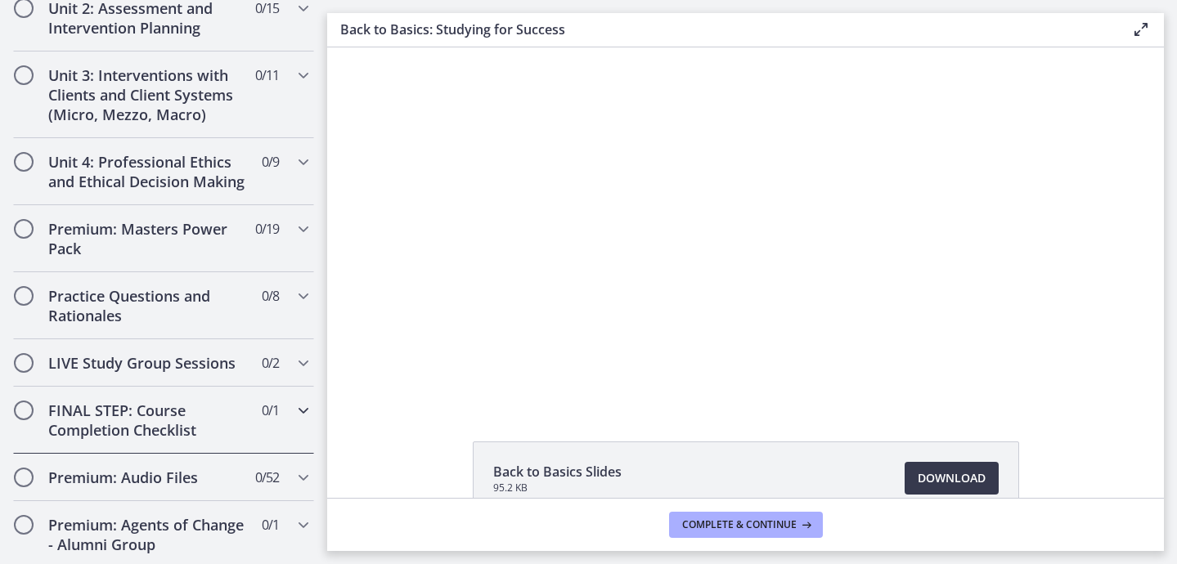
click at [294, 415] on icon "Chapters" at bounding box center [304, 411] width 20 height 20
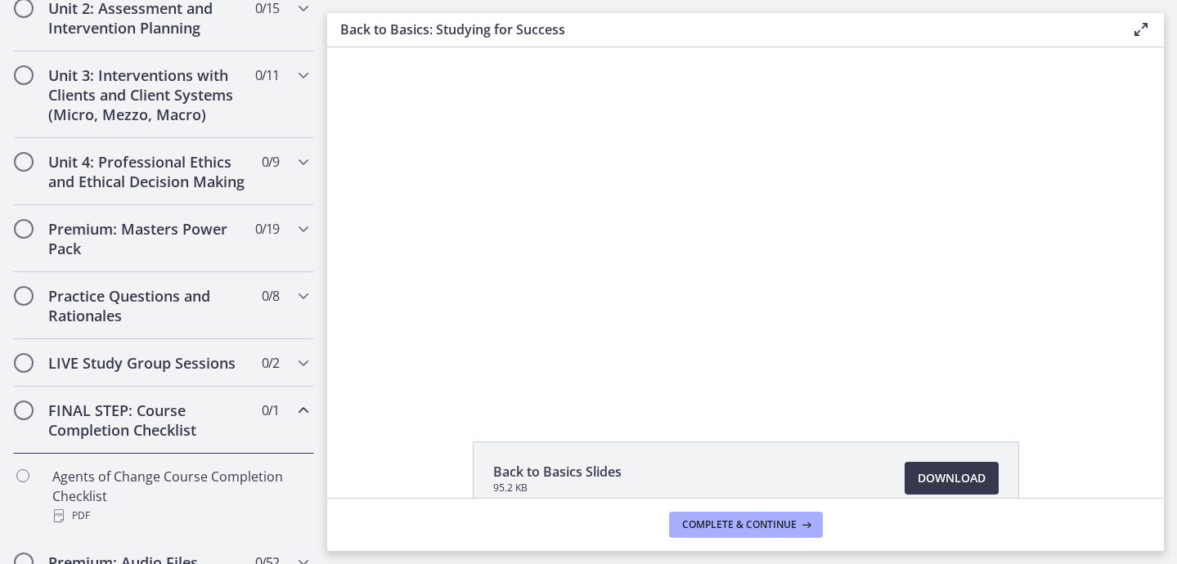
click at [291, 416] on div "FINAL STEP: Course Completion Checklist 0 / 1 Completed" at bounding box center [163, 420] width 301 height 67
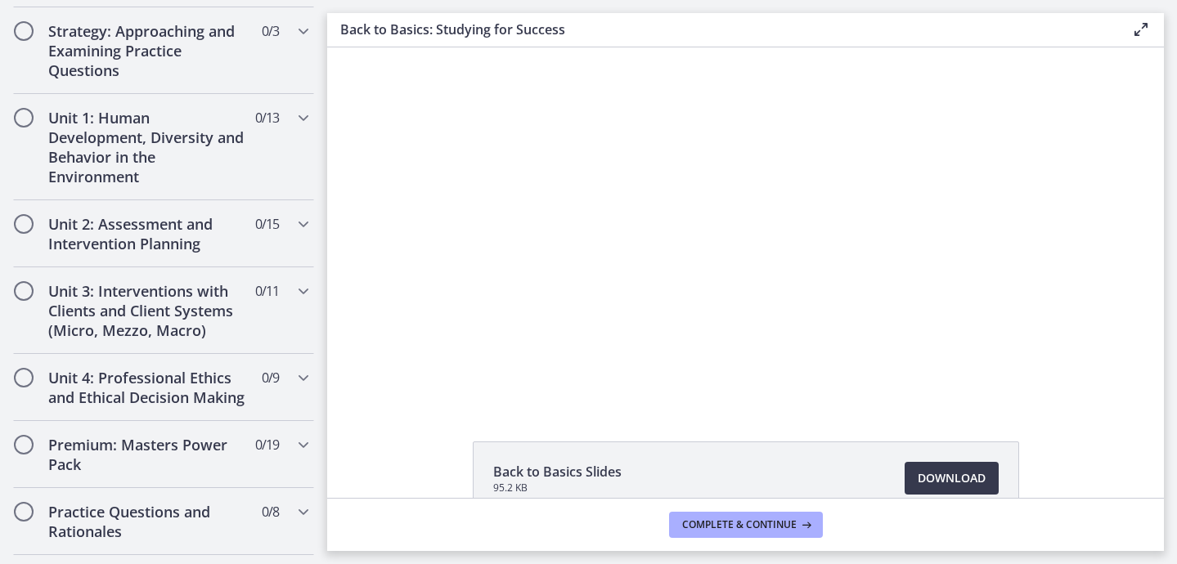
scroll to position [371, 0]
click at [219, 528] on h2 "Practice Questions and Rationales" at bounding box center [148, 522] width 200 height 39
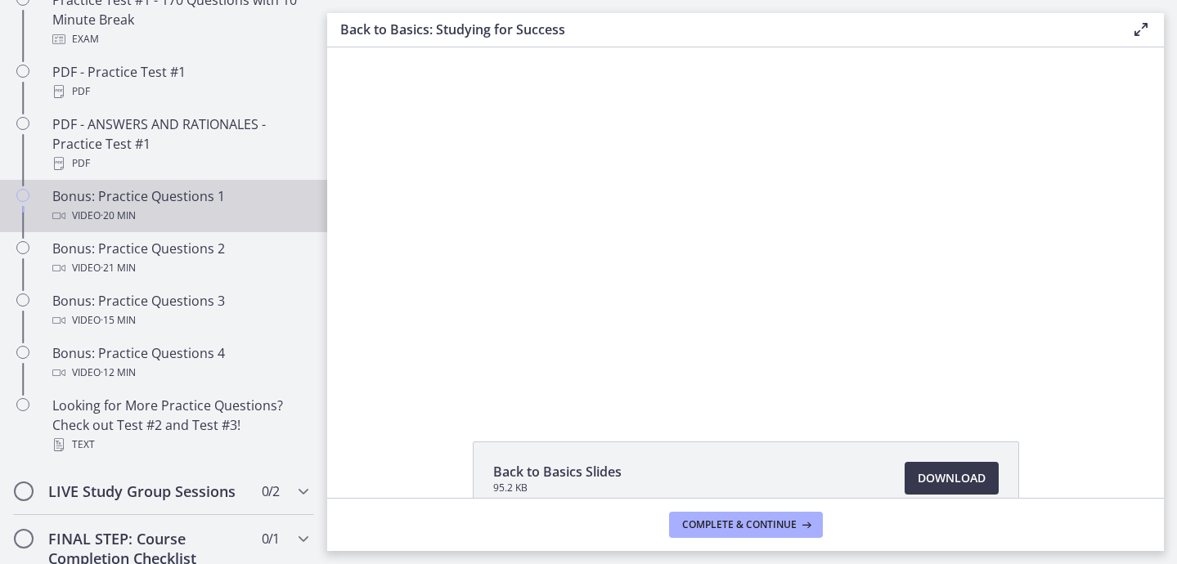
scroll to position [958, 0]
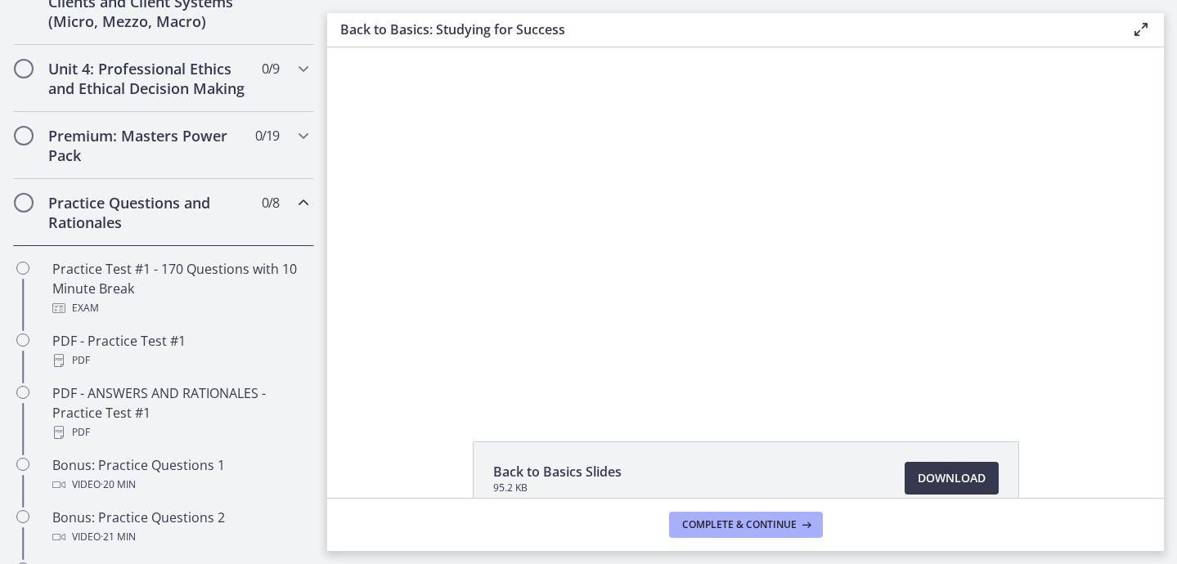
click at [231, 223] on h2 "Practice Questions and Rationales" at bounding box center [148, 212] width 200 height 39
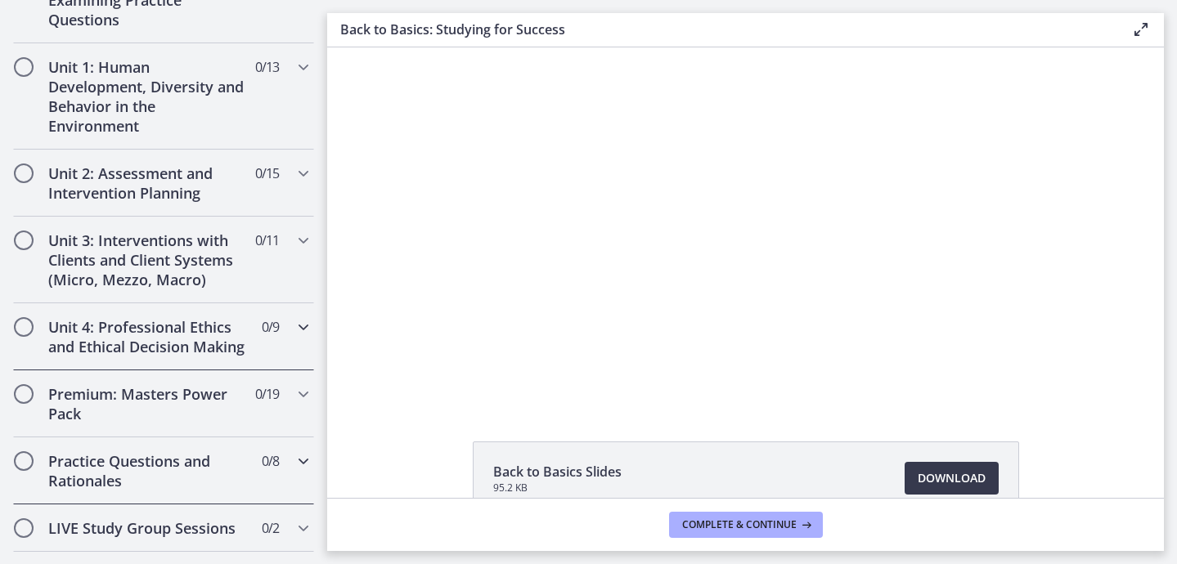
scroll to position [424, 0]
click at [178, 404] on h2 "Premium: Masters Power Pack" at bounding box center [148, 402] width 200 height 39
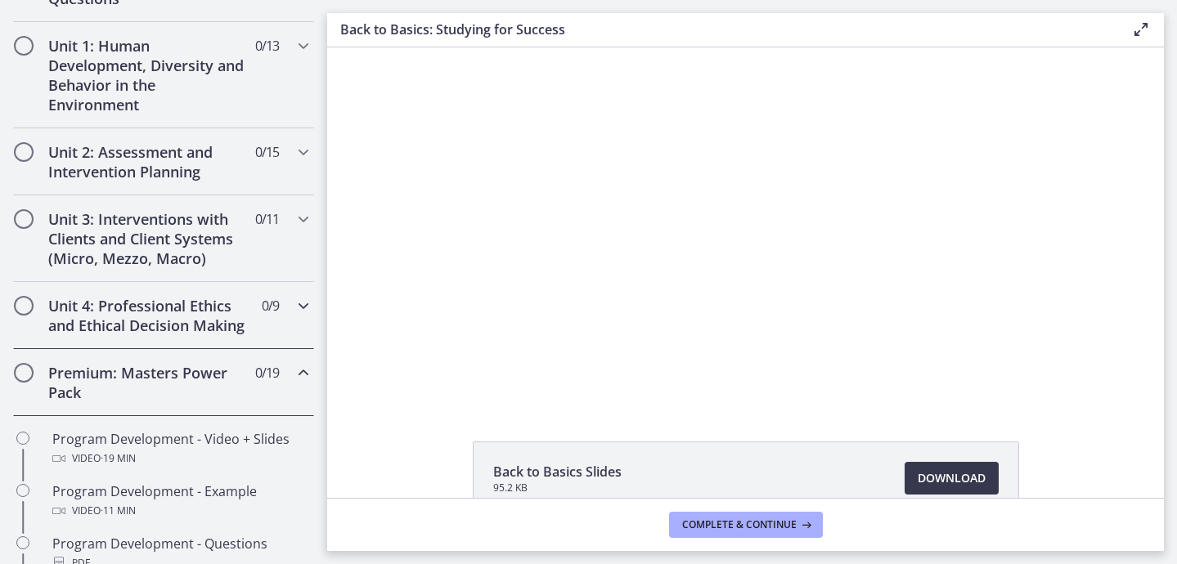
scroll to position [440, 0]
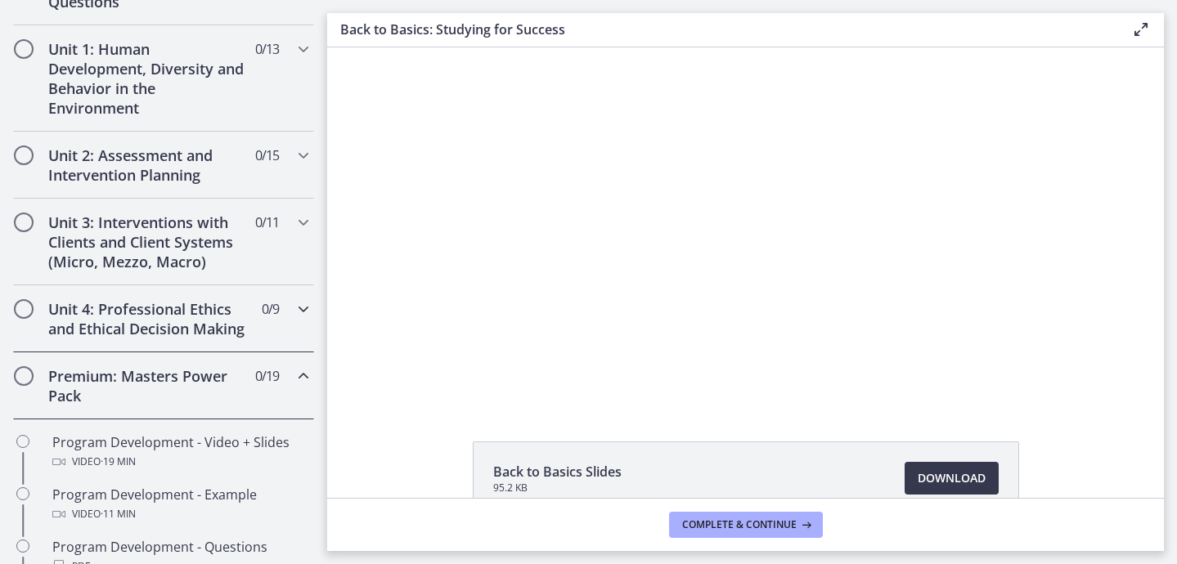
click at [209, 325] on h2 "Unit 4: Professional Ethics and Ethical Decision Making" at bounding box center [148, 318] width 200 height 39
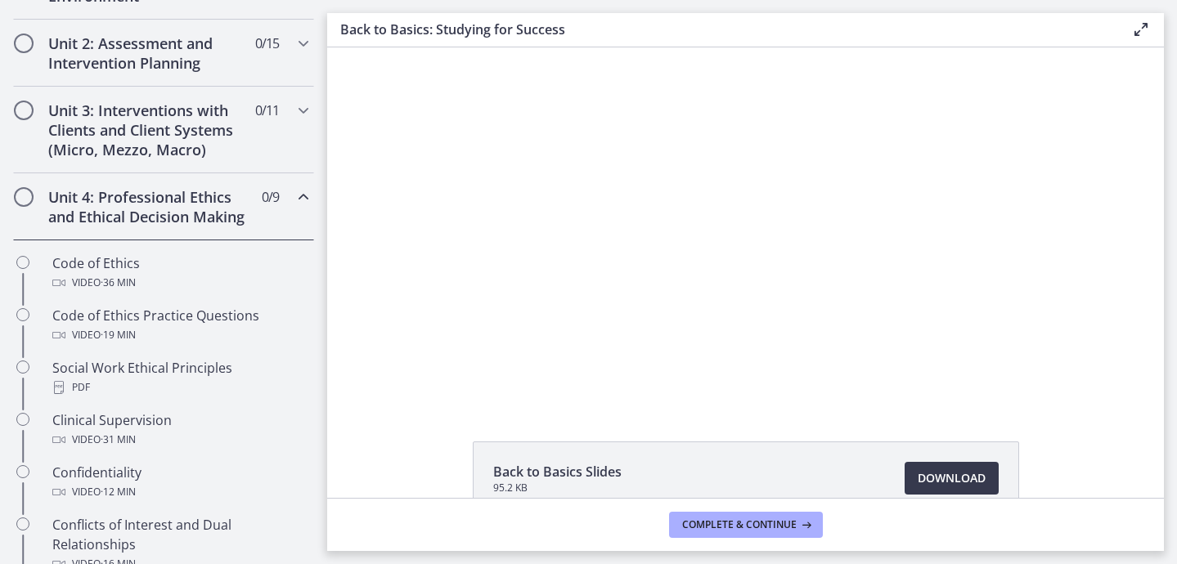
click at [227, 219] on h2 "Unit 4: Professional Ethics and Ethical Decision Making" at bounding box center [148, 206] width 200 height 39
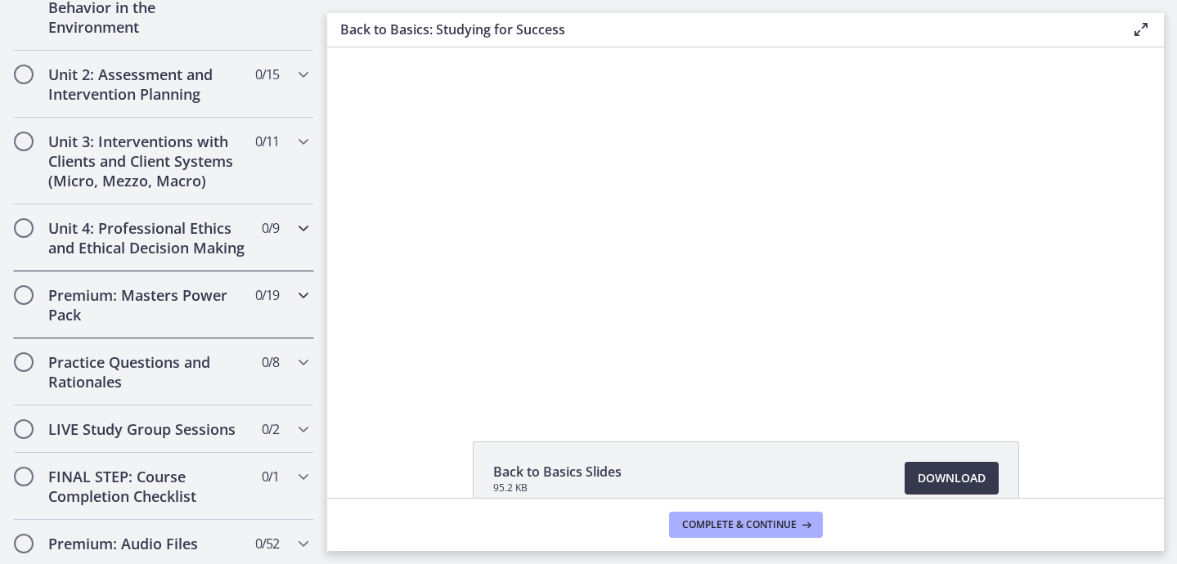
scroll to position [542, 0]
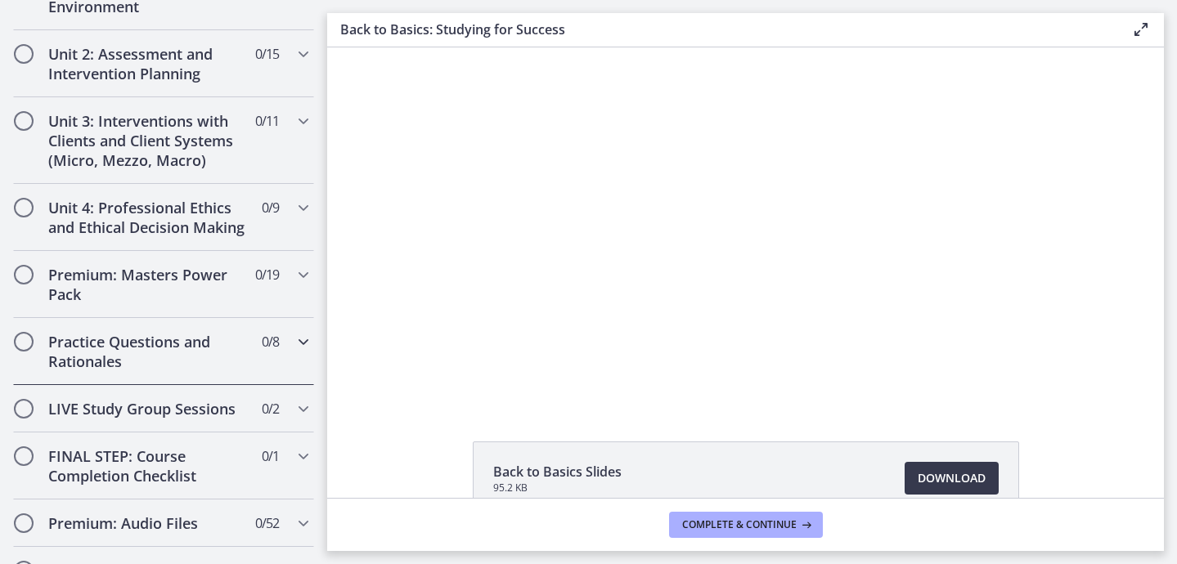
click at [186, 359] on h2 "Practice Questions and Rationales" at bounding box center [148, 351] width 200 height 39
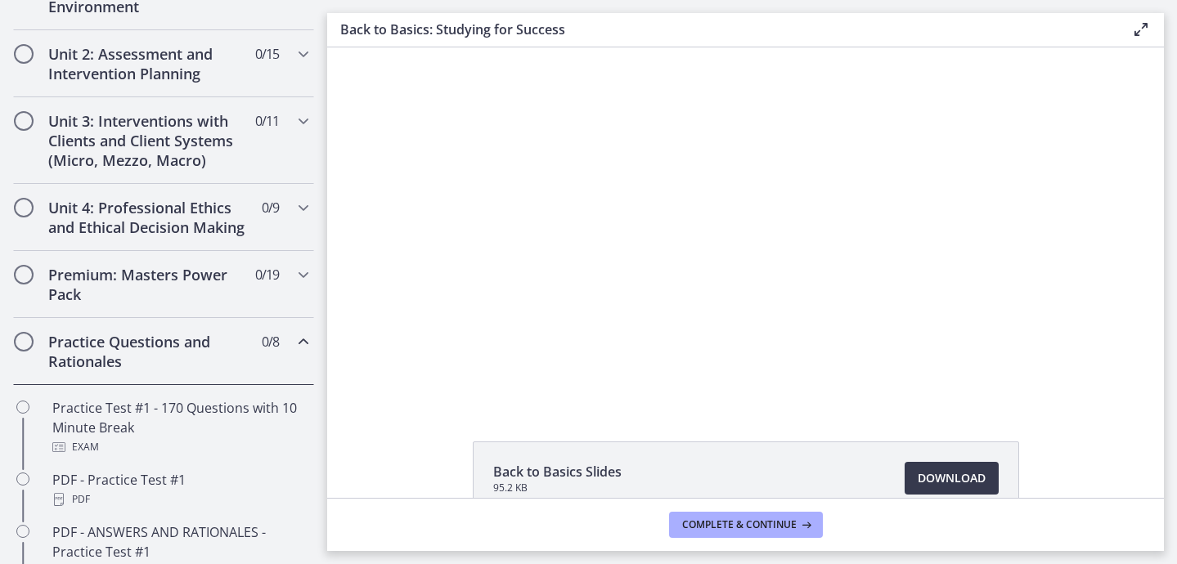
click at [186, 359] on h2 "Practice Questions and Rationales" at bounding box center [148, 351] width 200 height 39
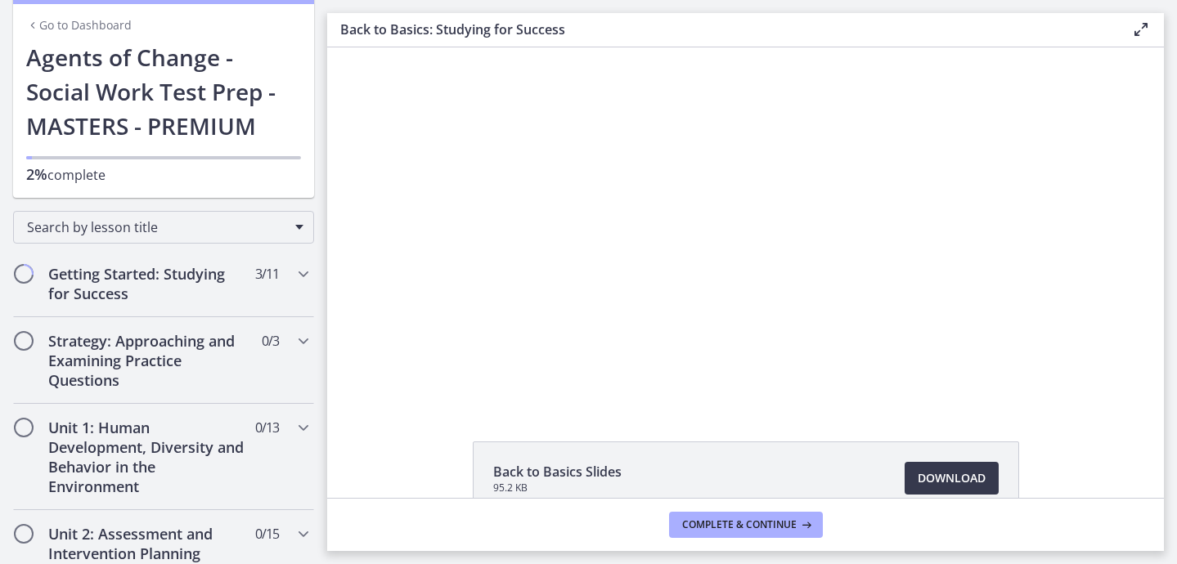
scroll to position [0, 0]
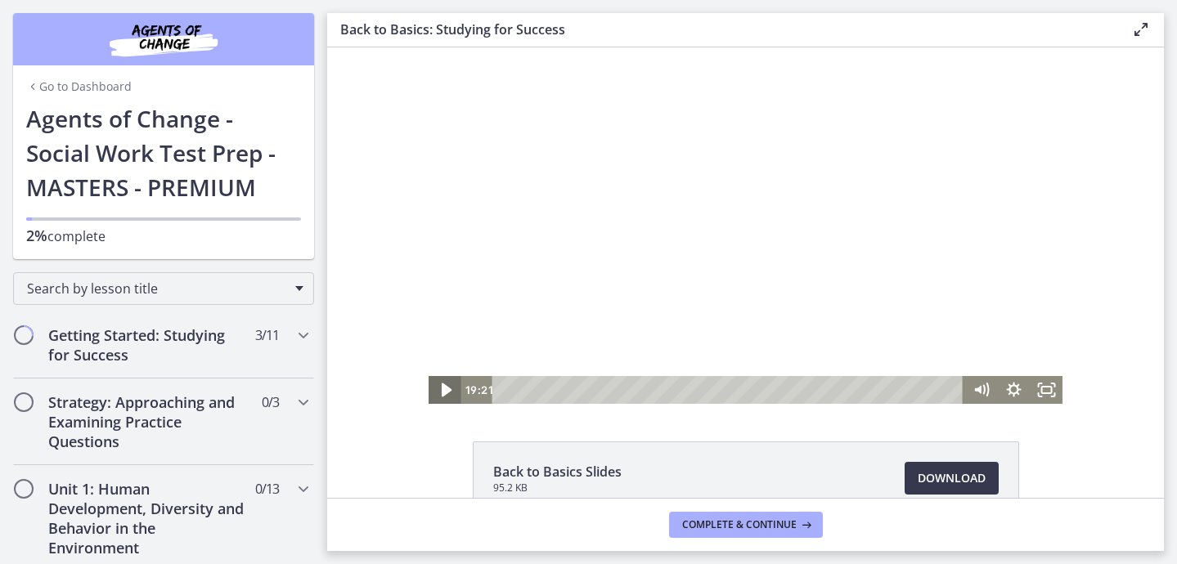
click at [440, 391] on icon "Play Video" at bounding box center [446, 391] width 39 height 34
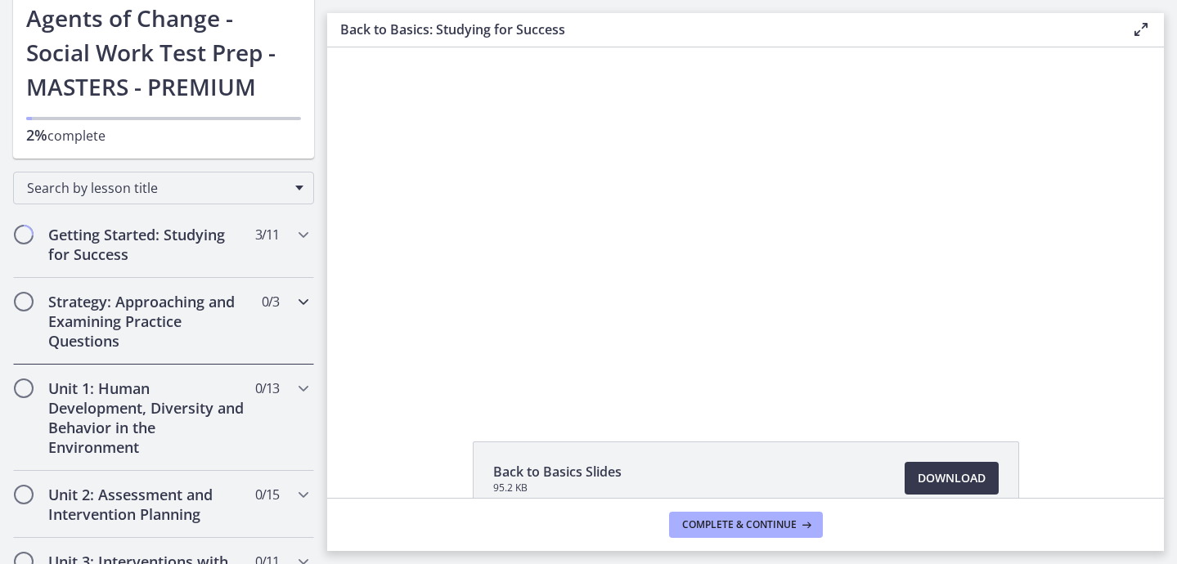
scroll to position [97, 0]
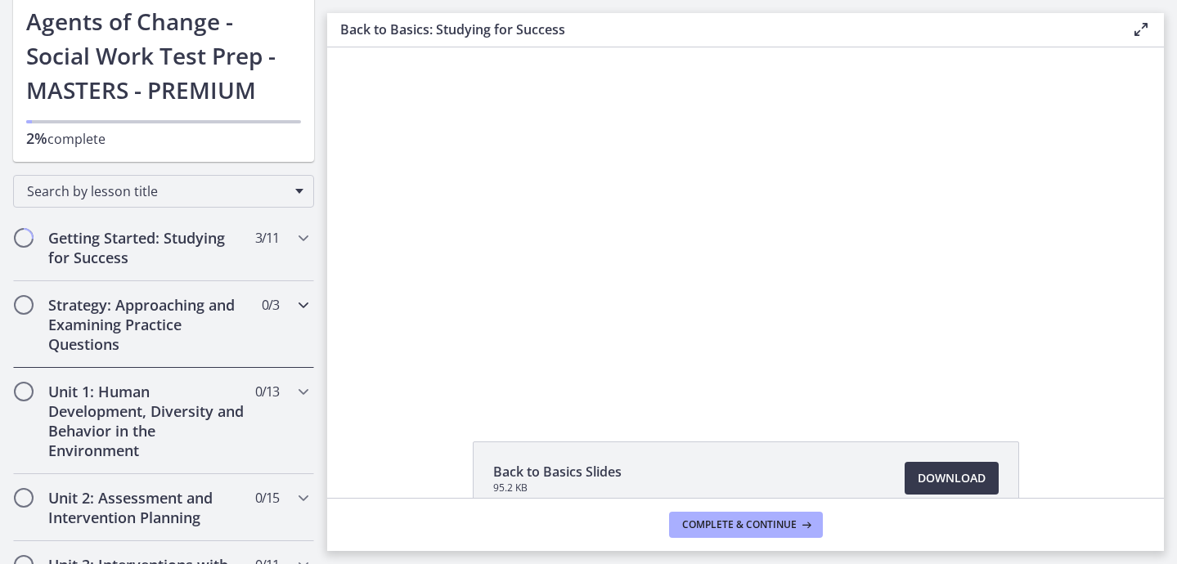
click at [268, 338] on div "Strategy: Approaching and Examining Practice Questions 0 / 3 Completed" at bounding box center [163, 324] width 301 height 87
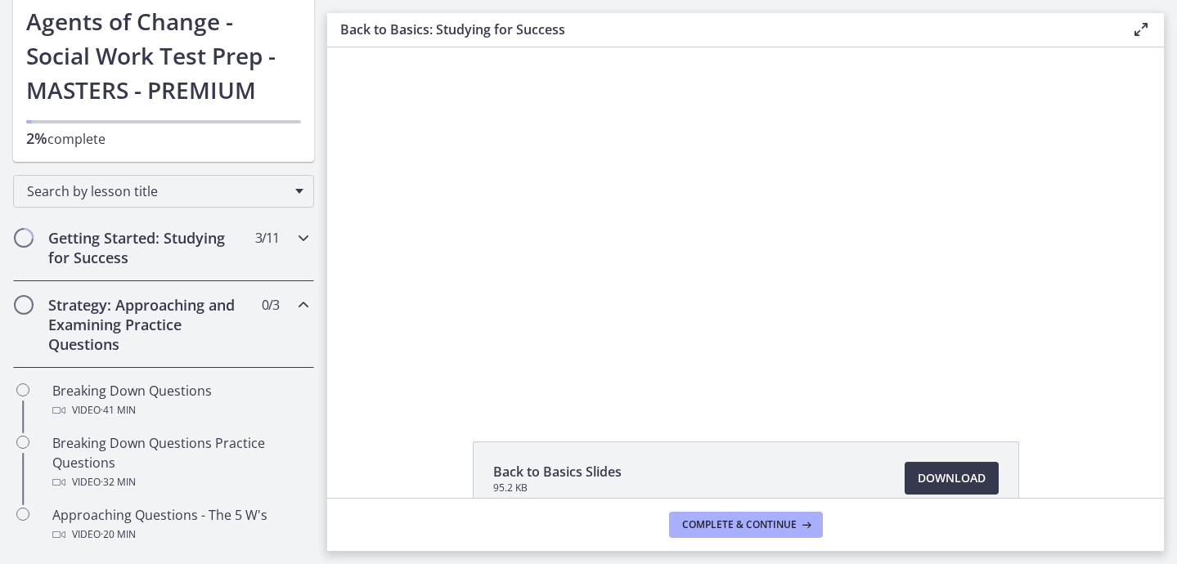
click at [279, 249] on div "Getting Started: Studying for Success 3 / 11 Completed" at bounding box center [163, 247] width 301 height 67
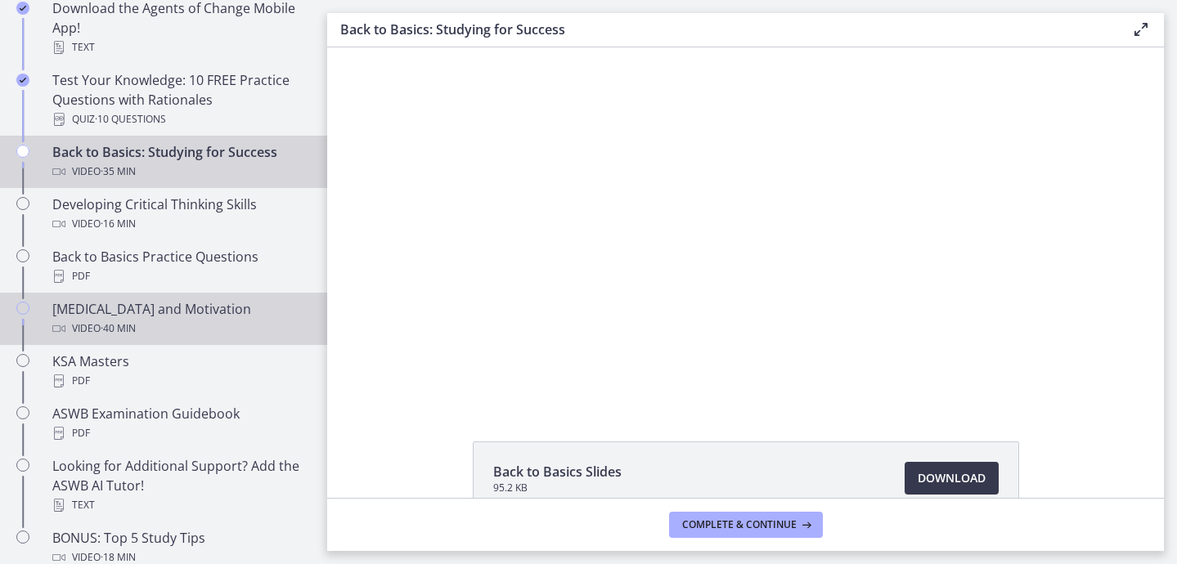
scroll to position [447, 0]
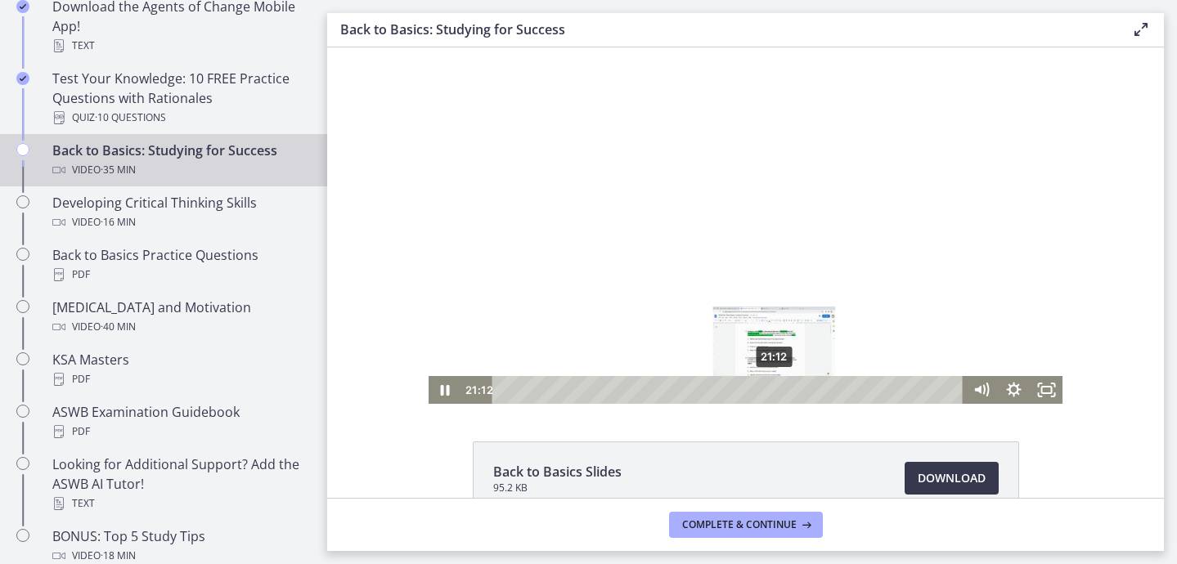
click at [775, 390] on div "21:12" at bounding box center [731, 390] width 452 height 28
click at [781, 390] on div "21:39" at bounding box center [731, 390] width 452 height 28
click at [445, 396] on icon "Pause" at bounding box center [445, 390] width 33 height 28
click at [447, 389] on icon "Play Video" at bounding box center [447, 391] width 10 height 14
click at [443, 393] on icon "Pause" at bounding box center [445, 390] width 9 height 11
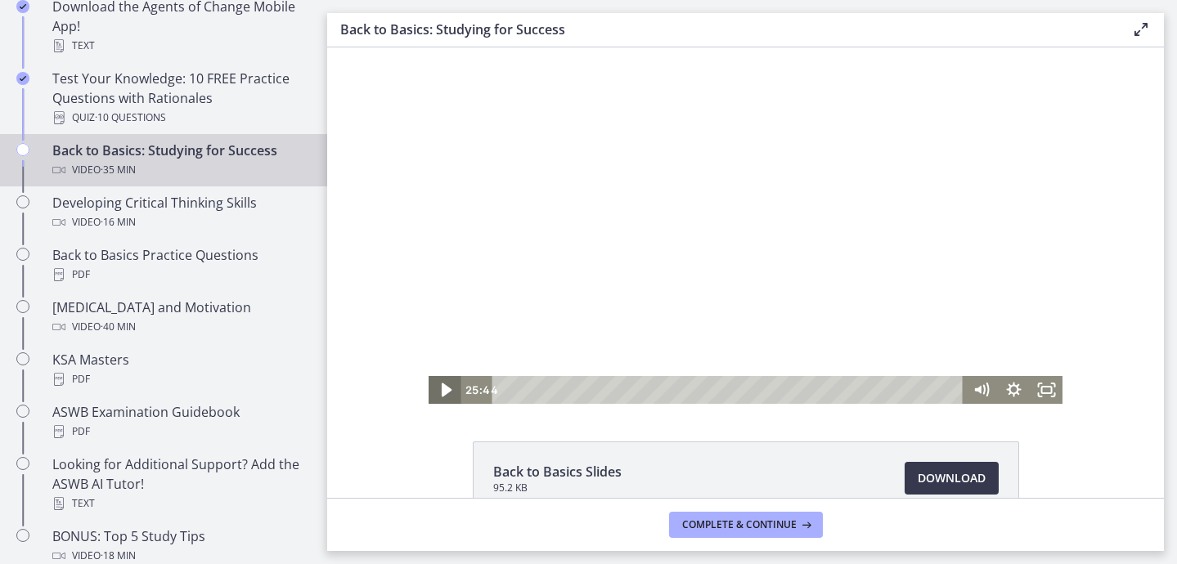
click at [439, 382] on icon "Play Video" at bounding box center [446, 391] width 39 height 34
click at [443, 390] on icon "Pause" at bounding box center [445, 390] width 9 height 11
click at [438, 392] on icon "Play Video" at bounding box center [446, 391] width 39 height 34
click at [438, 391] on icon "Pause" at bounding box center [445, 390] width 33 height 28
click at [447, 390] on icon "Play Video" at bounding box center [447, 391] width 10 height 14
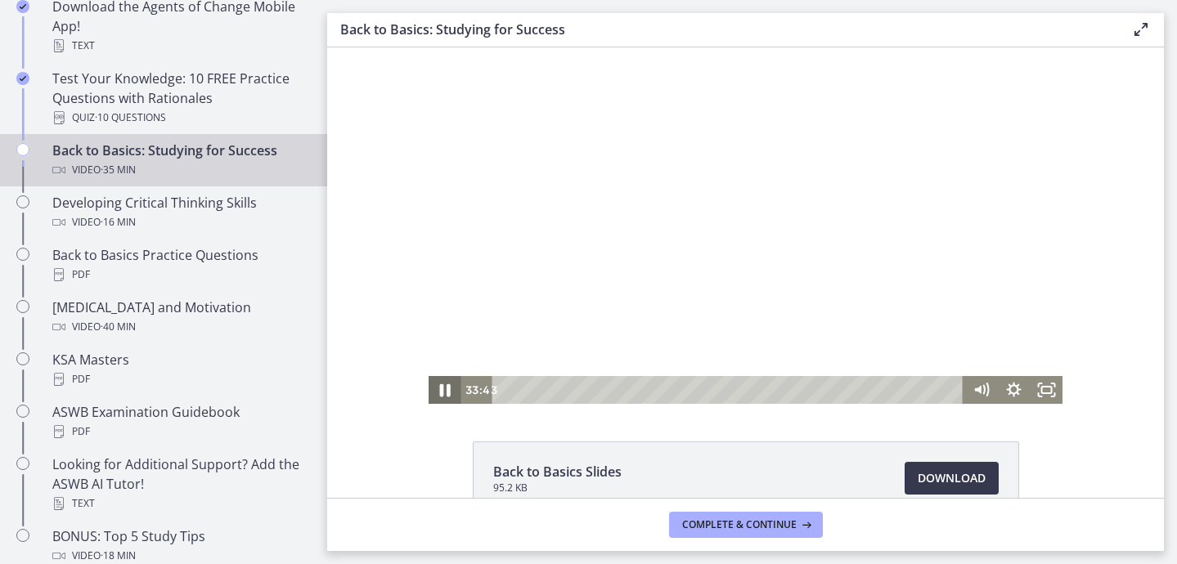
click at [447, 392] on icon "Pause" at bounding box center [445, 390] width 11 height 13
click at [443, 396] on icon "Play Video" at bounding box center [445, 390] width 33 height 28
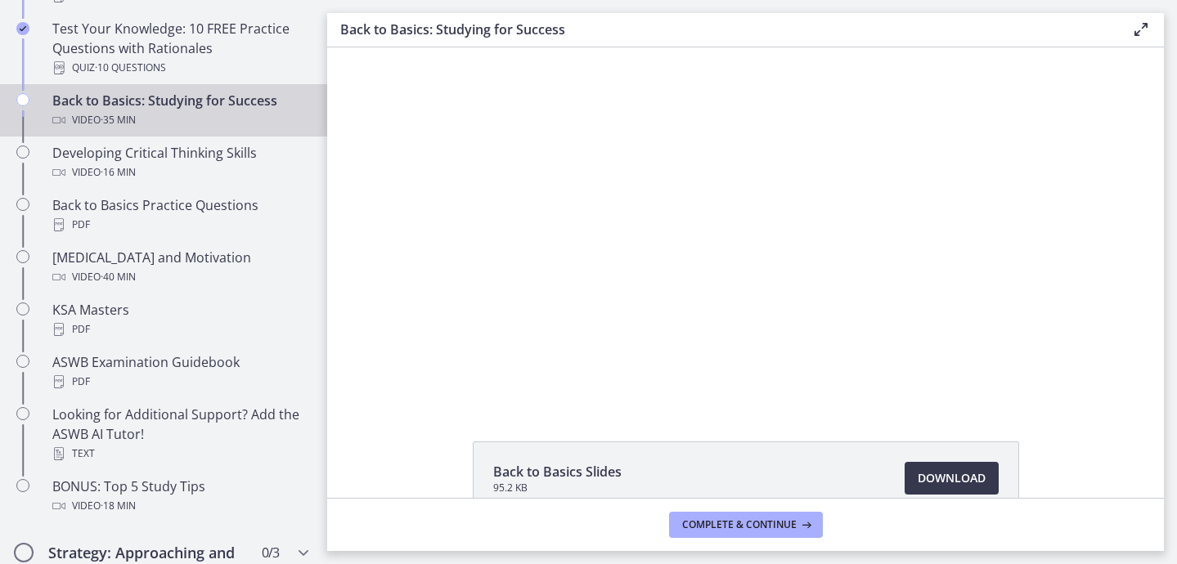
scroll to position [501, 0]
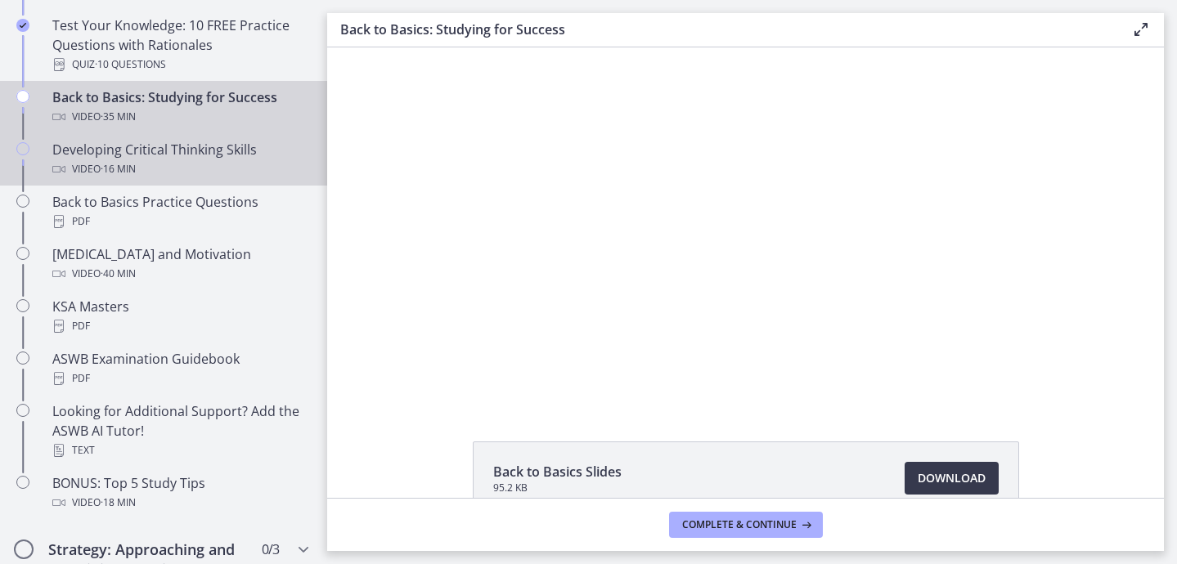
click at [187, 167] on div "Video · 16 min" at bounding box center [179, 170] width 255 height 20
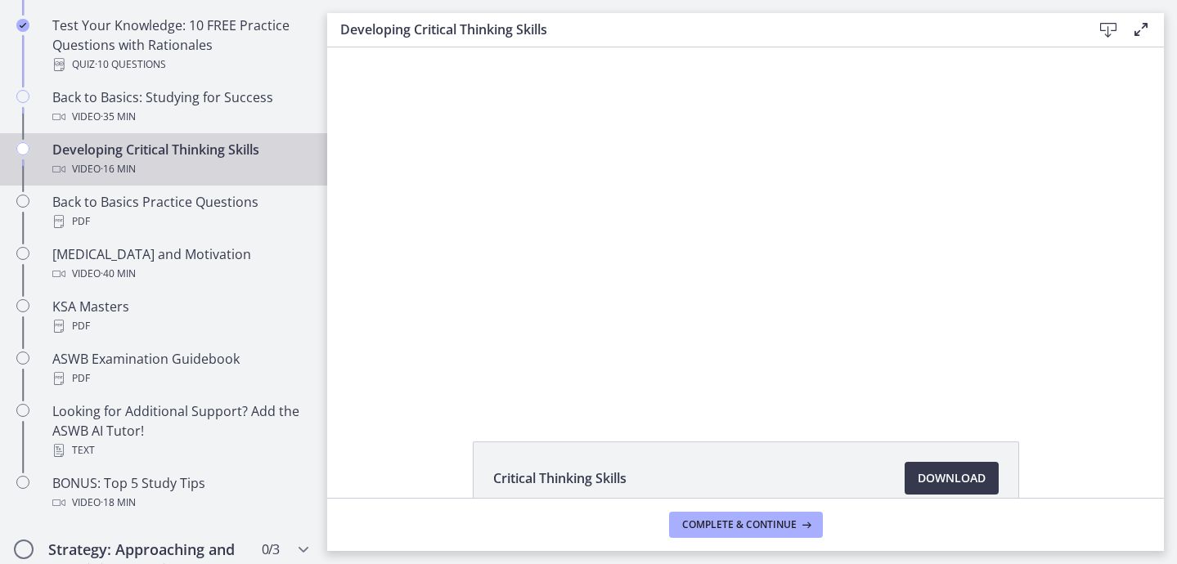
scroll to position [96, 0]
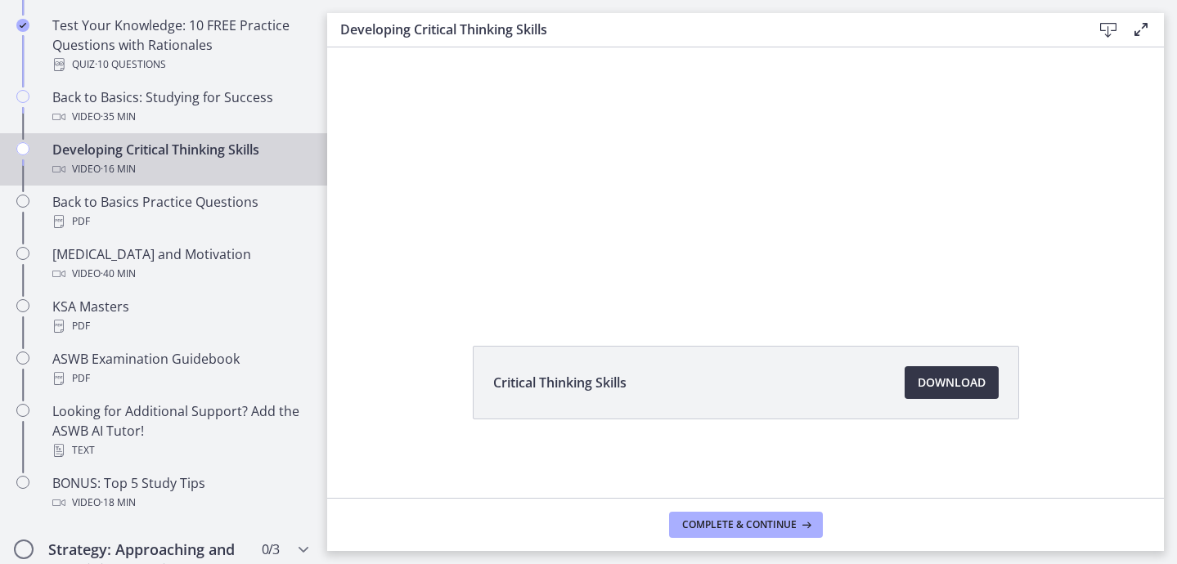
click at [933, 389] on span "Download Opens in a new window" at bounding box center [952, 383] width 68 height 20
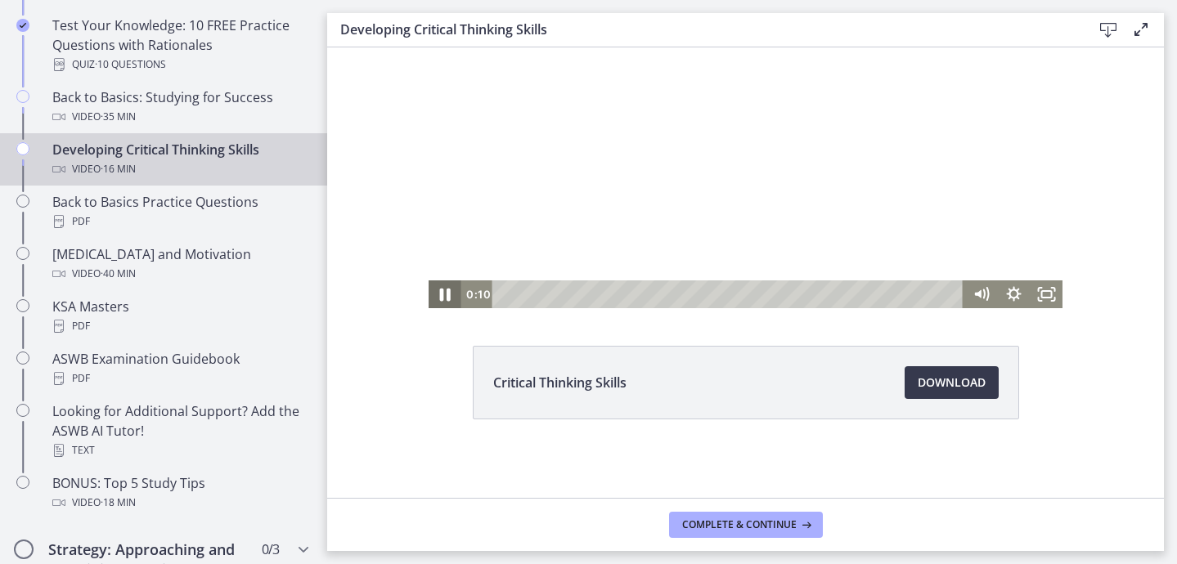
click at [445, 295] on icon "Pause" at bounding box center [444, 295] width 39 height 34
click at [448, 292] on icon "Play Video" at bounding box center [445, 295] width 33 height 28
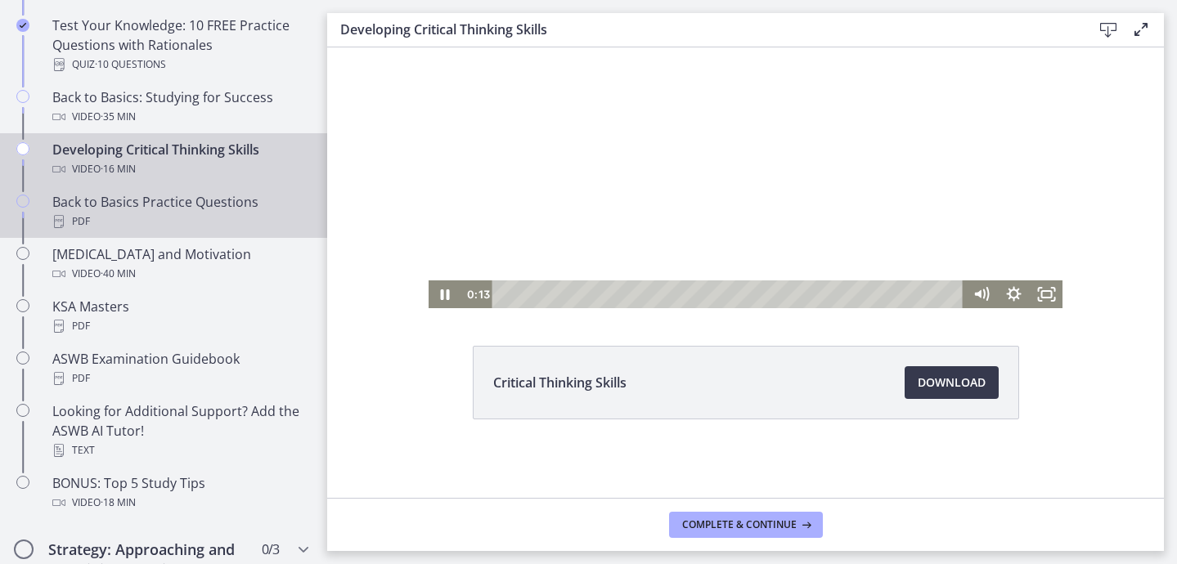
click at [231, 222] on div "PDF" at bounding box center [179, 222] width 255 height 20
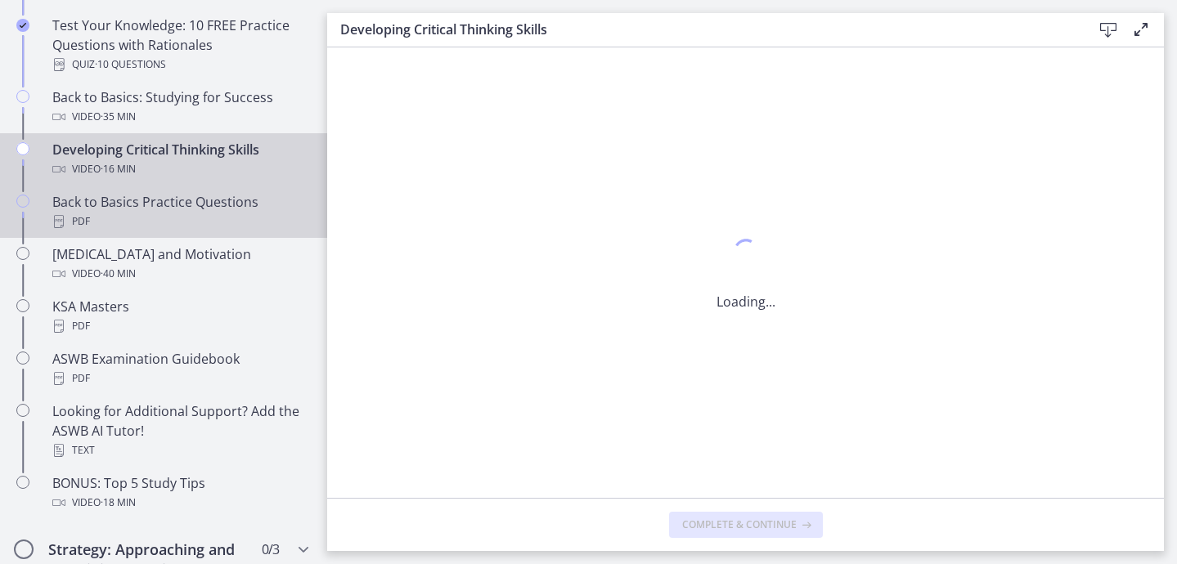
scroll to position [0, 0]
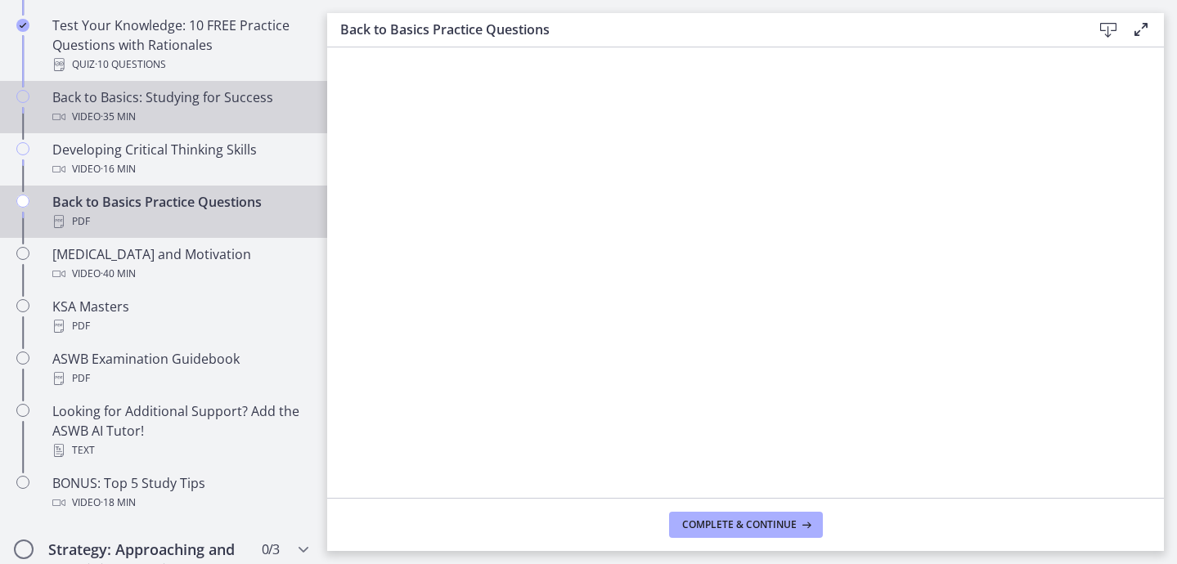
click at [23, 94] on icon "Chapters" at bounding box center [22, 96] width 13 height 13
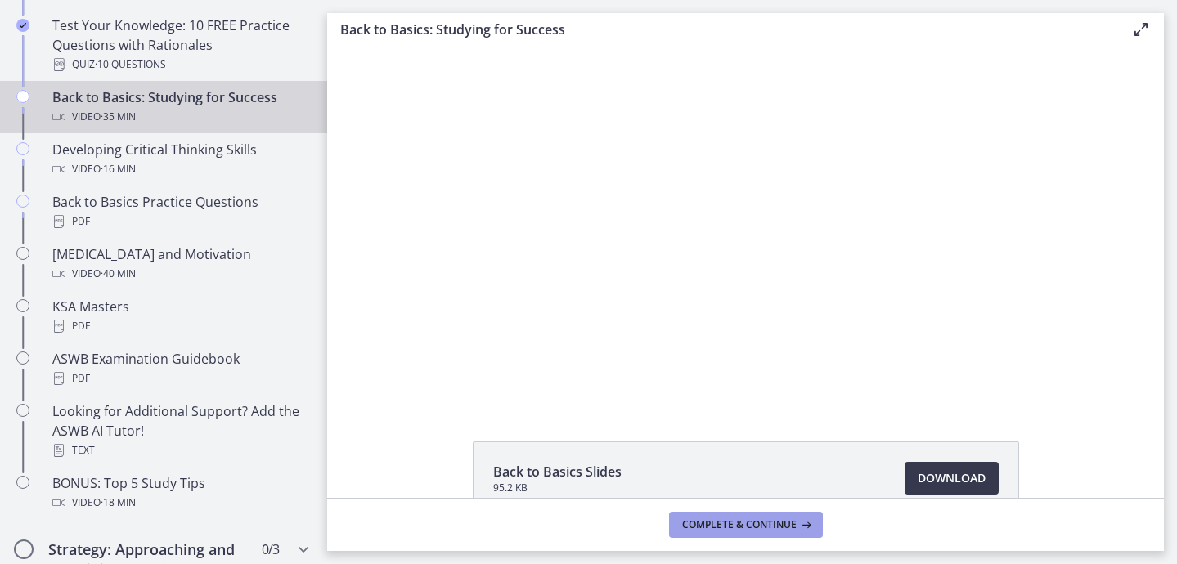
click at [719, 529] on span "Complete & continue" at bounding box center [739, 525] width 115 height 13
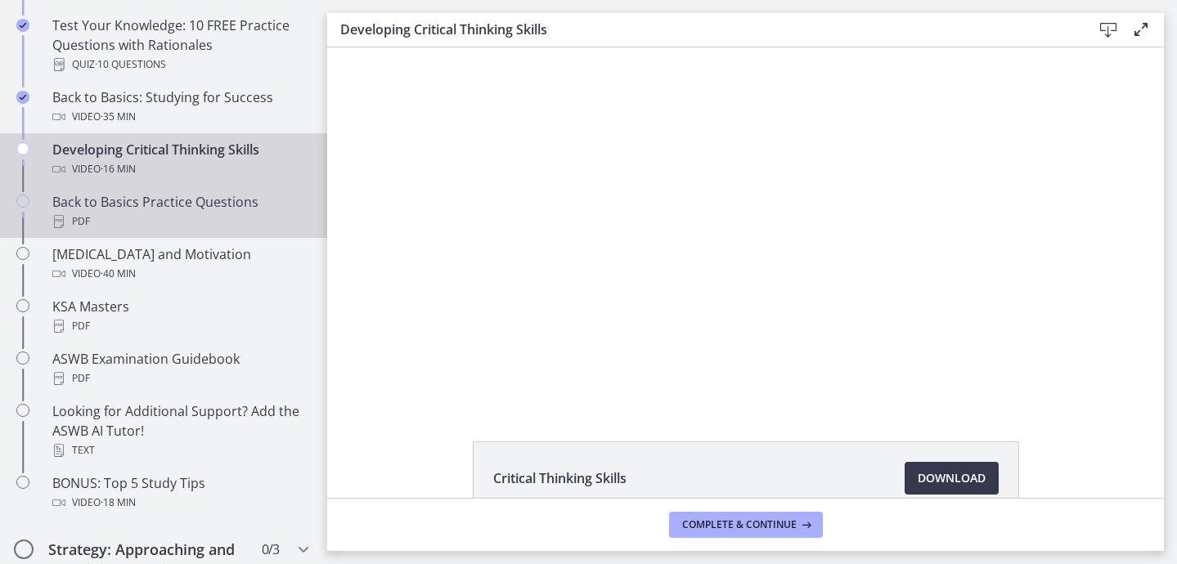
click at [240, 208] on div "Back to Basics Practice Questions PDF" at bounding box center [179, 211] width 255 height 39
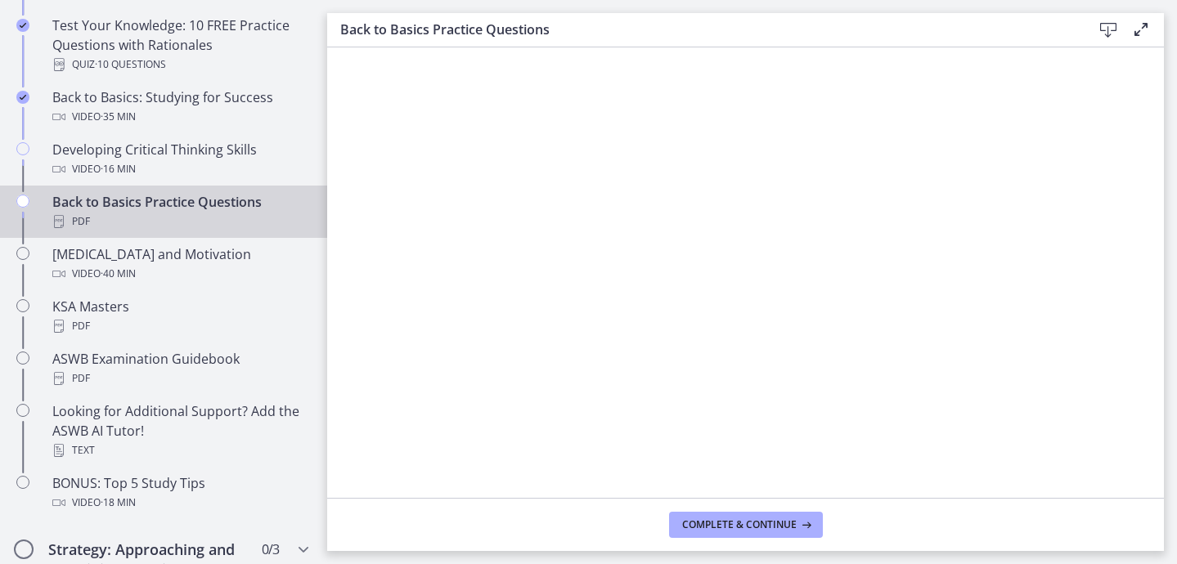
click at [1110, 30] on icon at bounding box center [1109, 30] width 20 height 20
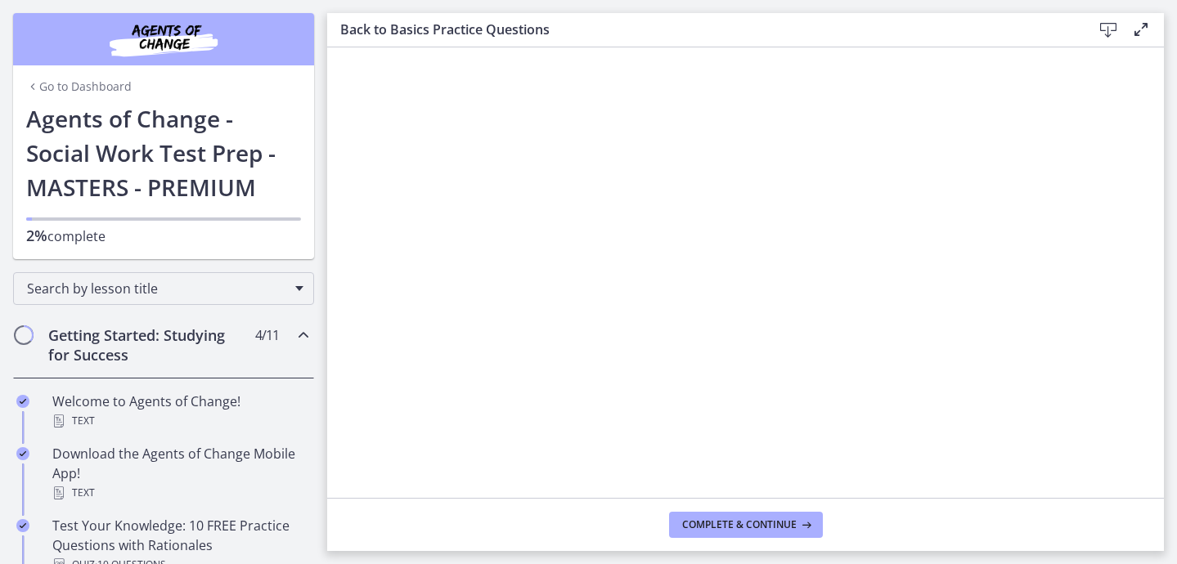
scroll to position [501, 0]
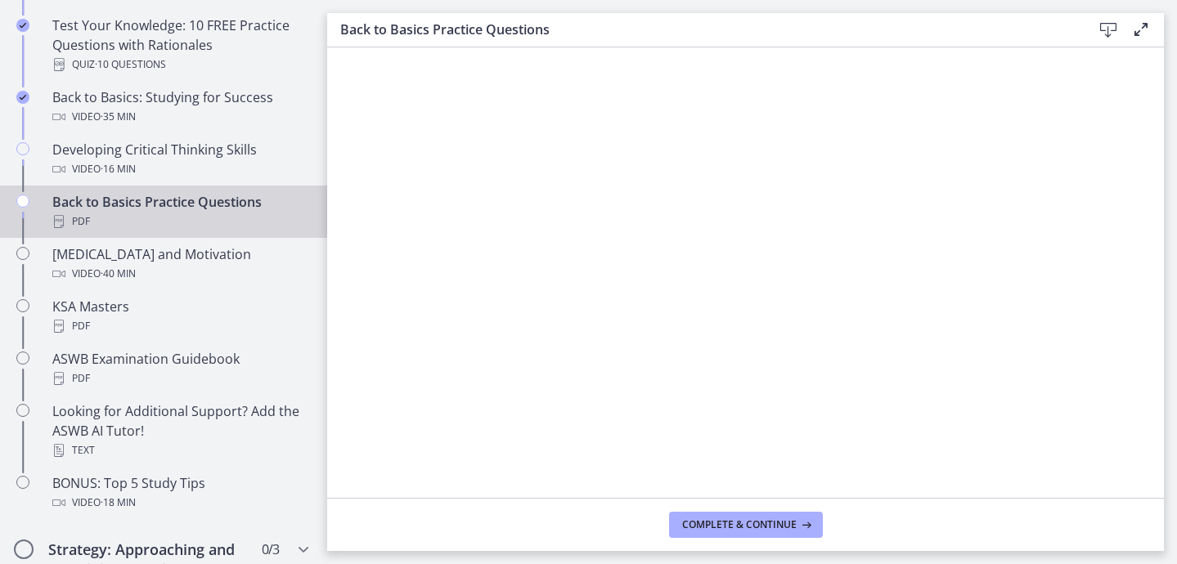
click at [20, 197] on icon "Chapters" at bounding box center [22, 201] width 13 height 13
click at [25, 196] on icon "Chapters" at bounding box center [22, 201] width 13 height 13
click at [746, 527] on span "Complete & continue" at bounding box center [739, 525] width 115 height 13
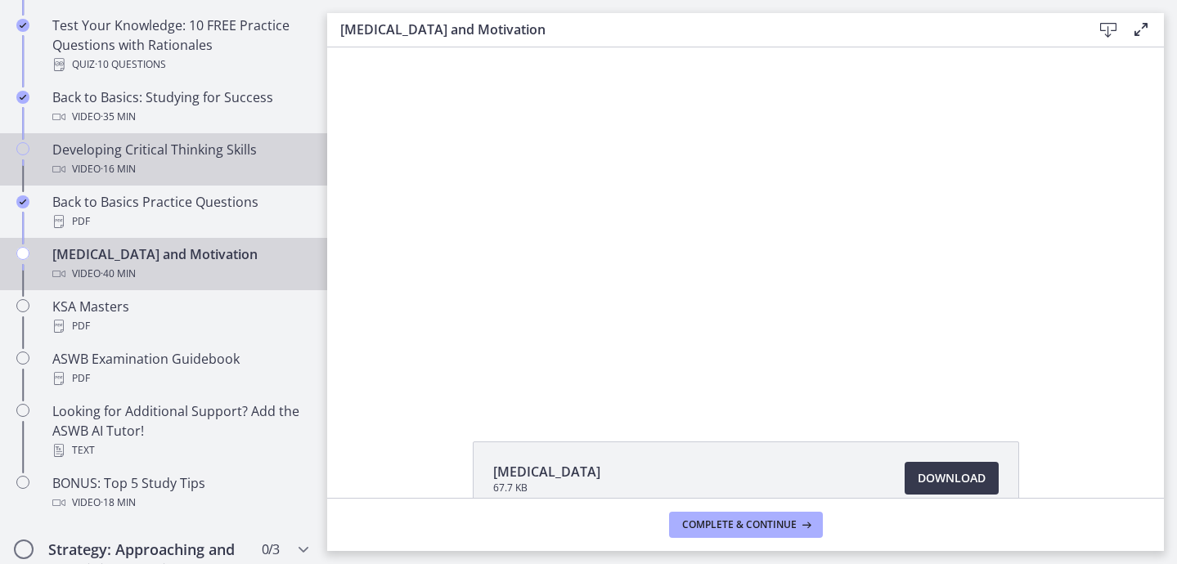
click at [125, 163] on span "· 16 min" at bounding box center [118, 170] width 35 height 20
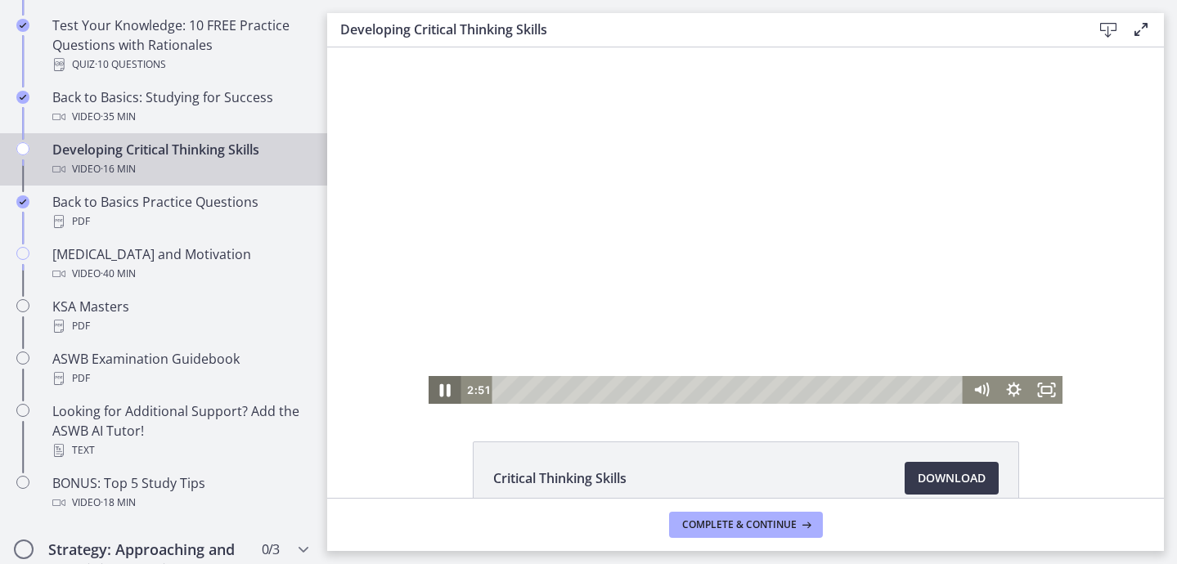
click at [447, 388] on icon "Pause" at bounding box center [445, 390] width 11 height 13
click at [445, 391] on icon "Play Video" at bounding box center [447, 391] width 10 height 14
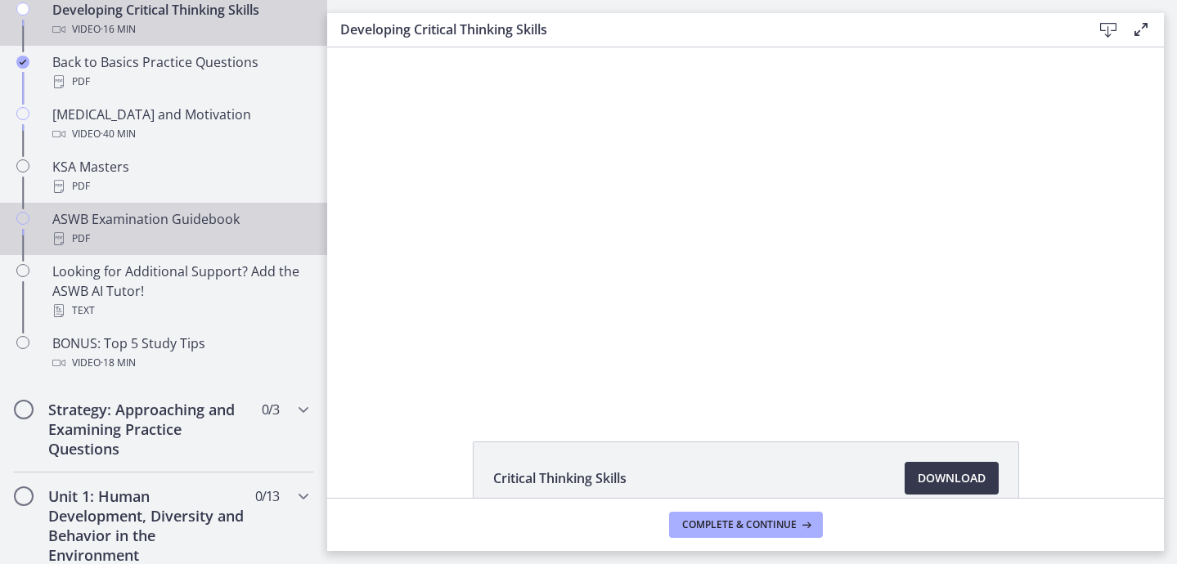
scroll to position [650, 0]
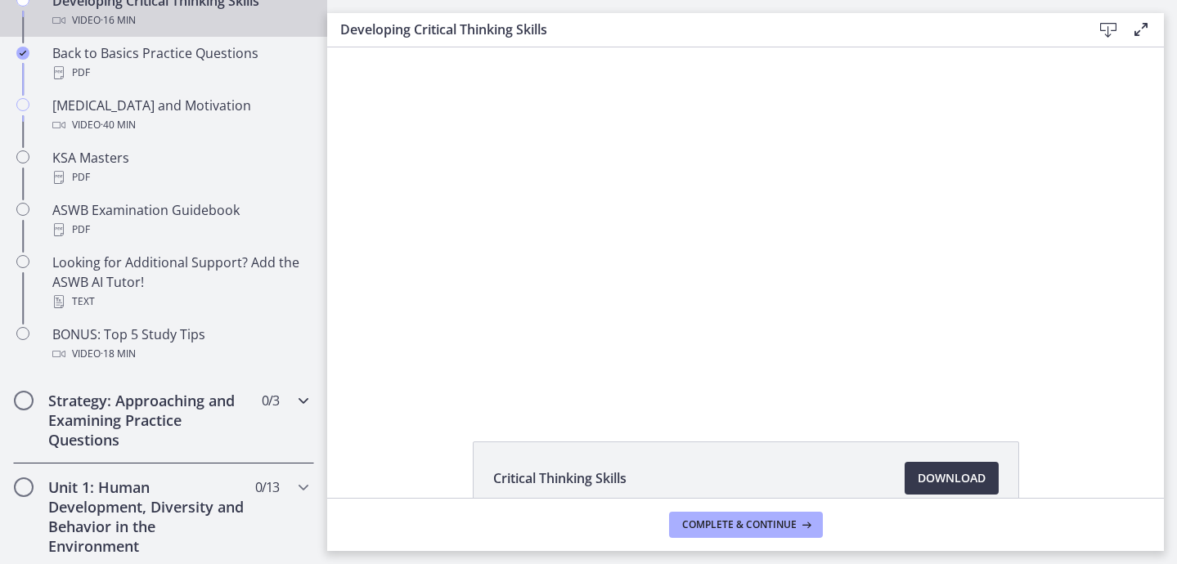
click at [294, 418] on div "Strategy: Approaching and Examining Practice Questions 0 / 3 Completed" at bounding box center [163, 420] width 301 height 87
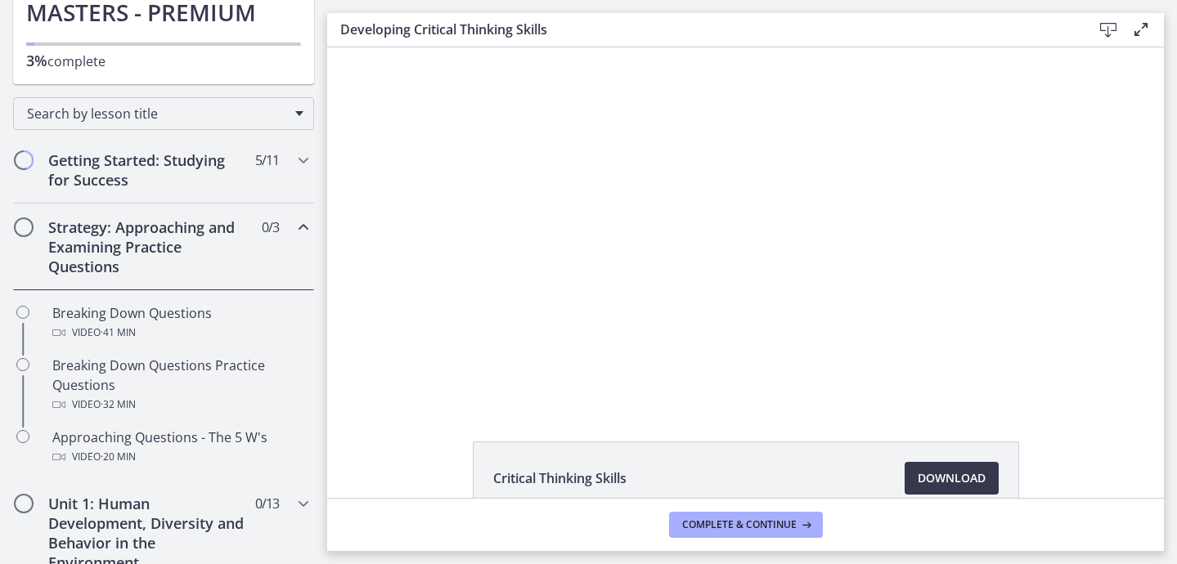
scroll to position [176, 0]
click at [290, 239] on div "Strategy: Approaching and Examining Practice Questions 0 / 3 Completed" at bounding box center [163, 246] width 301 height 87
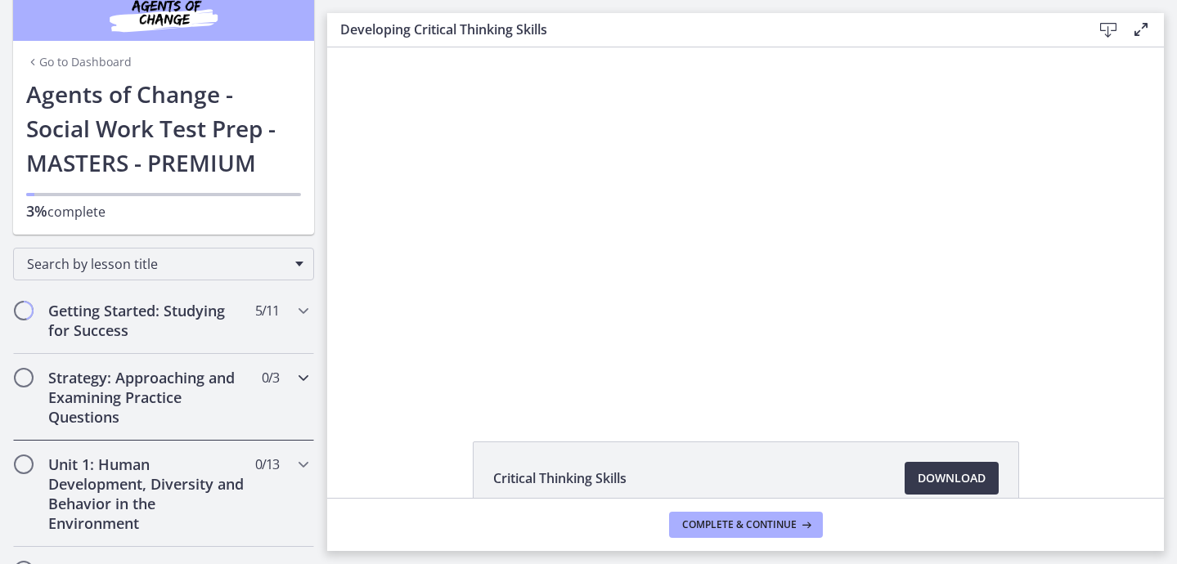
scroll to position [14, 0]
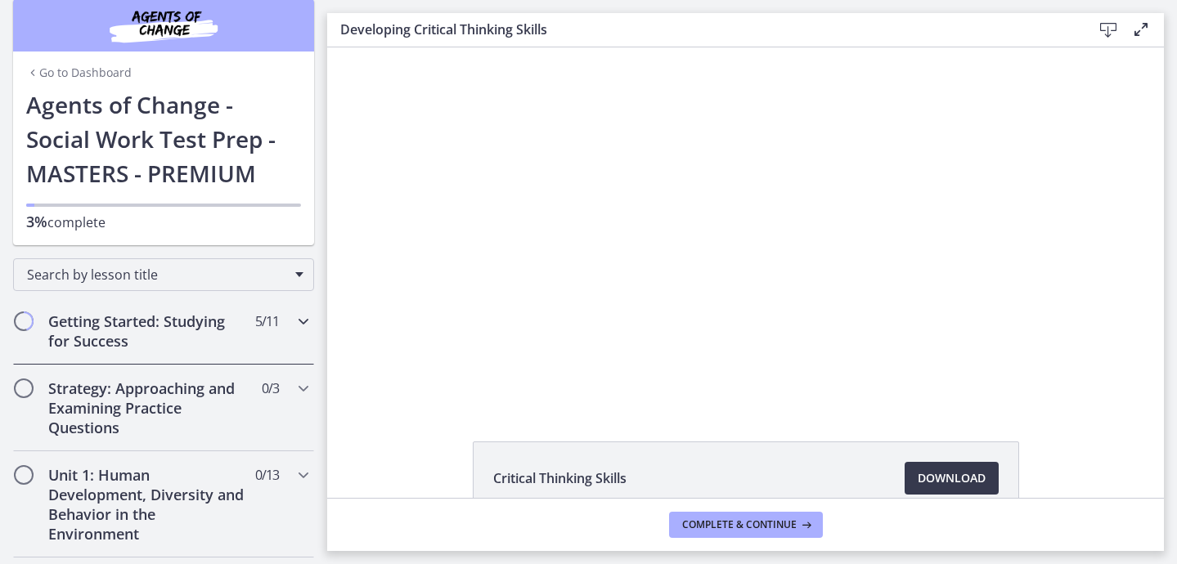
click at [299, 324] on icon "Chapters" at bounding box center [304, 322] width 20 height 20
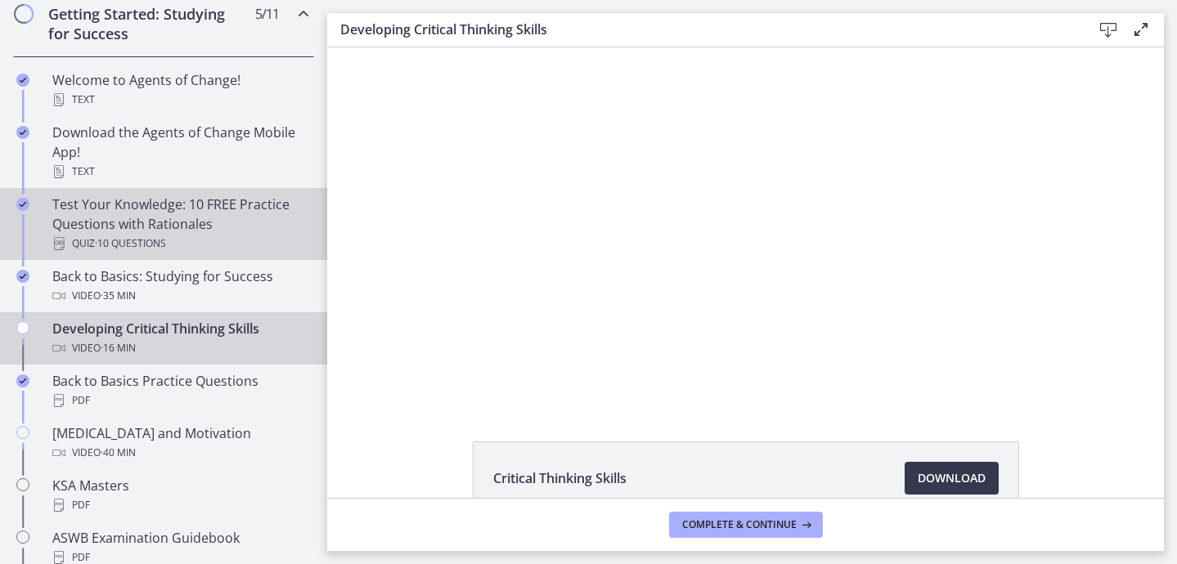
scroll to position [334, 0]
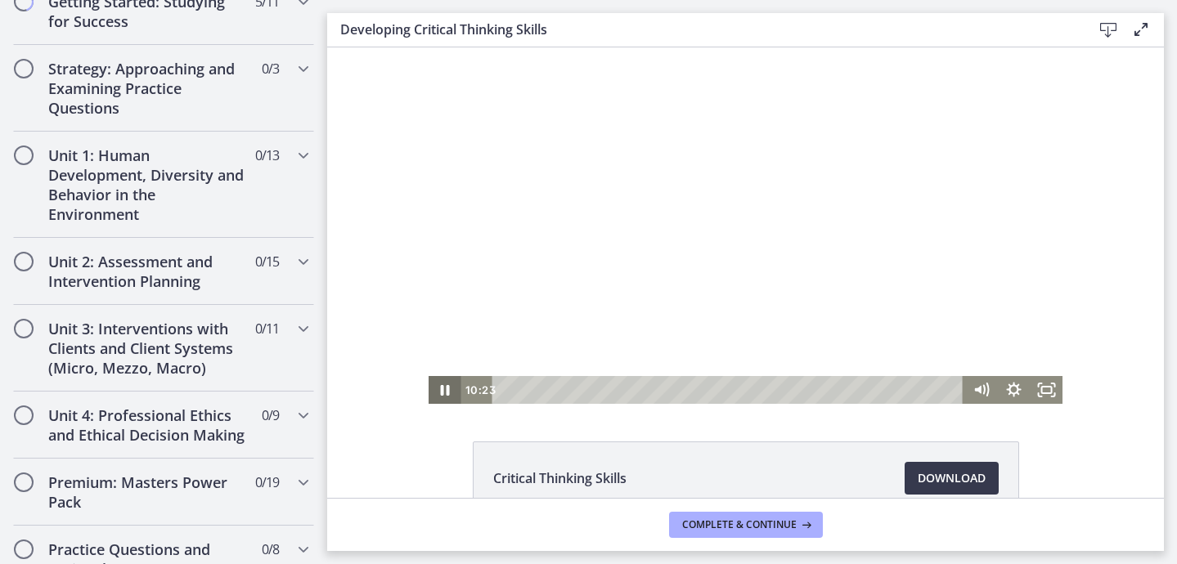
click at [447, 387] on icon "Pause" at bounding box center [445, 390] width 9 height 11
click at [447, 387] on icon "Play Video" at bounding box center [446, 391] width 39 height 34
click at [442, 391] on icon "Pause" at bounding box center [445, 390] width 11 height 13
click at [445, 388] on icon "Play Video" at bounding box center [446, 389] width 8 height 11
click at [445, 388] on icon "Play Video" at bounding box center [447, 391] width 10 height 14
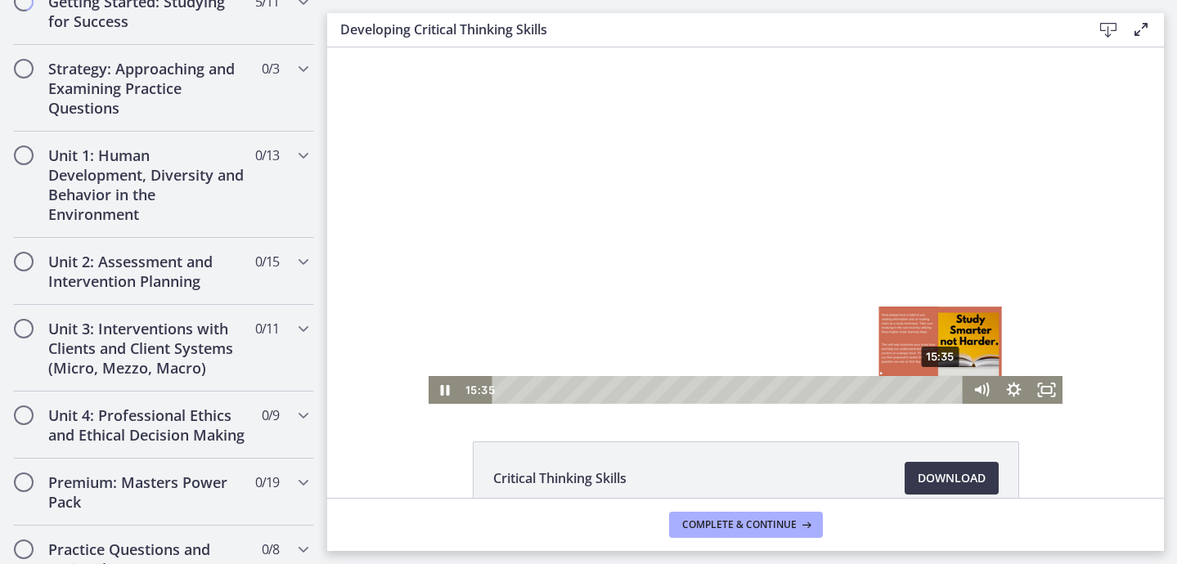
click at [942, 390] on div "15:35" at bounding box center [731, 390] width 452 height 28
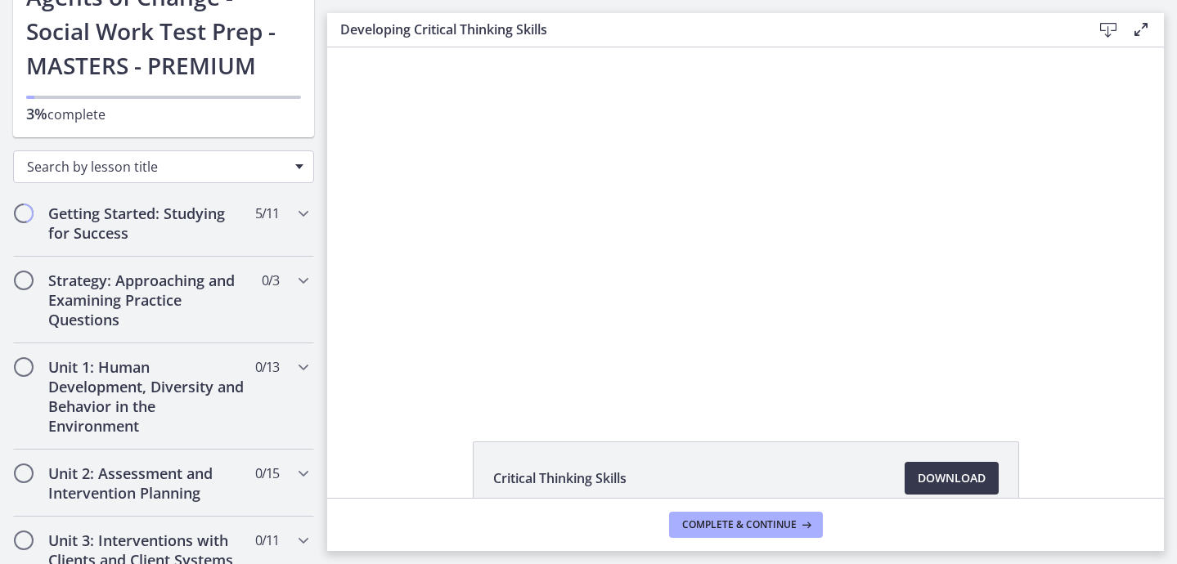
scroll to position [124, 0]
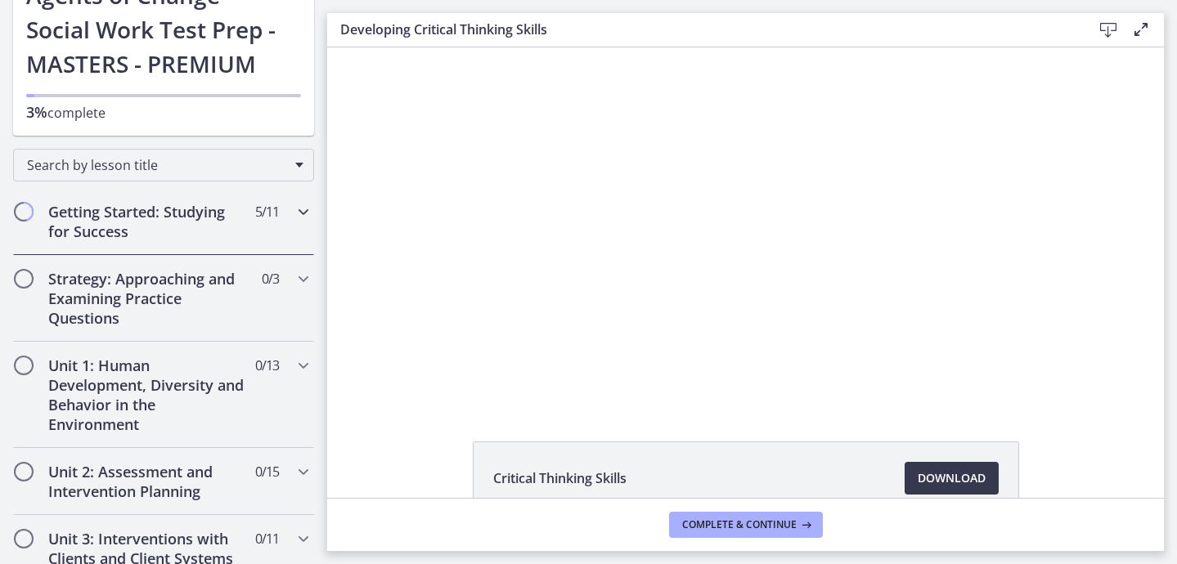
click at [267, 236] on div "Getting Started: Studying for Success 5 / 11 Completed" at bounding box center [163, 221] width 301 height 67
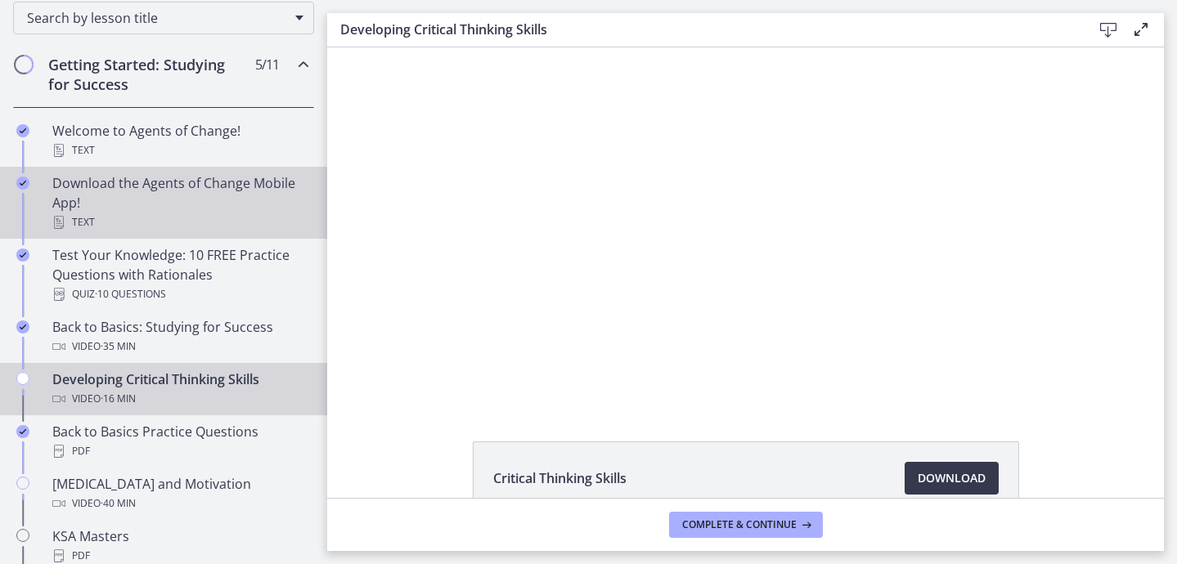
scroll to position [274, 0]
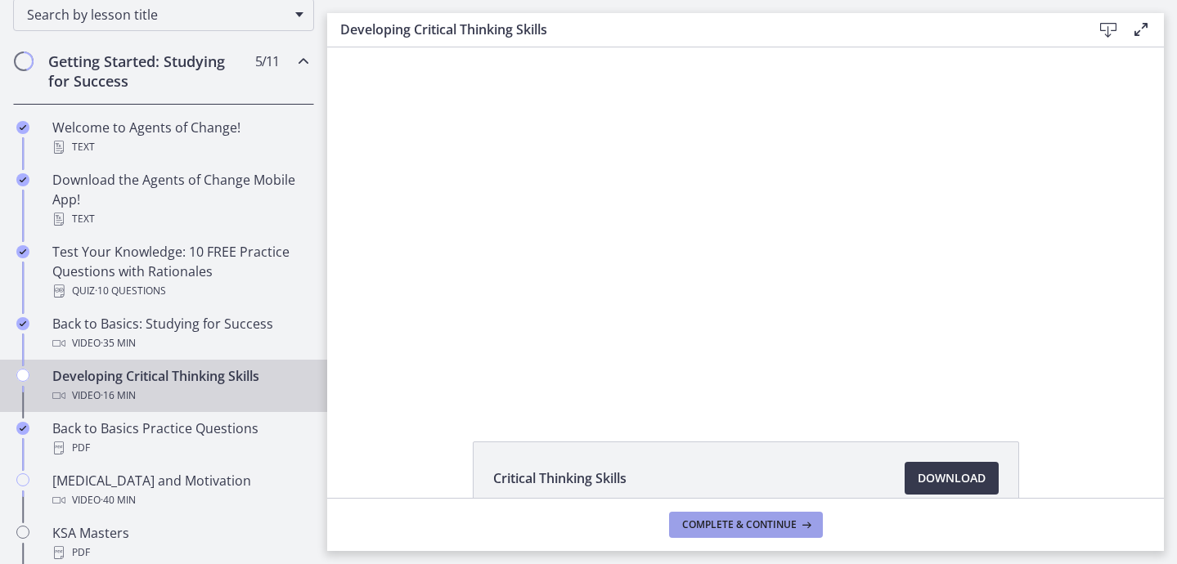
click at [702, 522] on span "Complete & continue" at bounding box center [739, 525] width 115 height 13
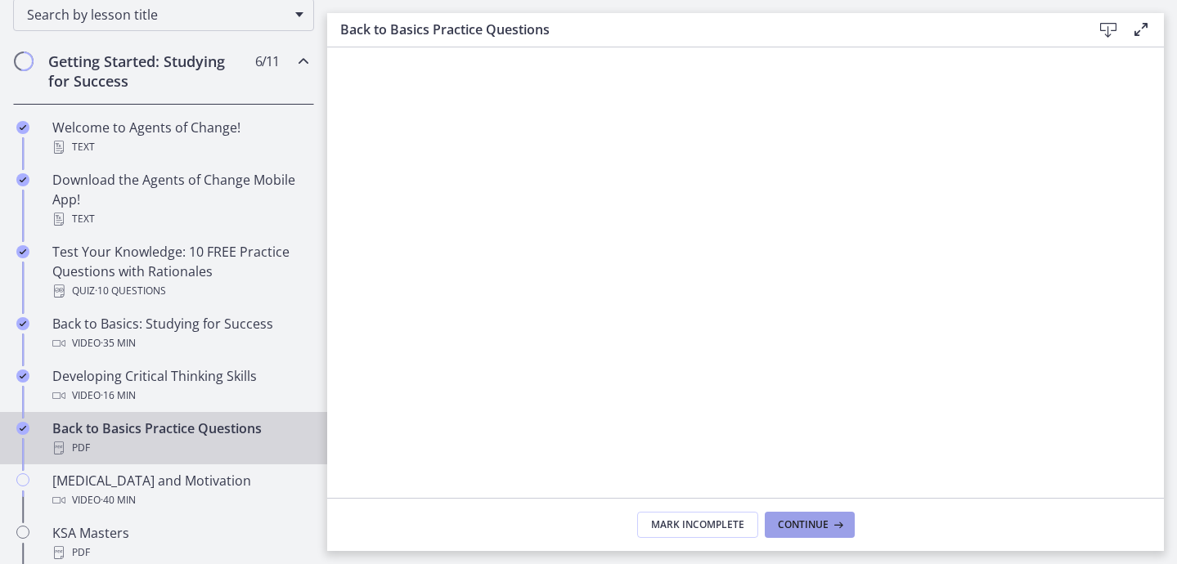
click at [802, 522] on span "Continue" at bounding box center [803, 525] width 51 height 13
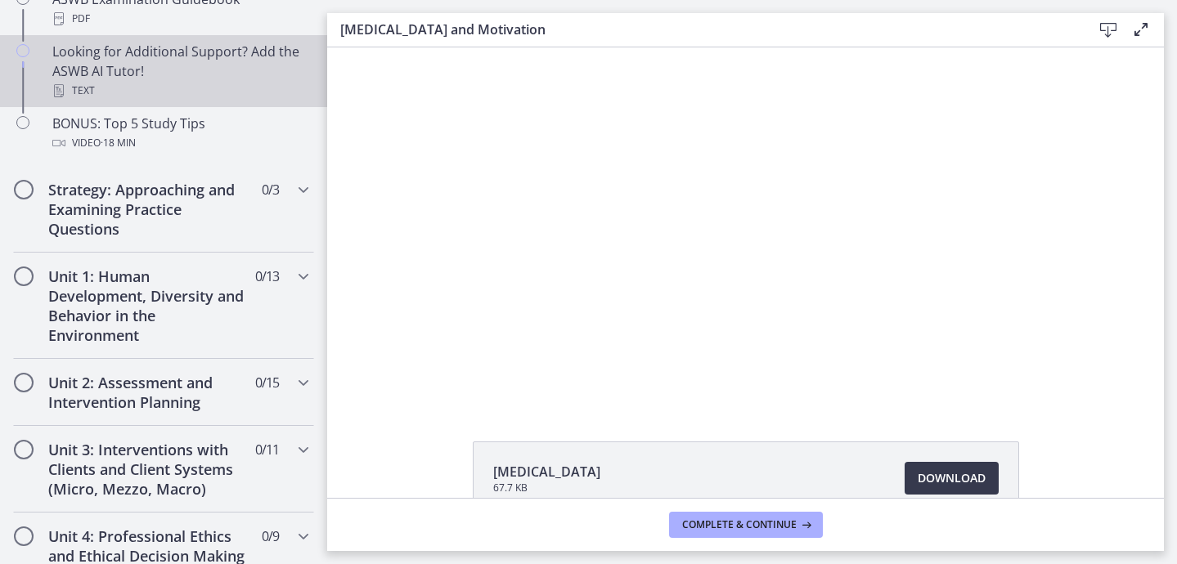
scroll to position [870, 0]
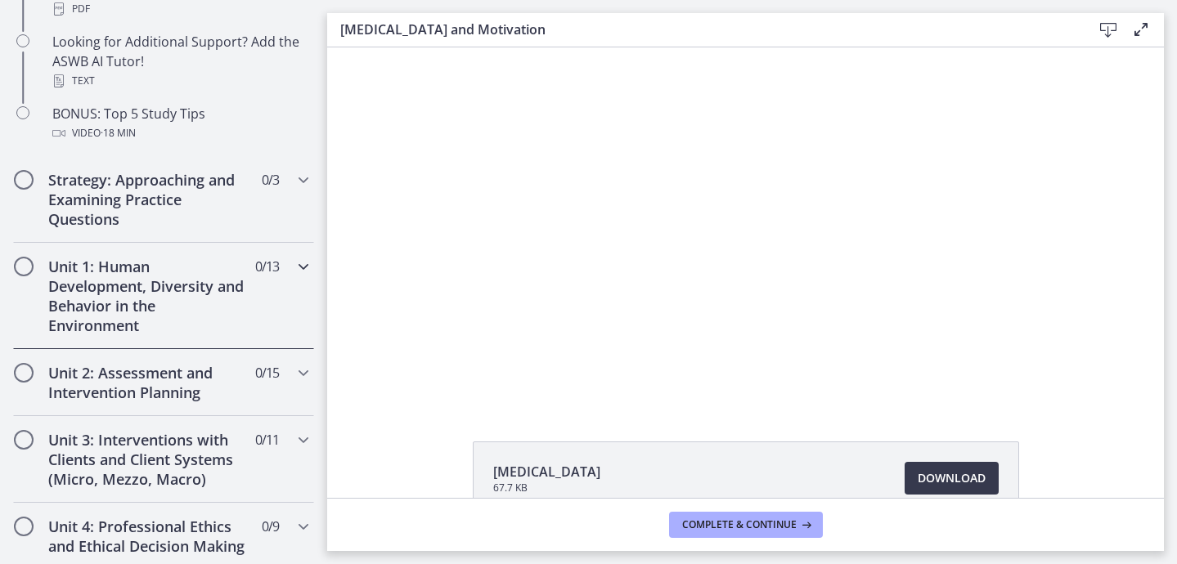
click at [265, 325] on div "Unit 1: Human Development, Diversity and Behavior in the Environment 0 / 13 Com…" at bounding box center [163, 296] width 301 height 106
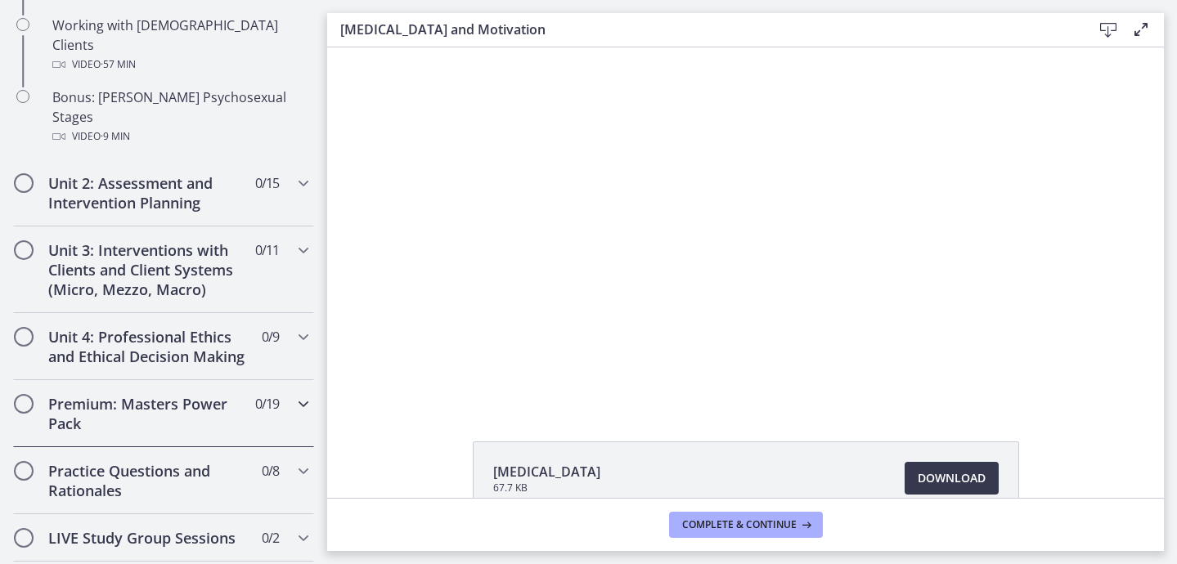
scroll to position [1251, 0]
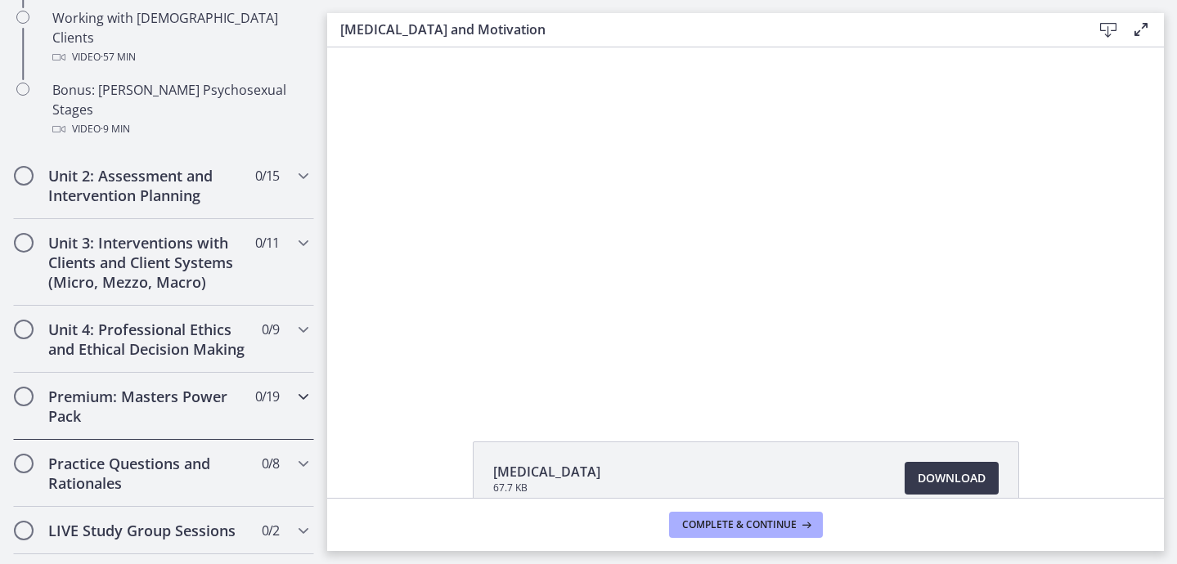
click at [291, 373] on div "Premium: Masters Power Pack 0 / 19 Completed" at bounding box center [163, 406] width 301 height 67
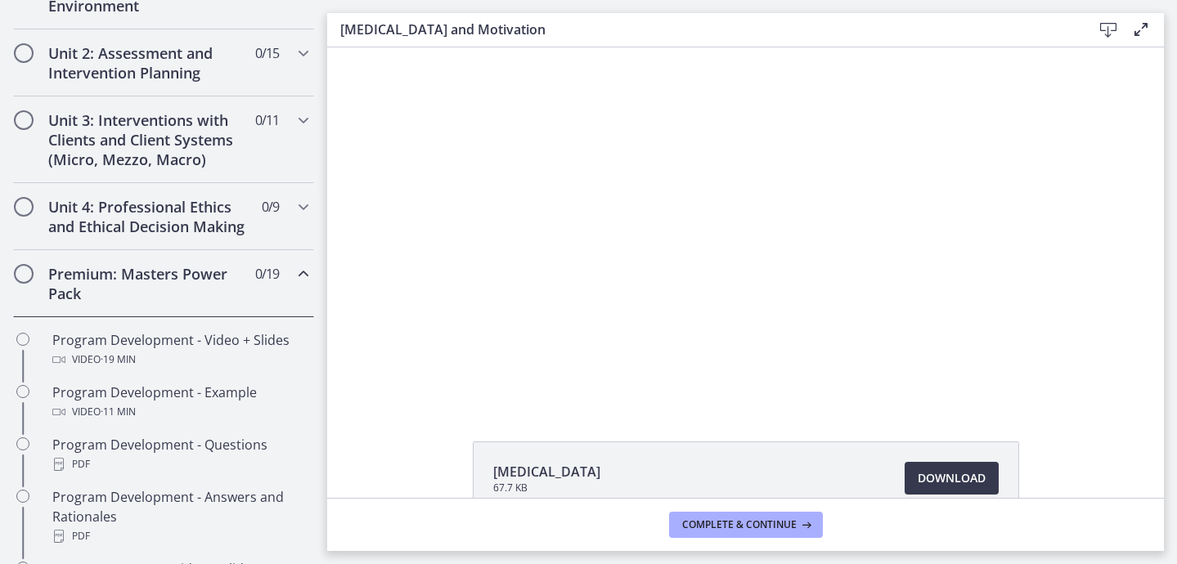
scroll to position [534, 0]
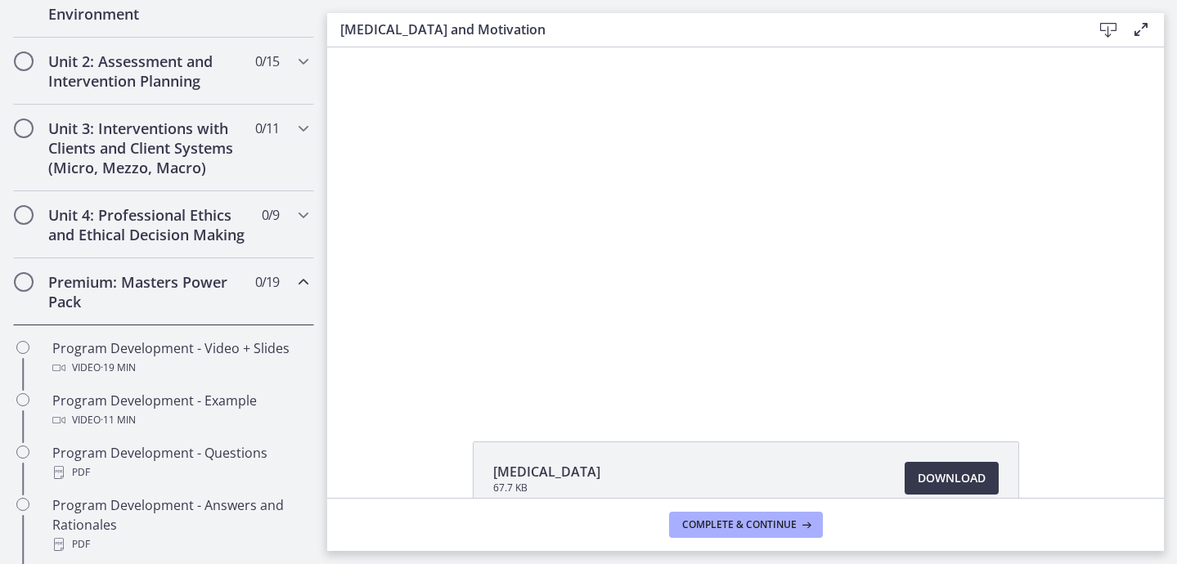
click at [294, 290] on icon "Chapters" at bounding box center [304, 282] width 20 height 20
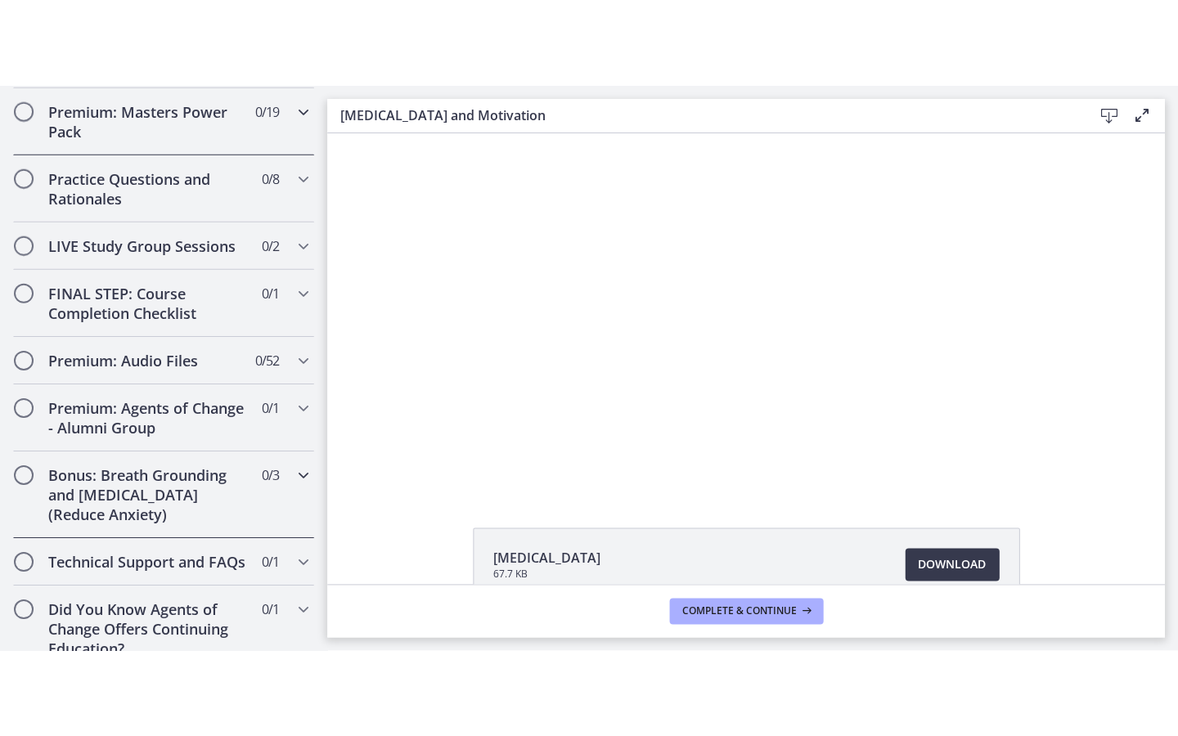
scroll to position [811, 0]
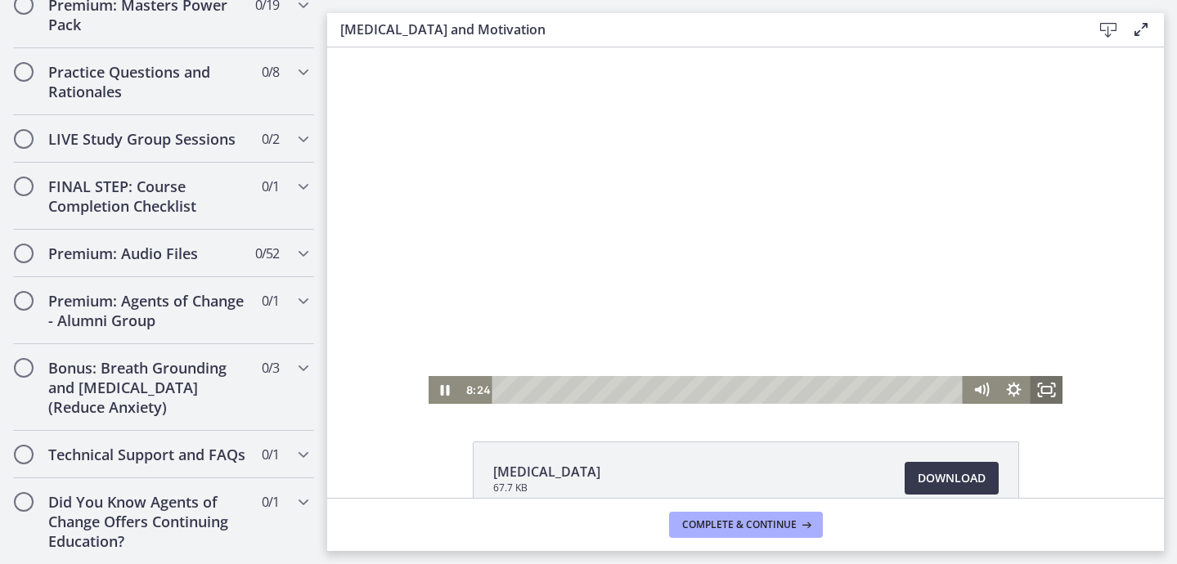
click at [1050, 389] on icon "Fullscreen" at bounding box center [1046, 390] width 33 height 28
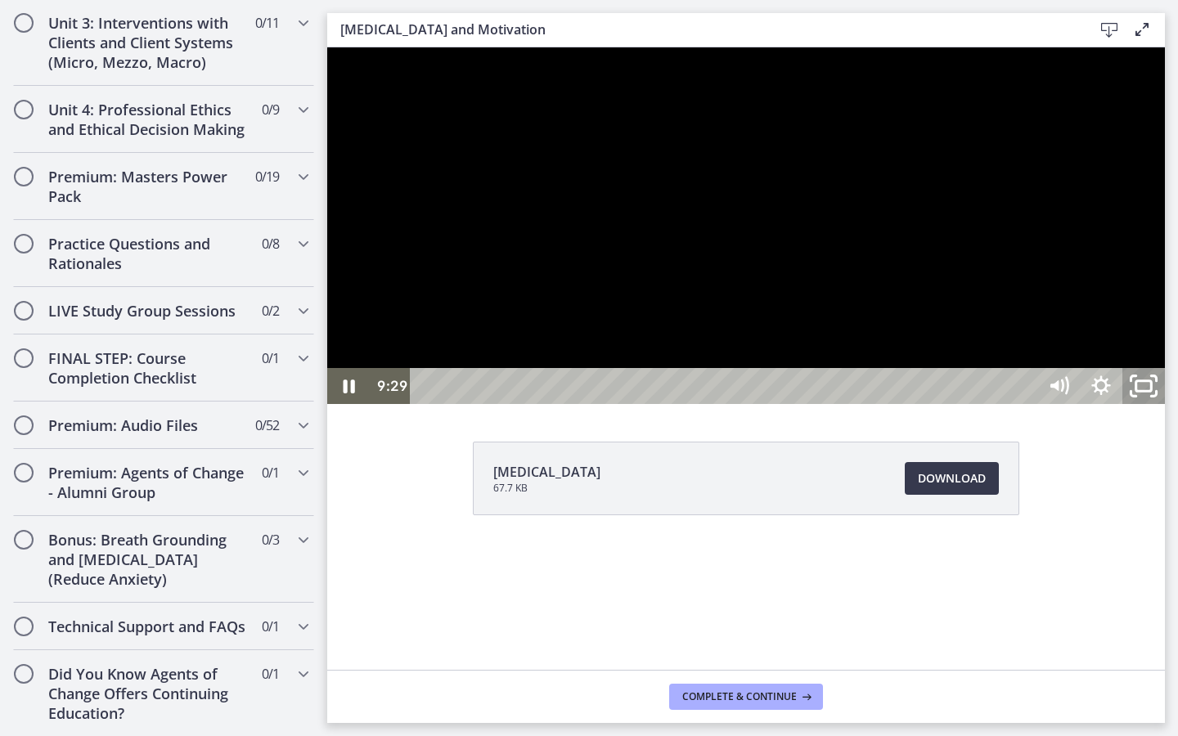
click at [1152, 391] on rect "Unfullscreen" at bounding box center [1144, 386] width 16 height 10
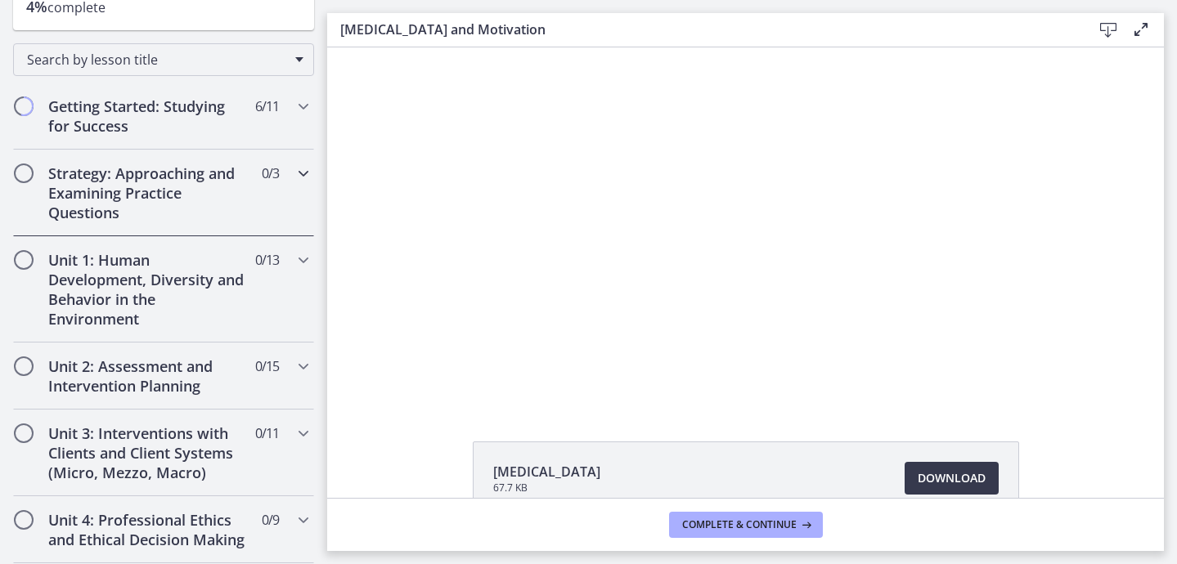
scroll to position [227, 0]
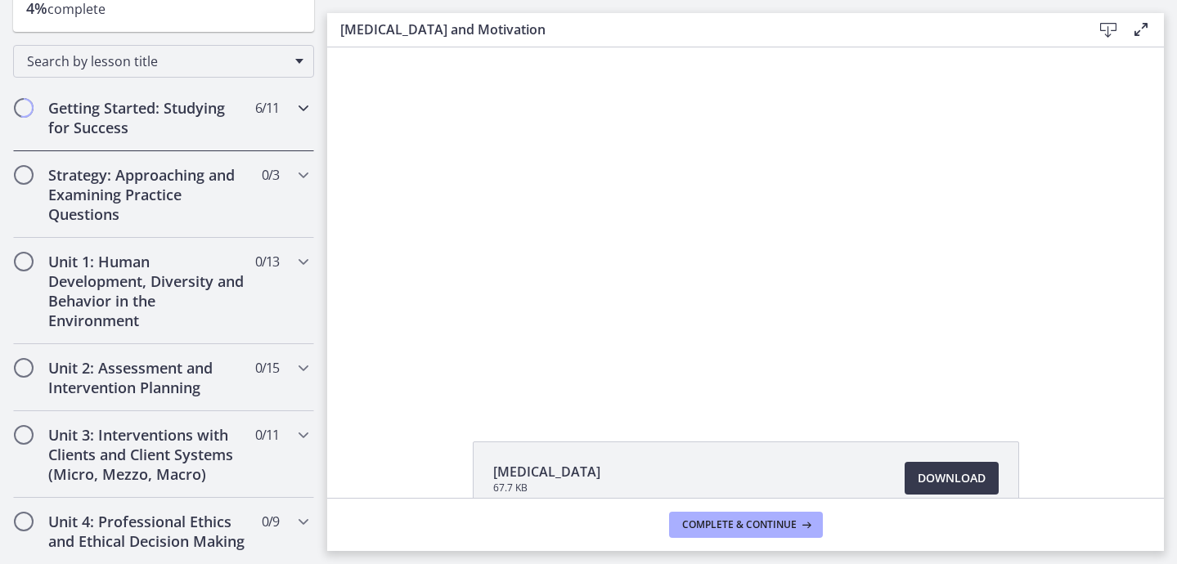
click at [277, 143] on div "Getting Started: Studying for Success 6 / 11 Completed" at bounding box center [163, 117] width 301 height 67
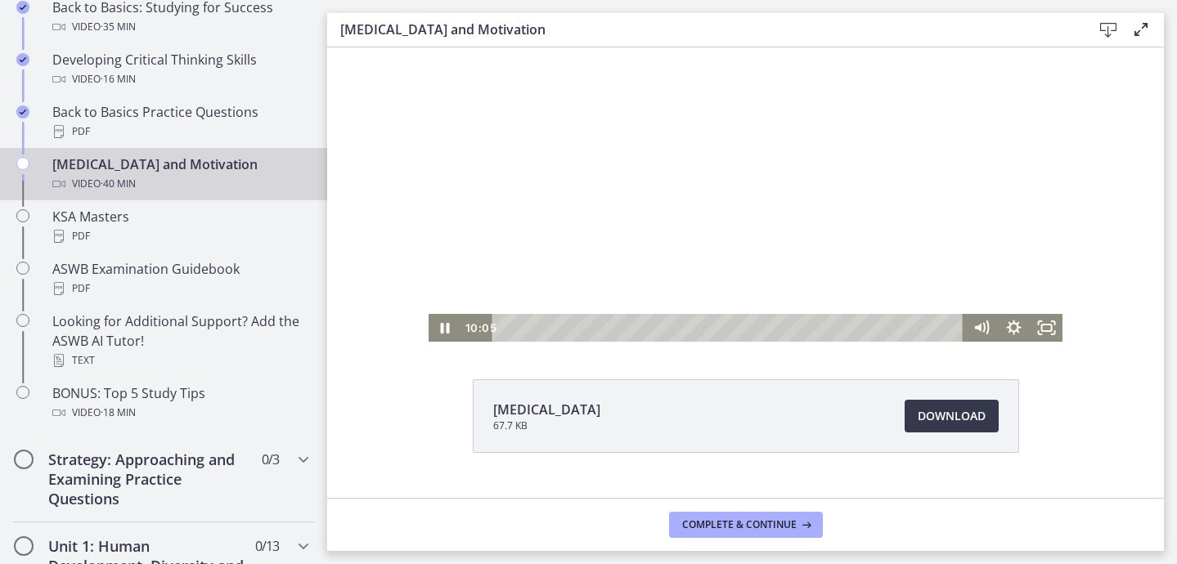
scroll to position [0, 0]
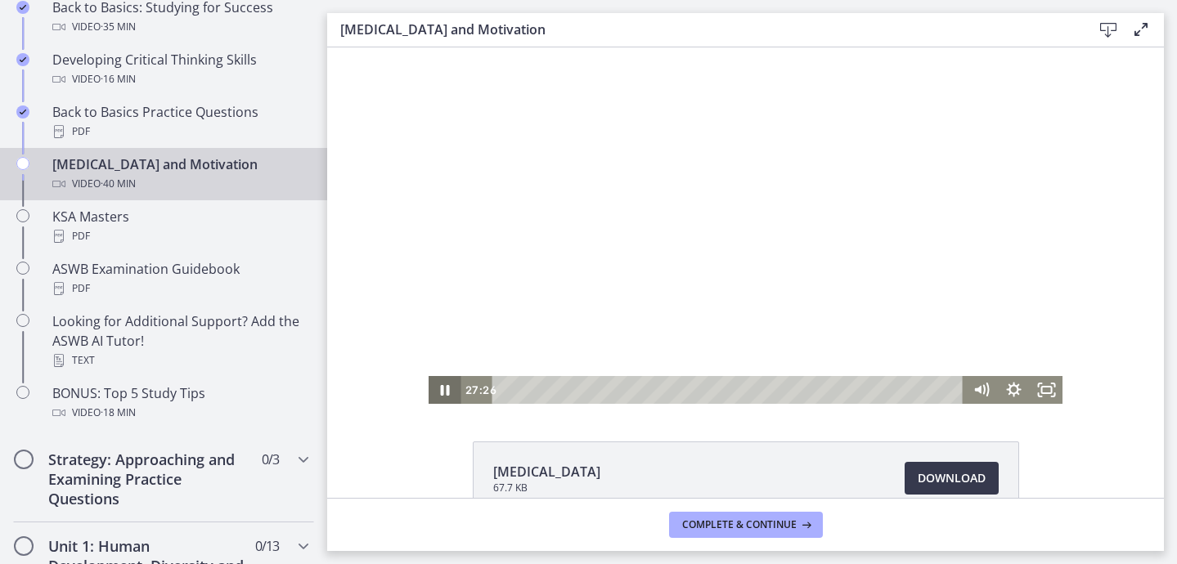
click at [444, 396] on icon "Pause" at bounding box center [445, 390] width 33 height 28
click at [545, 267] on div at bounding box center [746, 225] width 634 height 357
click at [440, 397] on icon "Pause" at bounding box center [444, 391] width 39 height 34
click at [440, 397] on icon "Play Video" at bounding box center [446, 391] width 39 height 34
click at [441, 394] on icon "Pause" at bounding box center [445, 390] width 11 height 13
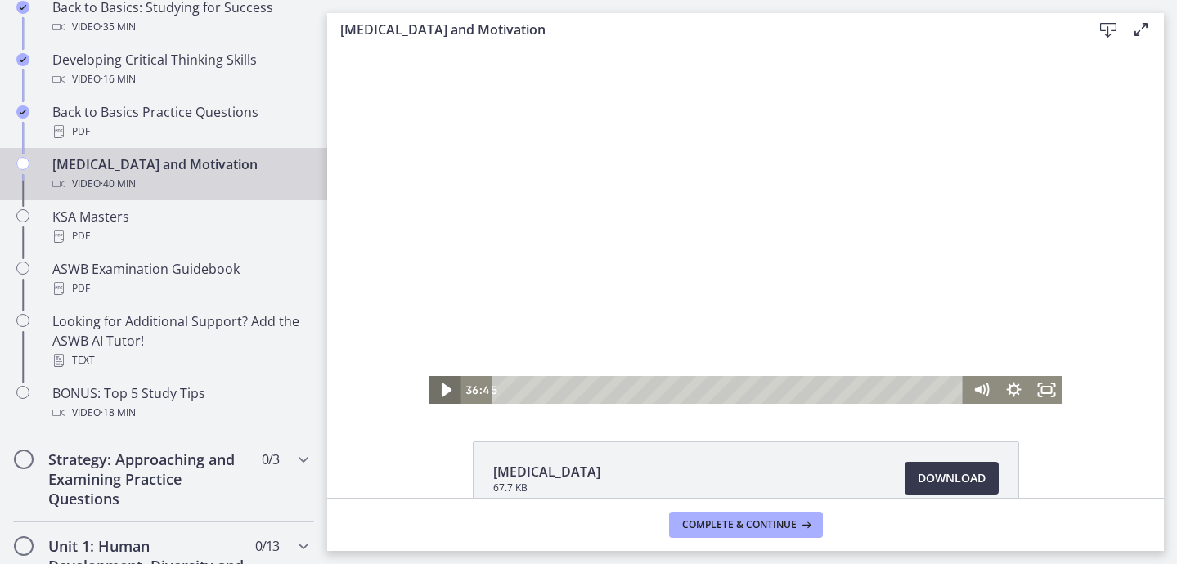
click at [442, 395] on icon "Play Video" at bounding box center [447, 391] width 10 height 14
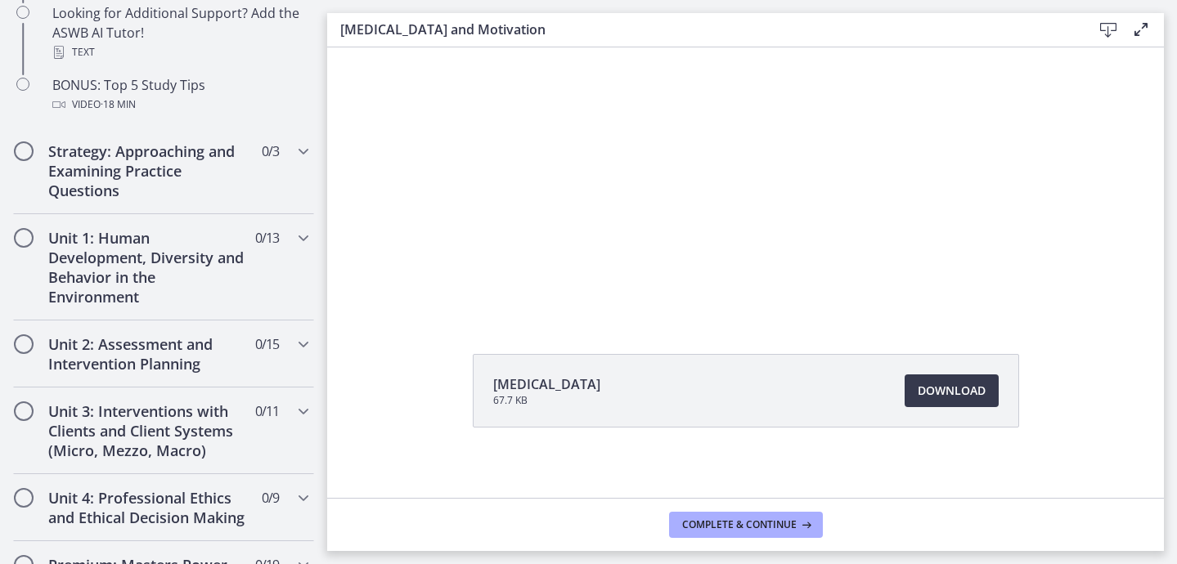
scroll to position [91, 0]
click at [942, 380] on span "Download Opens in a new window" at bounding box center [952, 388] width 68 height 20
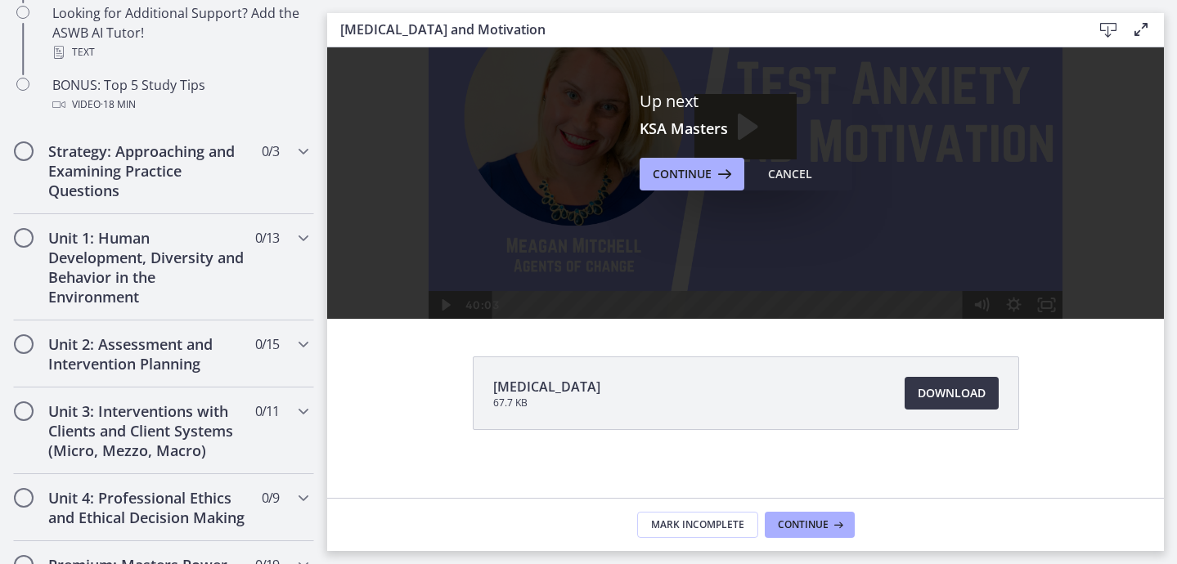
scroll to position [96, 0]
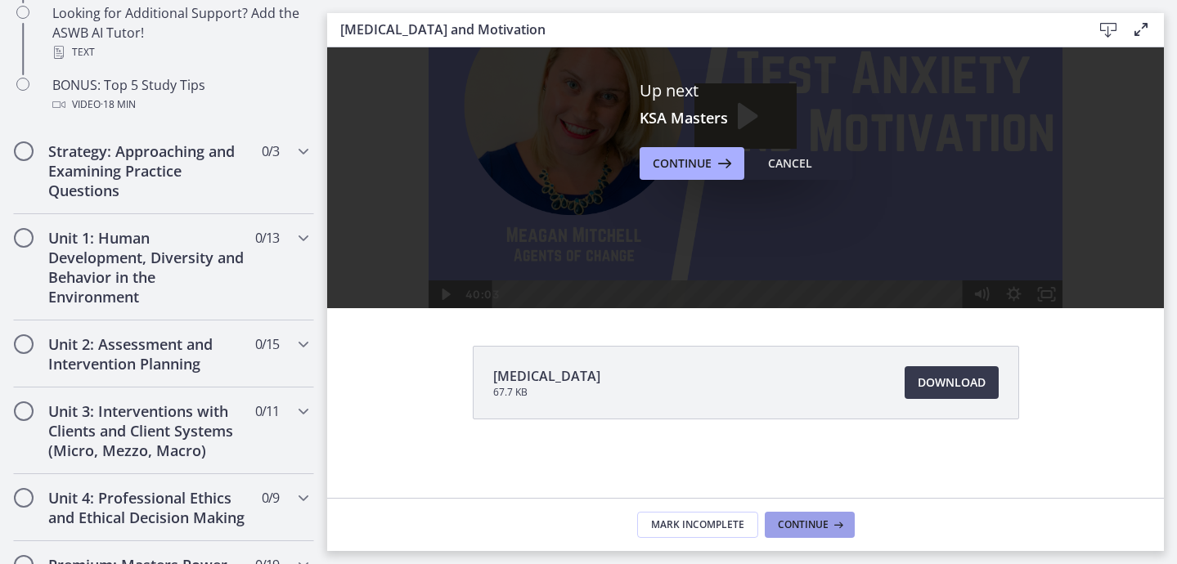
click at [811, 525] on span "Continue" at bounding box center [803, 525] width 51 height 13
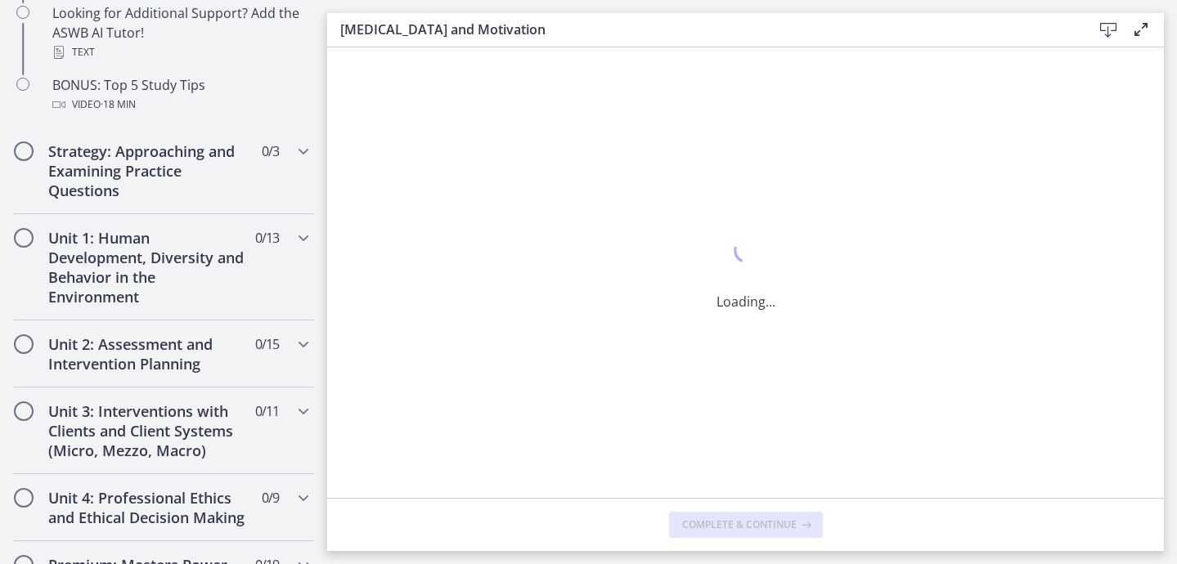
scroll to position [0, 0]
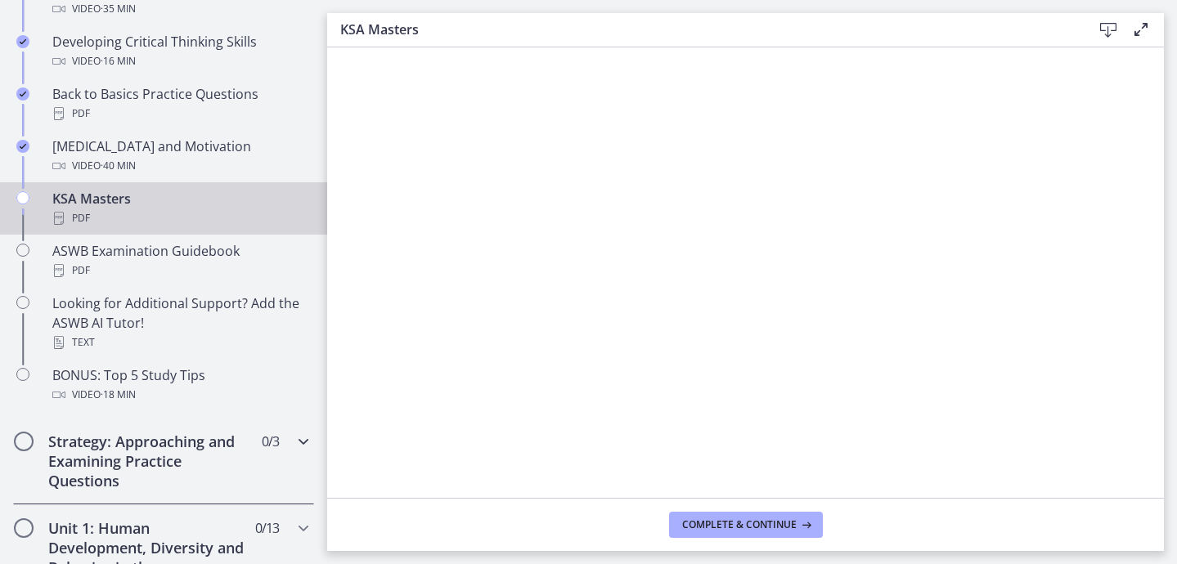
scroll to position [613, 0]
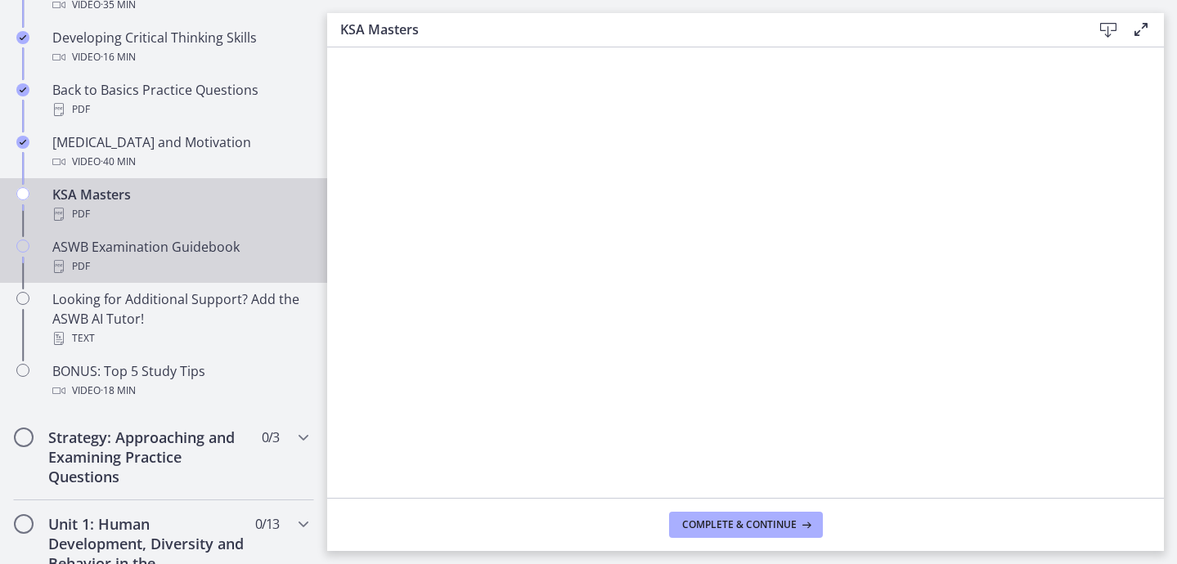
click at [126, 266] on div "PDF" at bounding box center [179, 267] width 255 height 20
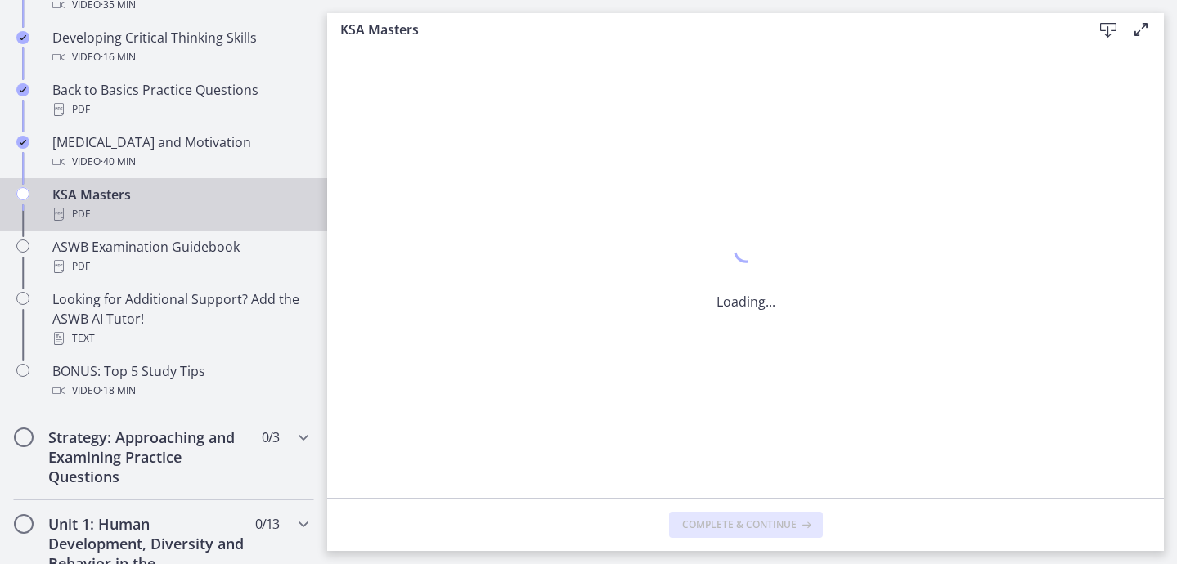
click at [112, 200] on div "KSA Masters PDF" at bounding box center [179, 204] width 255 height 39
click at [732, 533] on button "Complete & continue" at bounding box center [746, 525] width 154 height 26
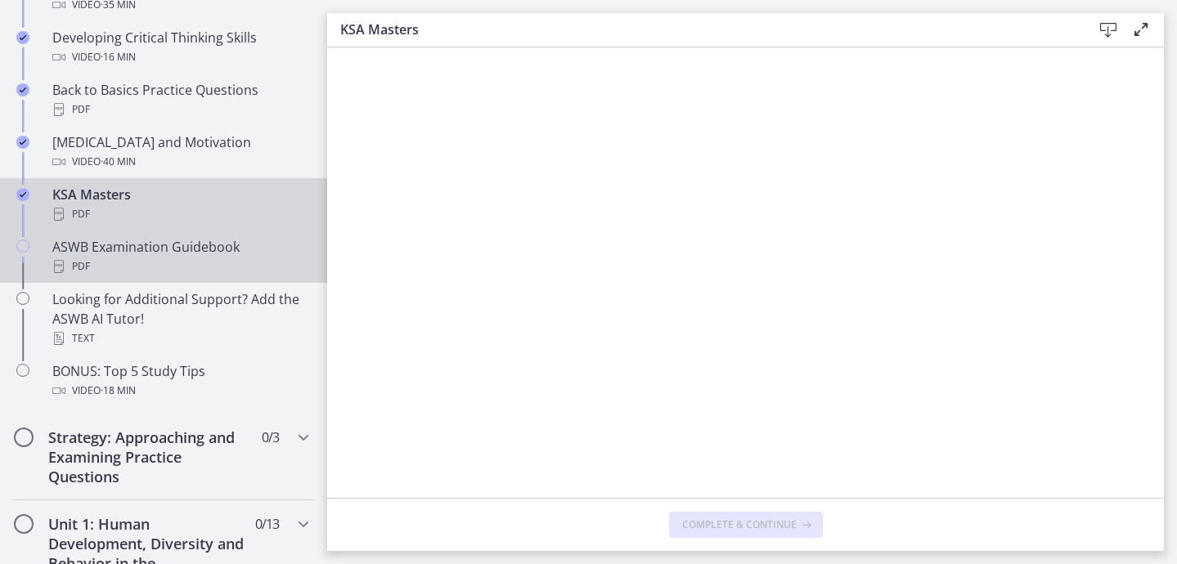
click at [164, 268] on div "PDF" at bounding box center [179, 267] width 255 height 20
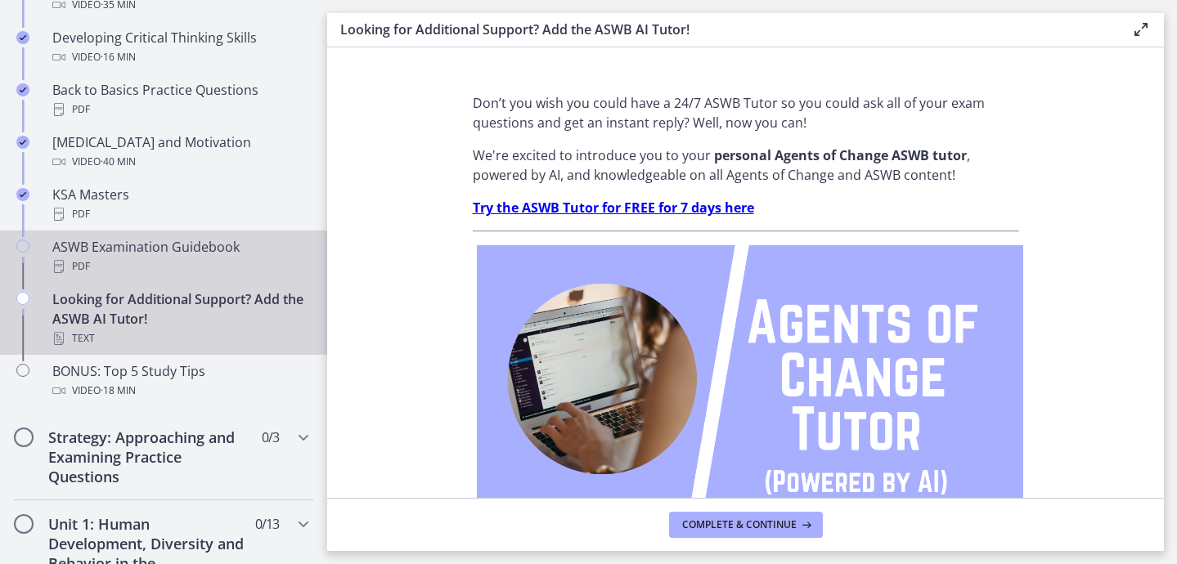
click at [169, 248] on div "ASWB Examination Guidebook PDF" at bounding box center [179, 256] width 255 height 39
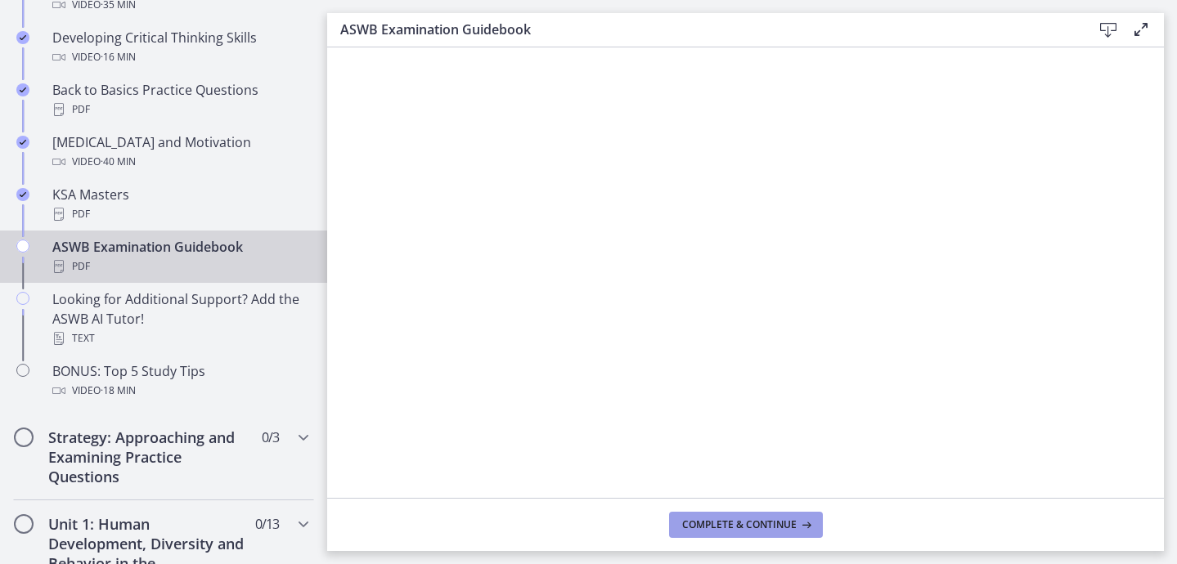
click at [762, 527] on span "Complete & continue" at bounding box center [739, 525] width 115 height 13
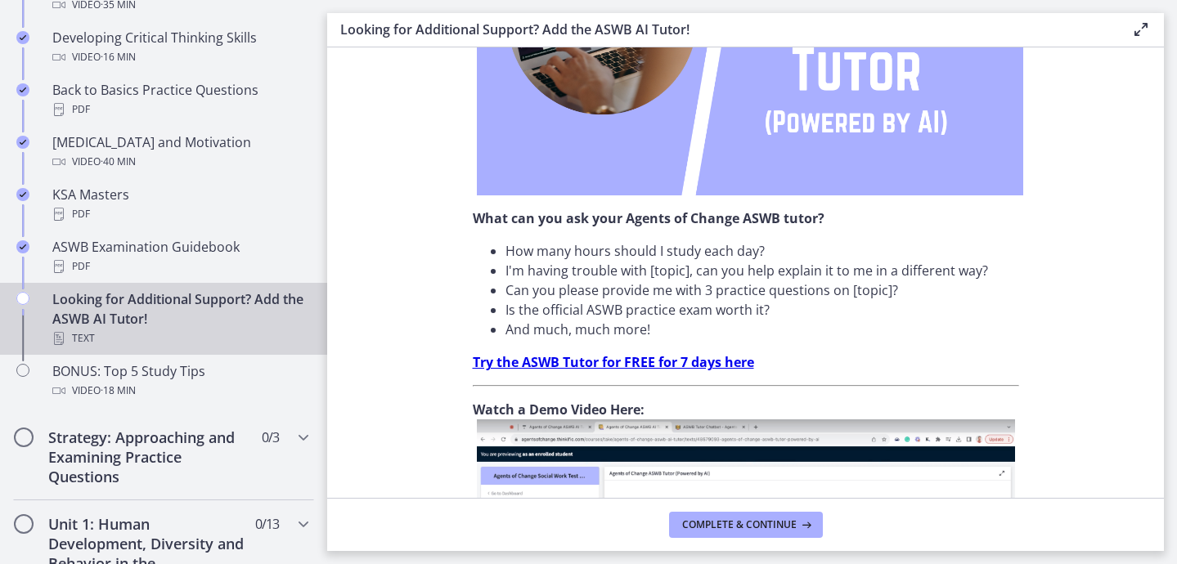
scroll to position [363, 0]
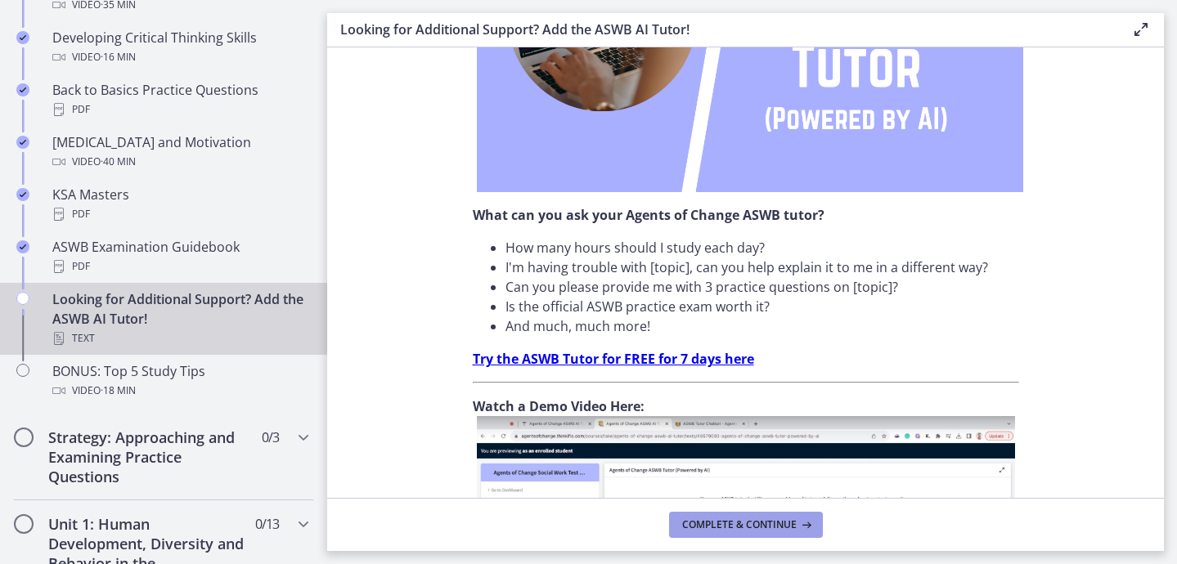
click at [736, 525] on span "Complete & continue" at bounding box center [739, 525] width 115 height 13
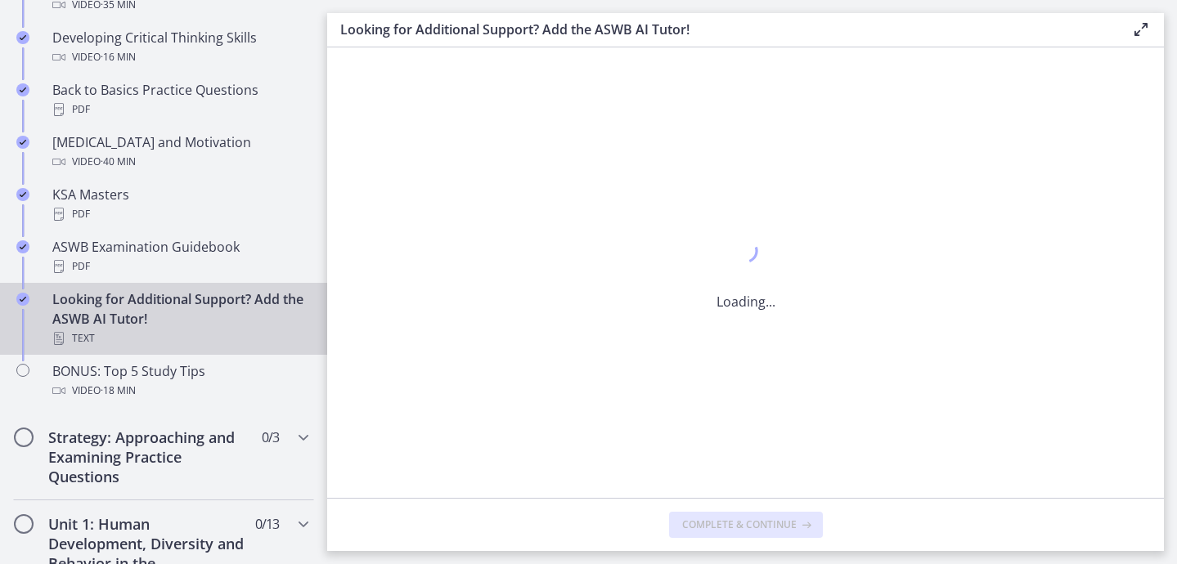
scroll to position [0, 0]
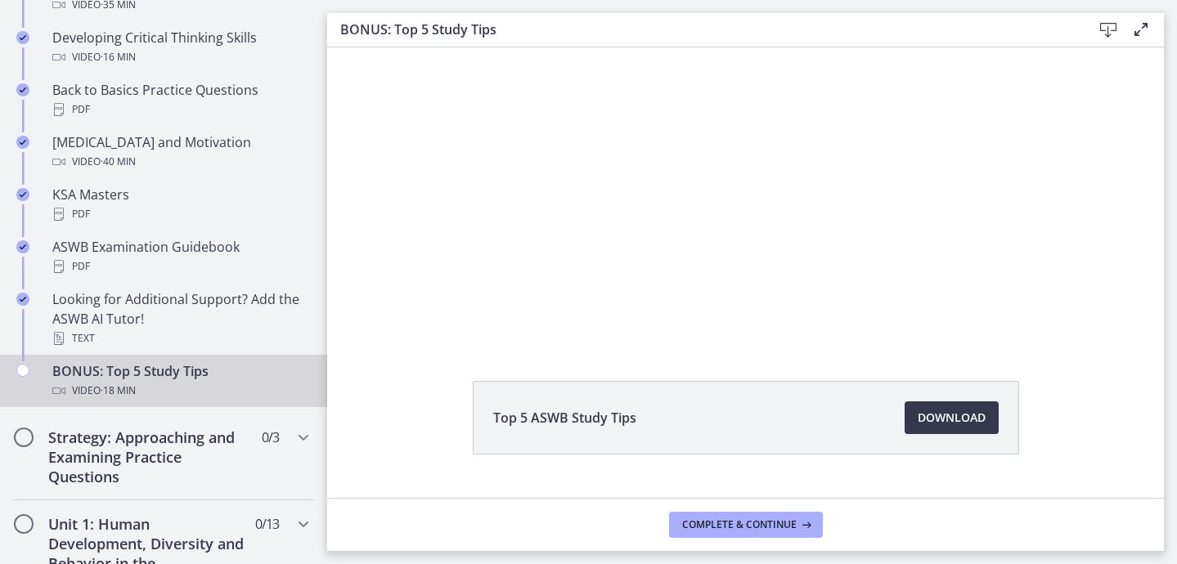
scroll to position [65, 0]
click at [910, 407] on link "Download Opens in a new window" at bounding box center [952, 413] width 94 height 33
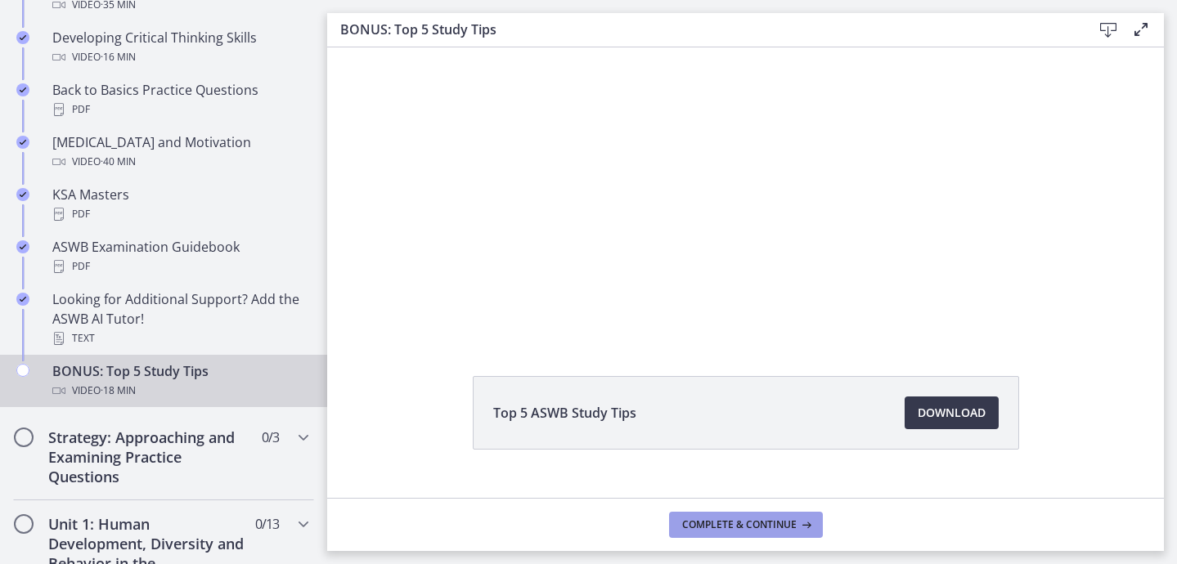
click at [766, 519] on span "Complete & continue" at bounding box center [739, 525] width 115 height 13
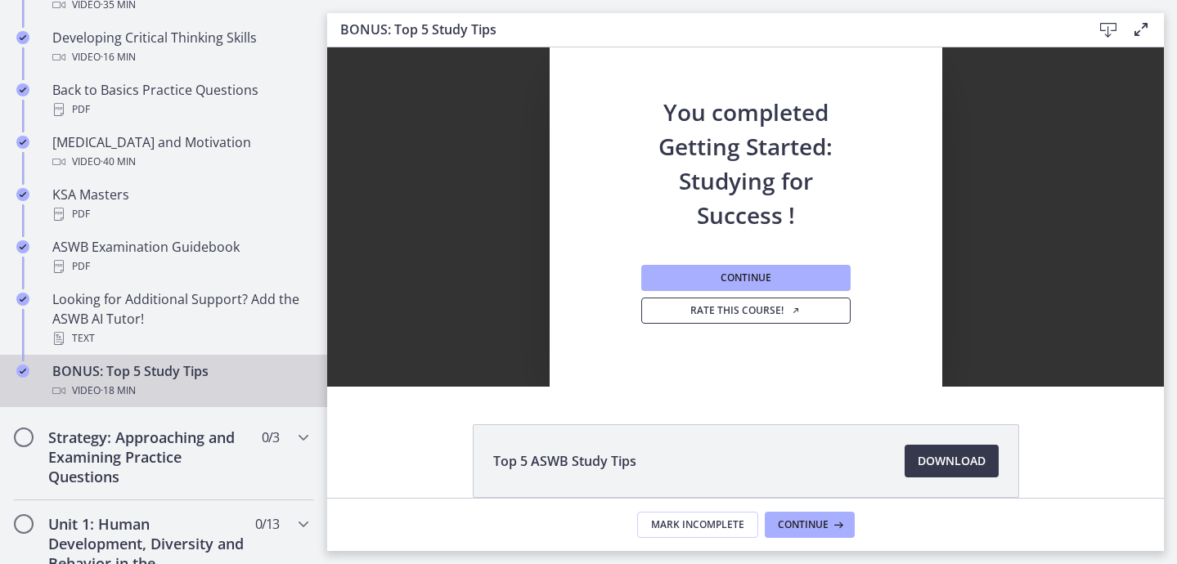
scroll to position [0, 0]
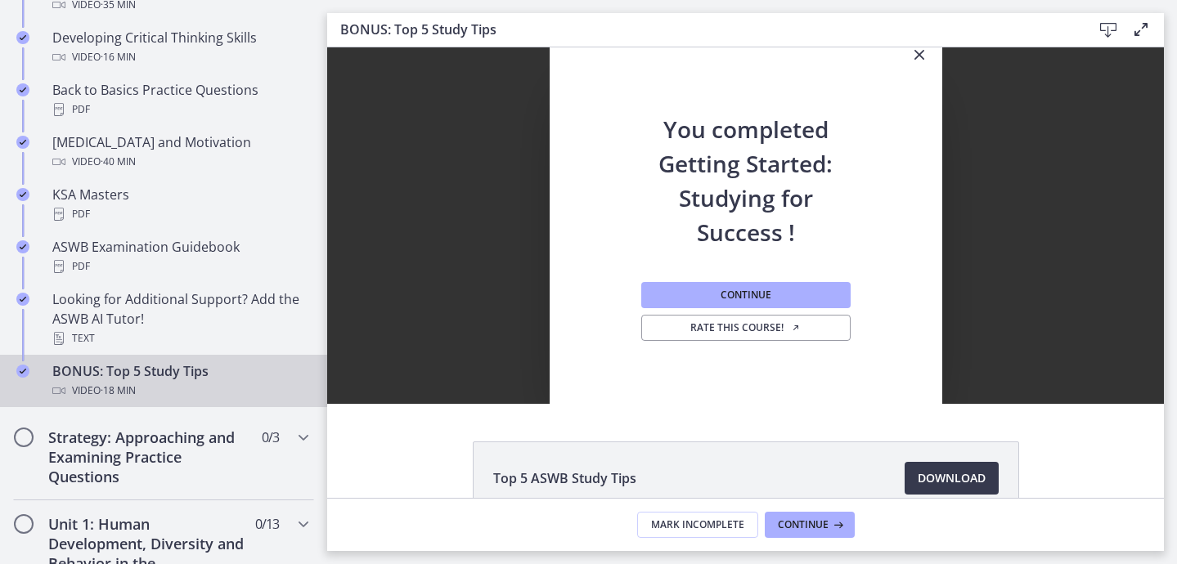
click at [923, 54] on icon "Close" at bounding box center [920, 55] width 20 height 20
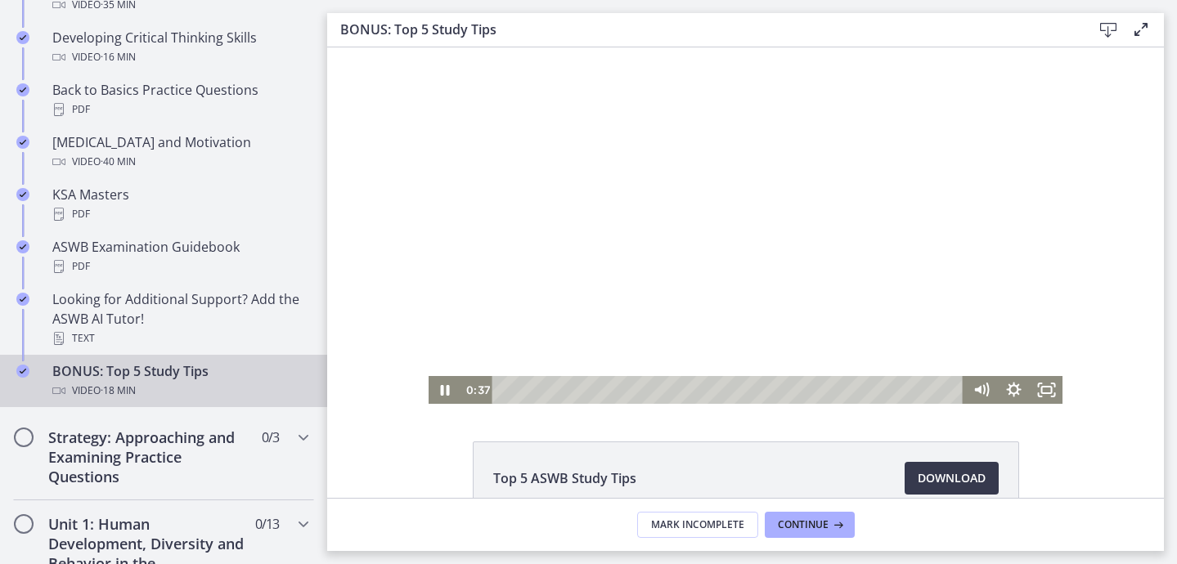
click at [614, 272] on div at bounding box center [746, 225] width 634 height 357
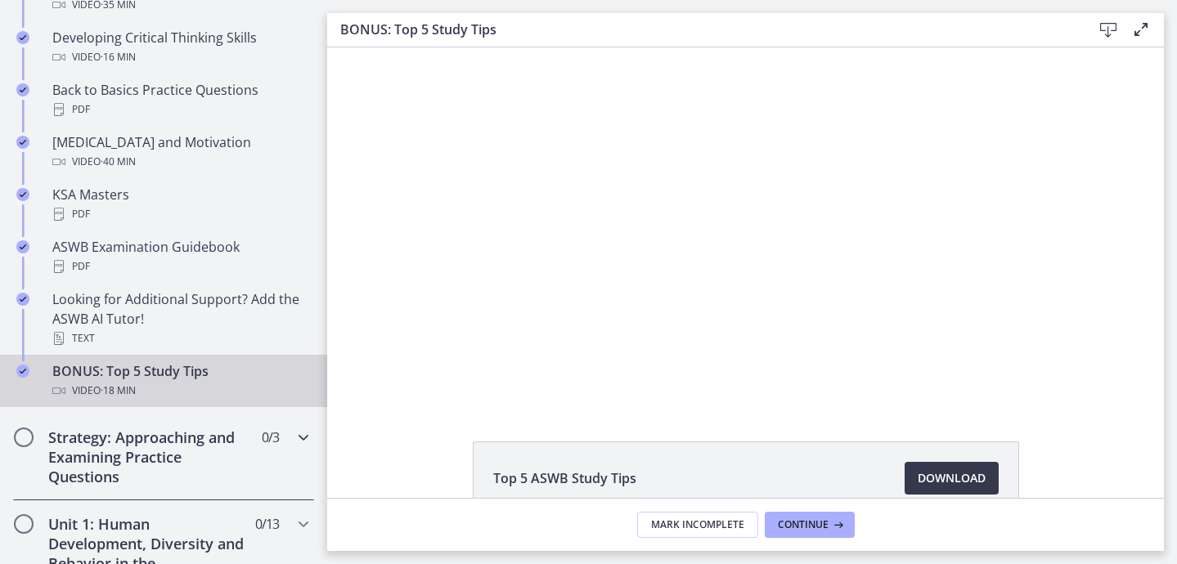
click at [165, 471] on h2 "Strategy: Approaching and Examining Practice Questions" at bounding box center [148, 457] width 200 height 59
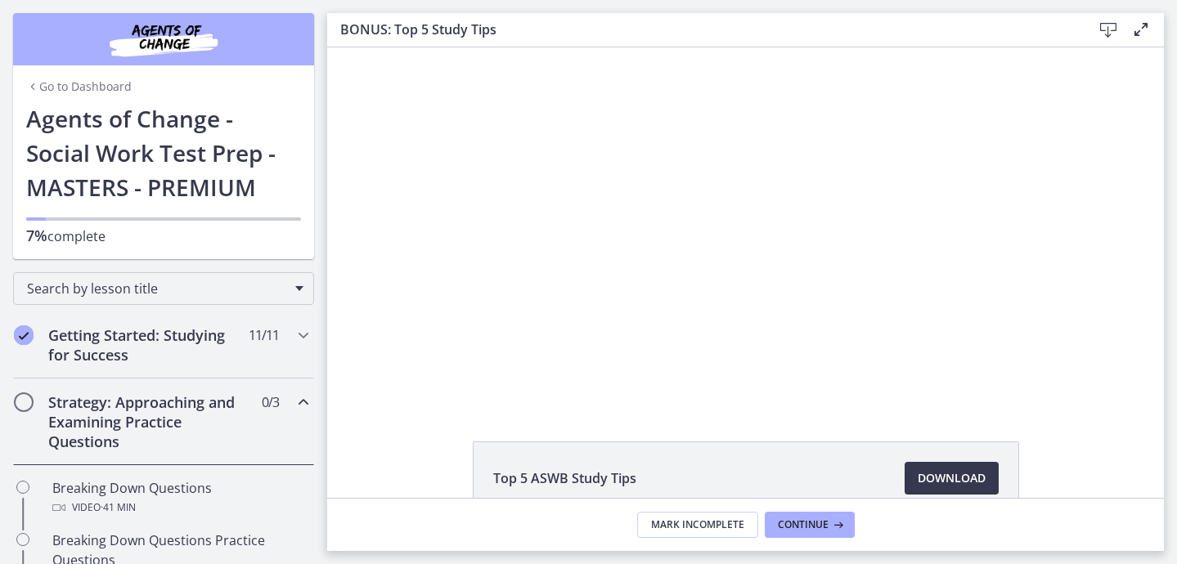
click at [274, 422] on div "Strategy: Approaching and Examining Practice Questions 0 / 3 Completed" at bounding box center [163, 422] width 301 height 87
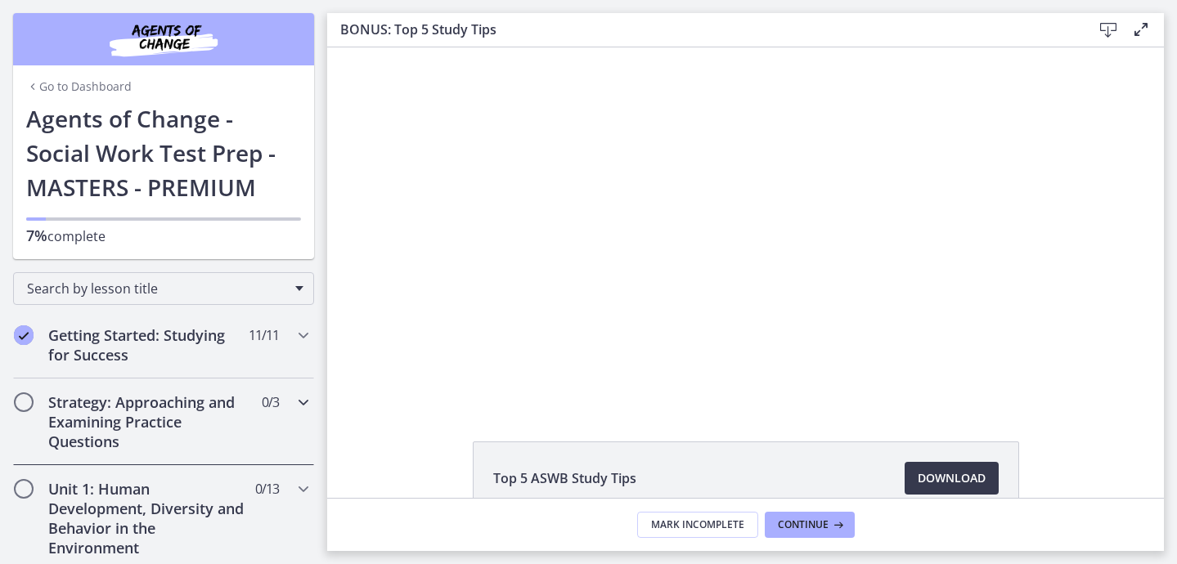
click at [303, 397] on icon "Chapters" at bounding box center [304, 403] width 20 height 20
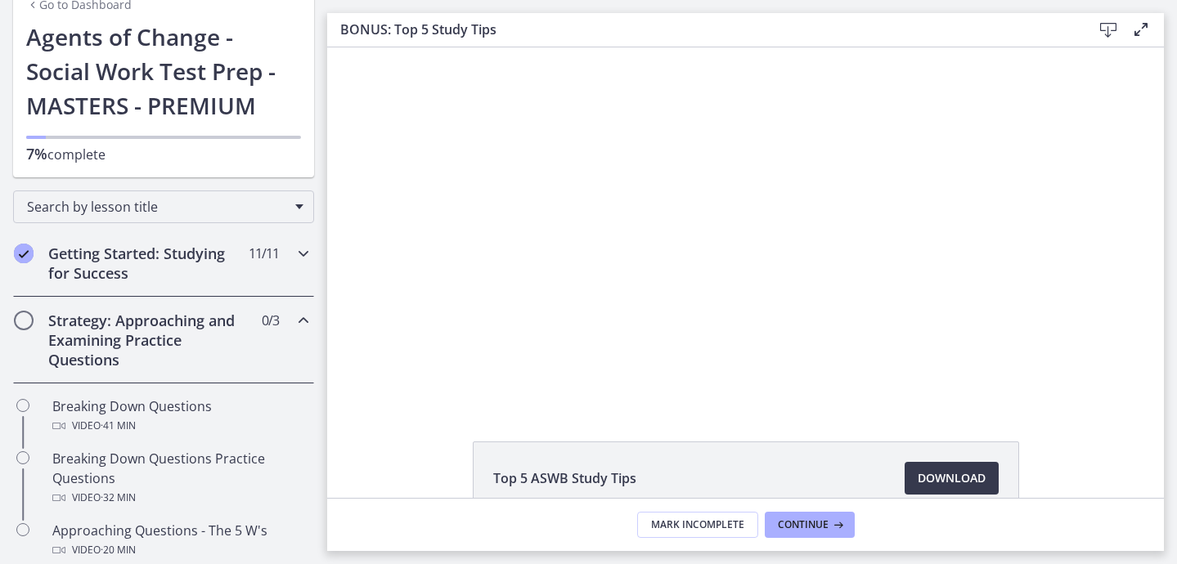
scroll to position [79, 0]
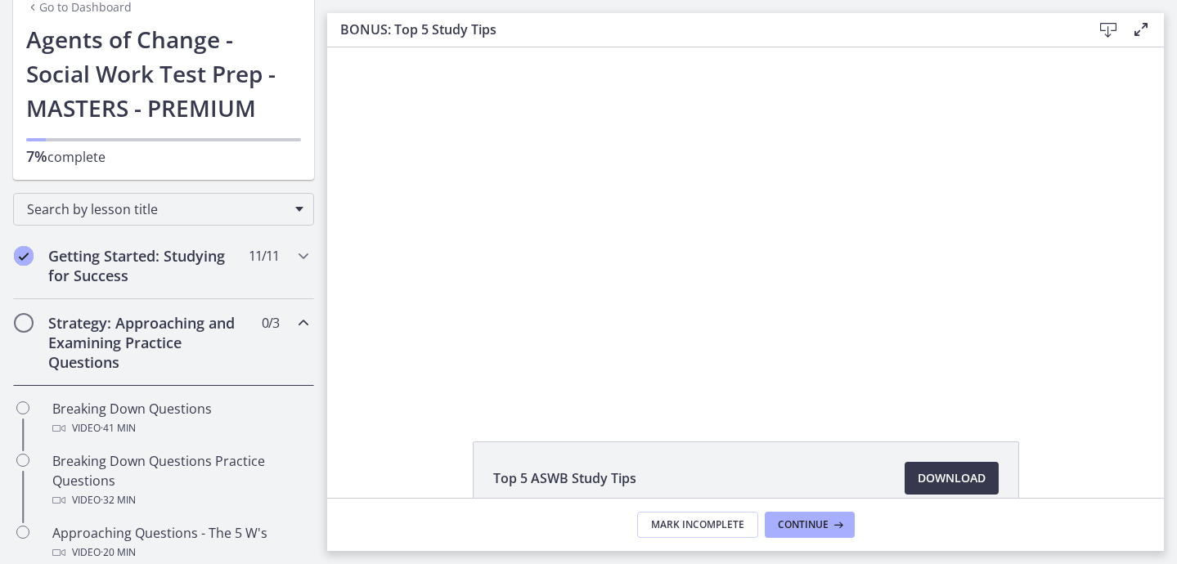
click at [309, 319] on icon "Chapters" at bounding box center [304, 323] width 20 height 20
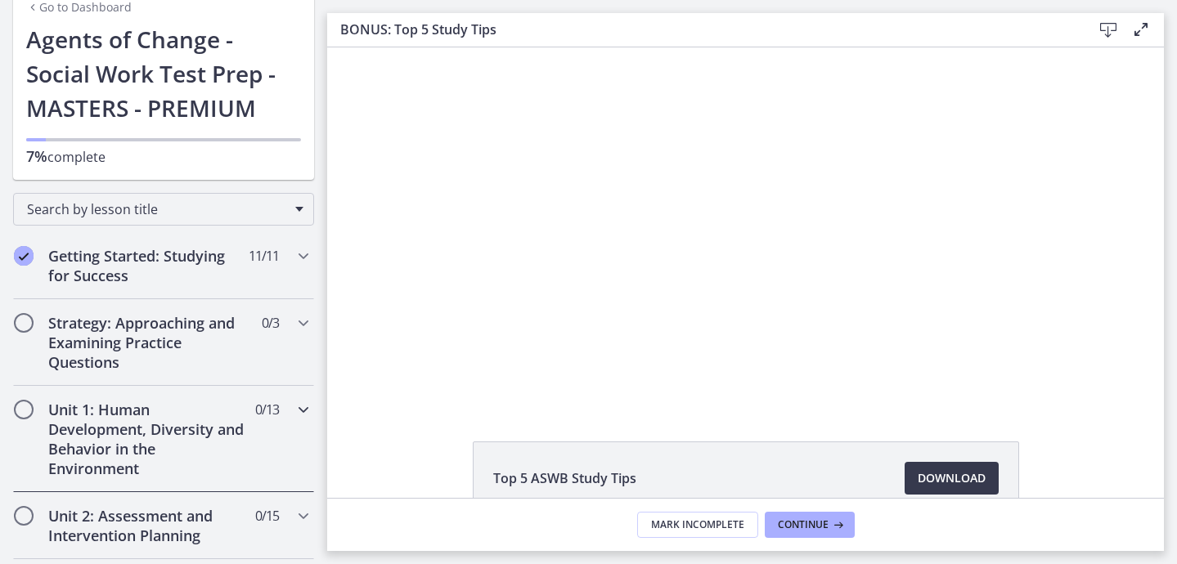
click at [269, 426] on div "Unit 1: Human Development, Diversity and Behavior in the Environment 0 / 13 Com…" at bounding box center [163, 439] width 301 height 106
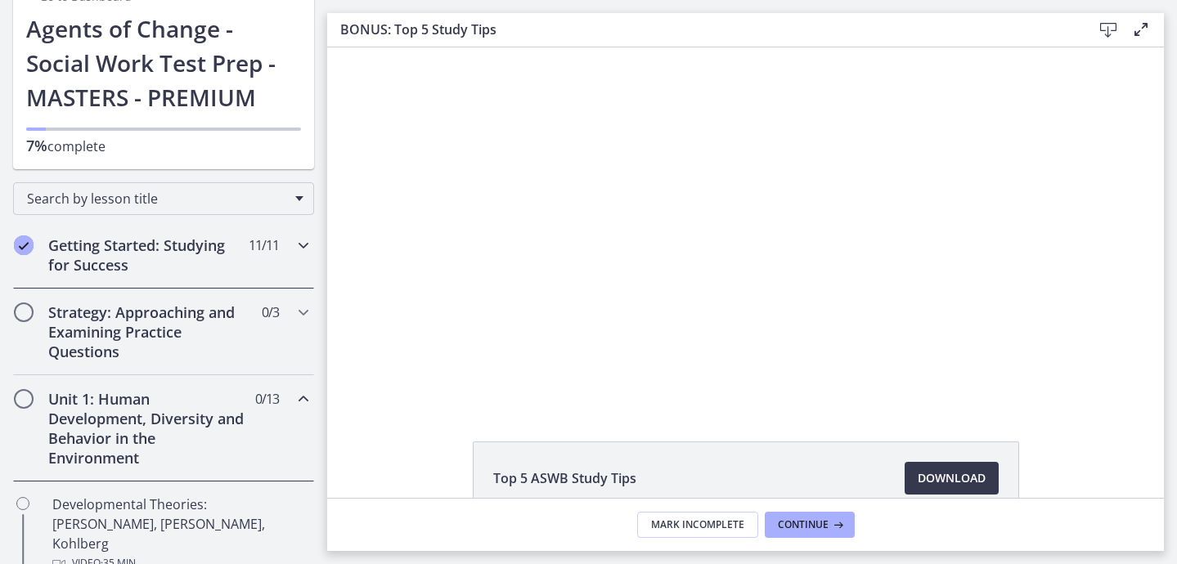
scroll to position [88, 0]
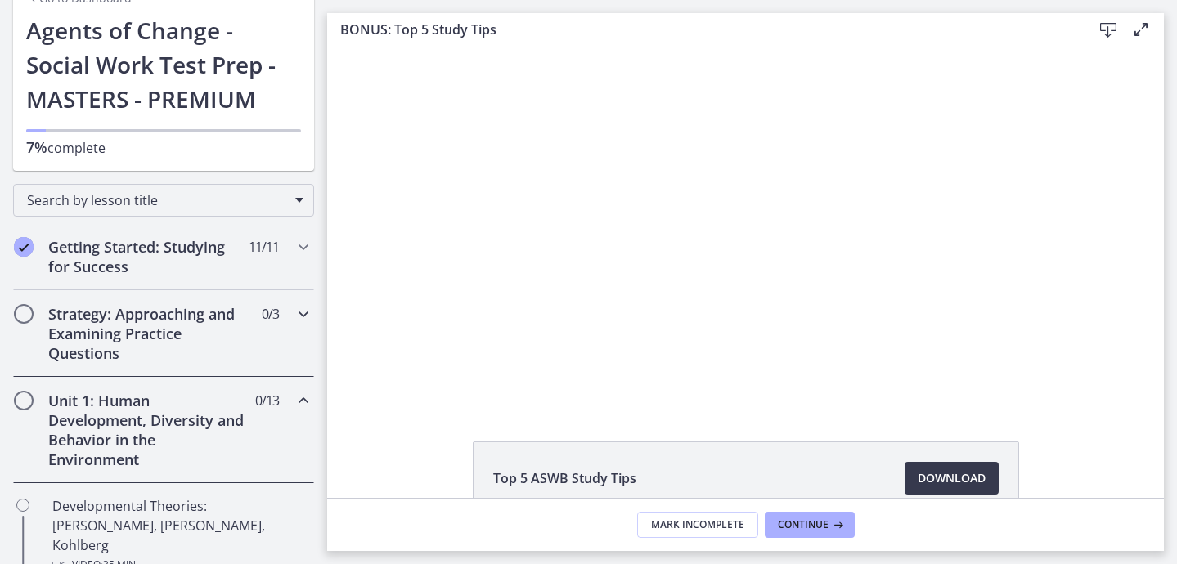
click at [308, 319] on icon "Chapters" at bounding box center [304, 314] width 20 height 20
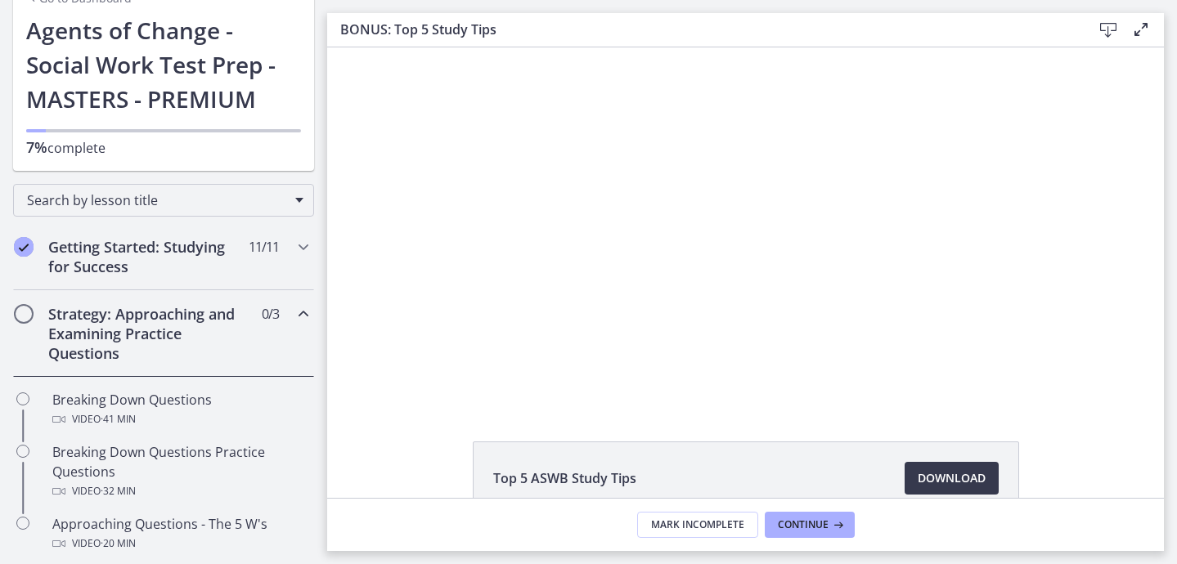
click at [302, 316] on icon "Chapters" at bounding box center [304, 314] width 20 height 20
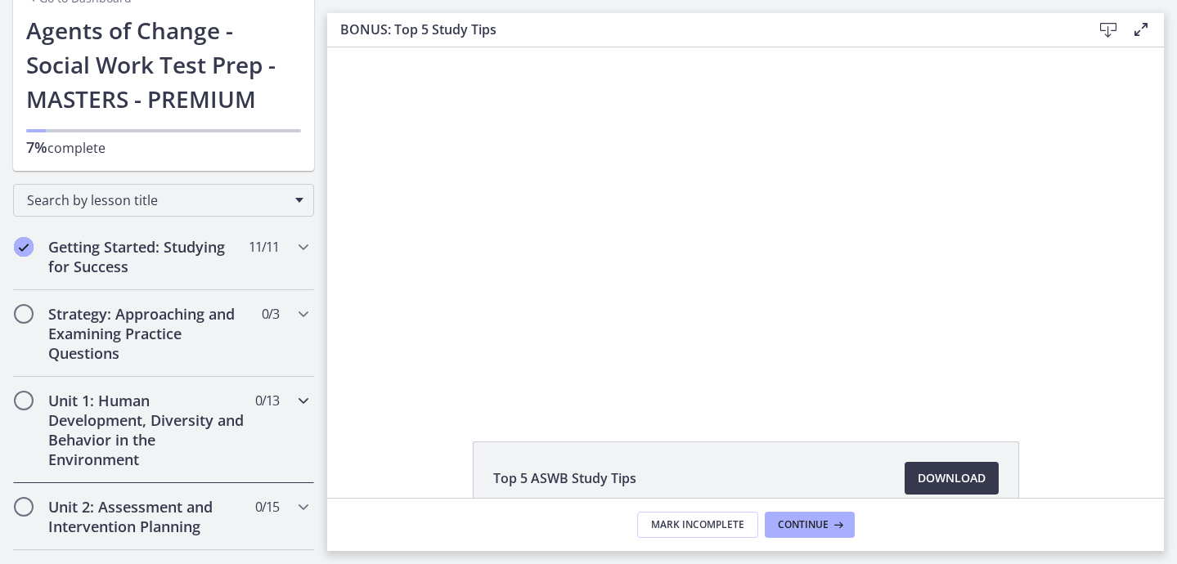
click at [303, 394] on icon "Chapters" at bounding box center [304, 401] width 20 height 20
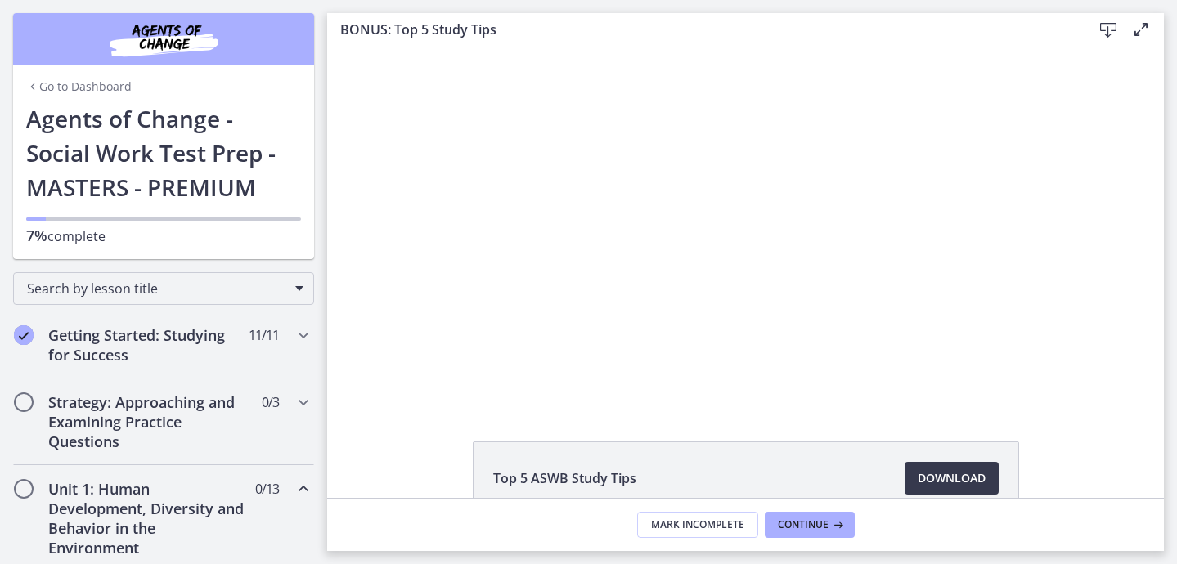
click at [182, 3] on section "Go to Dashboard Go to Dashboard Agents of Change - Social Work Test Prep - MAST…" at bounding box center [163, 129] width 301 height 259
click at [178, 38] on img "Chapters" at bounding box center [163, 39] width 196 height 39
click at [128, 157] on h1 "Agents of Change - Social Work Test Prep - MASTERS - PREMIUM" at bounding box center [163, 152] width 275 height 103
click at [98, 88] on link "Go to Dashboard" at bounding box center [79, 87] width 106 height 16
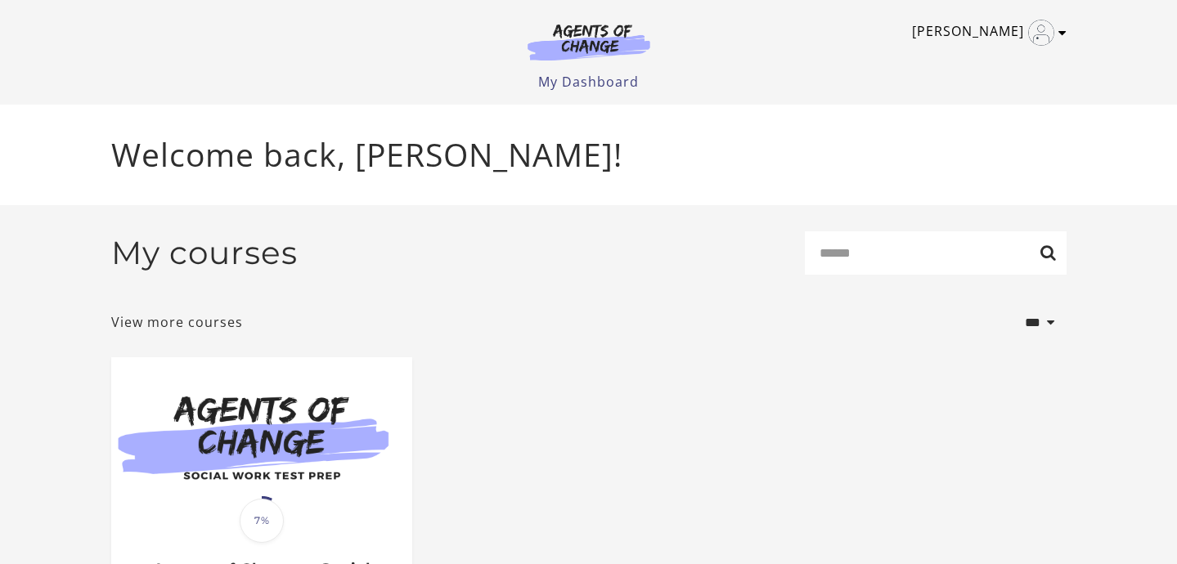
click at [1063, 29] on icon "Toggle menu" at bounding box center [1063, 32] width 8 height 13
click at [713, 134] on p "Welcome back, [PERSON_NAME]!" at bounding box center [588, 155] width 955 height 48
